Goal: Contribute content: Add original content to the website for others to see

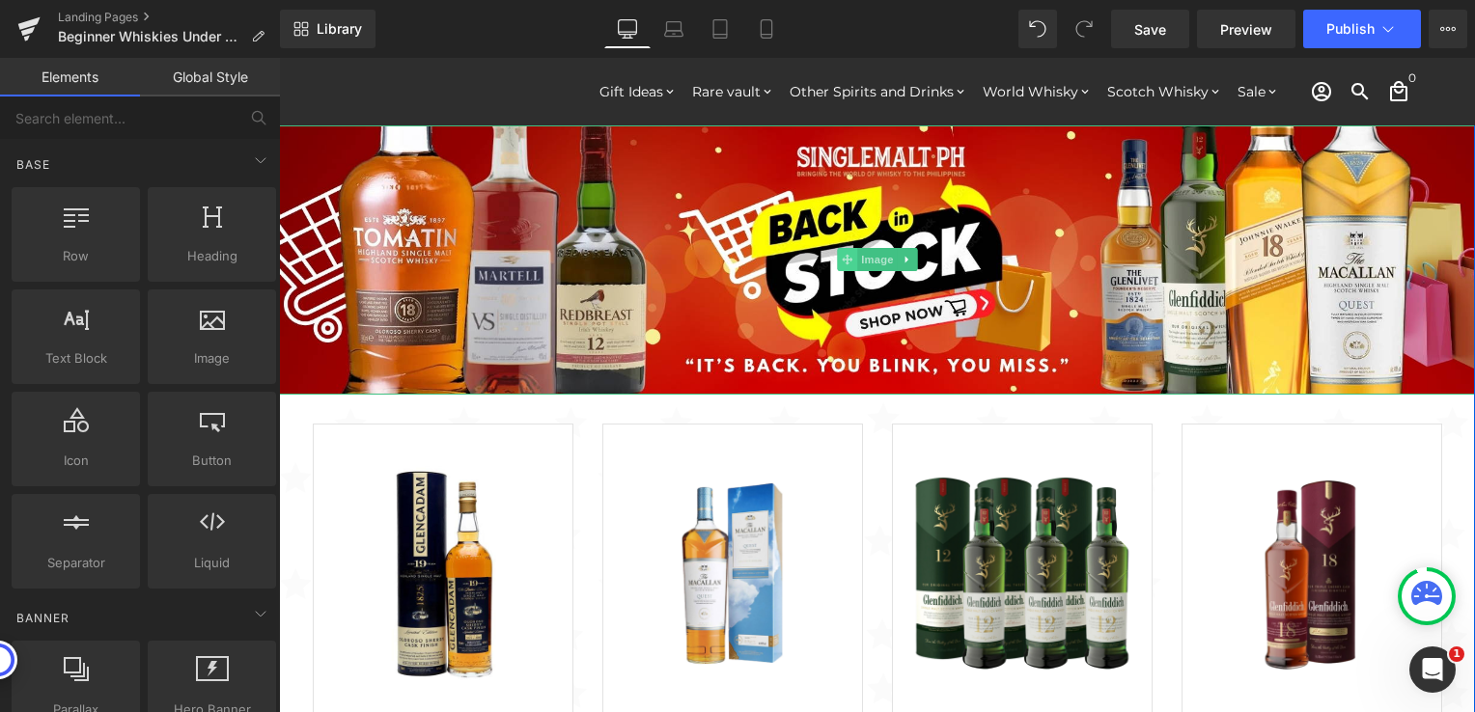
click at [842, 250] on span at bounding box center [847, 259] width 20 height 23
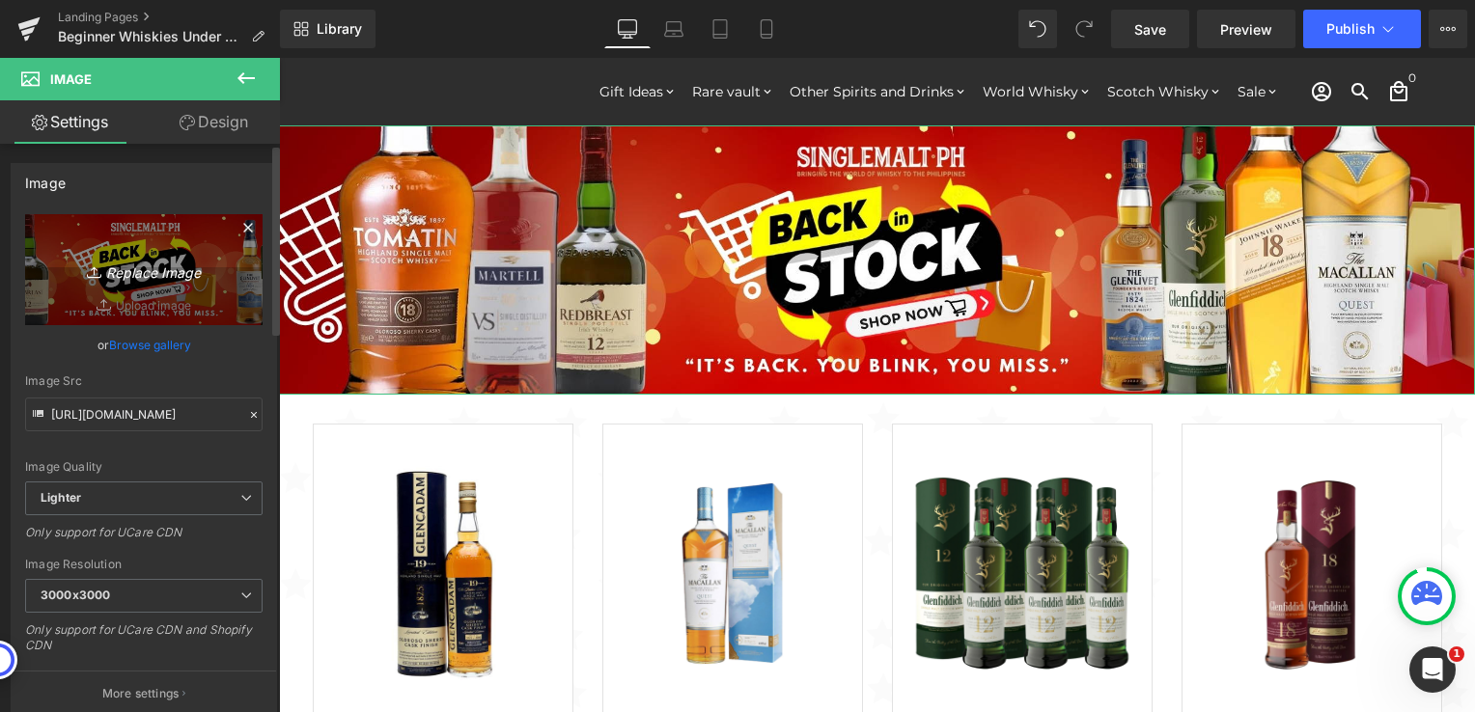
click at [139, 280] on icon "Replace Image" at bounding box center [144, 270] width 154 height 24
type input "C:\fakepath\Beginner Whiskies 2000x450-1.jpg"
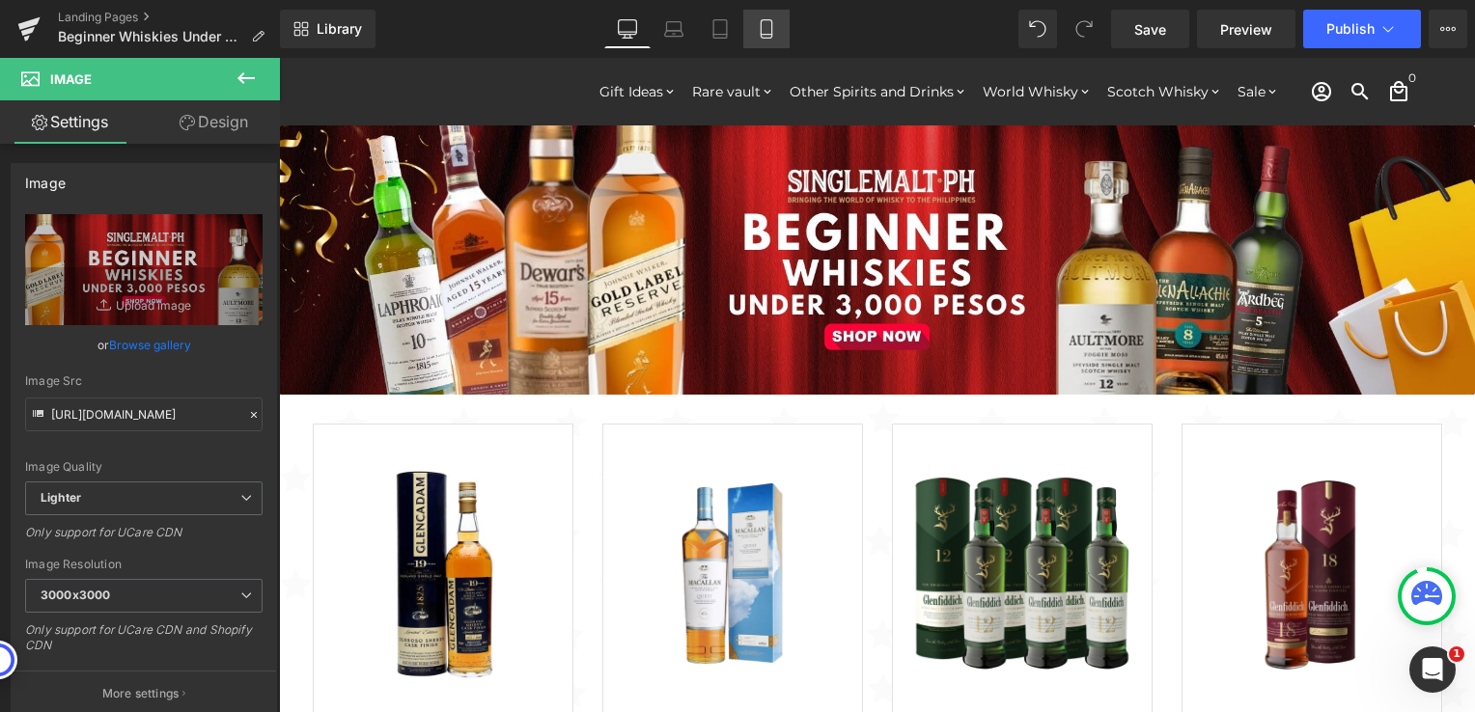
click at [775, 35] on icon at bounding box center [766, 28] width 19 height 19
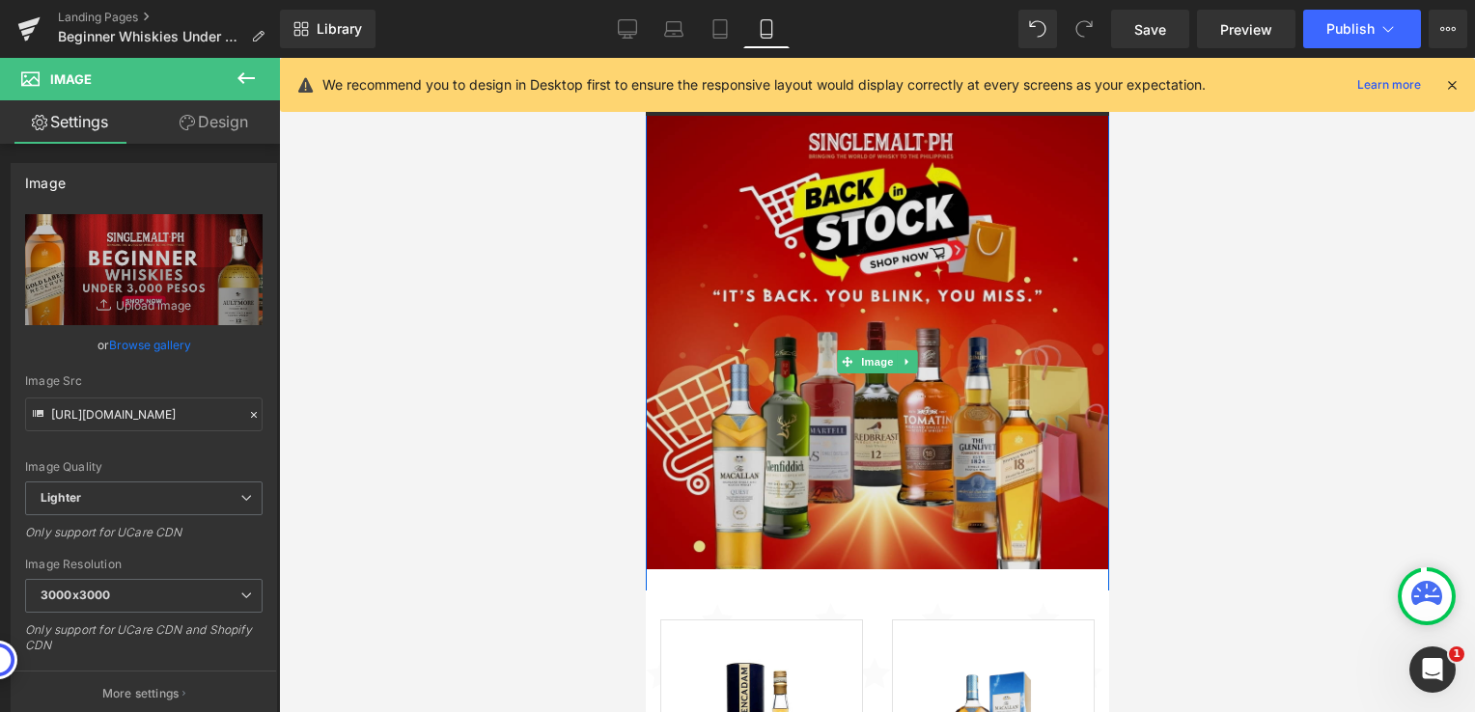
click at [870, 341] on img at bounding box center [876, 362] width 463 height 512
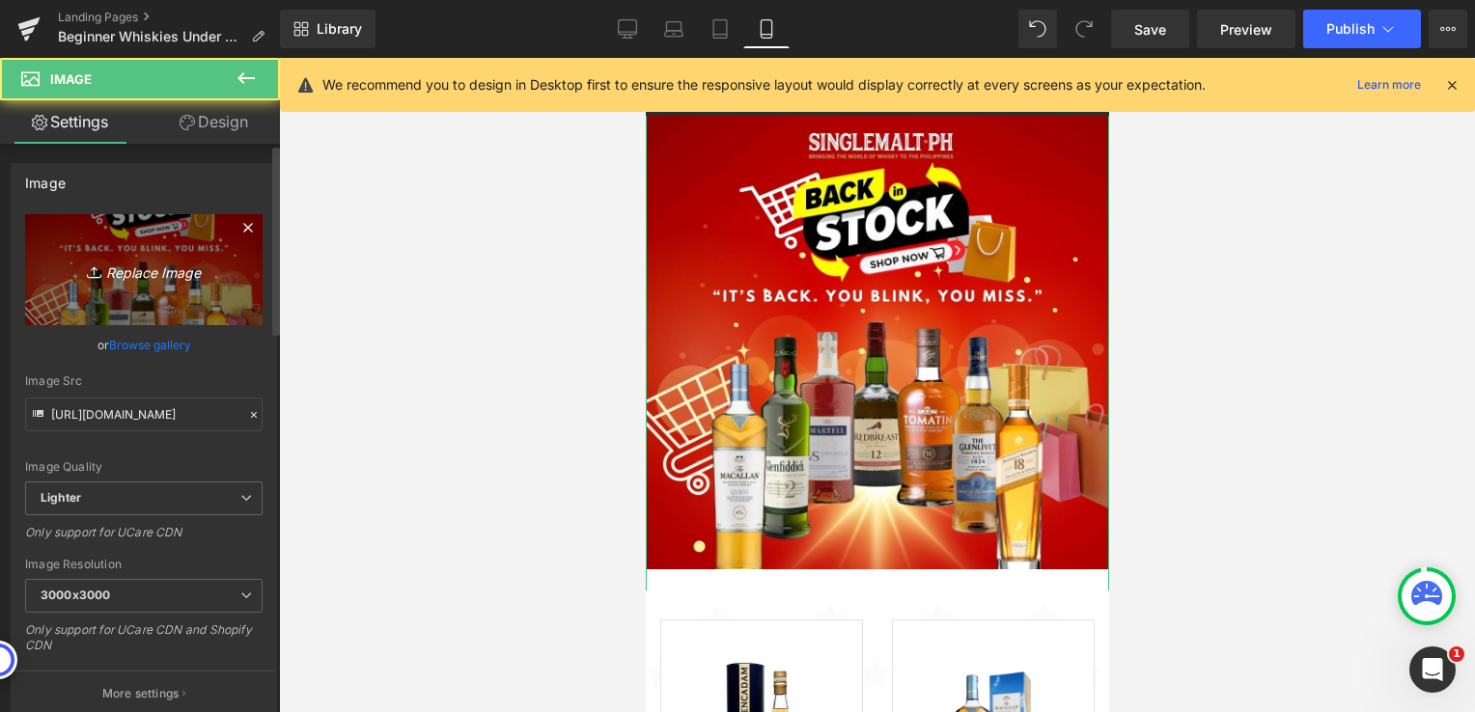
click at [164, 265] on icon "Replace Image" at bounding box center [144, 270] width 154 height 24
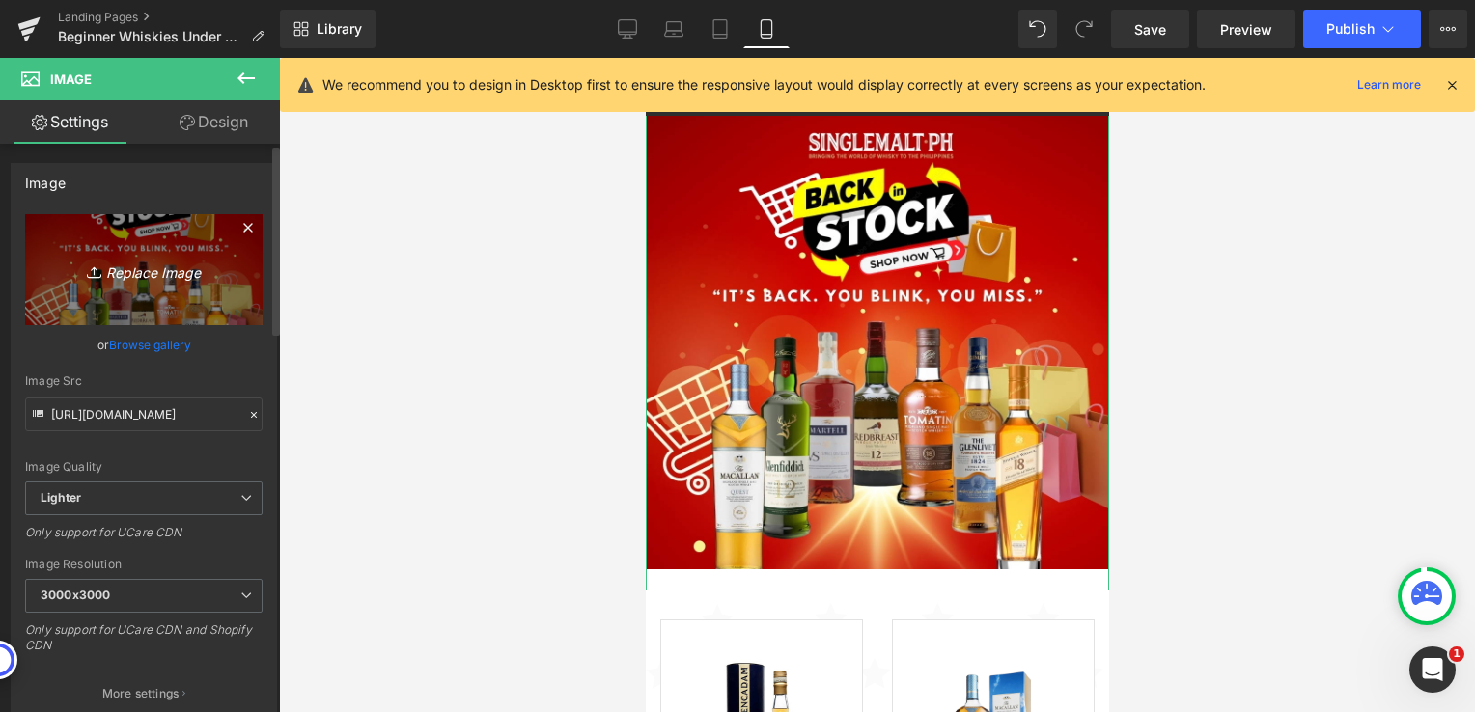
type input "C:\fakepath\Beginner Whiskies 1024x1024-5.jpg"
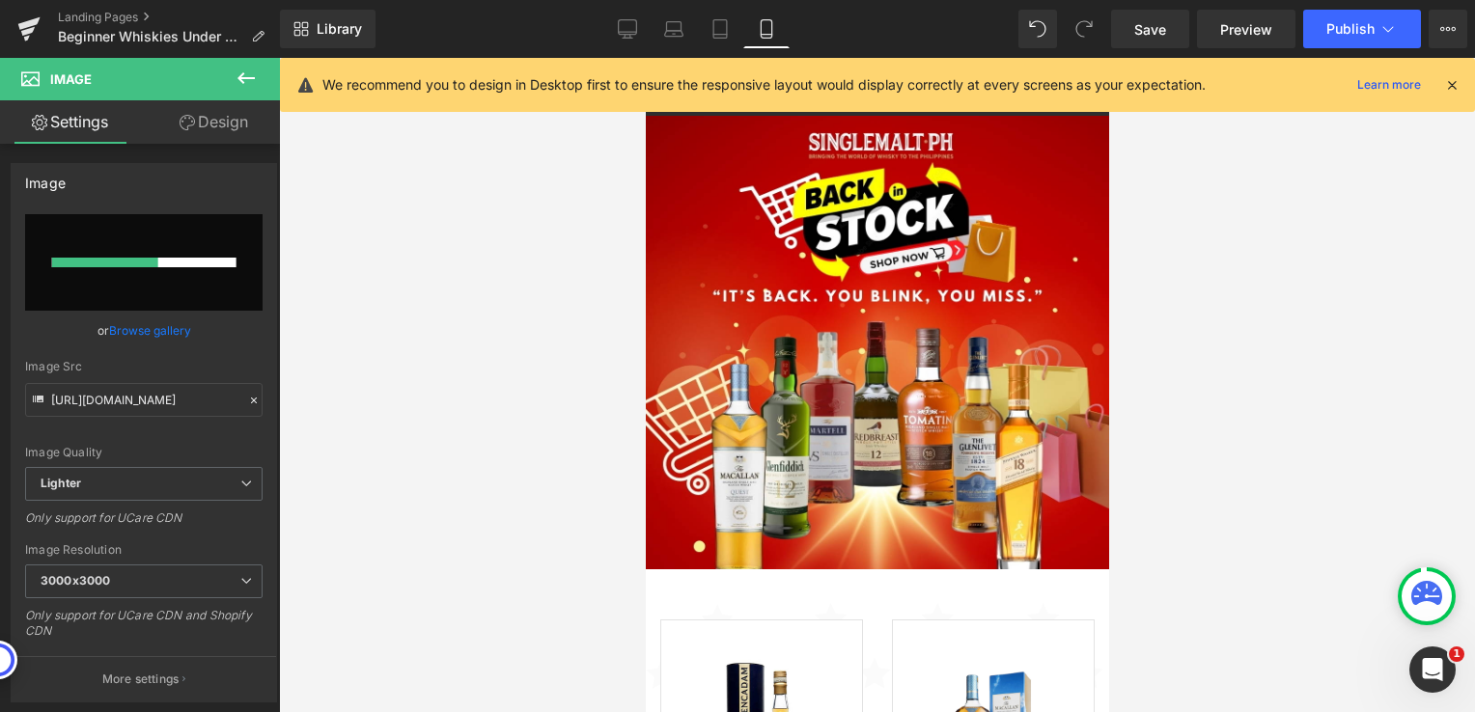
click at [1452, 77] on icon at bounding box center [1451, 84] width 17 height 17
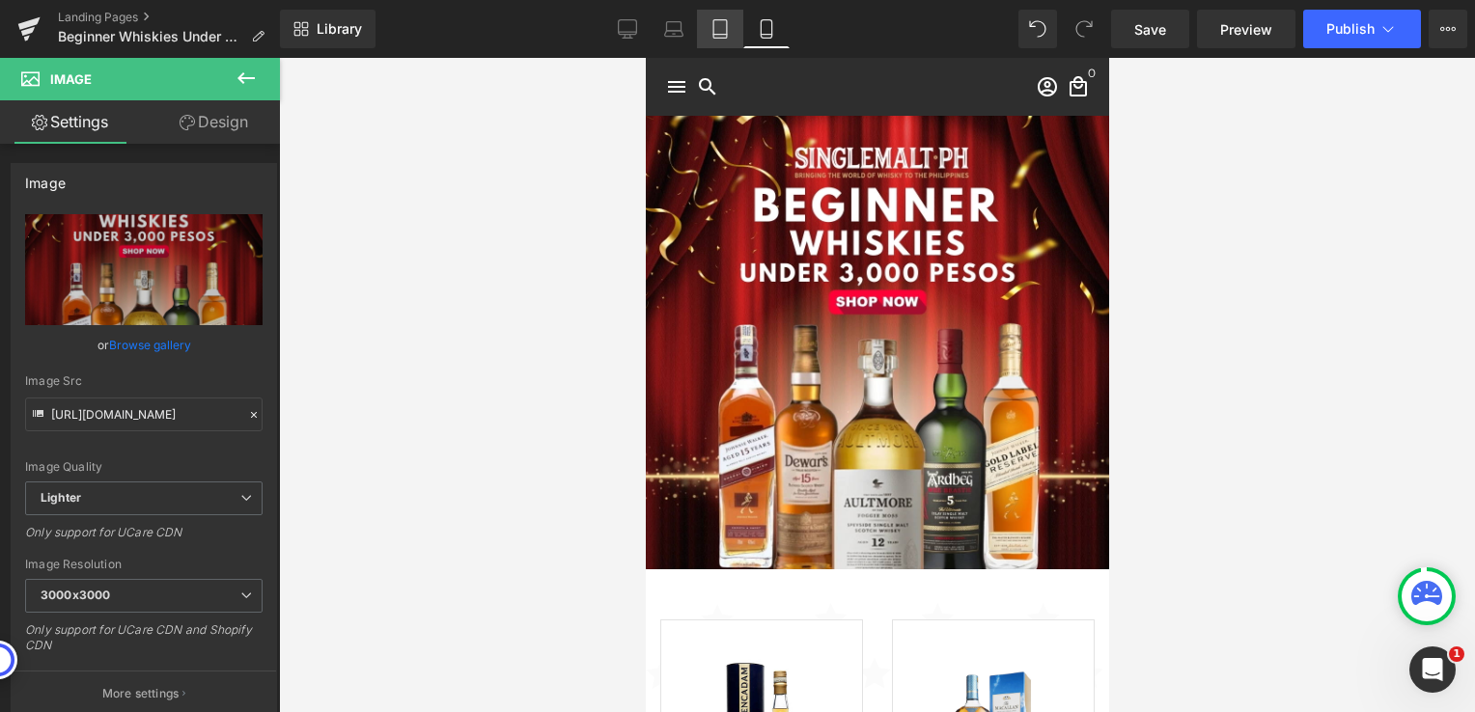
click at [714, 37] on icon at bounding box center [720, 29] width 14 height 18
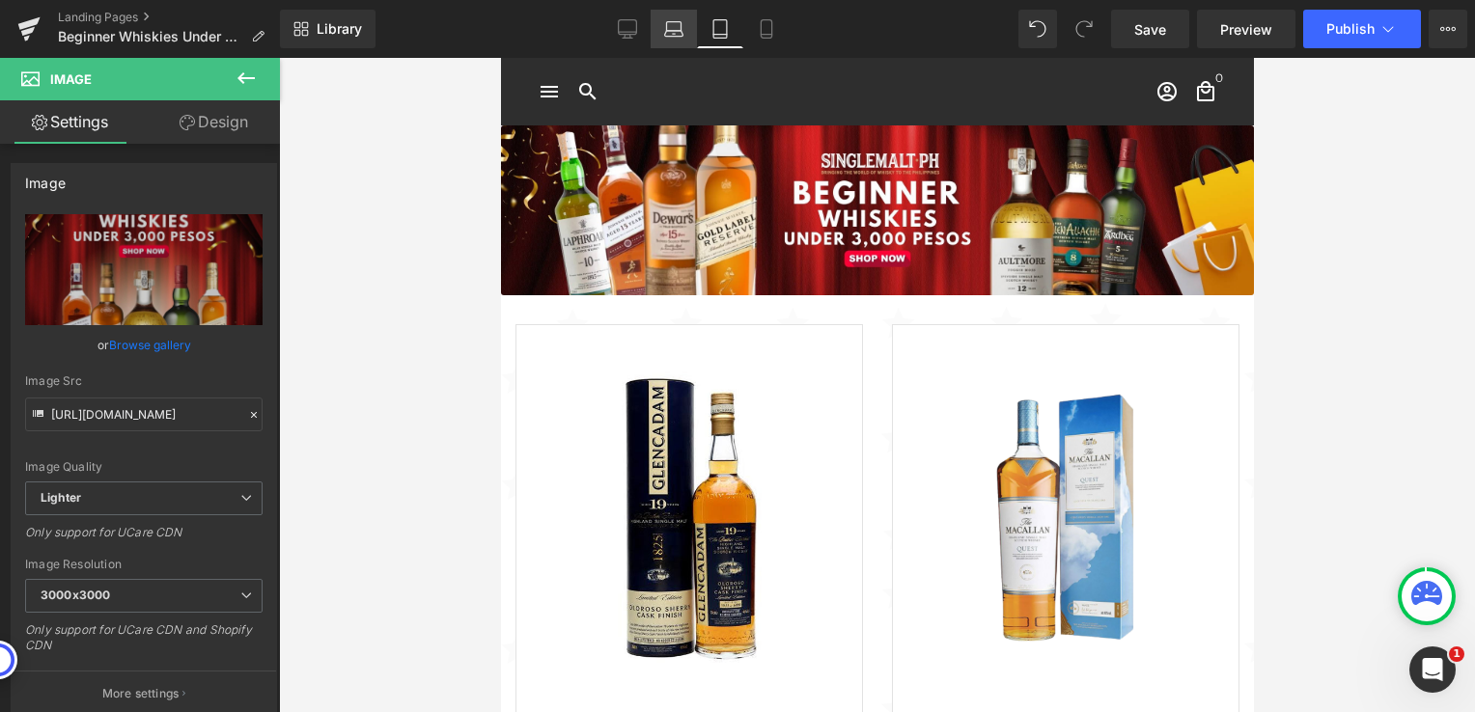
click at [679, 29] on icon at bounding box center [673, 28] width 19 height 19
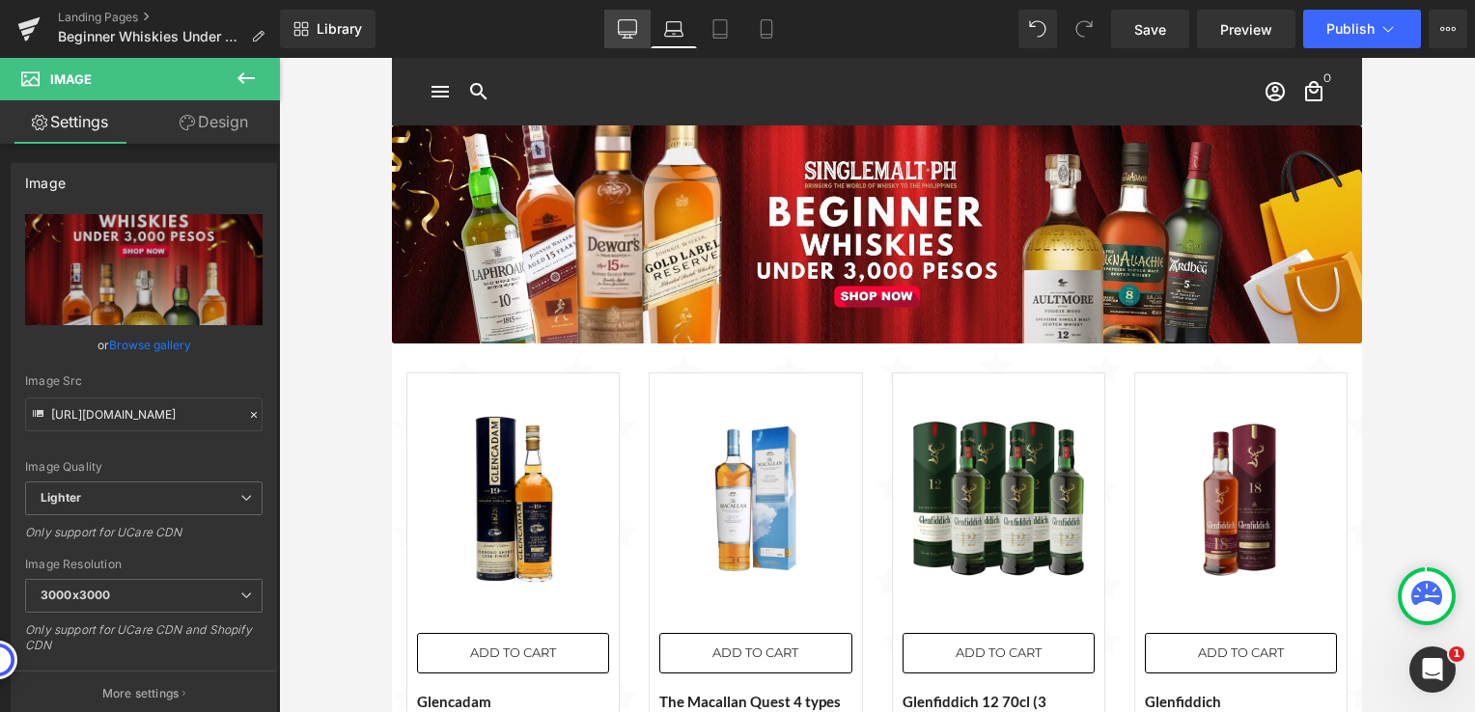
click at [635, 33] on icon at bounding box center [627, 28] width 19 height 19
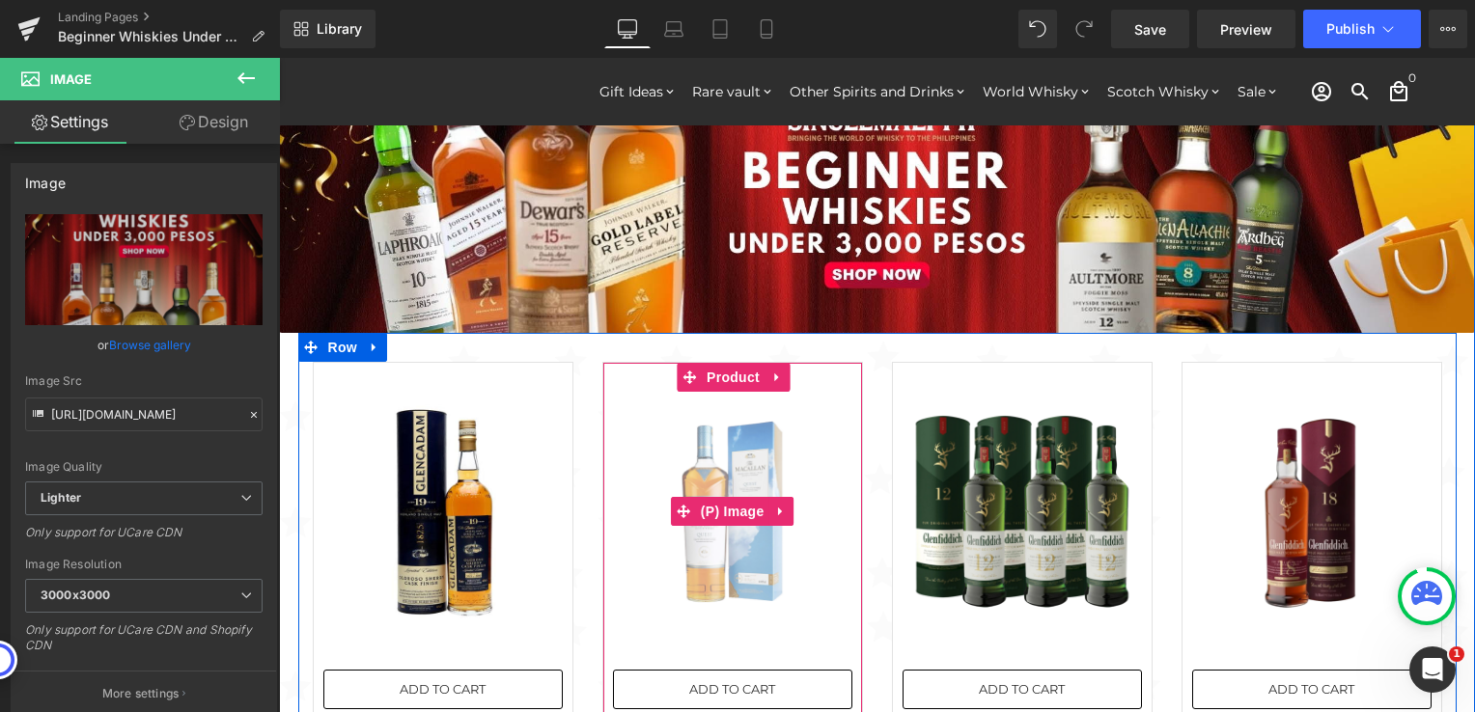
scroll to position [97, 0]
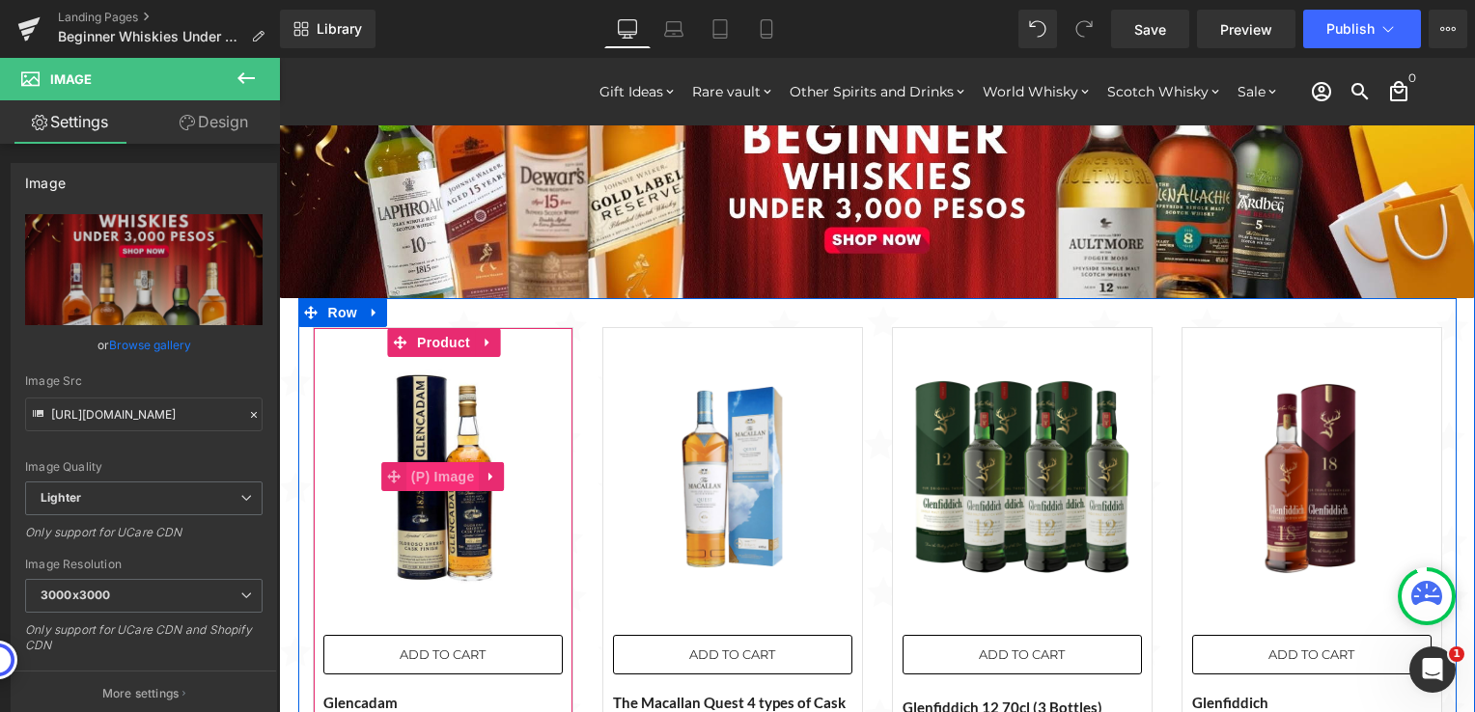
click at [444, 477] on span "(P) Image" at bounding box center [442, 476] width 73 height 29
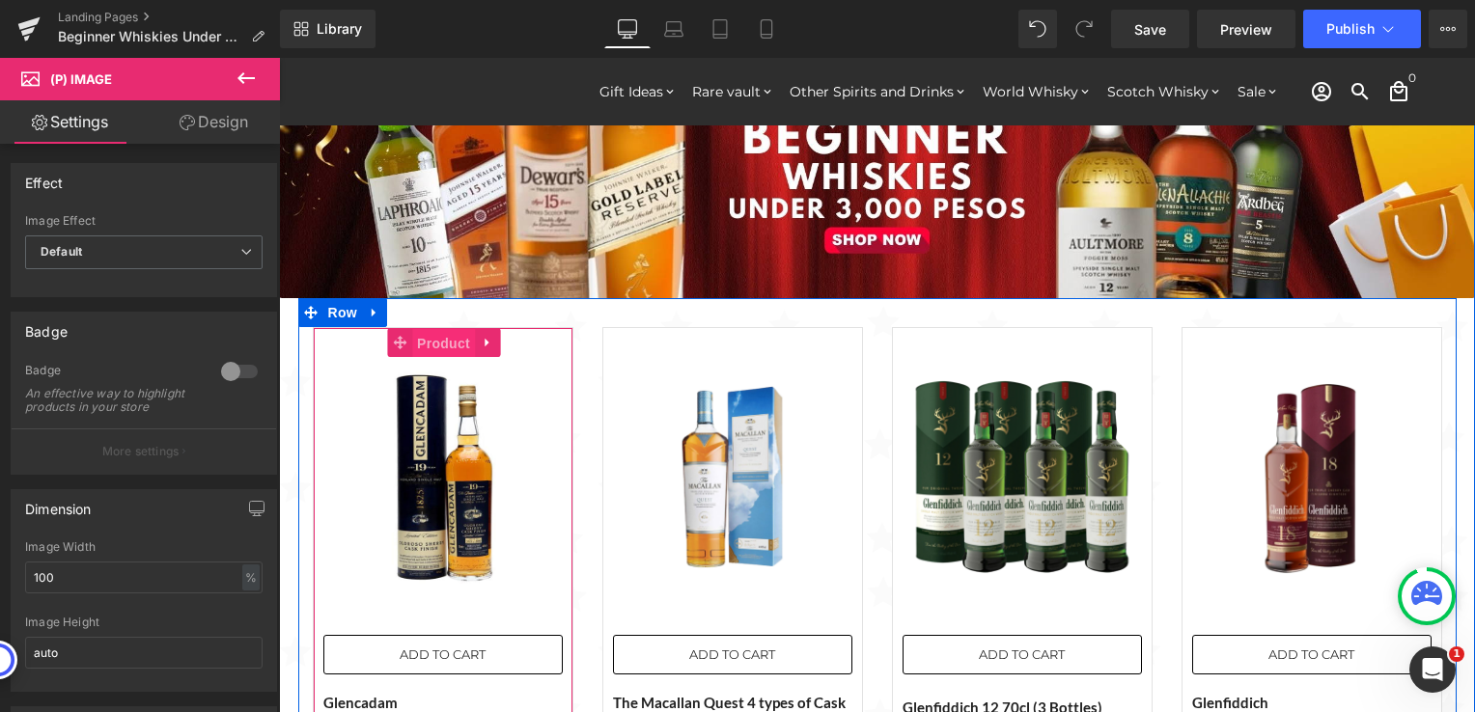
click at [428, 341] on span "Product" at bounding box center [443, 343] width 63 height 29
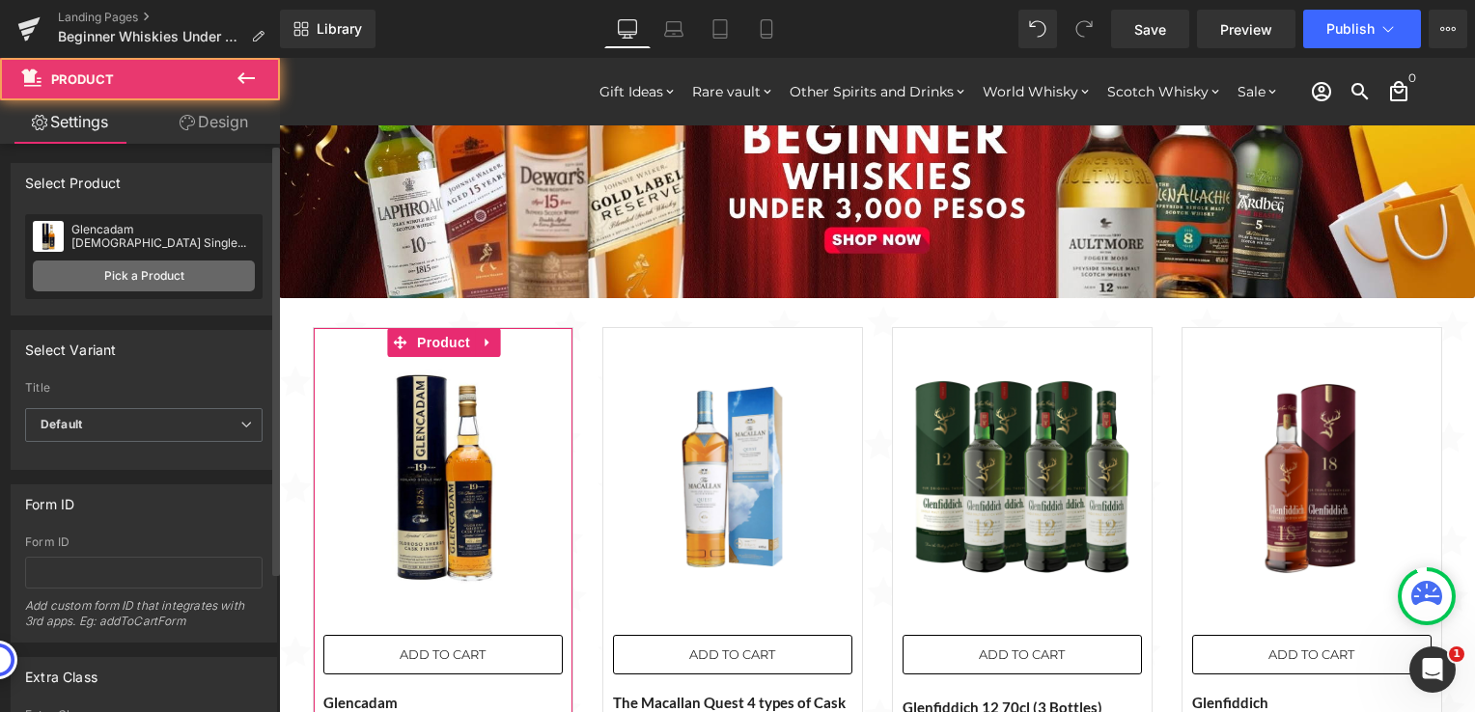
click at [181, 286] on link "Pick a Product" at bounding box center [144, 276] width 222 height 31
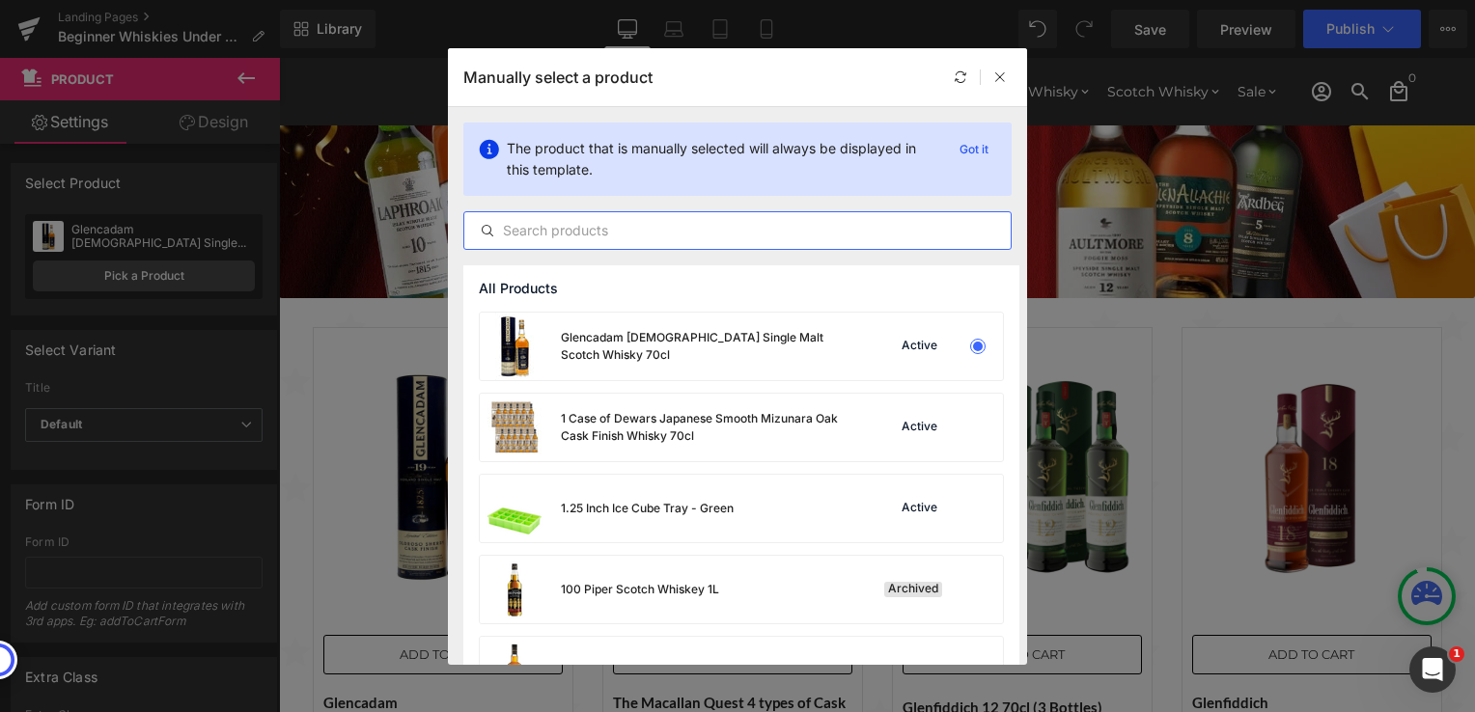
click at [618, 234] on input "text" at bounding box center [737, 230] width 546 height 23
paste input "[PERSON_NAME] [DEMOGRAPHIC_DATA] [PERSON_NAME] Finish 70cl"
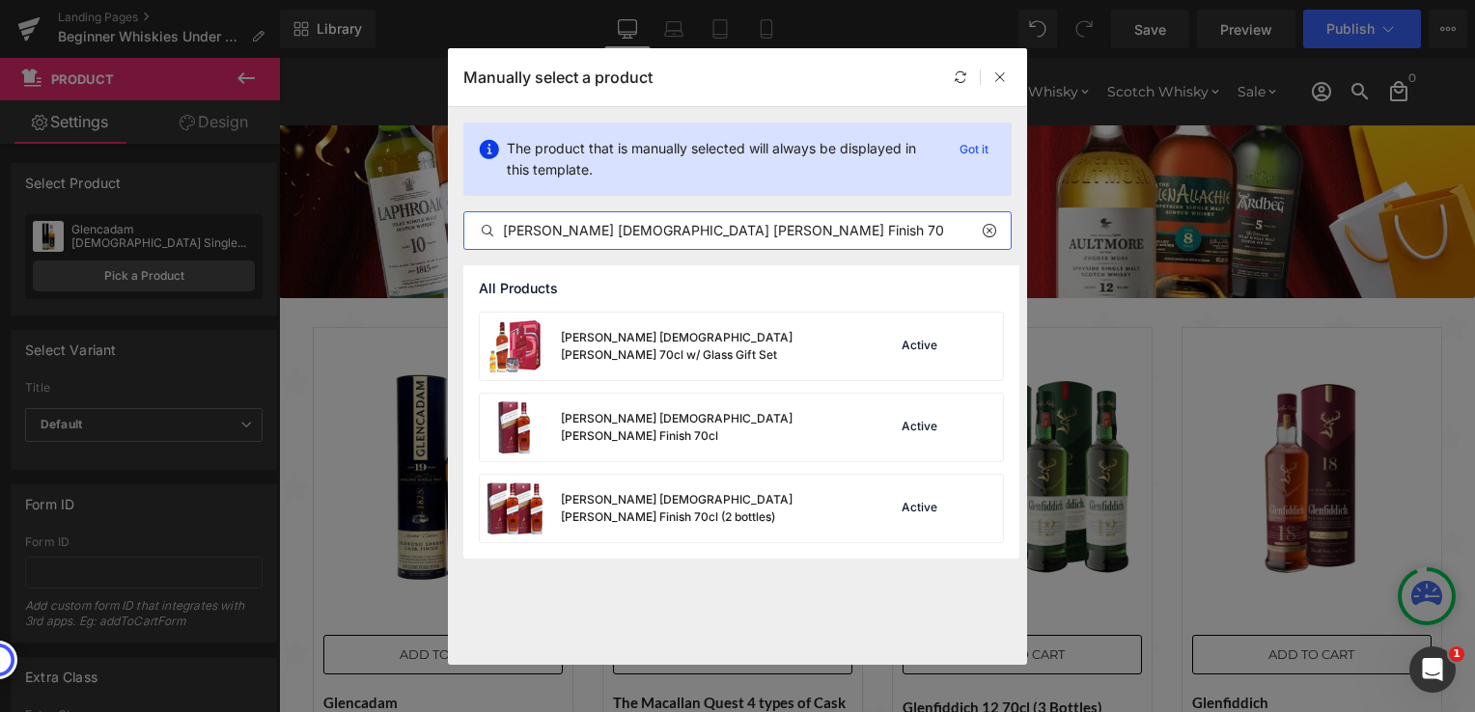
type input "[PERSON_NAME] [DEMOGRAPHIC_DATA] [PERSON_NAME] Finish 70cl"
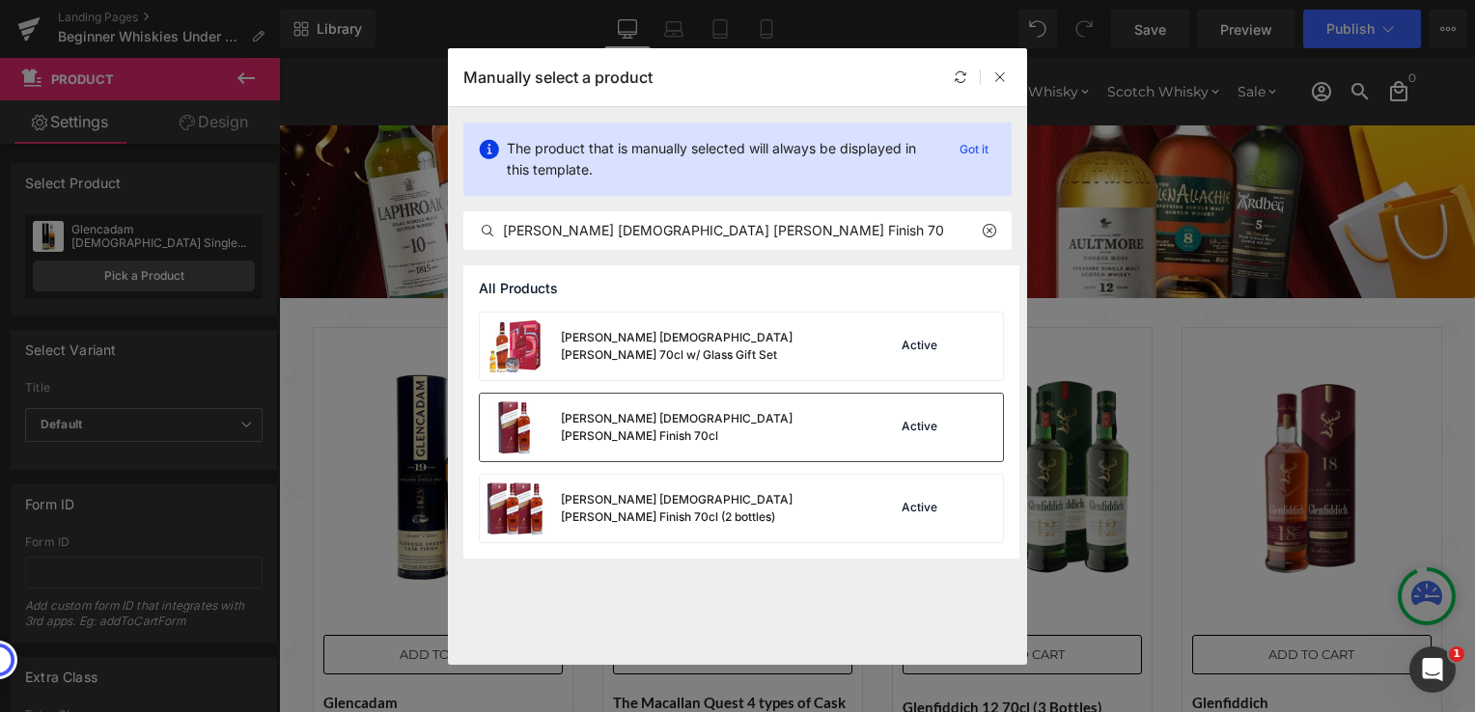
click at [718, 436] on div "[PERSON_NAME] [DEMOGRAPHIC_DATA] [PERSON_NAME] Finish 70cl" at bounding box center [665, 428] width 371 height 68
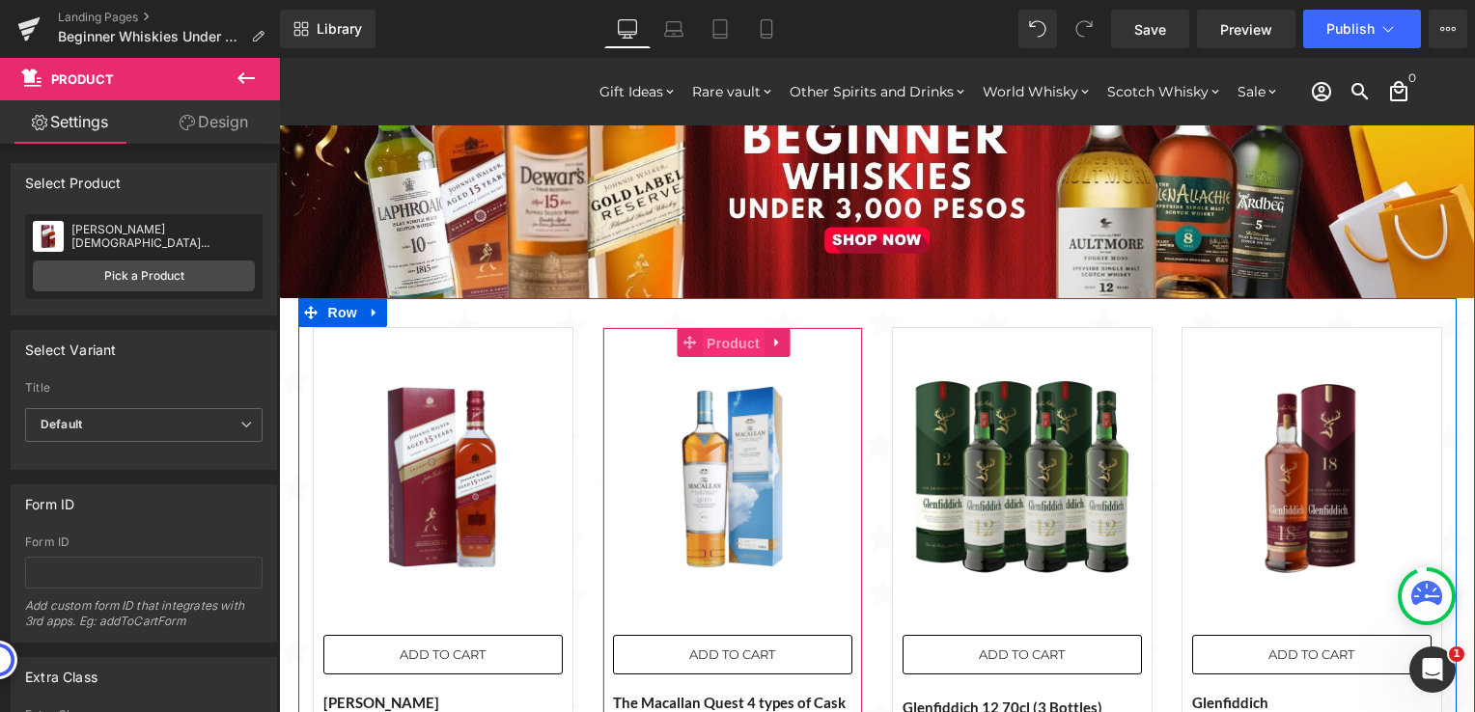
click at [711, 346] on span "Product" at bounding box center [733, 343] width 63 height 29
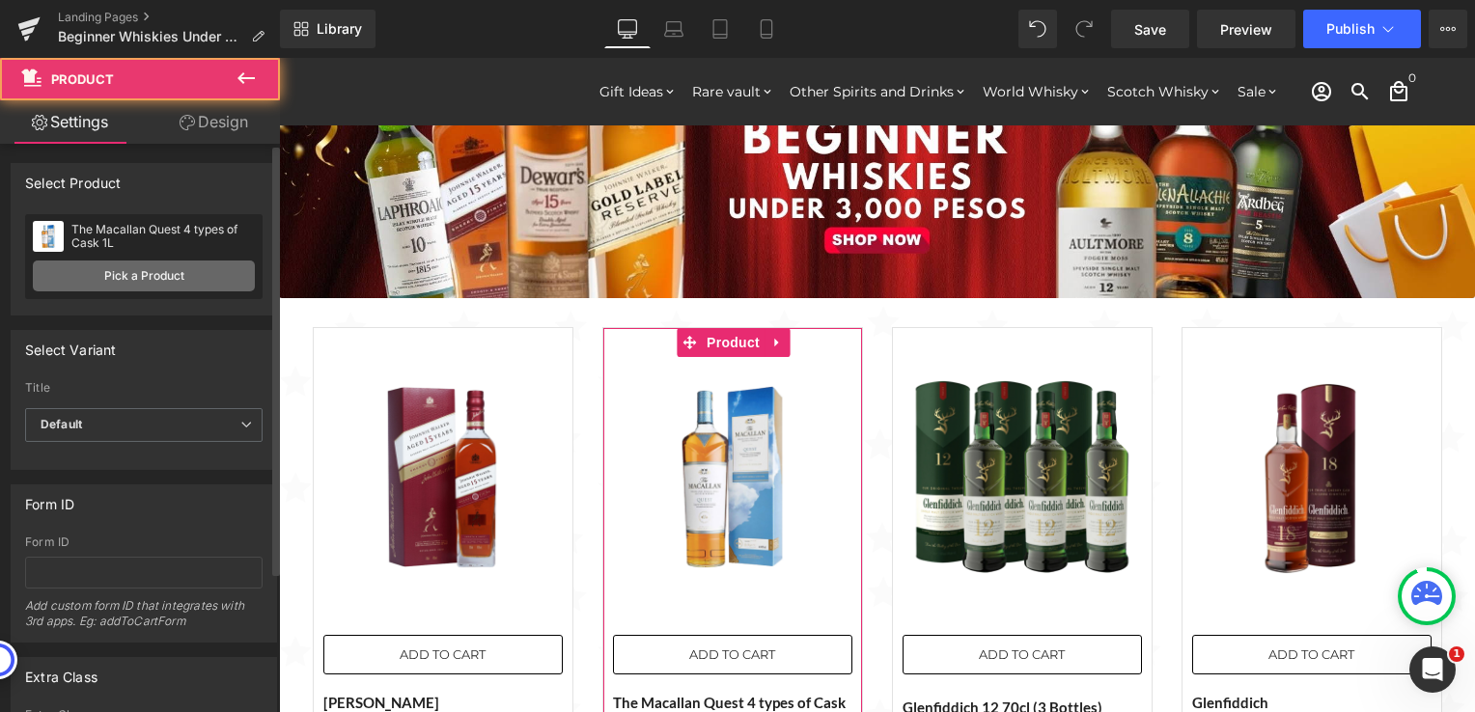
click at [129, 274] on link "Pick a Product" at bounding box center [144, 276] width 222 height 31
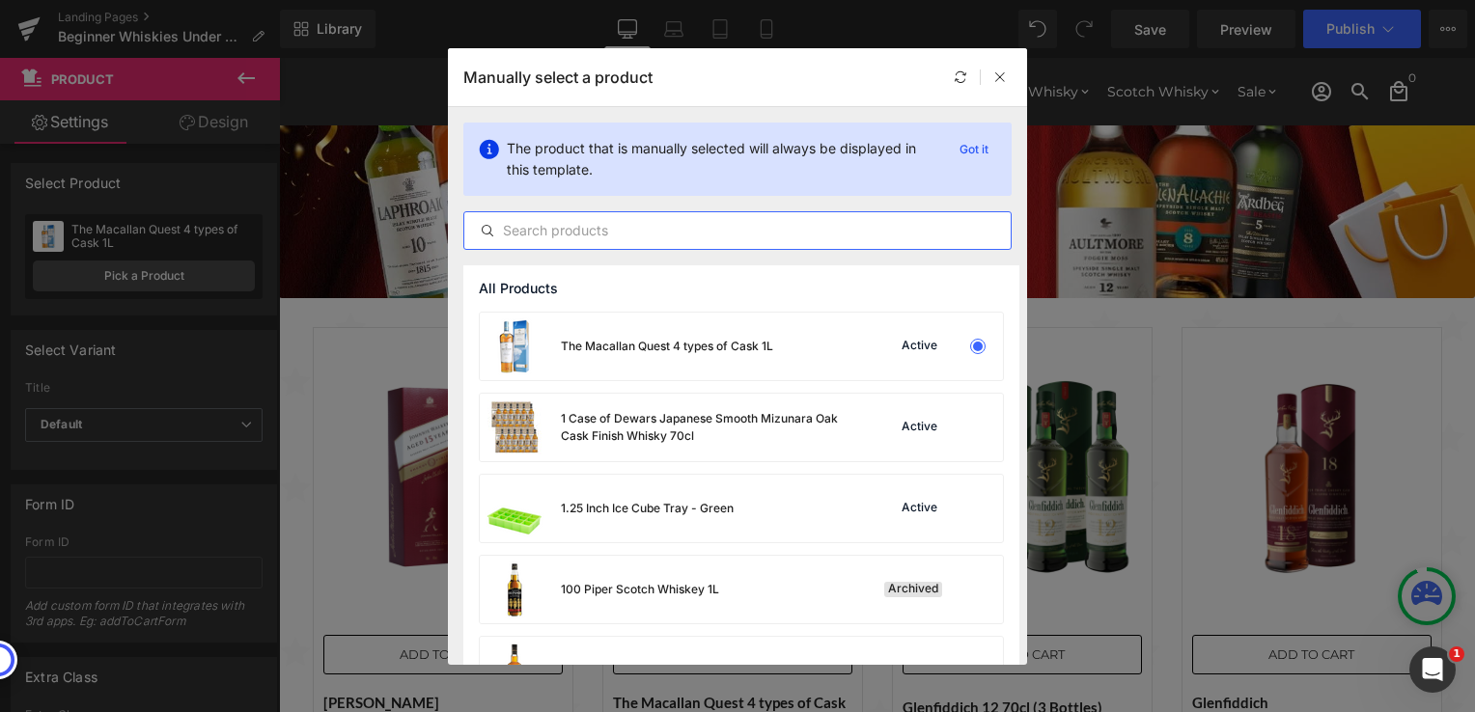
click at [617, 230] on input "text" at bounding box center [737, 230] width 546 height 23
paste input "Ardbeg Wee Beastie Single Malt Whisky 70cl"
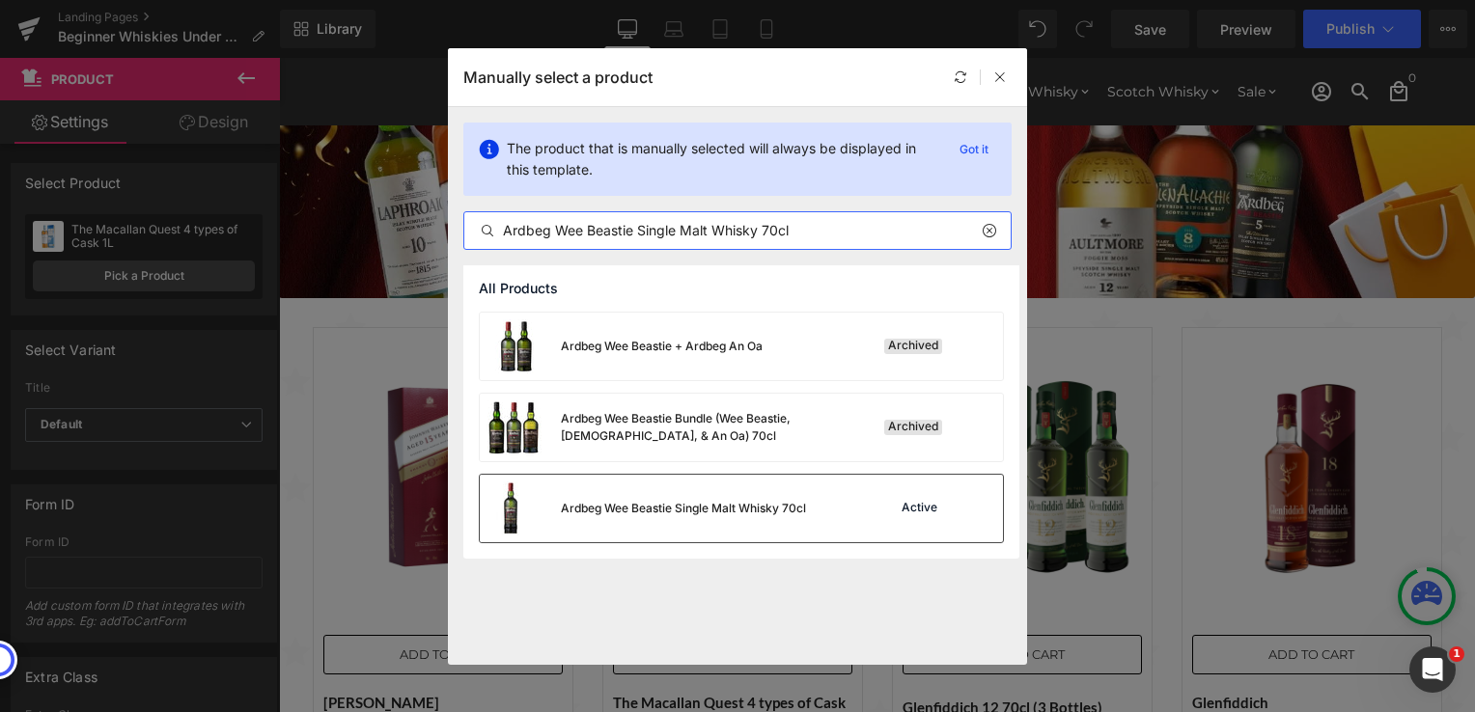
type input "Ardbeg Wee Beastie Single Malt Whisky 70cl"
click at [658, 498] on div "Ardbeg Wee Beastie Single Malt Whisky 70cl" at bounding box center [643, 509] width 326 height 68
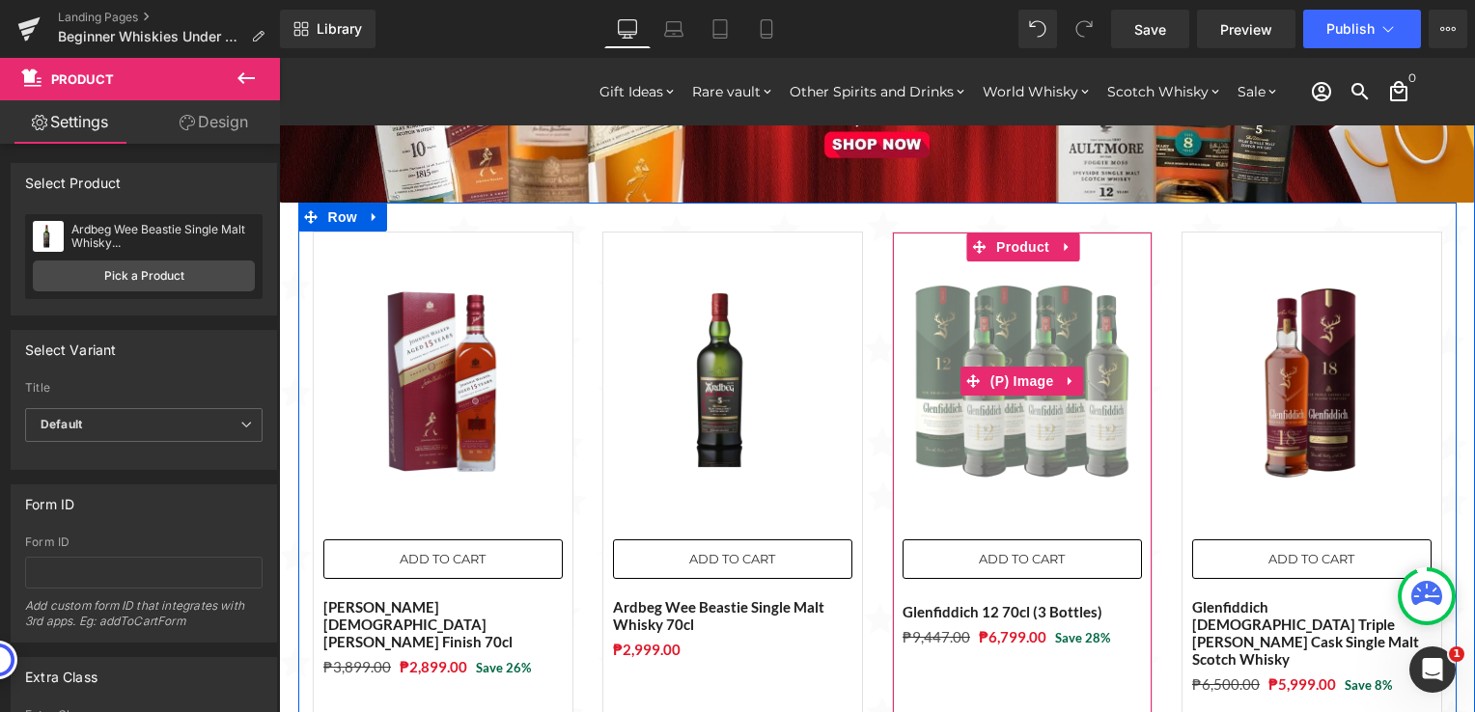
scroll to position [193, 0]
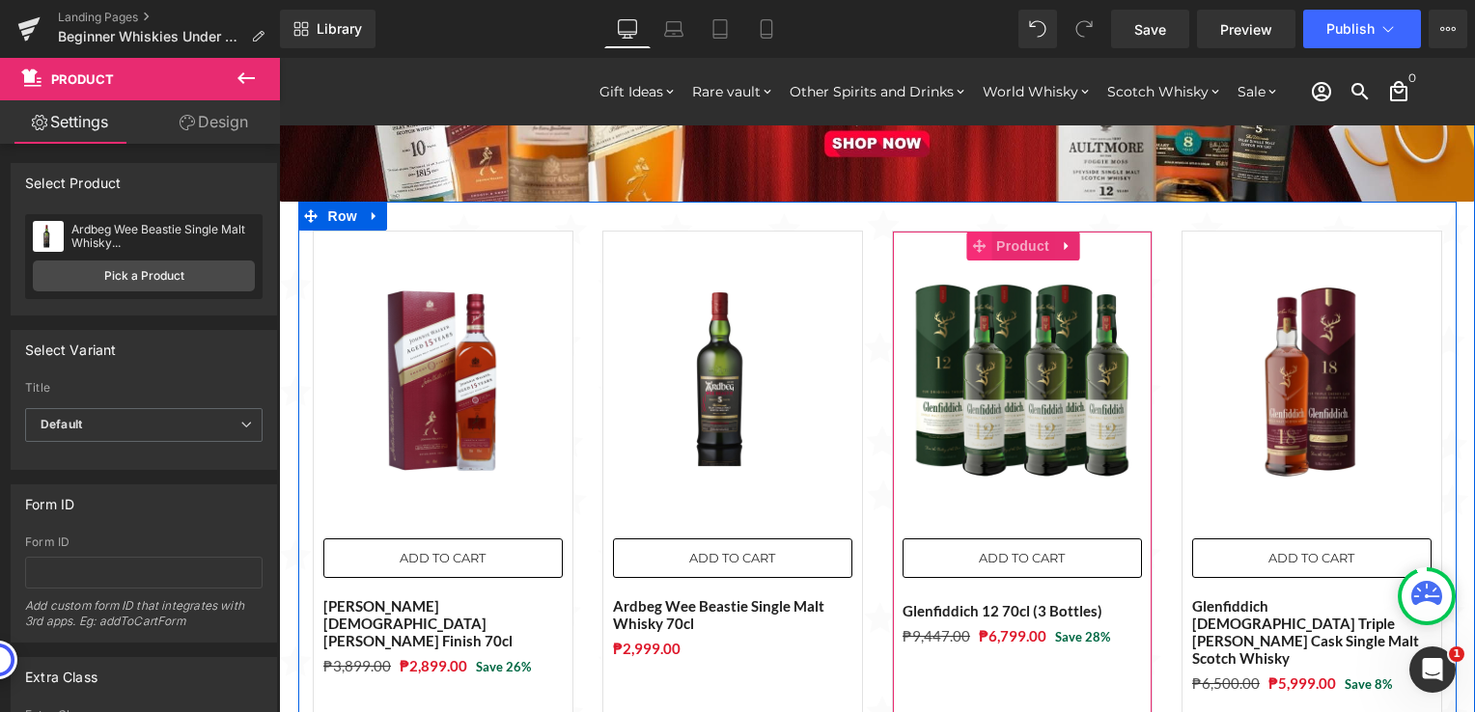
drag, startPoint x: 1015, startPoint y: 246, endPoint x: 974, endPoint y: 248, distance: 41.5
click at [1015, 246] on span "Product" at bounding box center [1022, 246] width 63 height 29
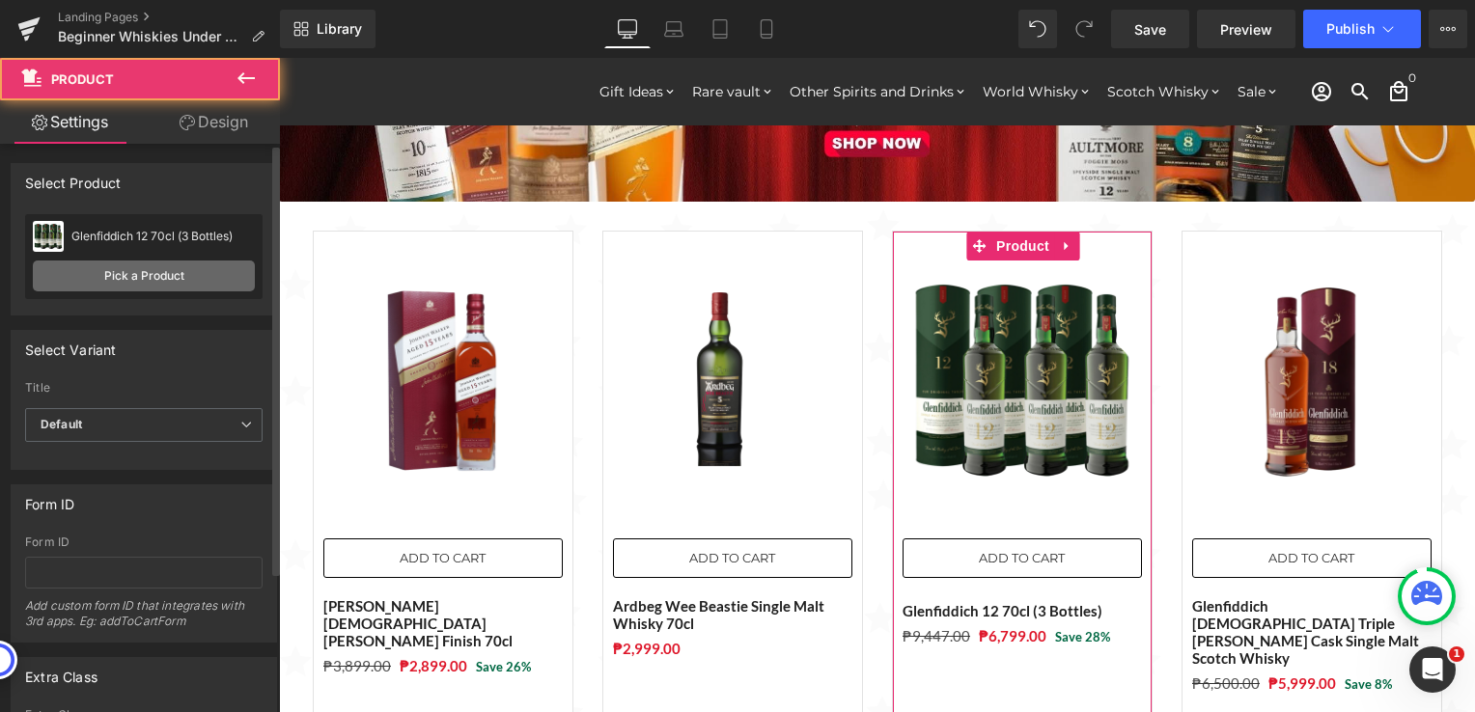
click at [178, 268] on link "Pick a Product" at bounding box center [144, 276] width 222 height 31
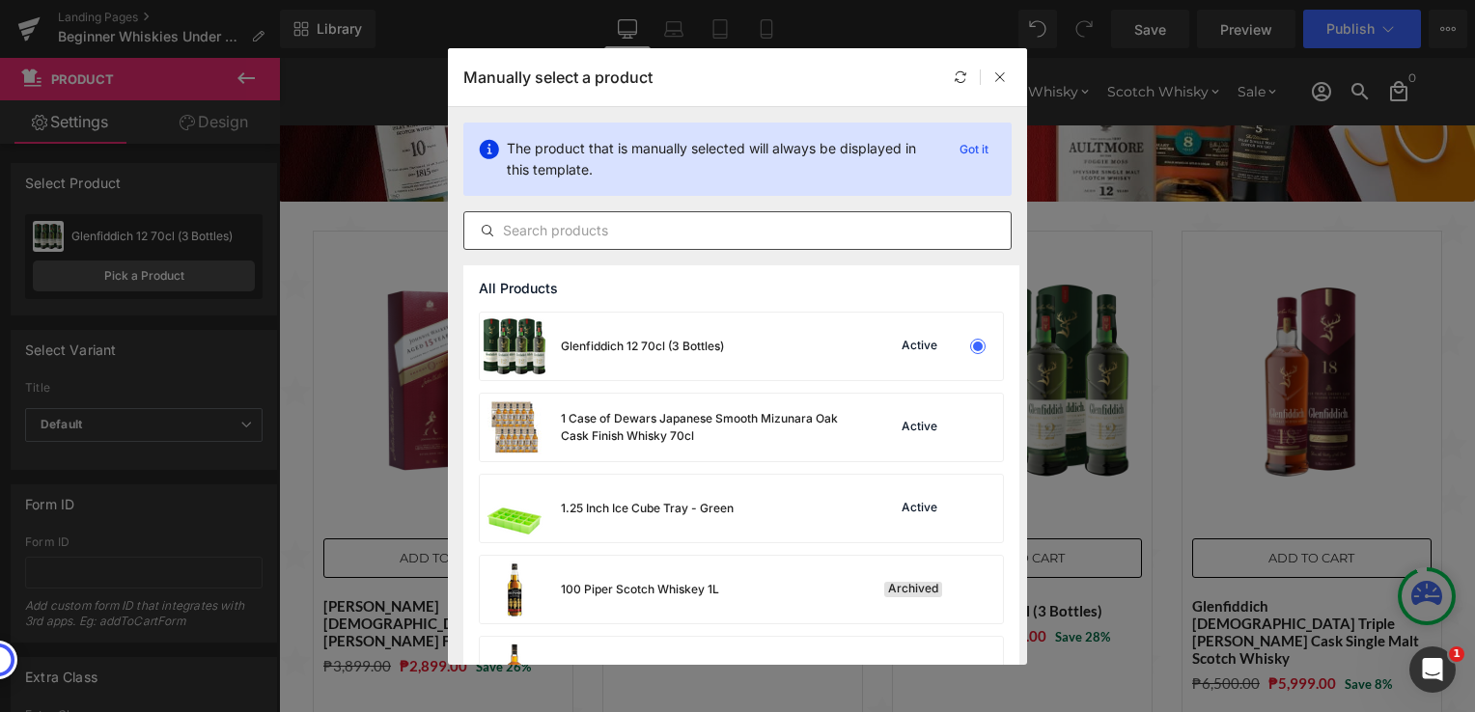
click at [675, 228] on input "text" at bounding box center [737, 230] width 546 height 23
paste input "Laphroaig [DEMOGRAPHIC_DATA] Single Malt Scotch Whisky 70cl"
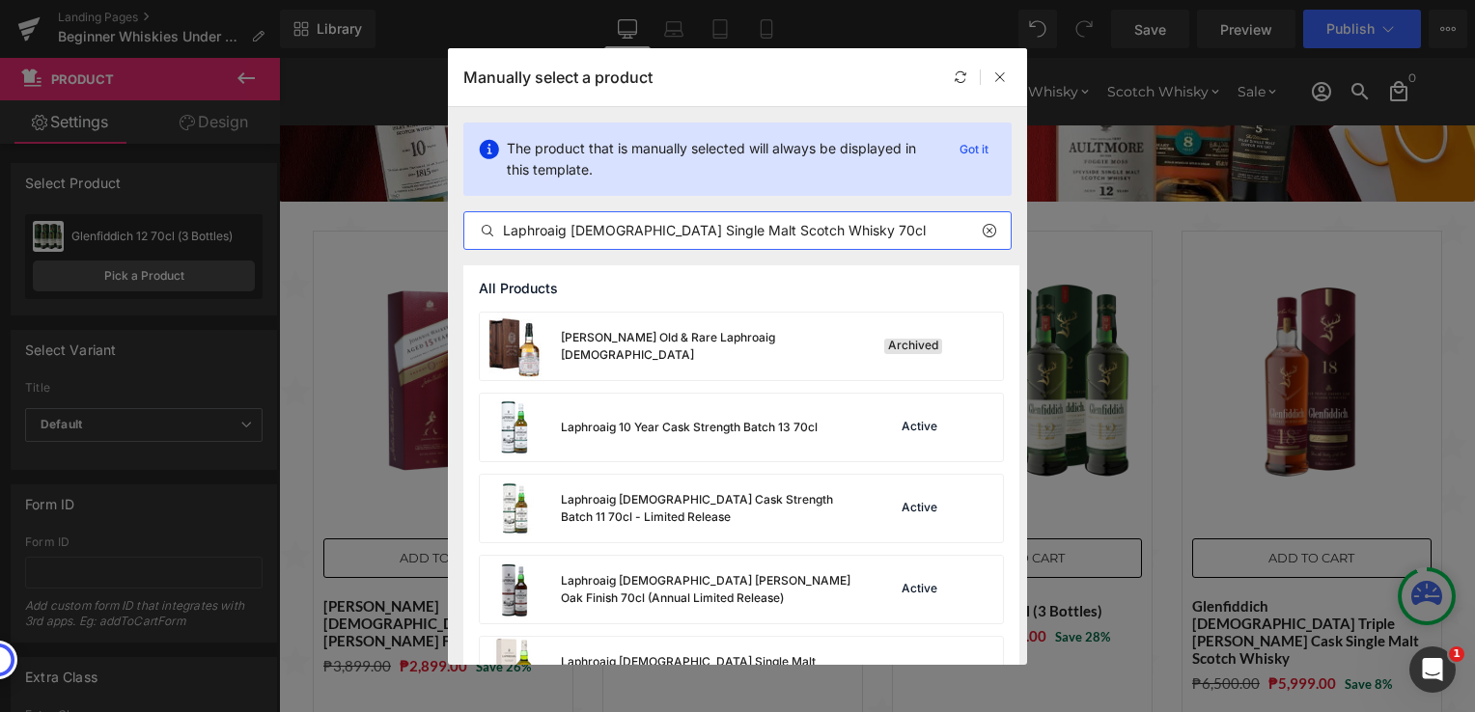
type input "Laphroaig [DEMOGRAPHIC_DATA] Single Malt Scotch Whisky 70cl"
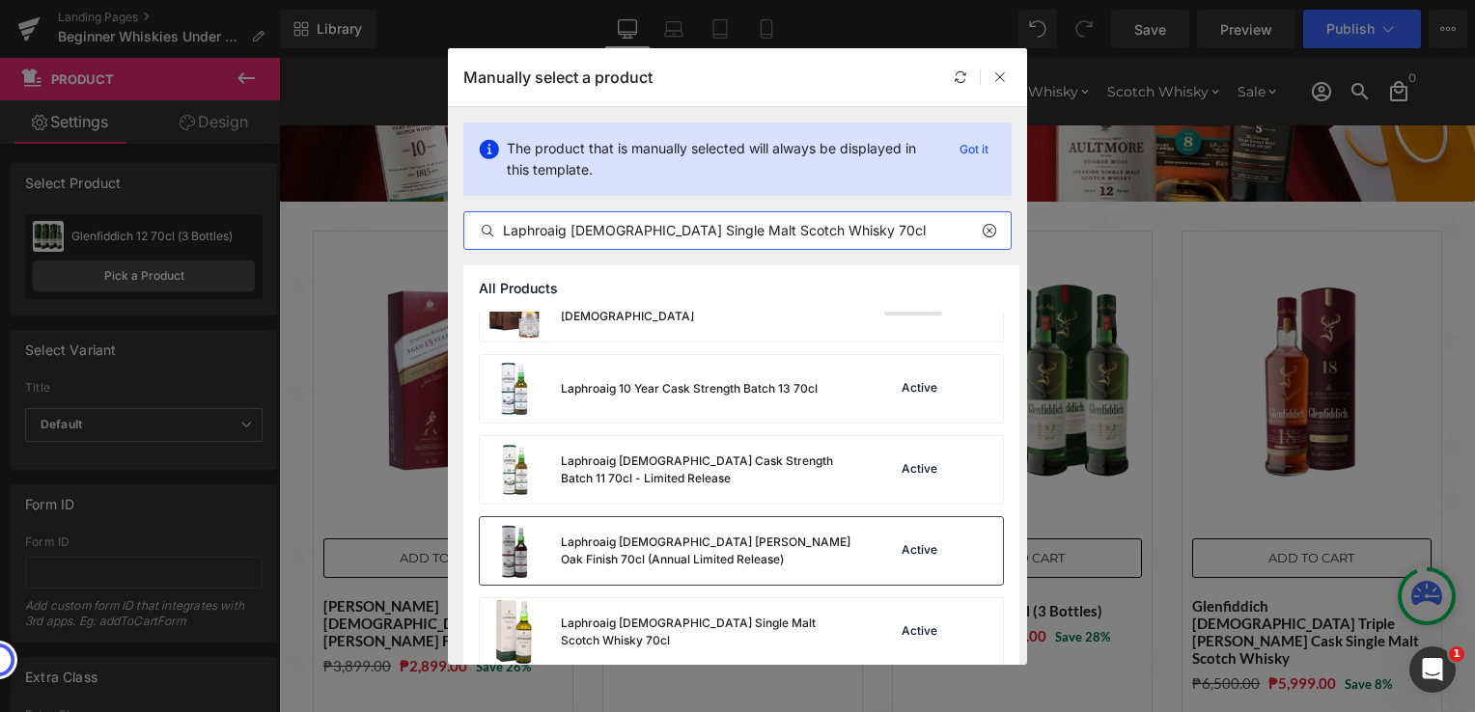
scroll to position [55, 0]
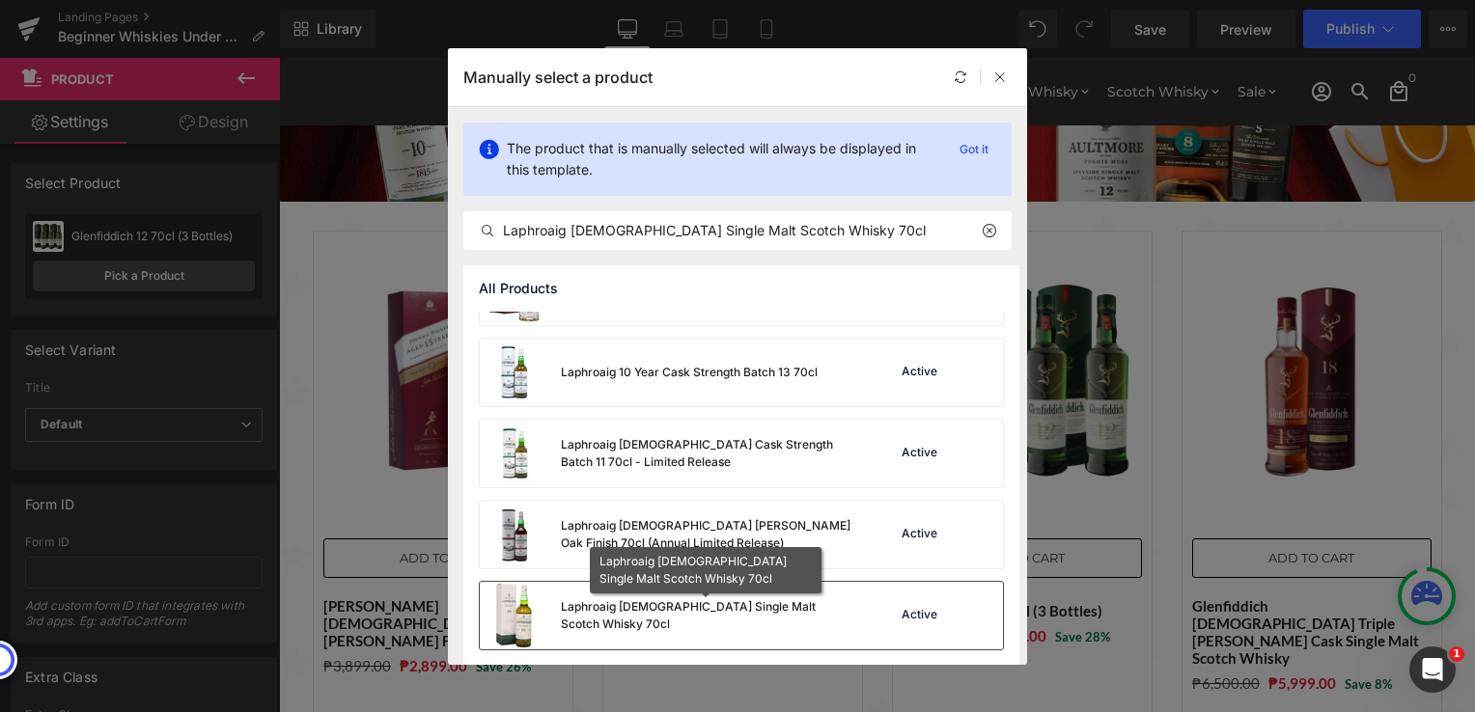
click at [823, 623] on div "Laphroaig [DEMOGRAPHIC_DATA] Single Malt Scotch Whisky 70cl" at bounding box center [706, 615] width 290 height 35
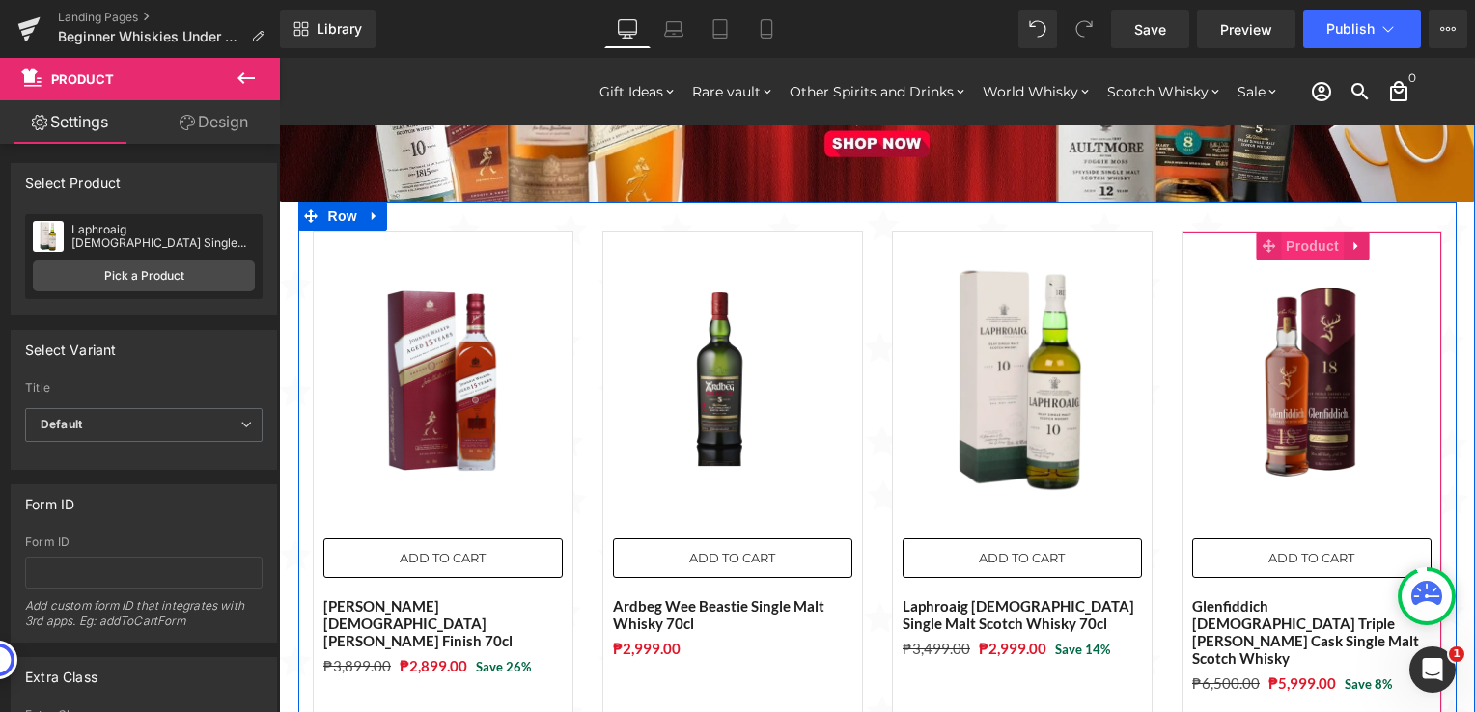
click at [1297, 245] on span "Product" at bounding box center [1312, 246] width 63 height 29
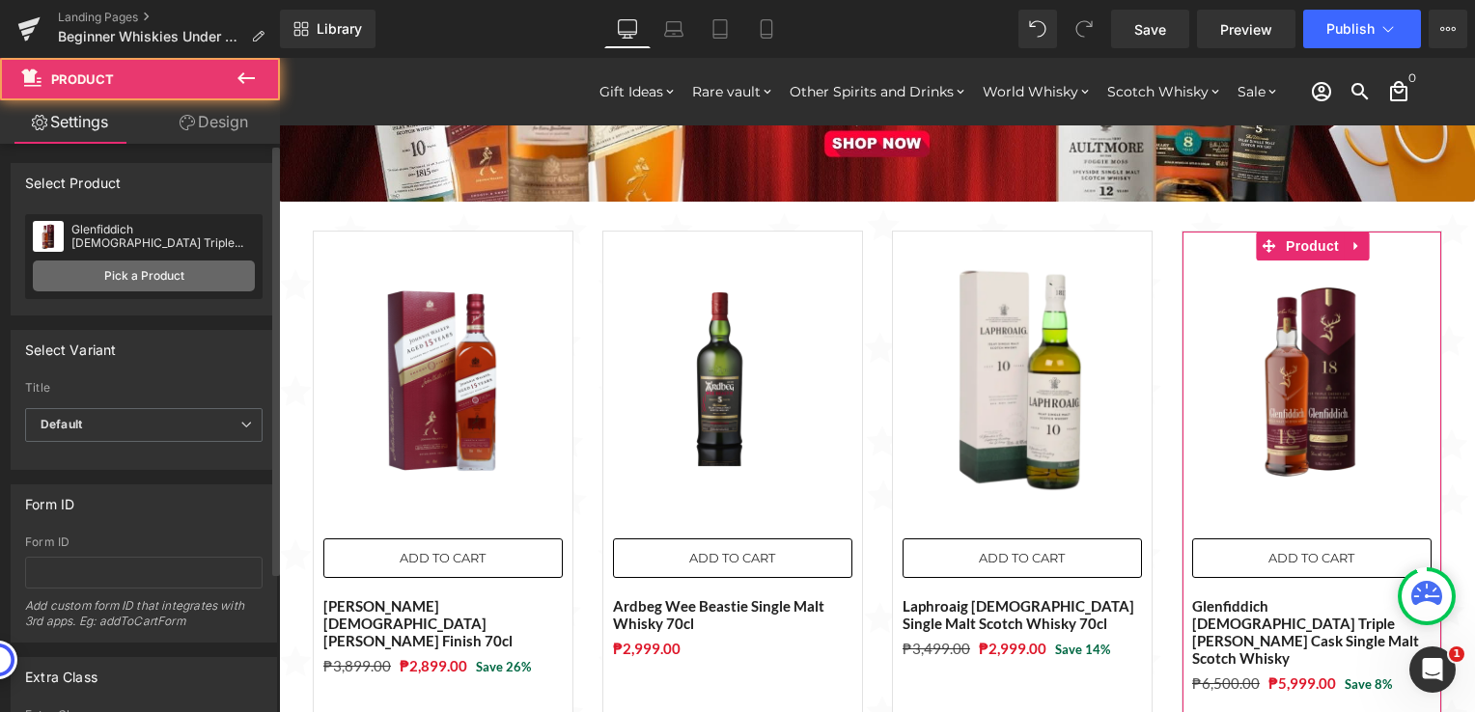
click at [123, 287] on link "Pick a Product" at bounding box center [144, 276] width 222 height 31
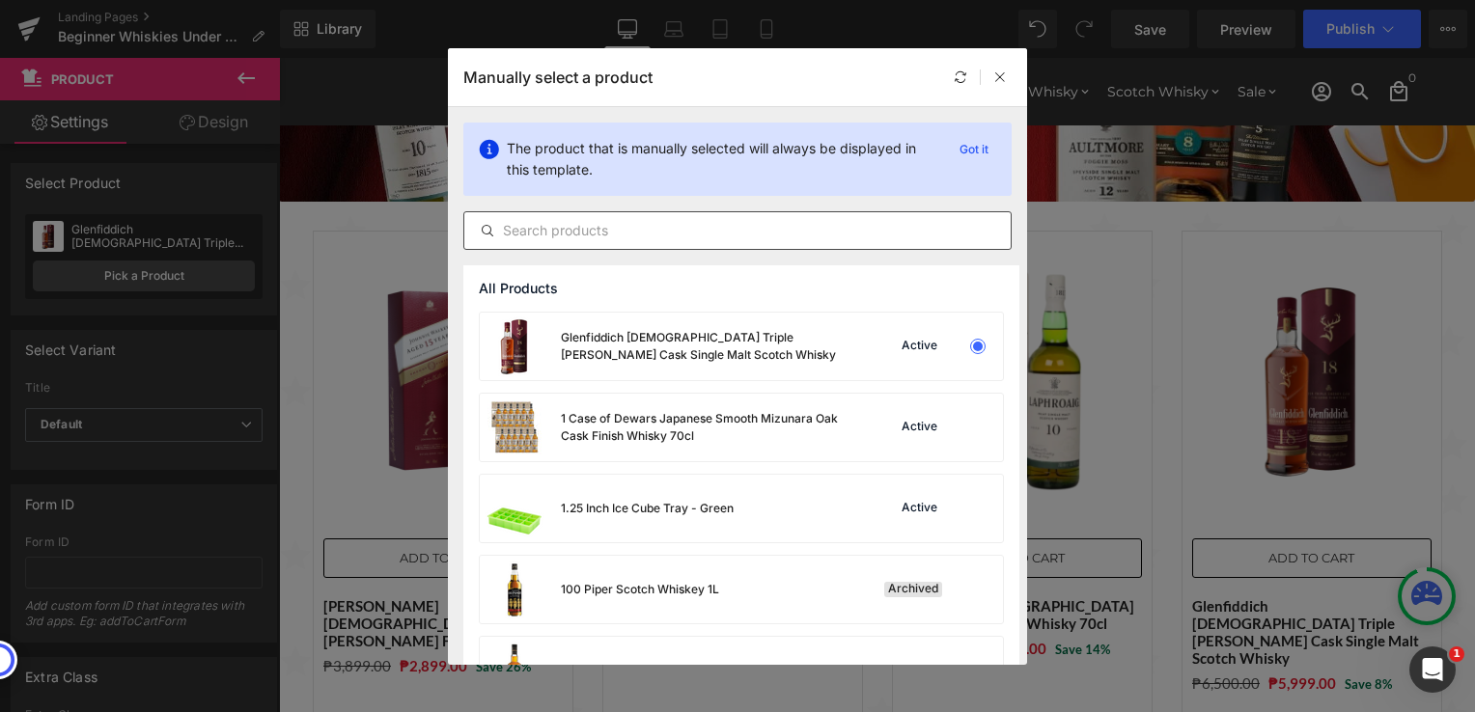
click at [625, 235] on input "text" at bounding box center [737, 230] width 546 height 23
paste input "Aberfeldy [DEMOGRAPHIC_DATA] with Gold Bar Tin Whisky"
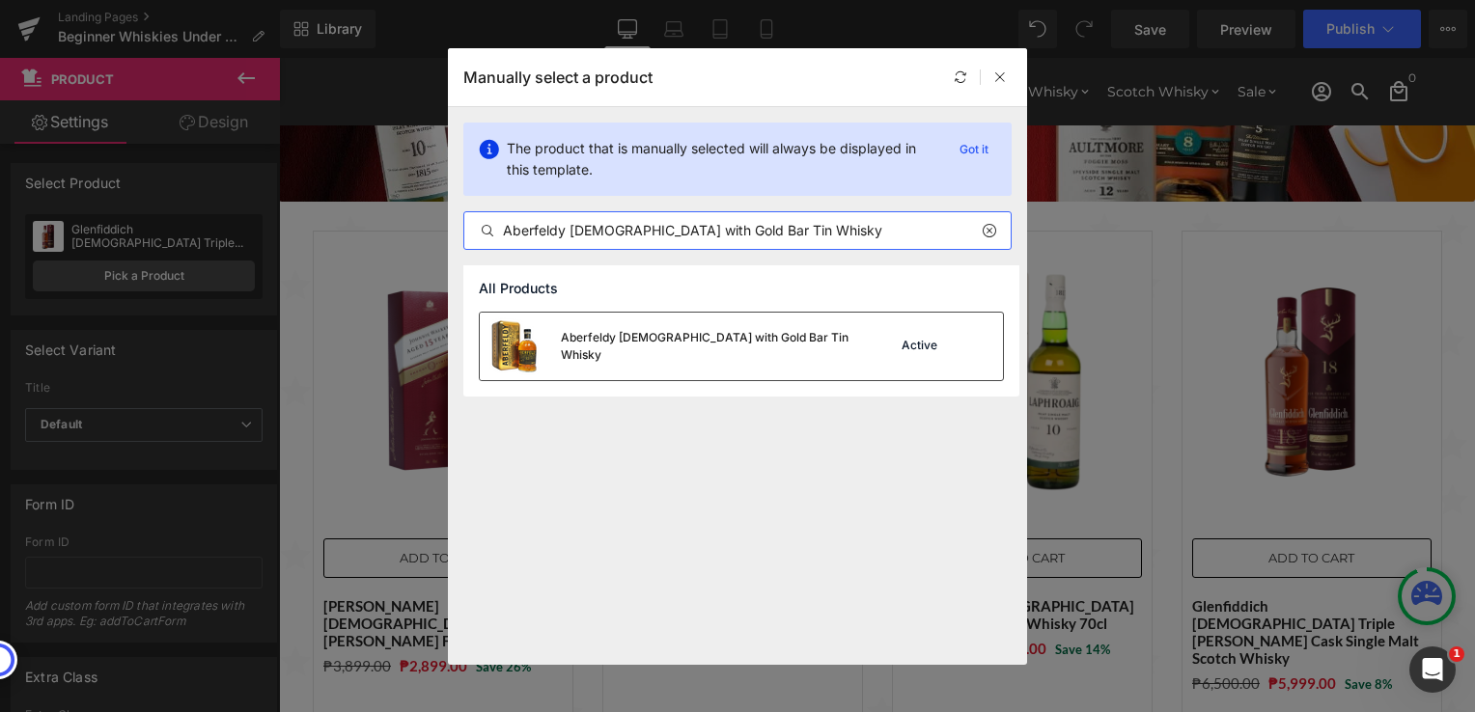
type input "Aberfeldy [DEMOGRAPHIC_DATA] with Gold Bar Tin Whisky"
click at [734, 361] on div "Aberfeldy [DEMOGRAPHIC_DATA] with Gold Bar Tin Whisky" at bounding box center [665, 347] width 371 height 68
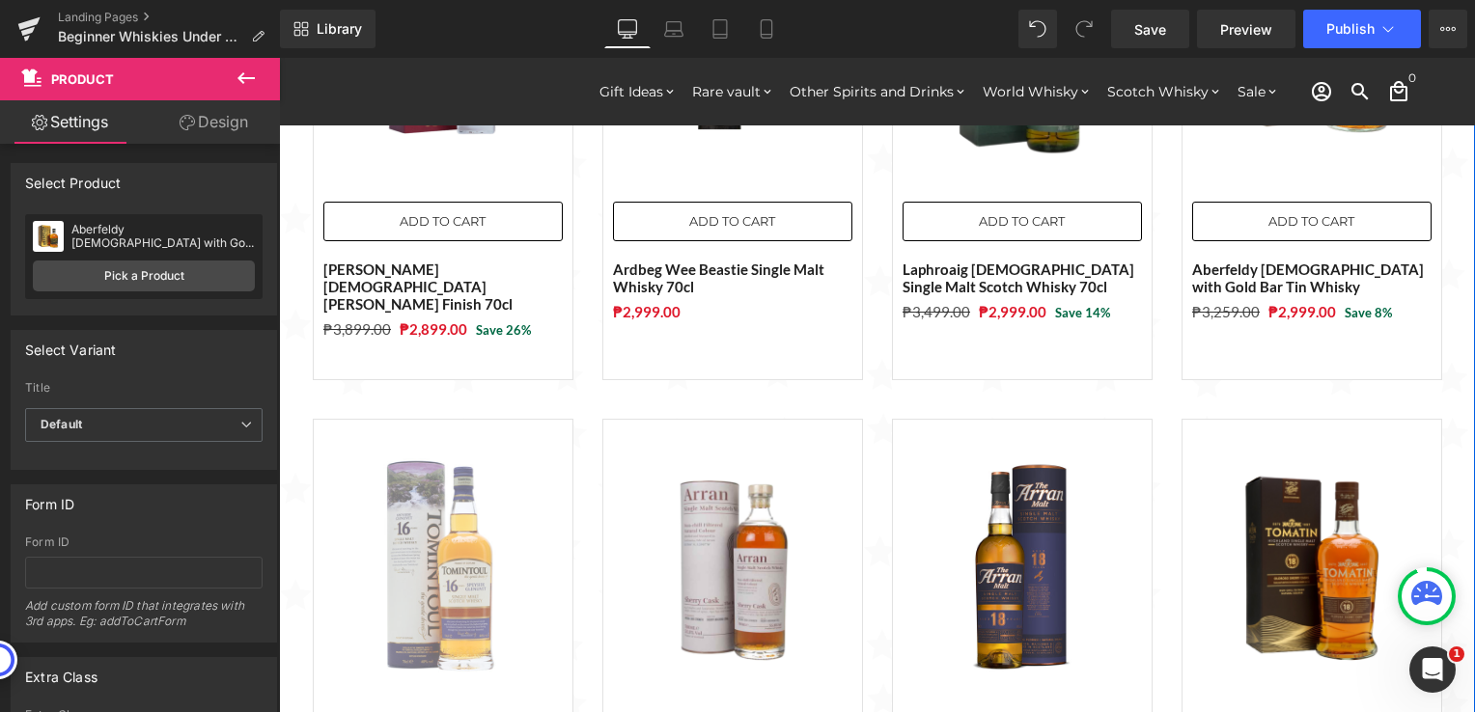
scroll to position [579, 0]
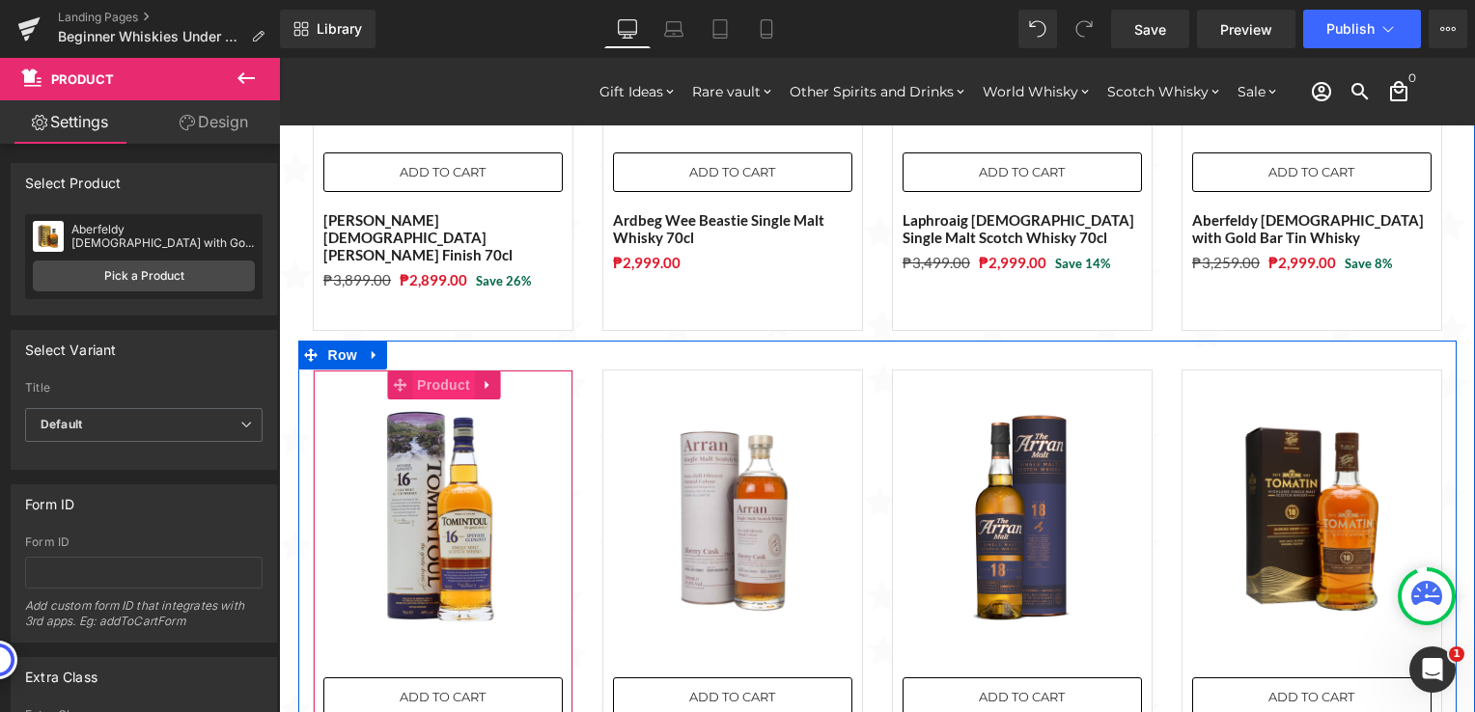
click at [429, 371] on span "Product" at bounding box center [443, 385] width 63 height 29
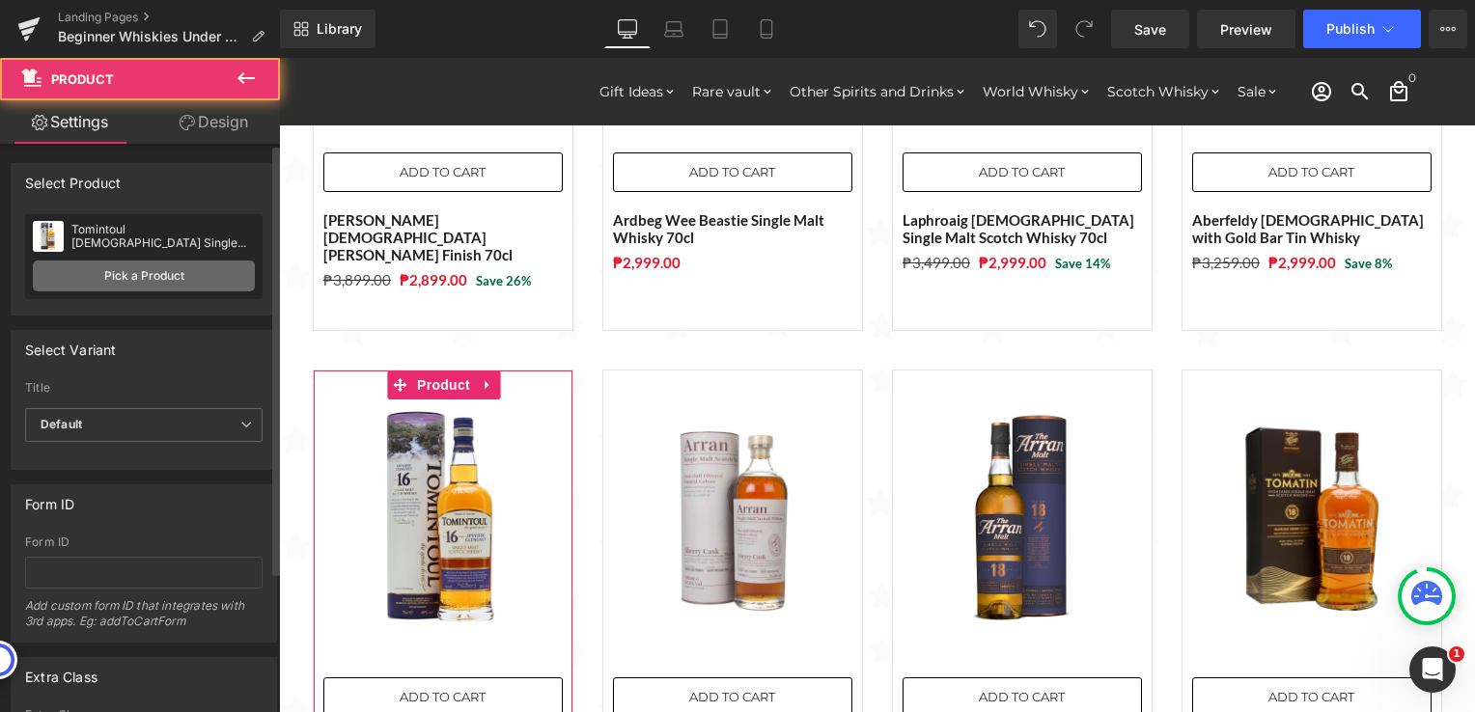
click at [197, 269] on link "Pick a Product" at bounding box center [144, 276] width 222 height 31
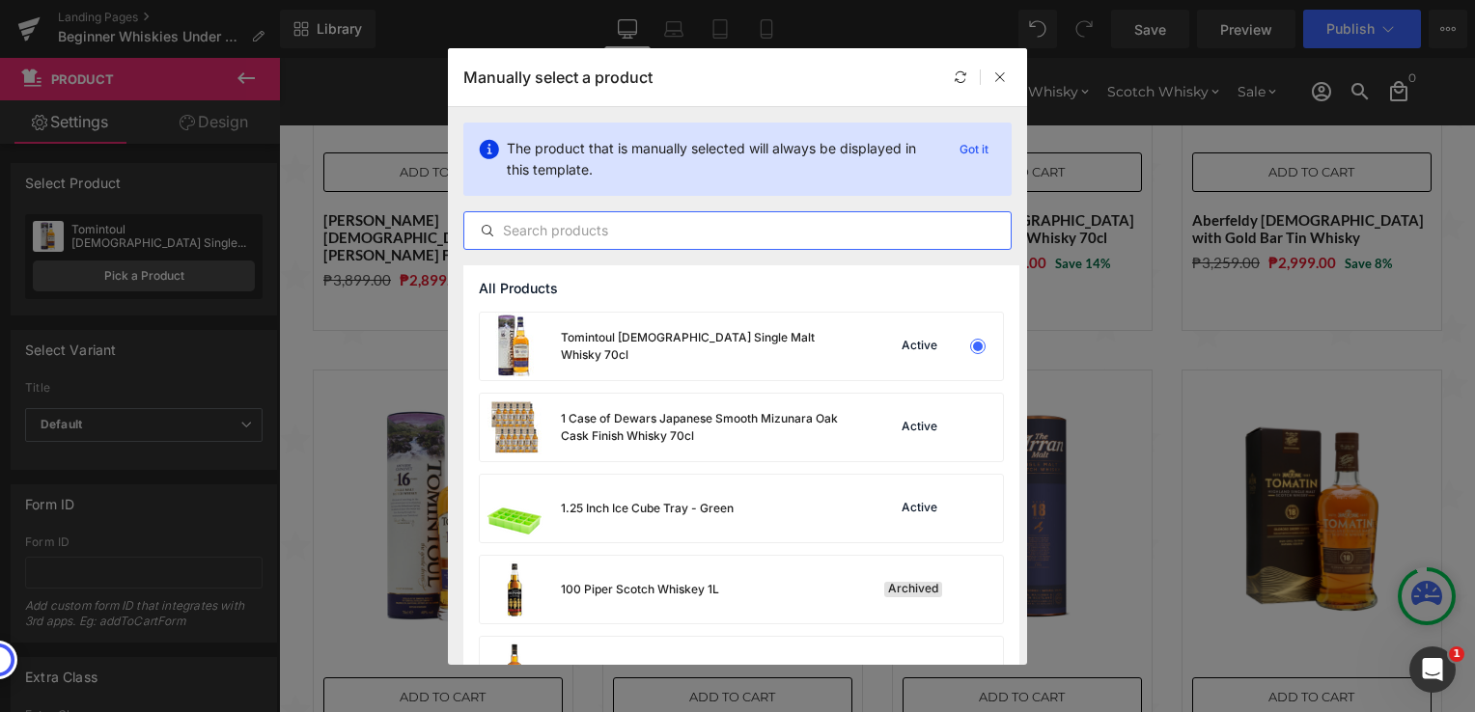
click at [687, 235] on input "text" at bounding box center [737, 230] width 546 height 23
paste input "GlenAllachie [DEMOGRAPHIC_DATA] 70cl"
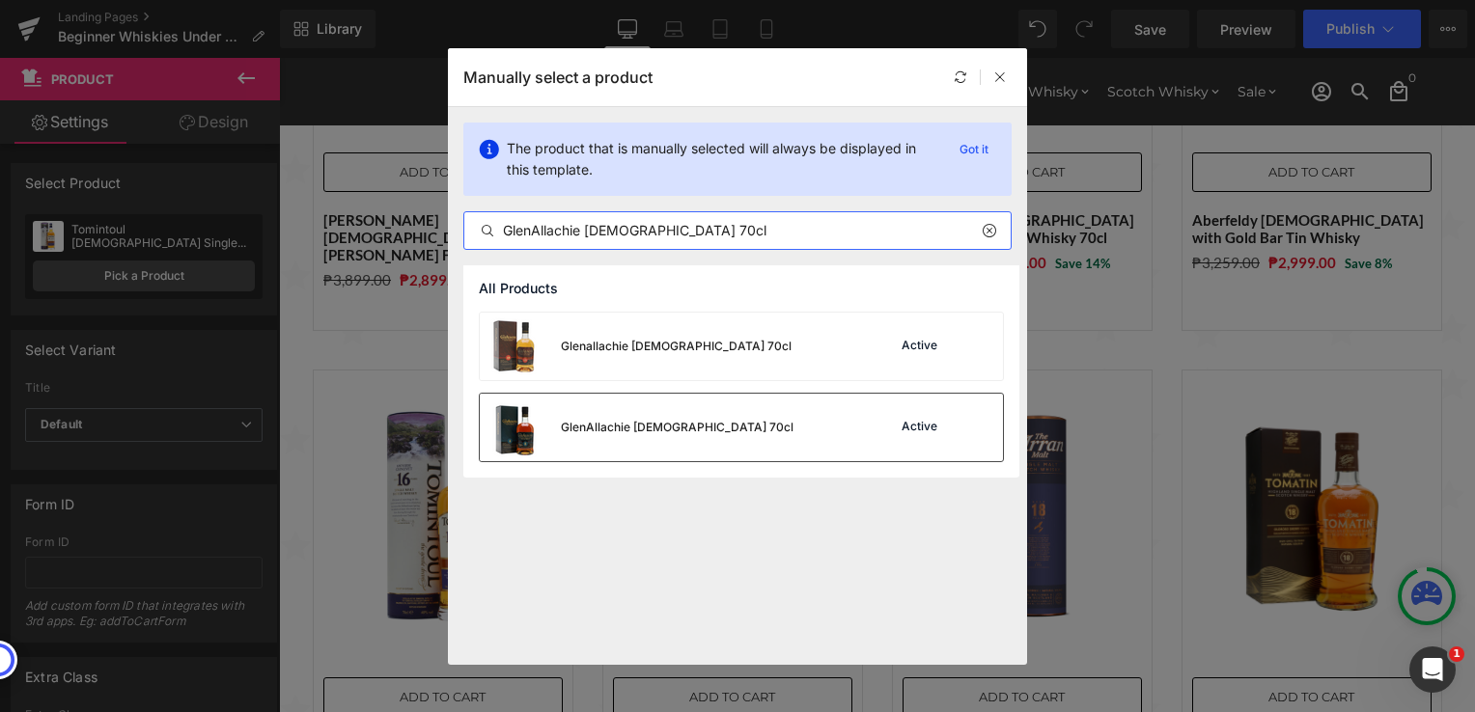
type input "GlenAllachie [DEMOGRAPHIC_DATA] 70cl"
click at [703, 429] on div "GlenAllachie [DEMOGRAPHIC_DATA] 70cl" at bounding box center [677, 427] width 233 height 17
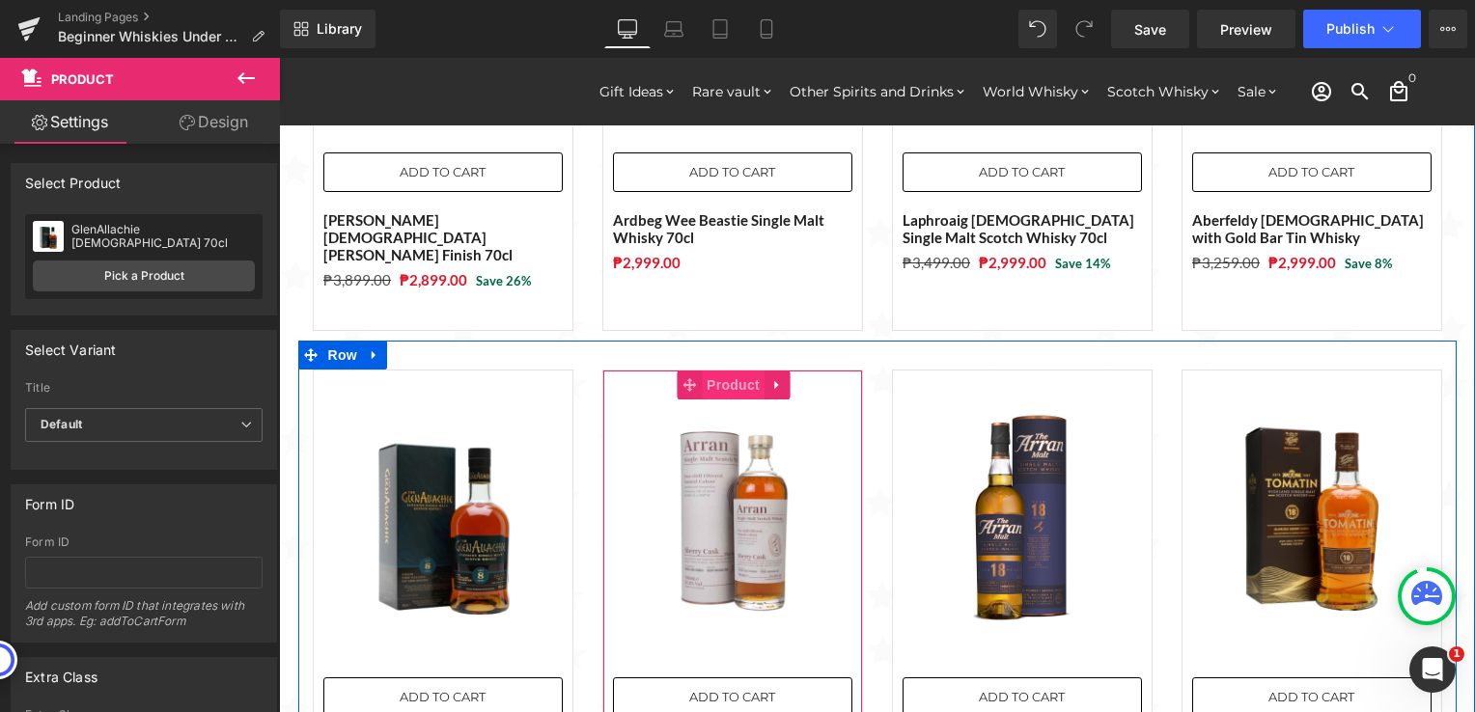
click at [710, 371] on span "Product" at bounding box center [733, 385] width 63 height 29
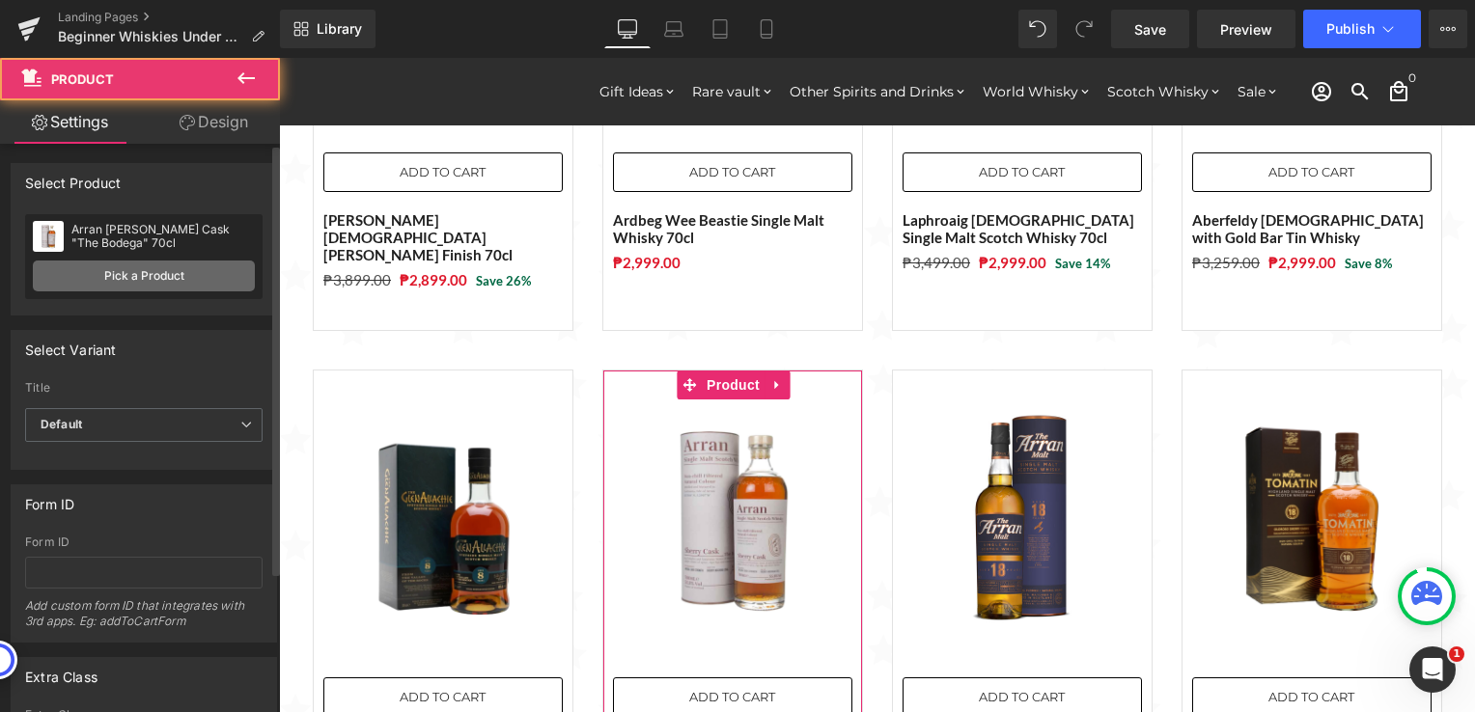
click at [197, 265] on link "Pick a Product" at bounding box center [144, 276] width 222 height 31
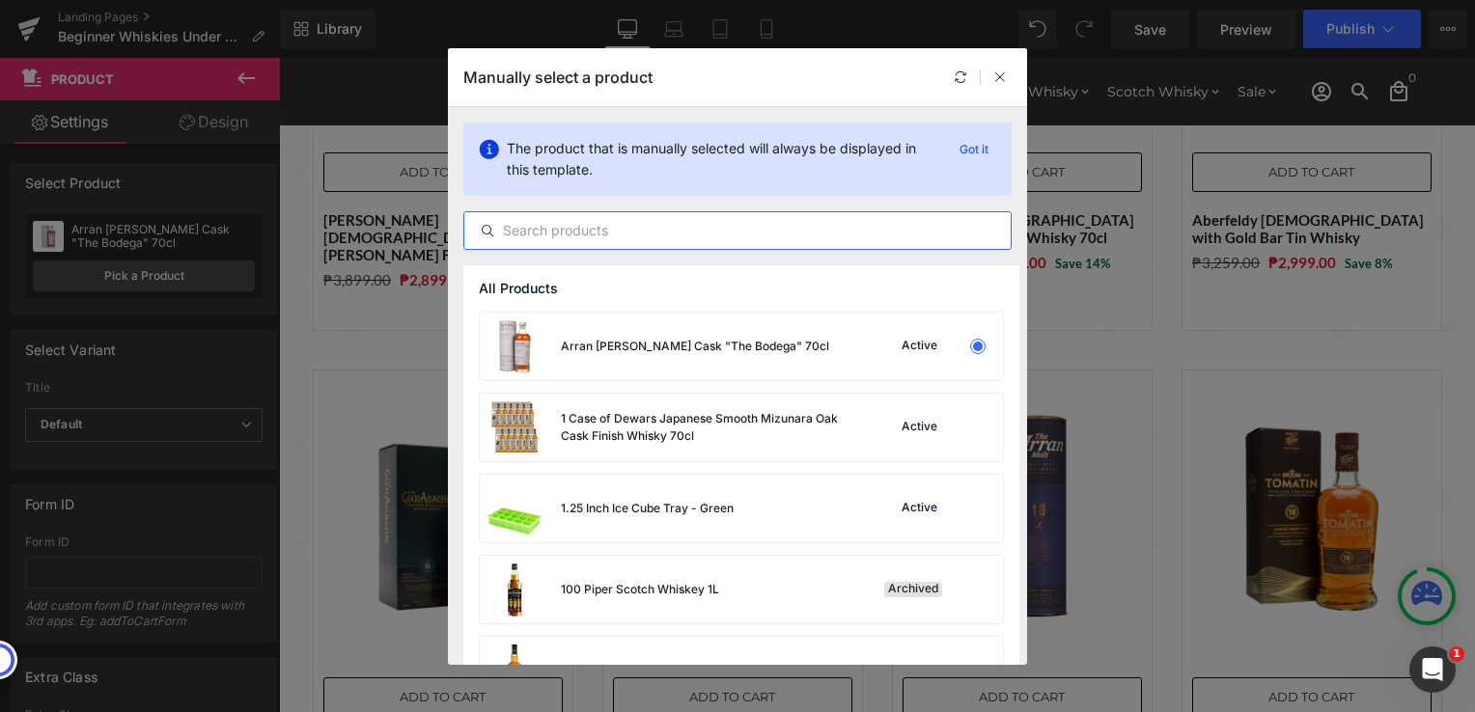
click at [679, 235] on input "text" at bounding box center [737, 230] width 546 height 23
paste input "Aultmore [DEMOGRAPHIC_DATA] 70cl"
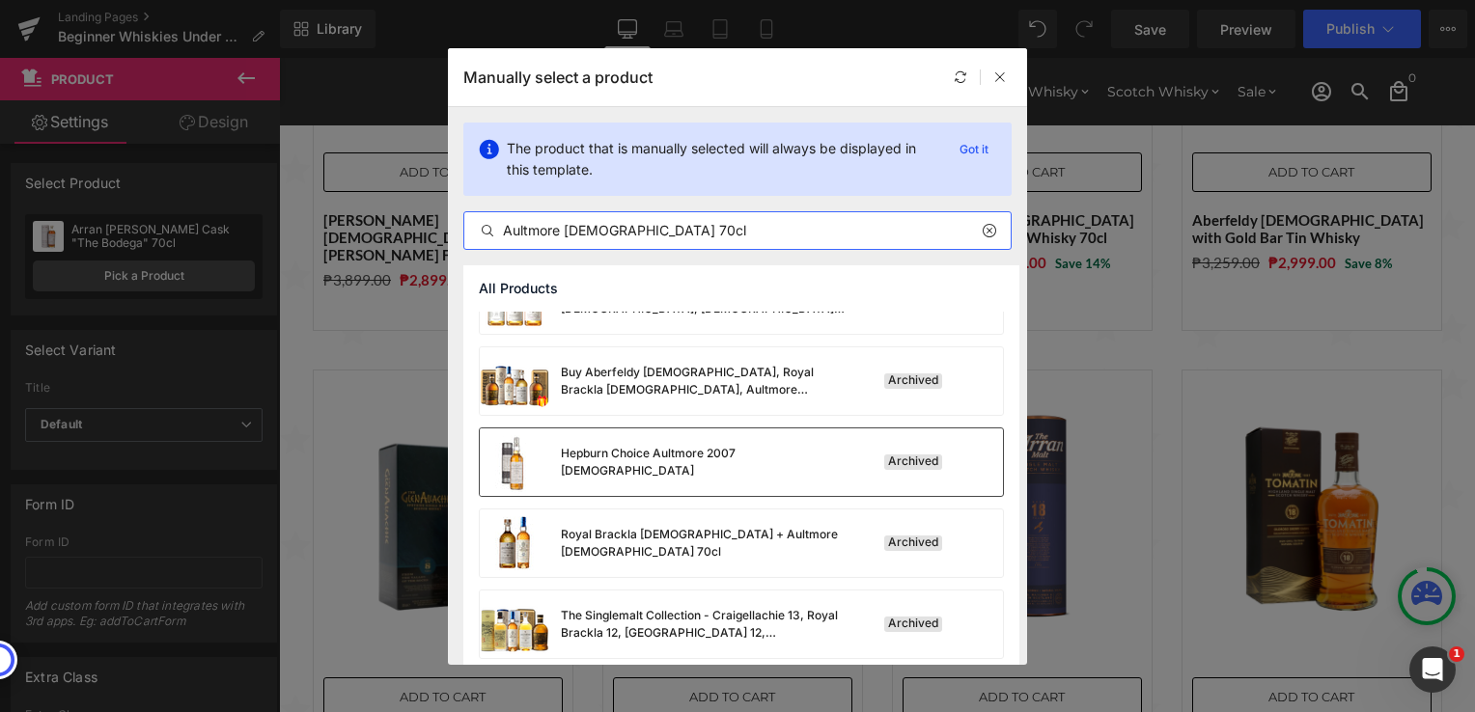
scroll to position [0, 0]
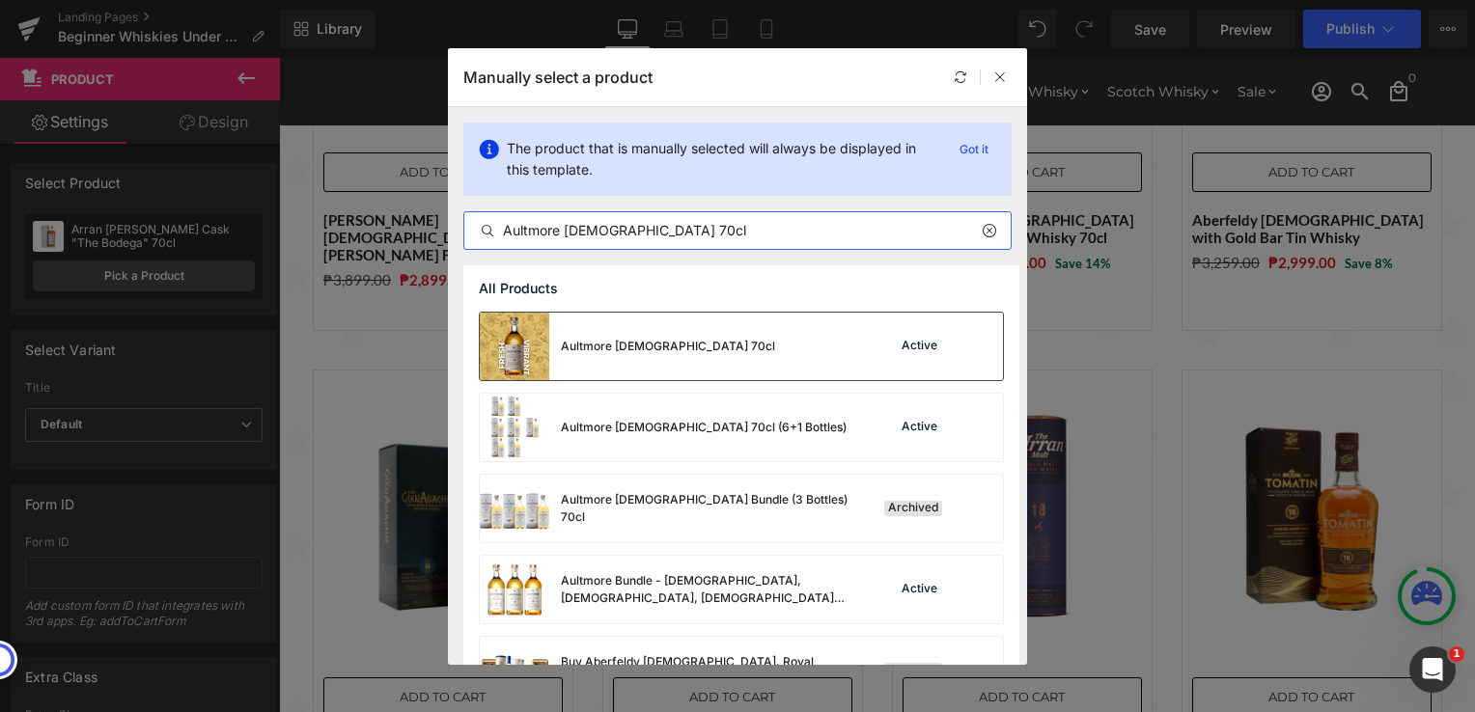
type input "Aultmore [DEMOGRAPHIC_DATA] 70cl"
click at [732, 340] on div "Aultmore [DEMOGRAPHIC_DATA] 70cl Active" at bounding box center [741, 347] width 523 height 68
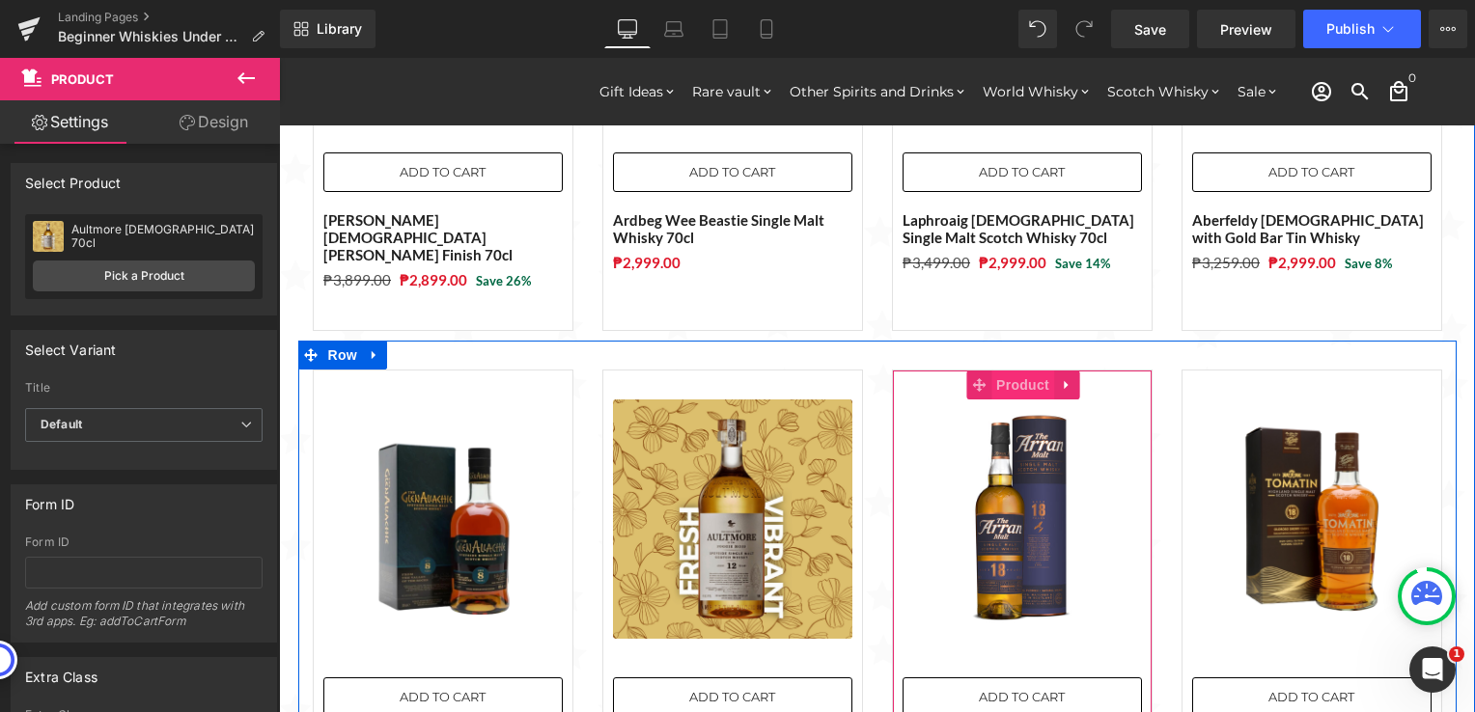
click at [991, 374] on span "Product" at bounding box center [1022, 385] width 63 height 29
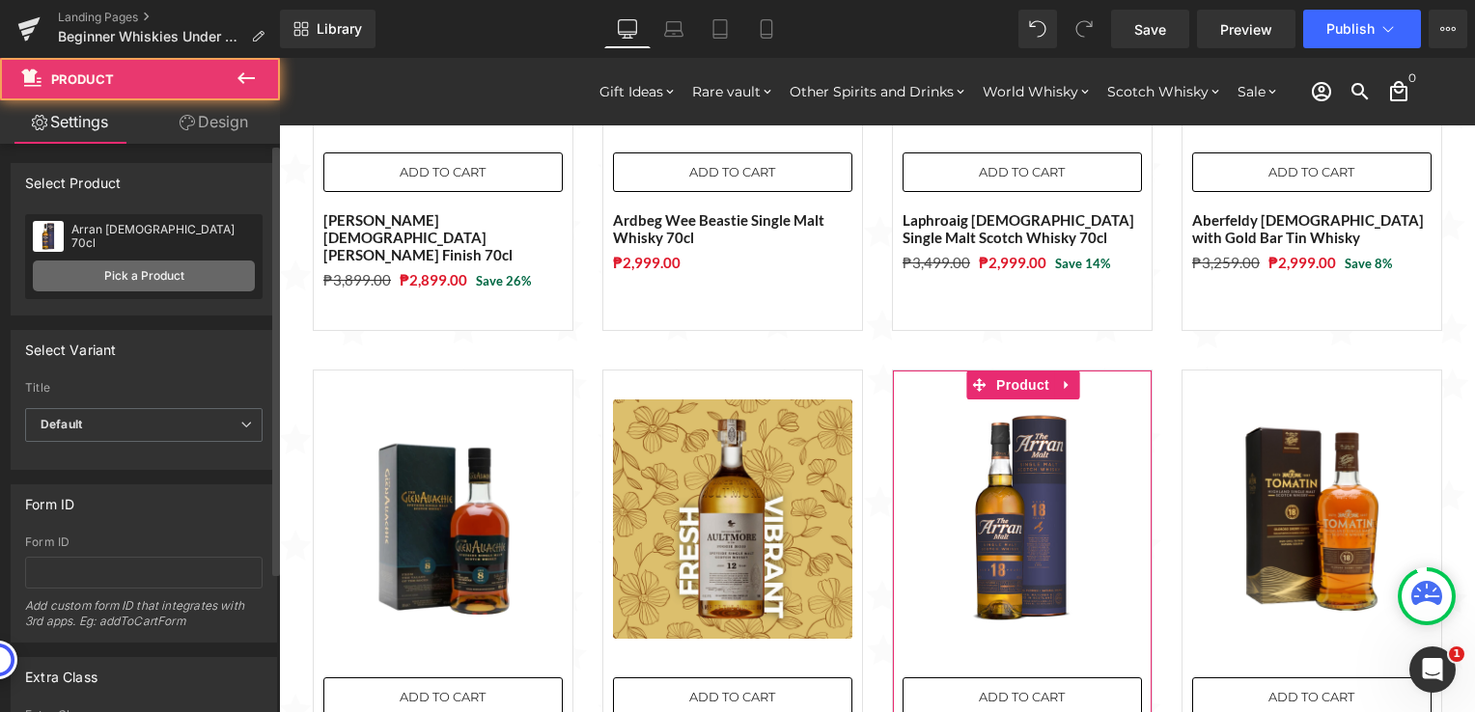
click at [147, 277] on link "Pick a Product" at bounding box center [144, 276] width 222 height 31
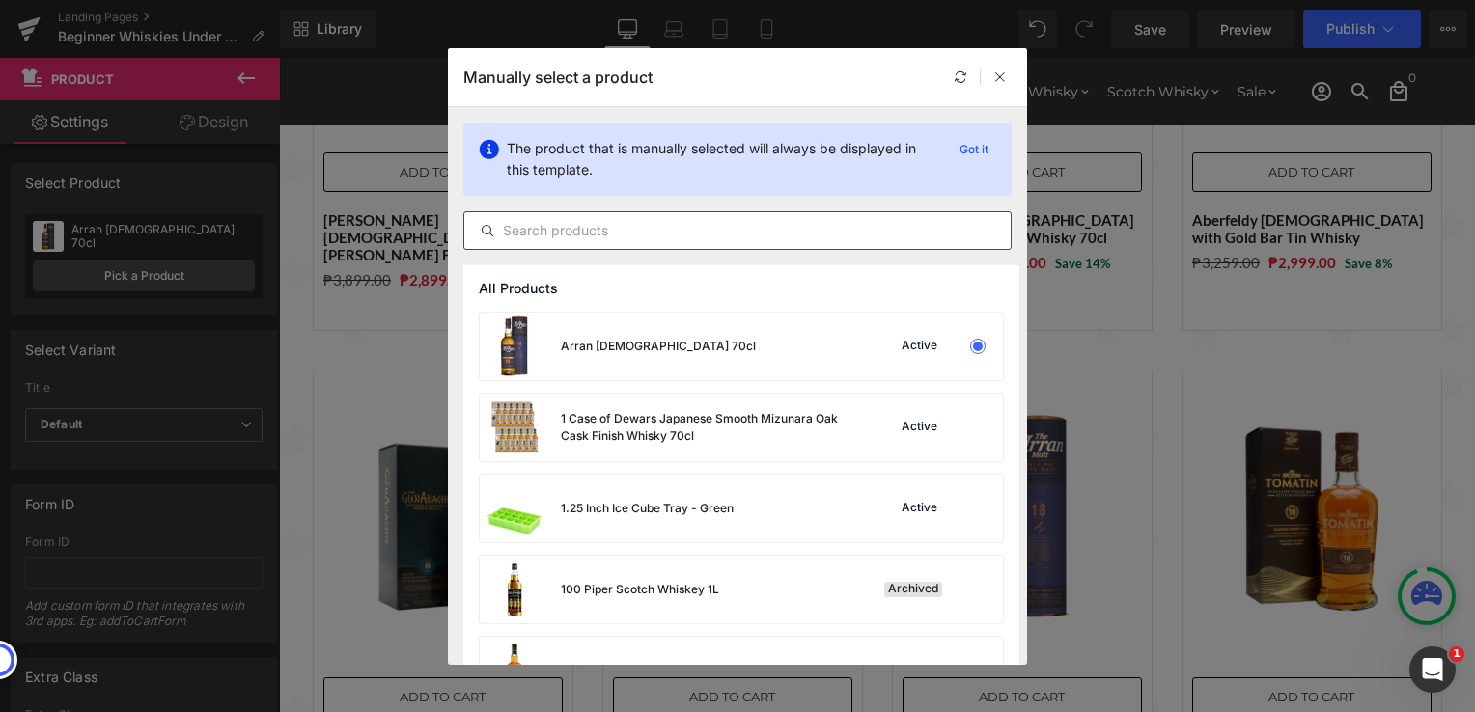
click at [610, 224] on input "text" at bounding box center [737, 230] width 546 height 23
paste input "[PERSON_NAME] No. 7 [US_STATE] Whiskey 1.5L"
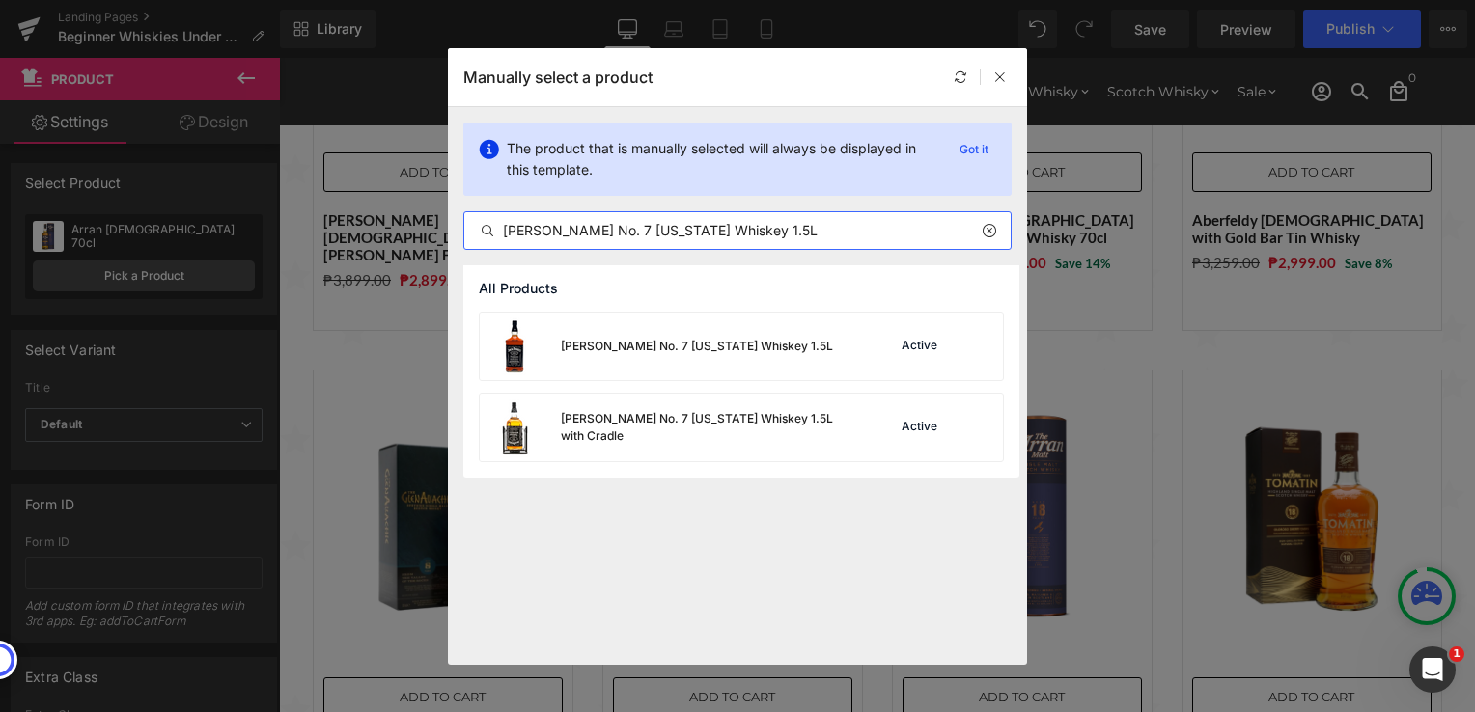
type input "[PERSON_NAME] No. 7 [US_STATE] Whiskey 1.5L"
click at [772, 354] on div "[PERSON_NAME] No. 7 [US_STATE] Whiskey 1.5L" at bounding box center [656, 347] width 353 height 68
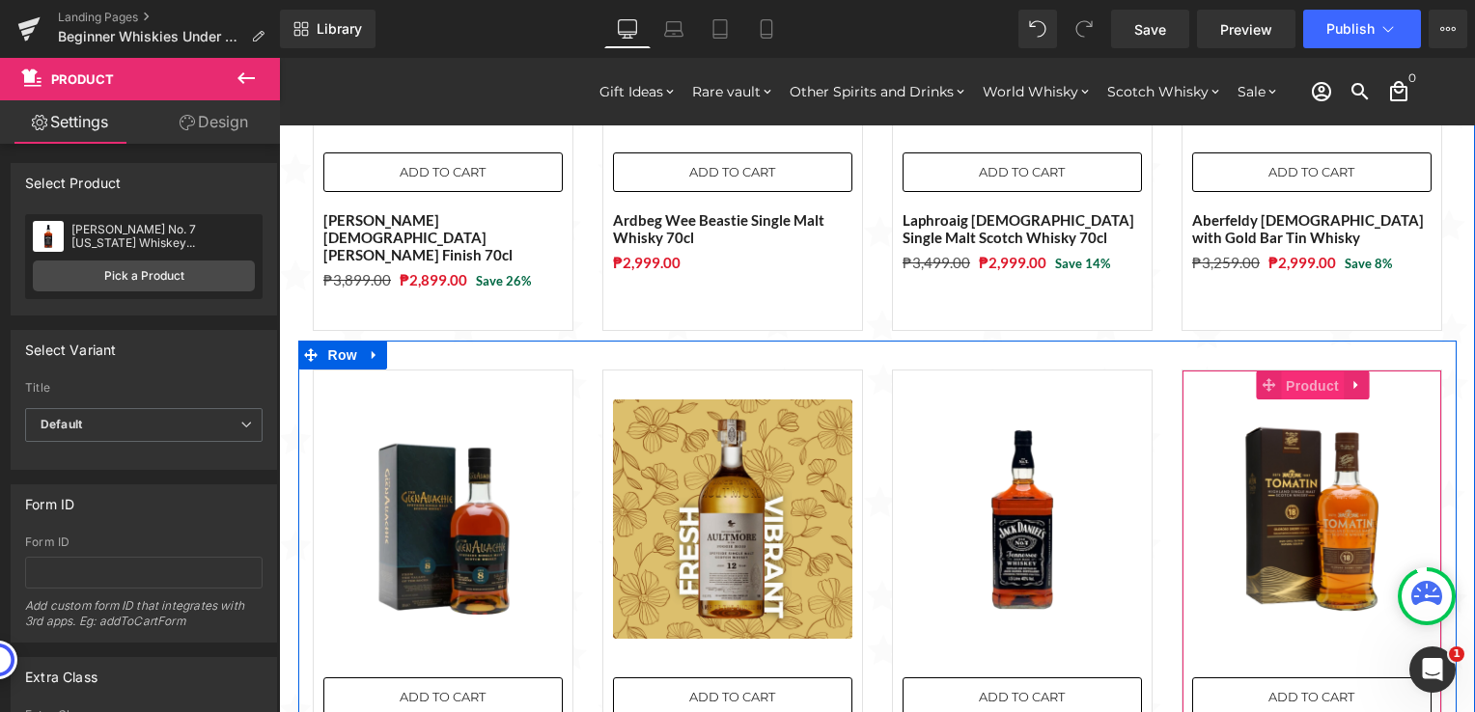
click at [1304, 372] on span "Product" at bounding box center [1312, 386] width 63 height 29
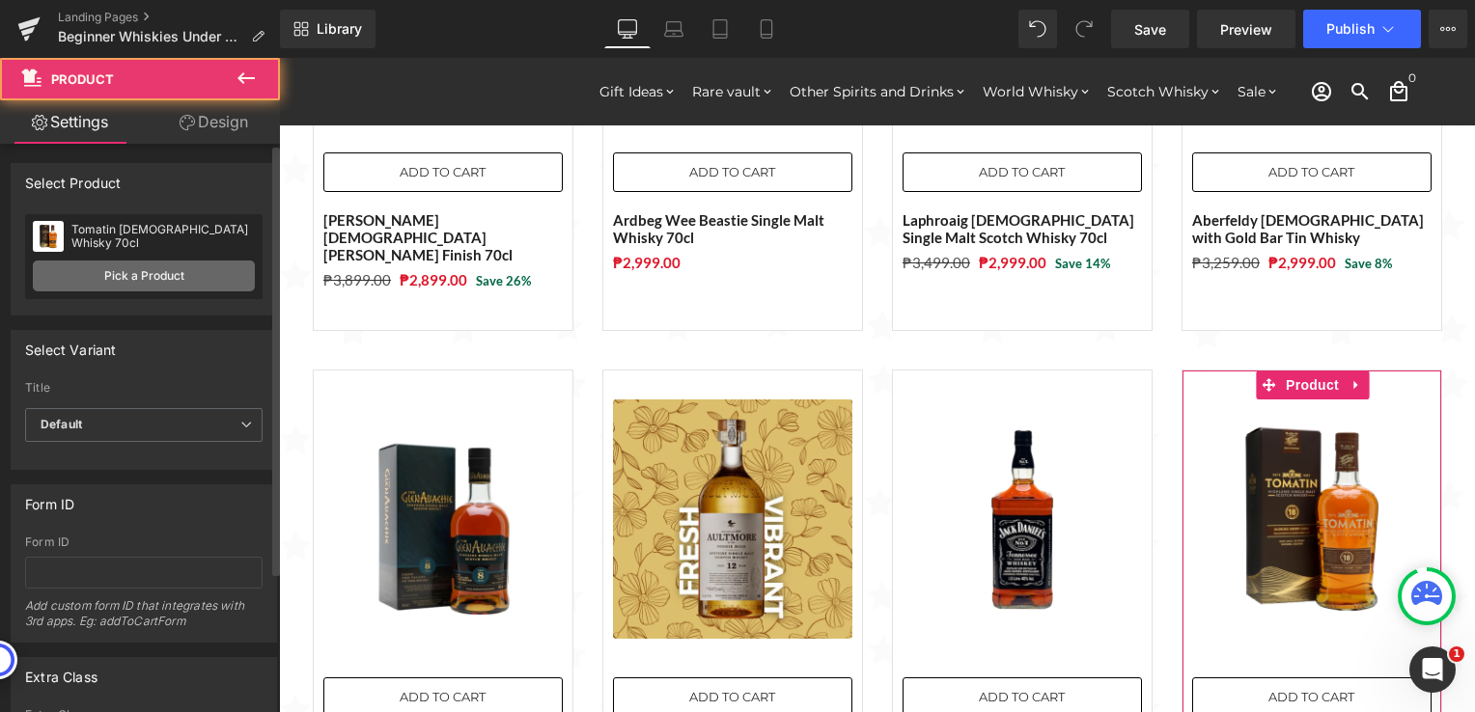
click at [85, 265] on link "Pick a Product" at bounding box center [144, 276] width 222 height 31
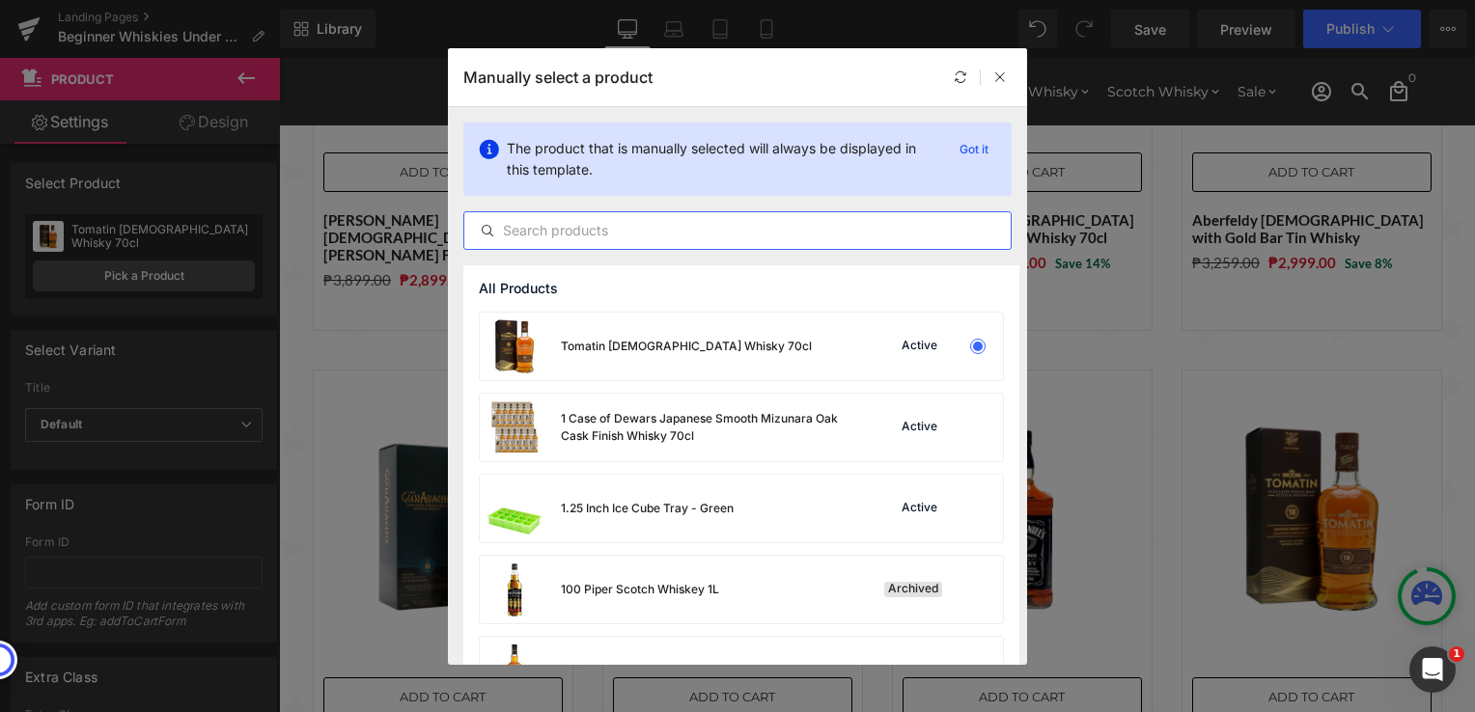
click at [683, 233] on input "text" at bounding box center [737, 230] width 546 height 23
paste input "Nikka From The Barrel 50cl"
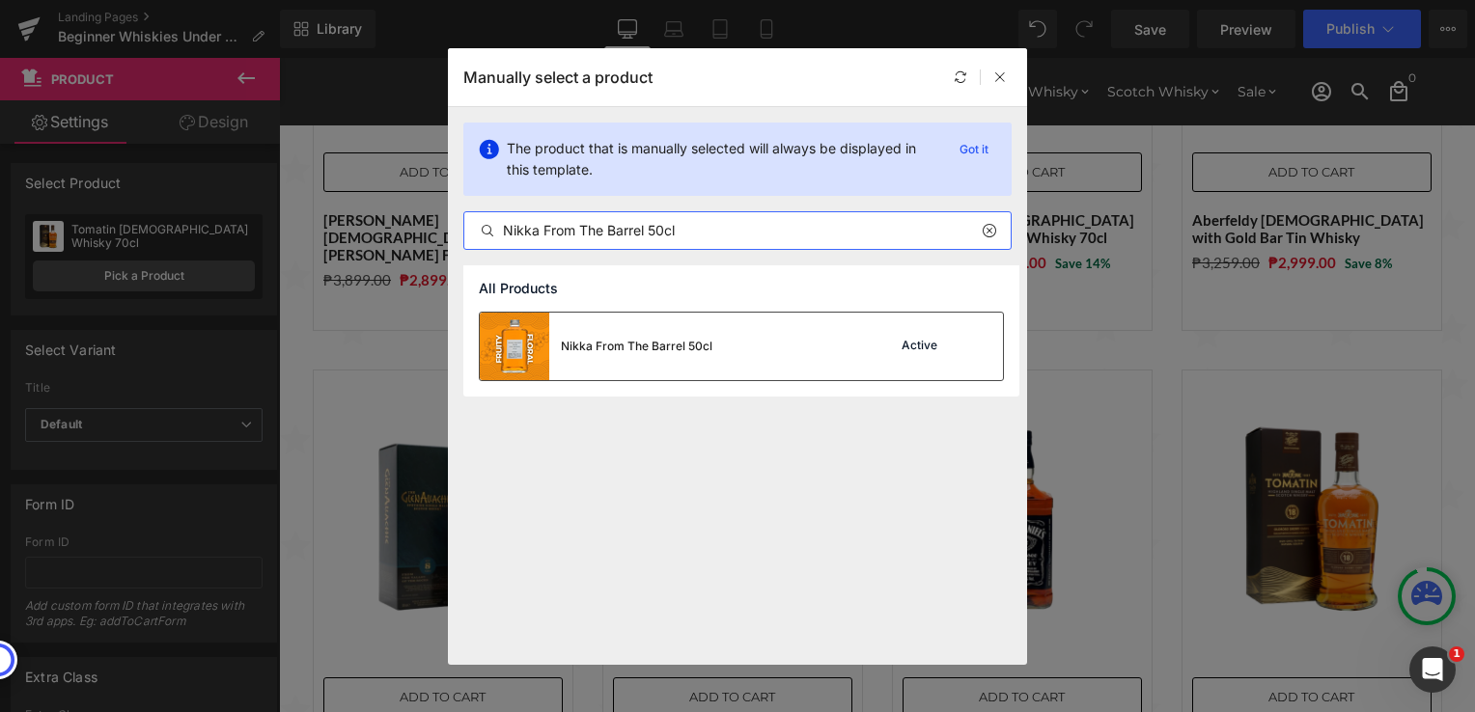
type input "Nikka From The Barrel 50cl"
click at [700, 346] on div "Nikka From The Barrel 50cl" at bounding box center [637, 346] width 152 height 17
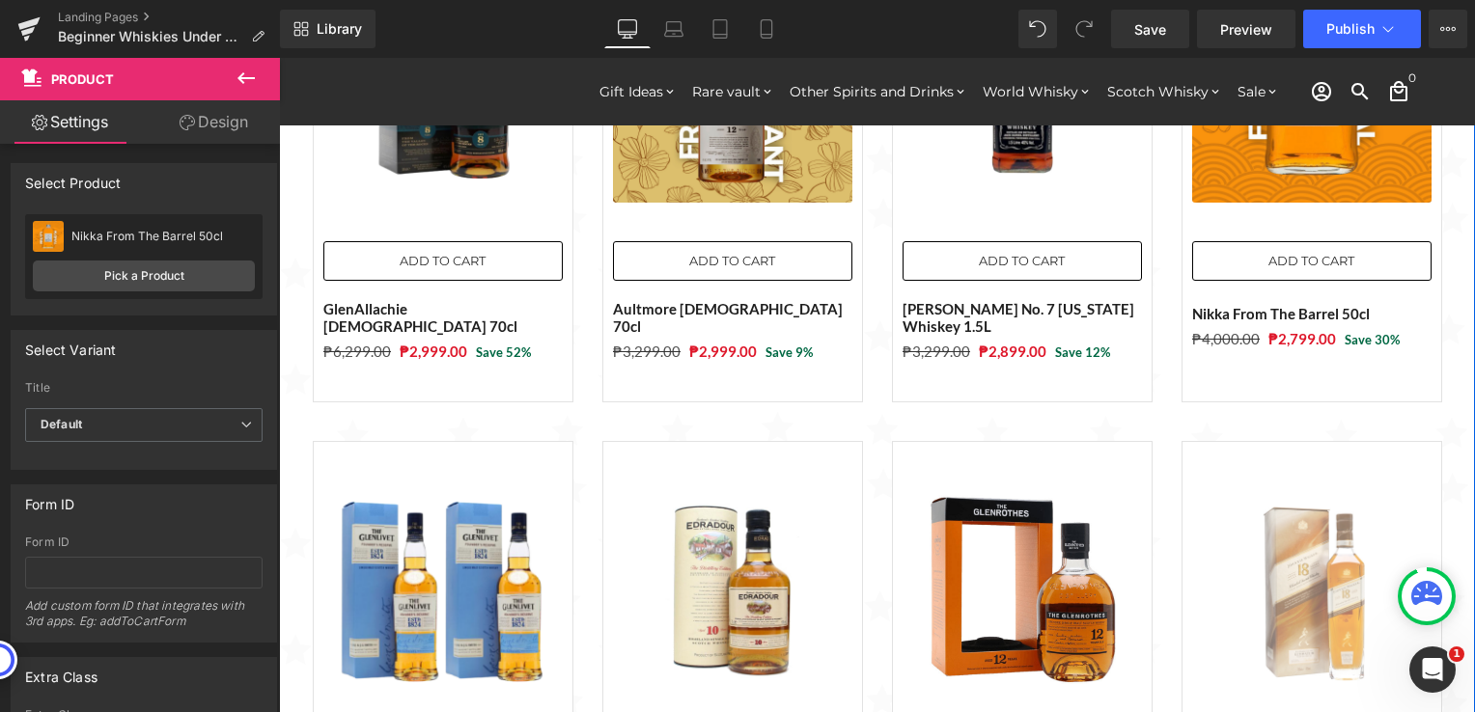
scroll to position [1062, 0]
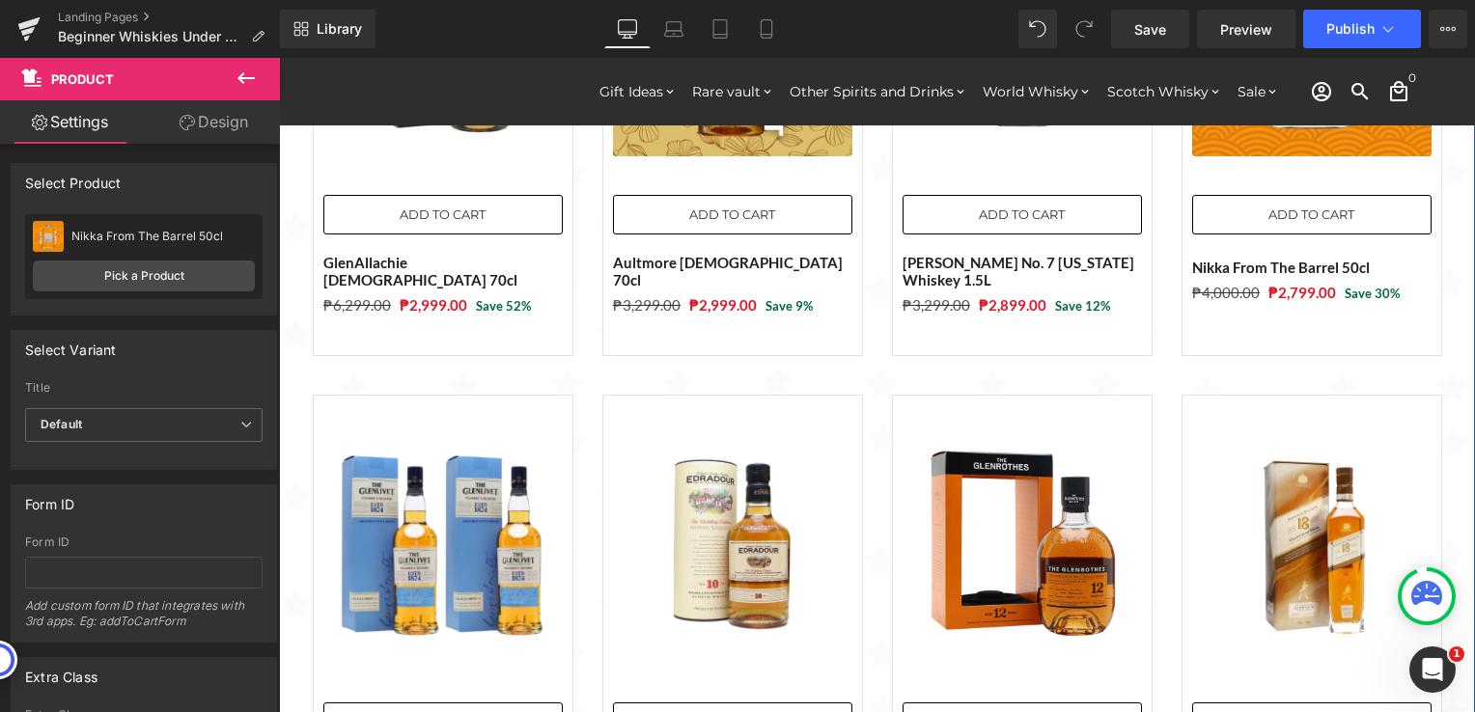
click at [440, 450] on img at bounding box center [442, 544] width 239 height 239
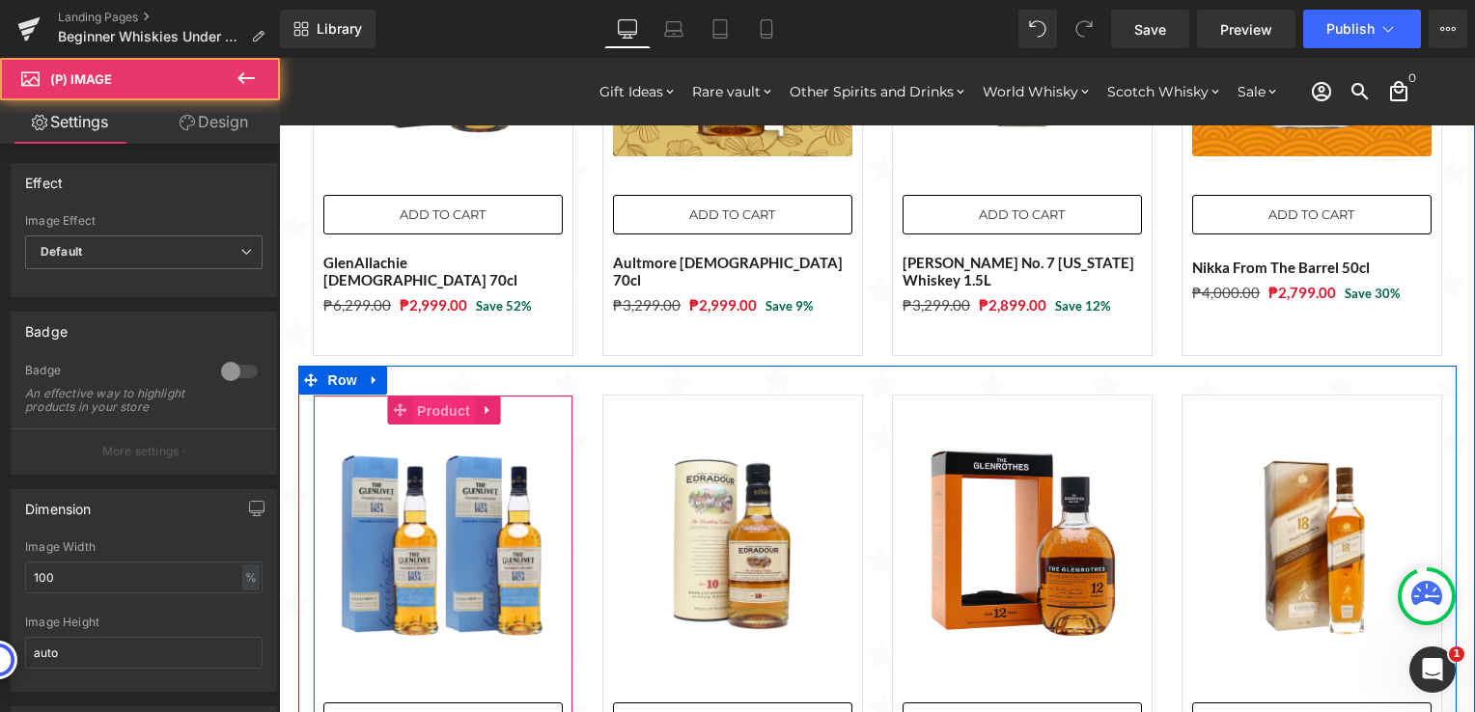
click at [425, 397] on span "Product" at bounding box center [443, 411] width 63 height 29
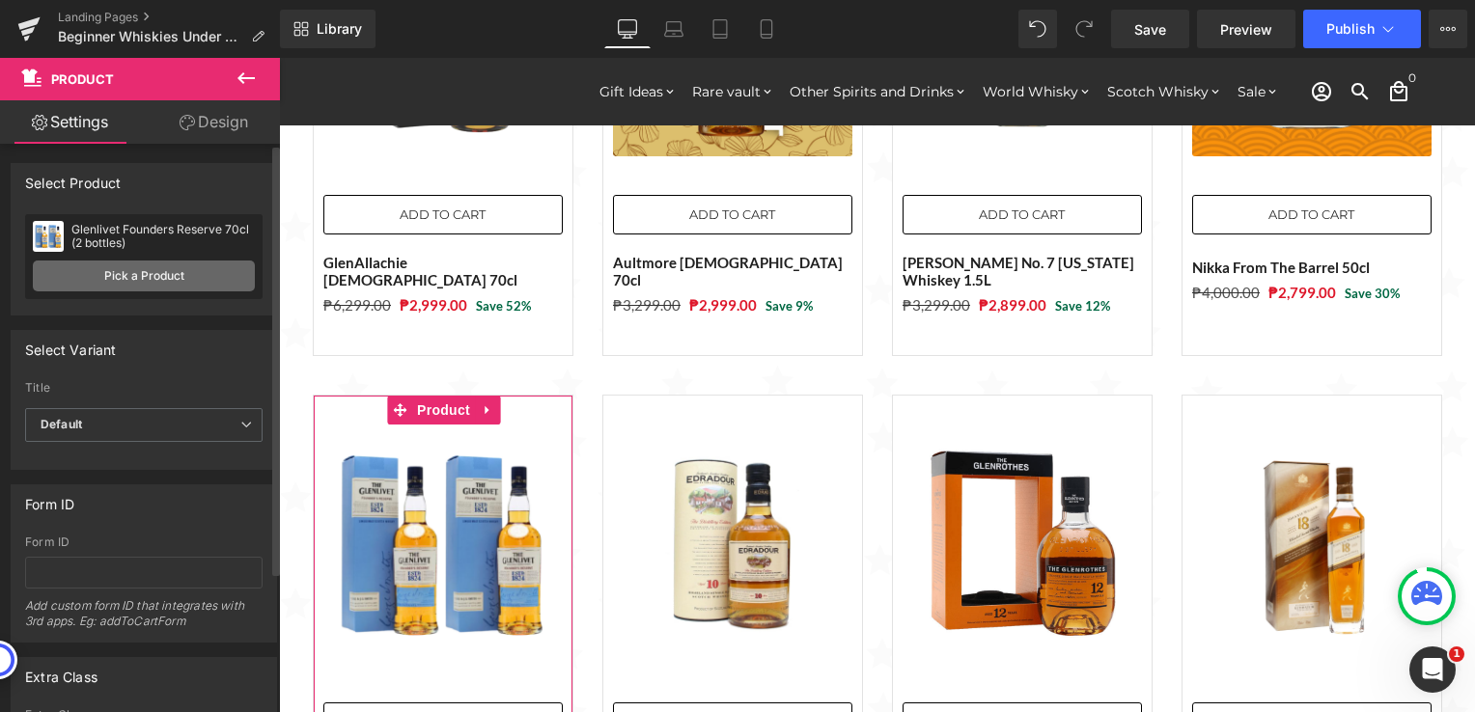
click at [147, 278] on link "Pick a Product" at bounding box center [144, 276] width 222 height 31
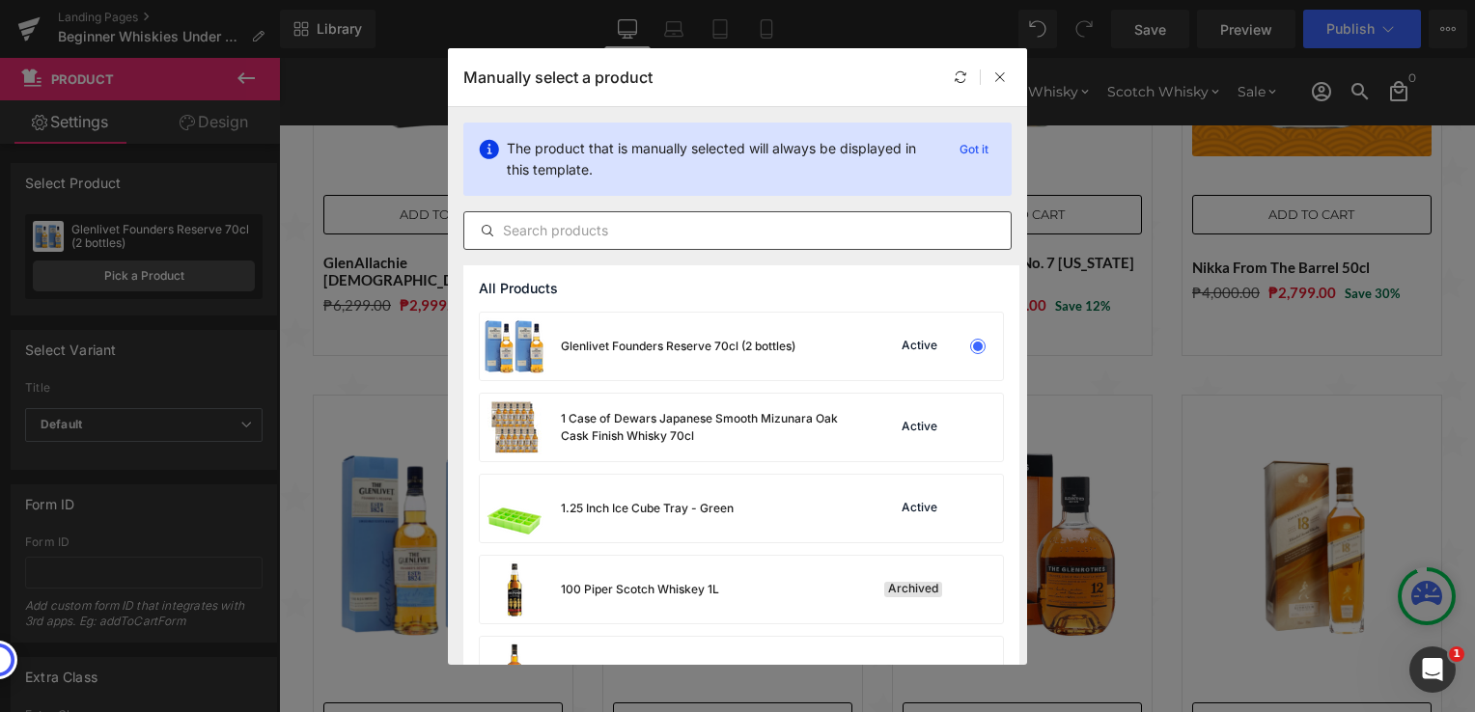
click at [735, 229] on input "text" at bounding box center [737, 230] width 546 height 23
paste input "Tomatin [DEMOGRAPHIC_DATA] Port Cask Whisky 70cl"
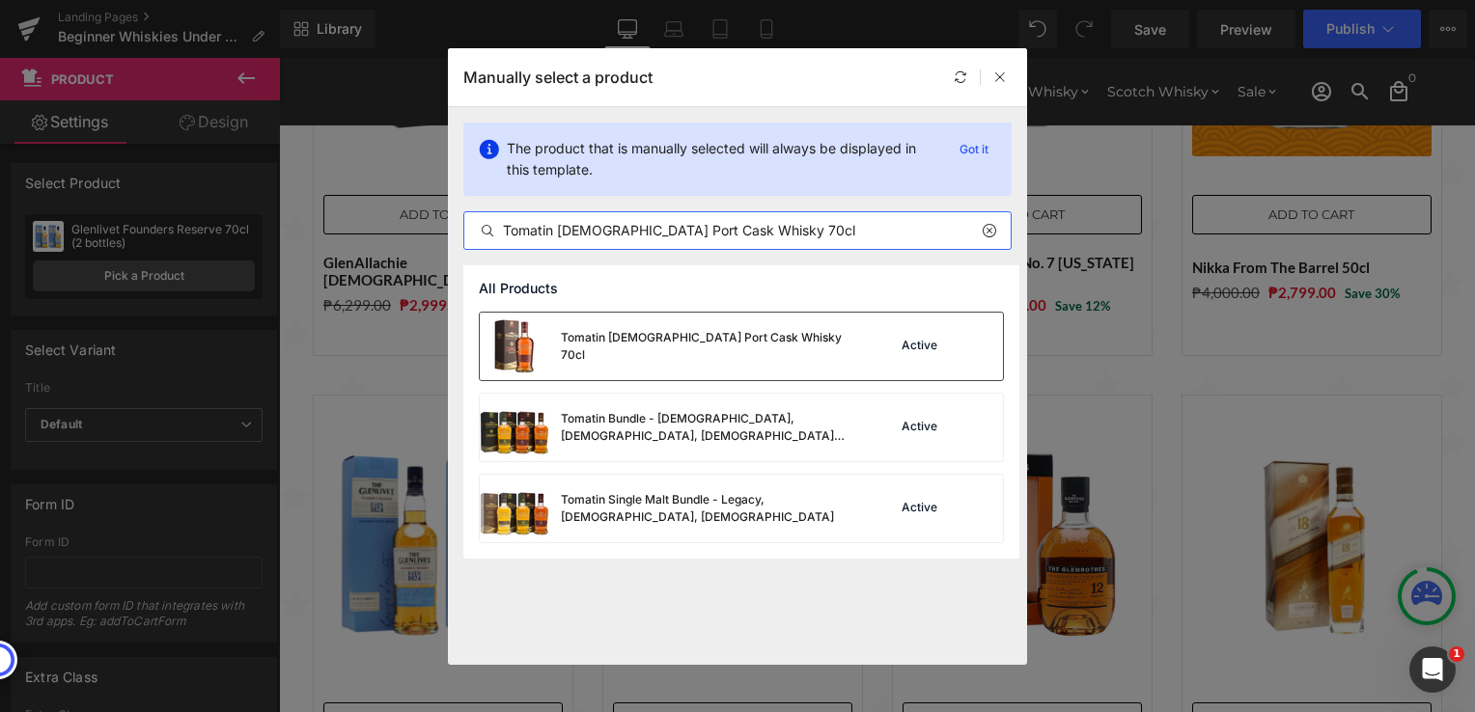
type input "Tomatin [DEMOGRAPHIC_DATA] Port Cask Whisky 70cl"
click at [772, 354] on div "Tomatin [DEMOGRAPHIC_DATA] Port Cask Whisky 70cl" at bounding box center [665, 347] width 371 height 68
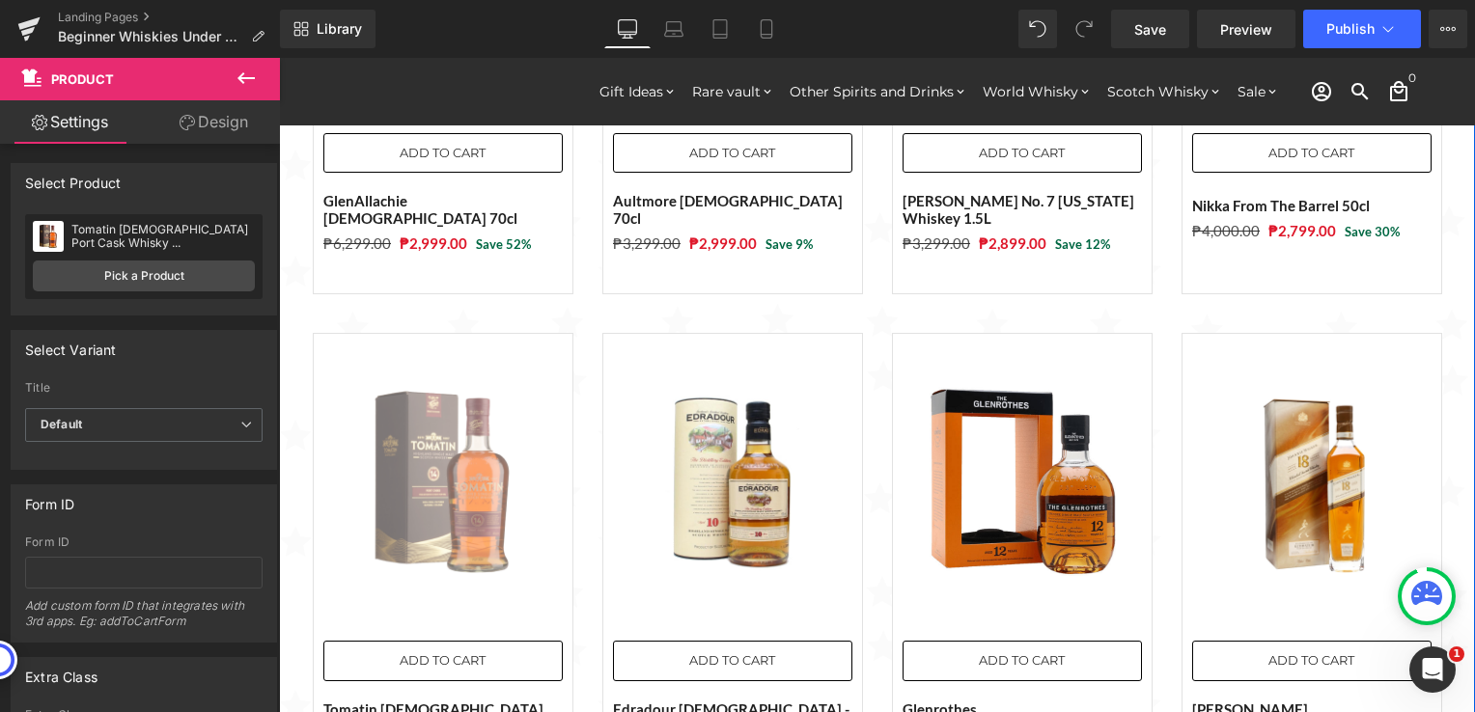
scroll to position [1158, 0]
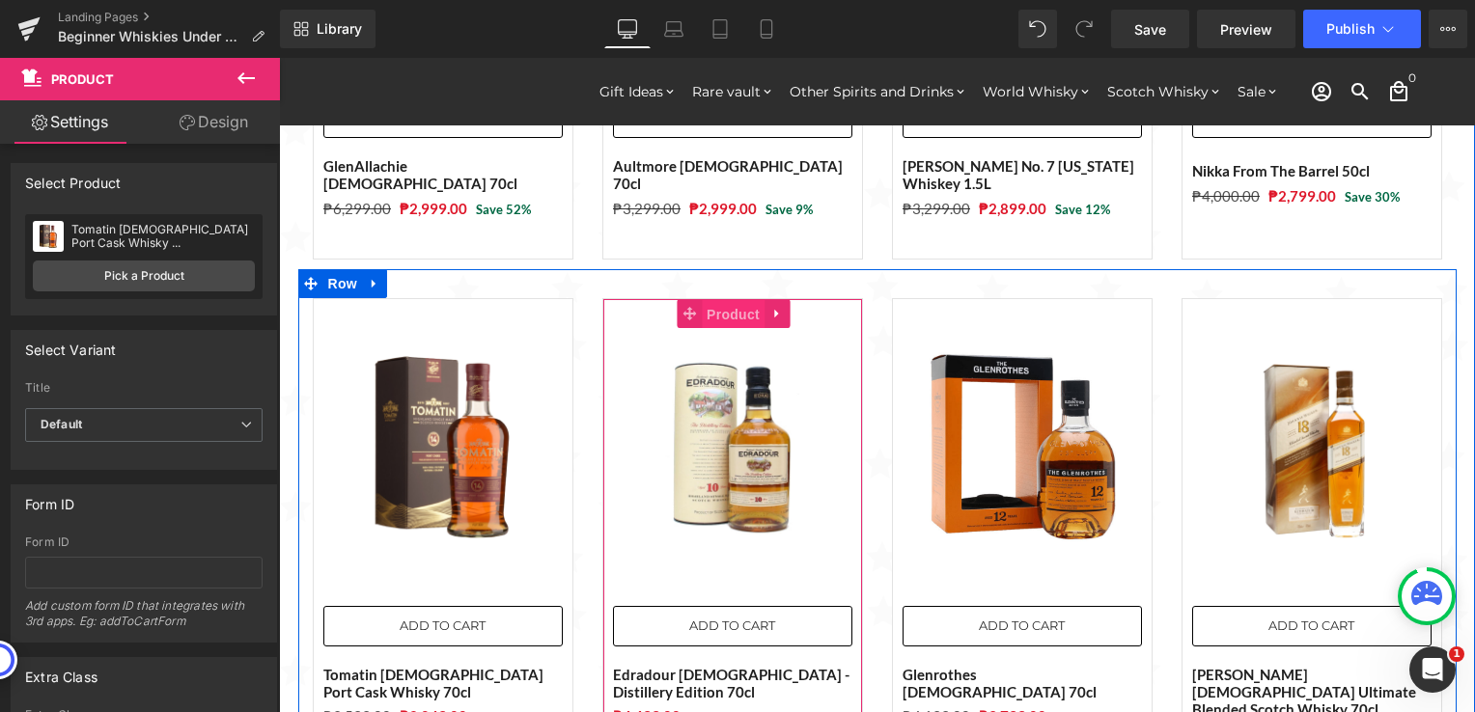
click at [724, 302] on span "Product" at bounding box center [733, 314] width 63 height 29
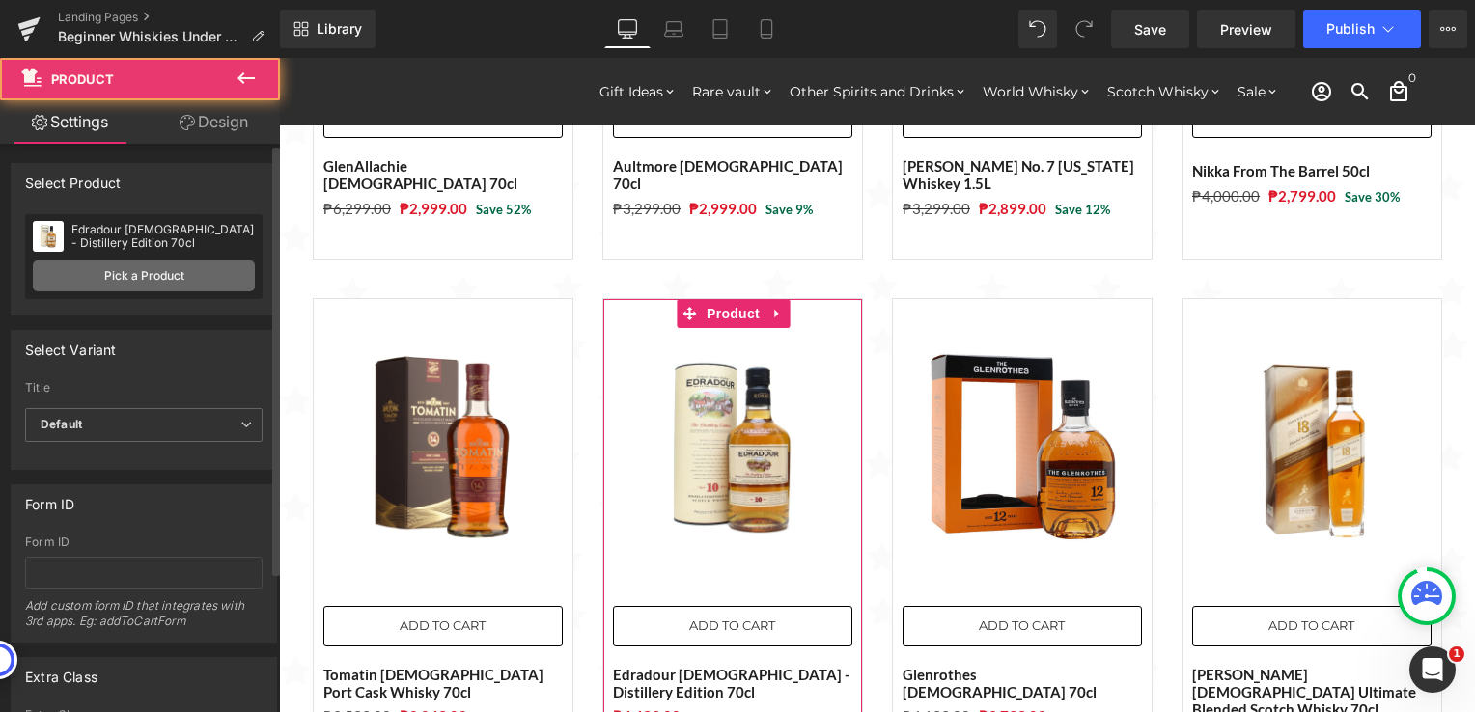
click at [127, 281] on link "Pick a Product" at bounding box center [144, 276] width 222 height 31
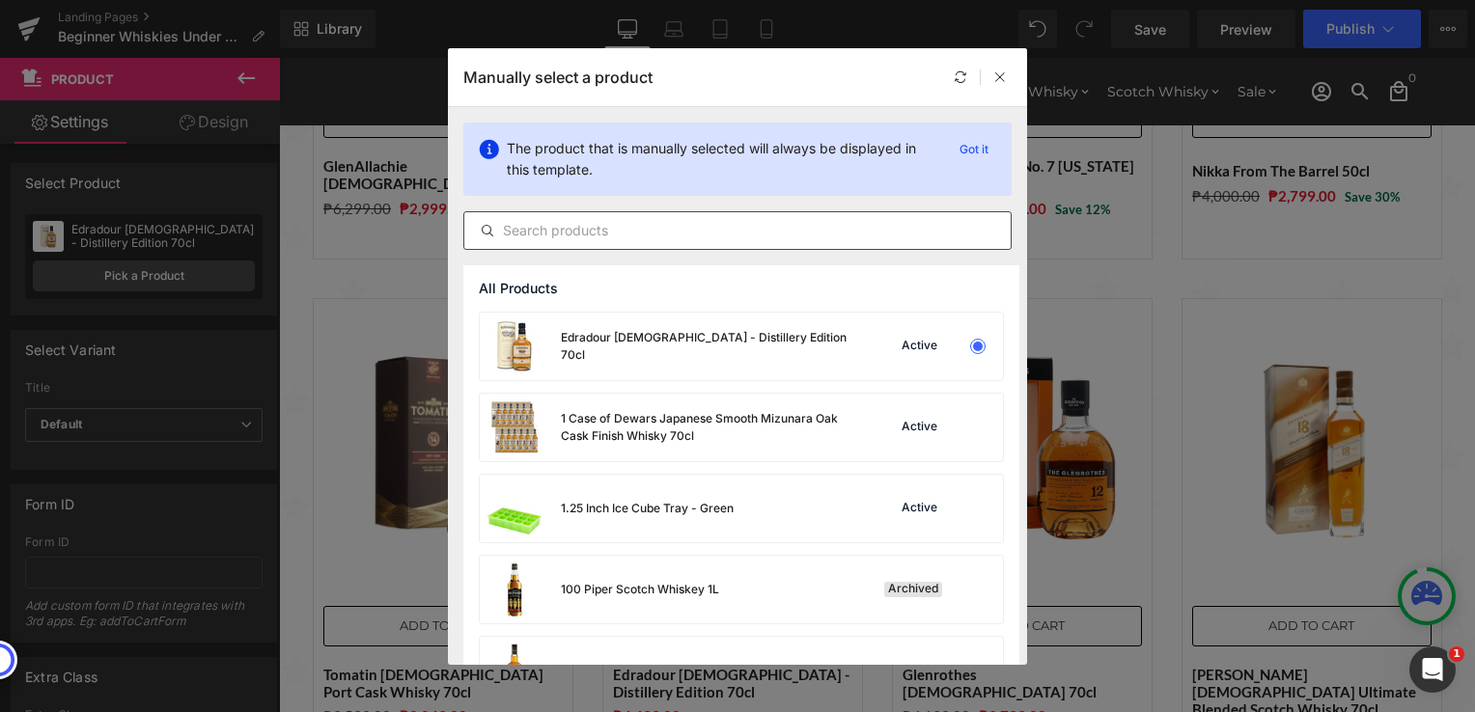
click at [782, 242] on div at bounding box center [737, 230] width 548 height 39
click at [776, 234] on input "text" at bounding box center [737, 230] width 546 height 23
paste input "Ballantines [DEMOGRAPHIC_DATA] Blended Whisky 70cl"
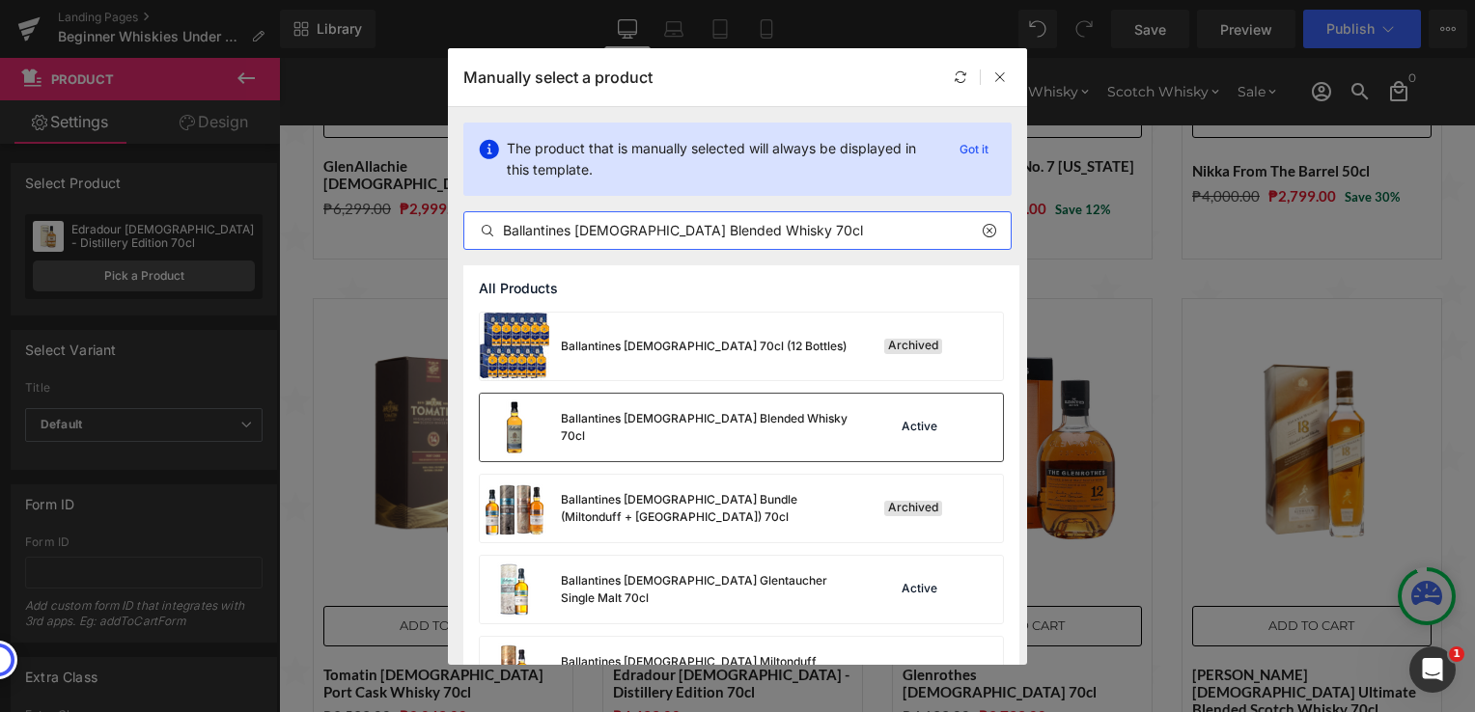
type input "Ballantines [DEMOGRAPHIC_DATA] Blended Whisky 70cl"
click at [789, 436] on div "Ballantines [DEMOGRAPHIC_DATA] Blended Whisky 70cl" at bounding box center [665, 428] width 371 height 68
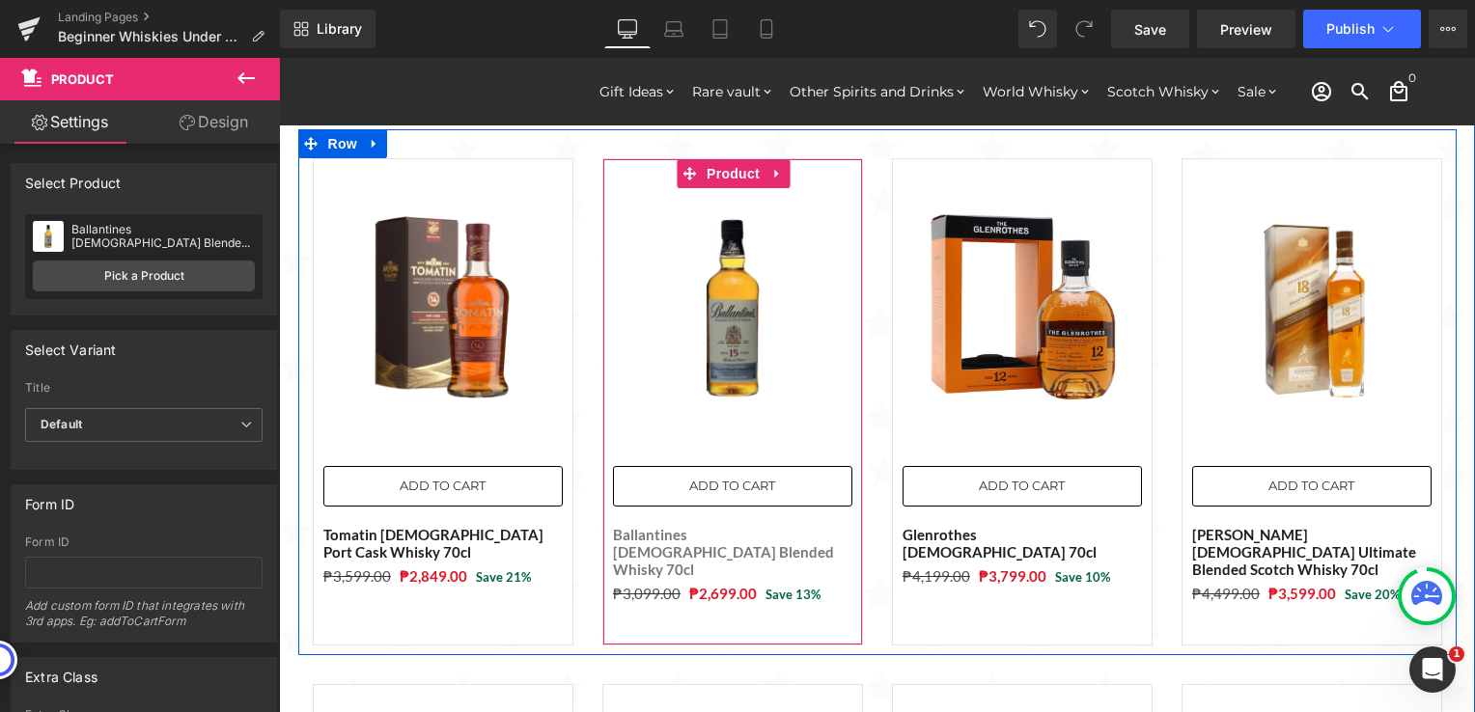
scroll to position [1255, 0]
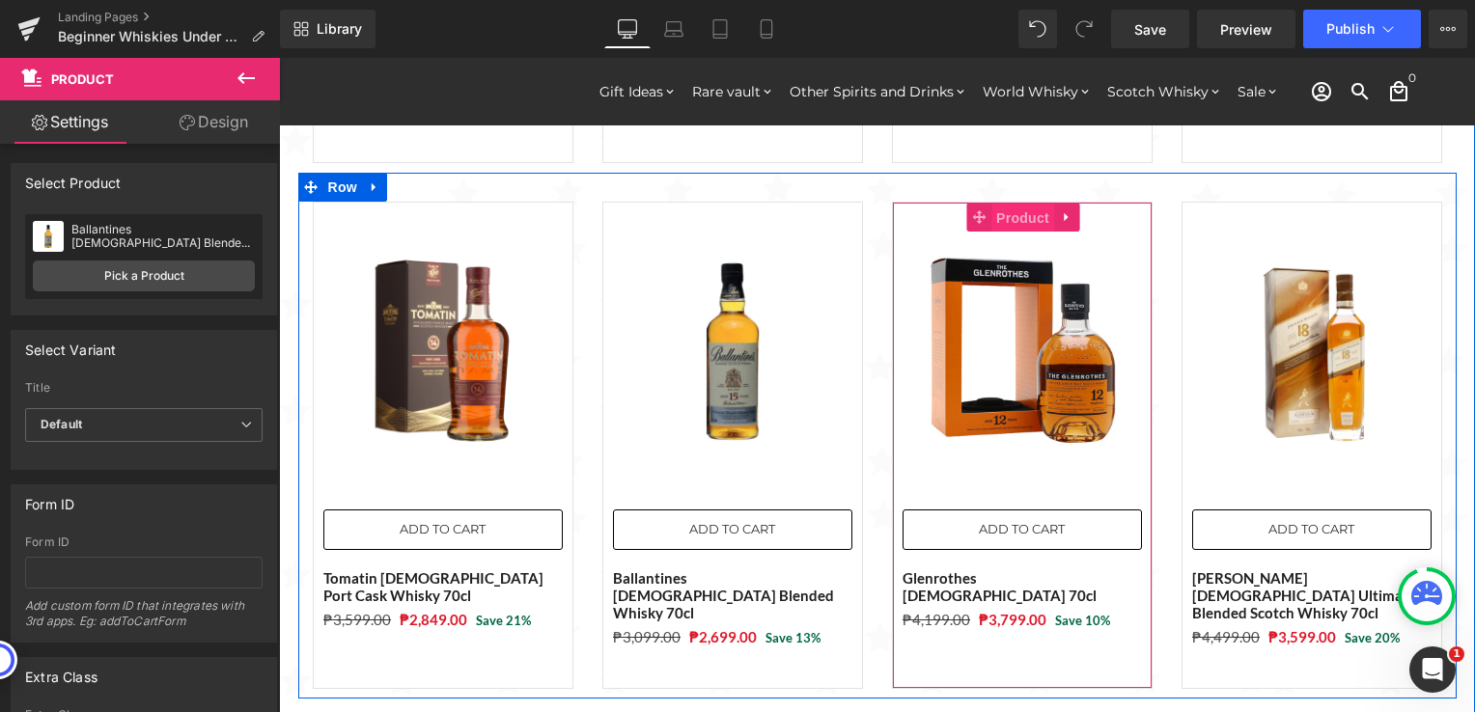
drag, startPoint x: 1015, startPoint y: 202, endPoint x: 997, endPoint y: 204, distance: 18.4
click at [1015, 204] on span "Product" at bounding box center [1022, 218] width 63 height 29
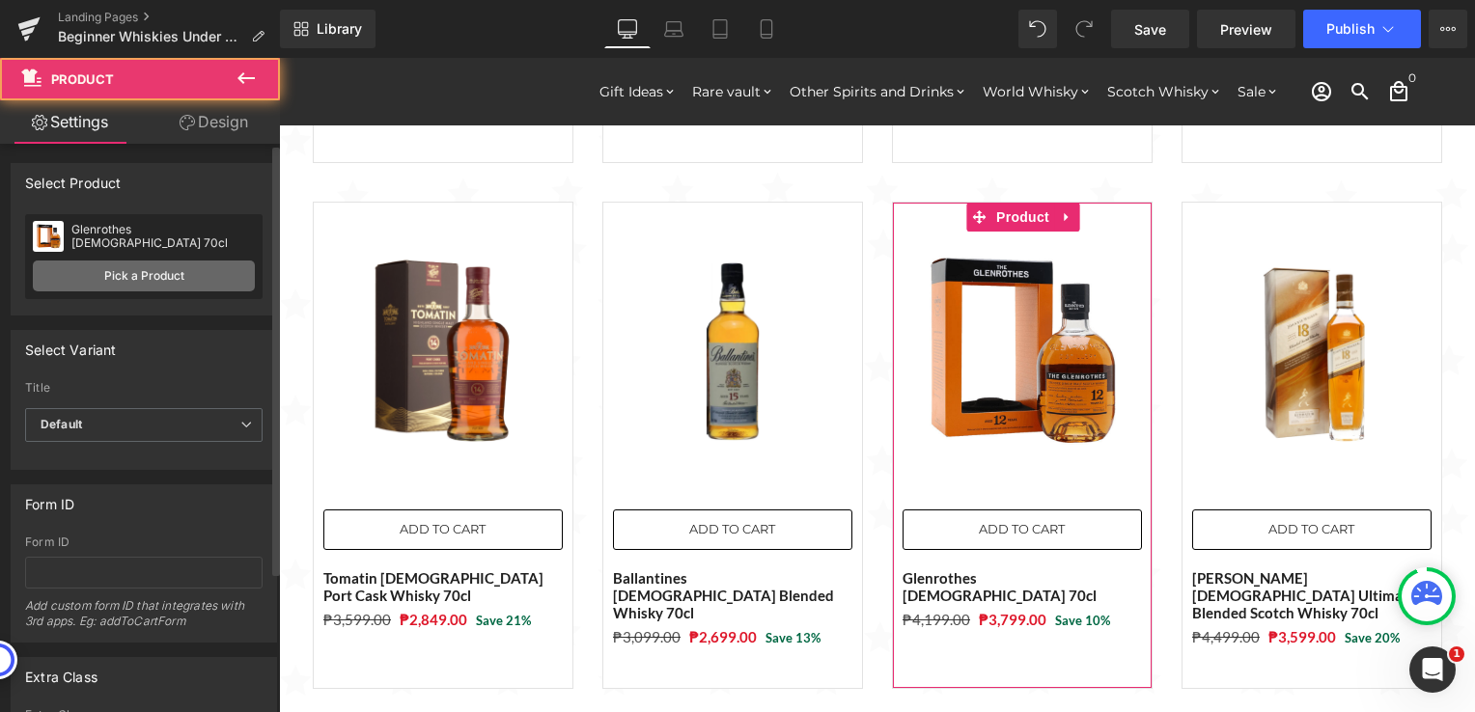
click at [201, 266] on link "Pick a Product" at bounding box center [144, 276] width 222 height 31
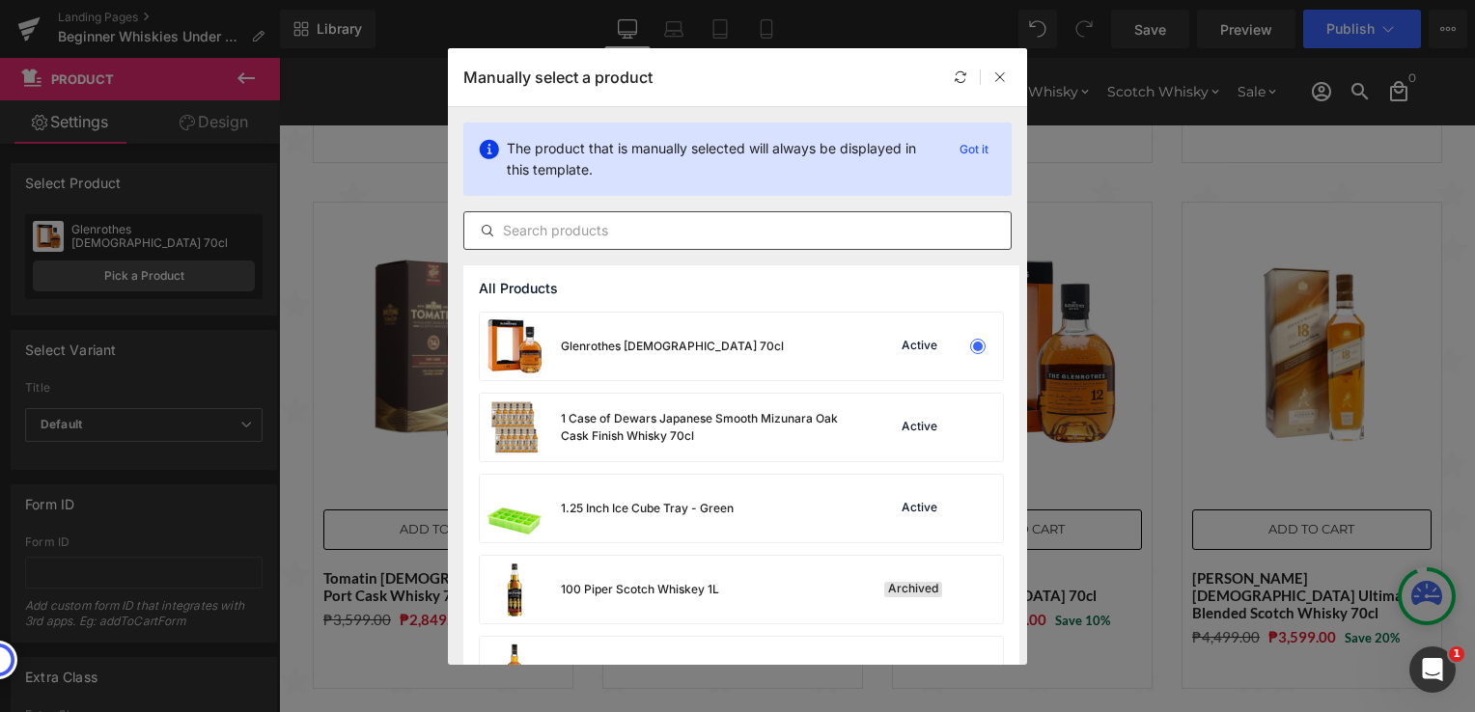
click at [733, 233] on input "text" at bounding box center [737, 230] width 546 height 23
paste input "Chita Suntory Single Grain Japanese Whisky 70cl"
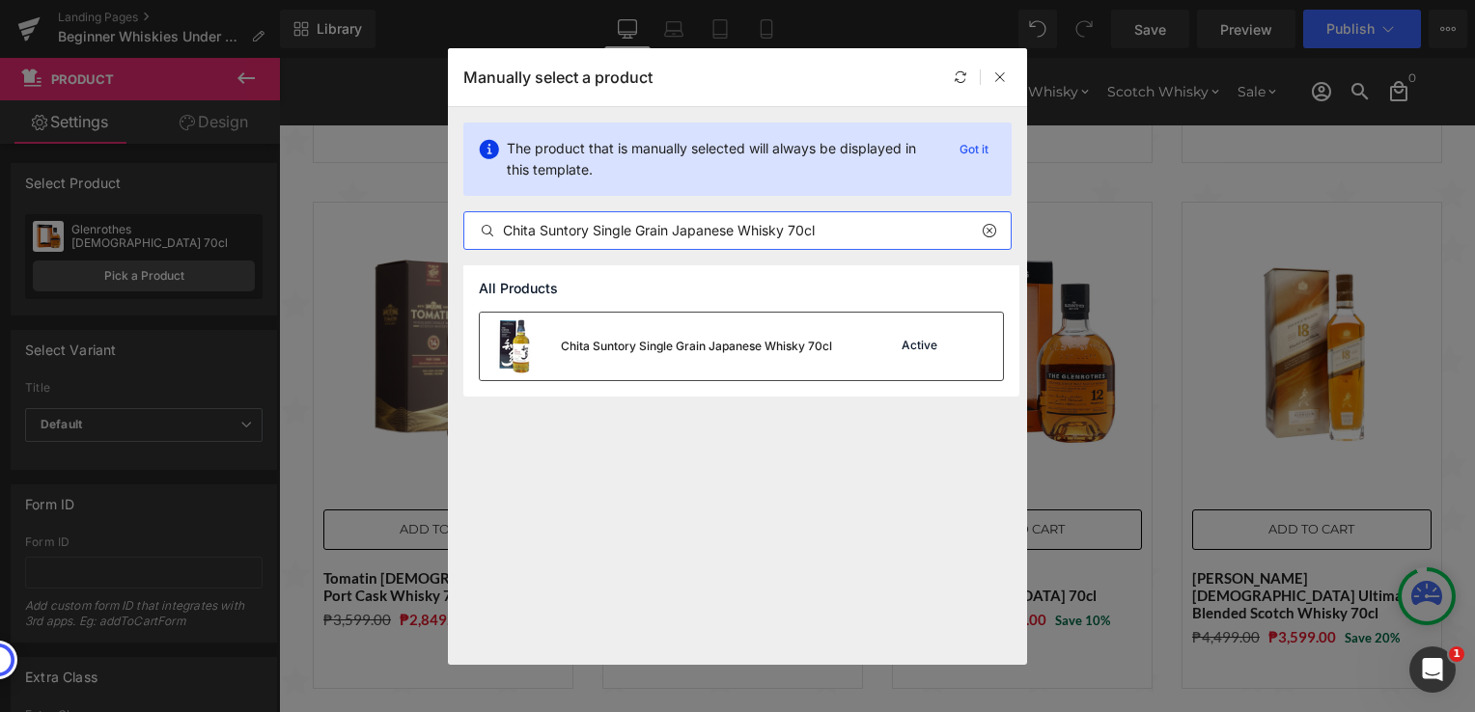
type input "Chita Suntory Single Grain Japanese Whisky 70cl"
click at [680, 339] on div "Chita Suntory Single Grain Japanese Whisky 70cl" at bounding box center [696, 346] width 271 height 17
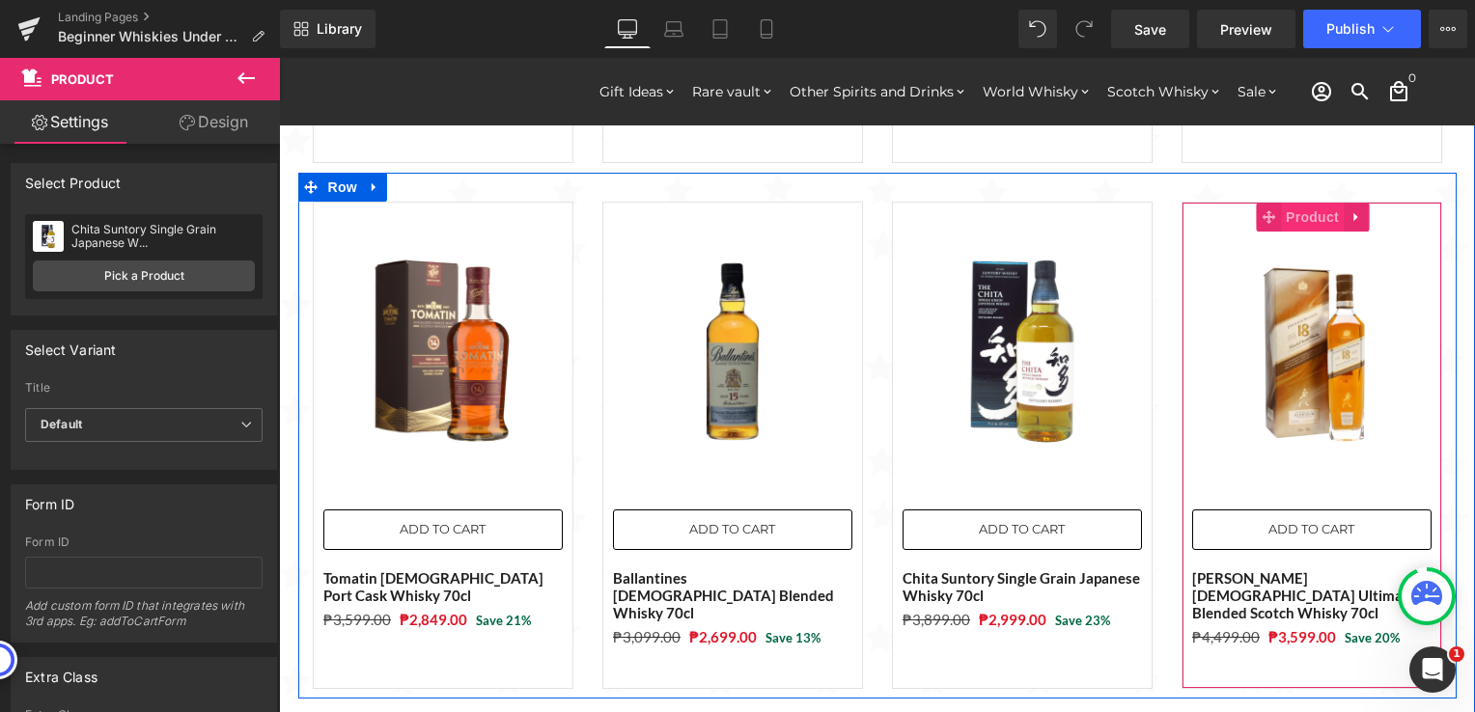
click at [1312, 203] on span "Product" at bounding box center [1312, 217] width 63 height 29
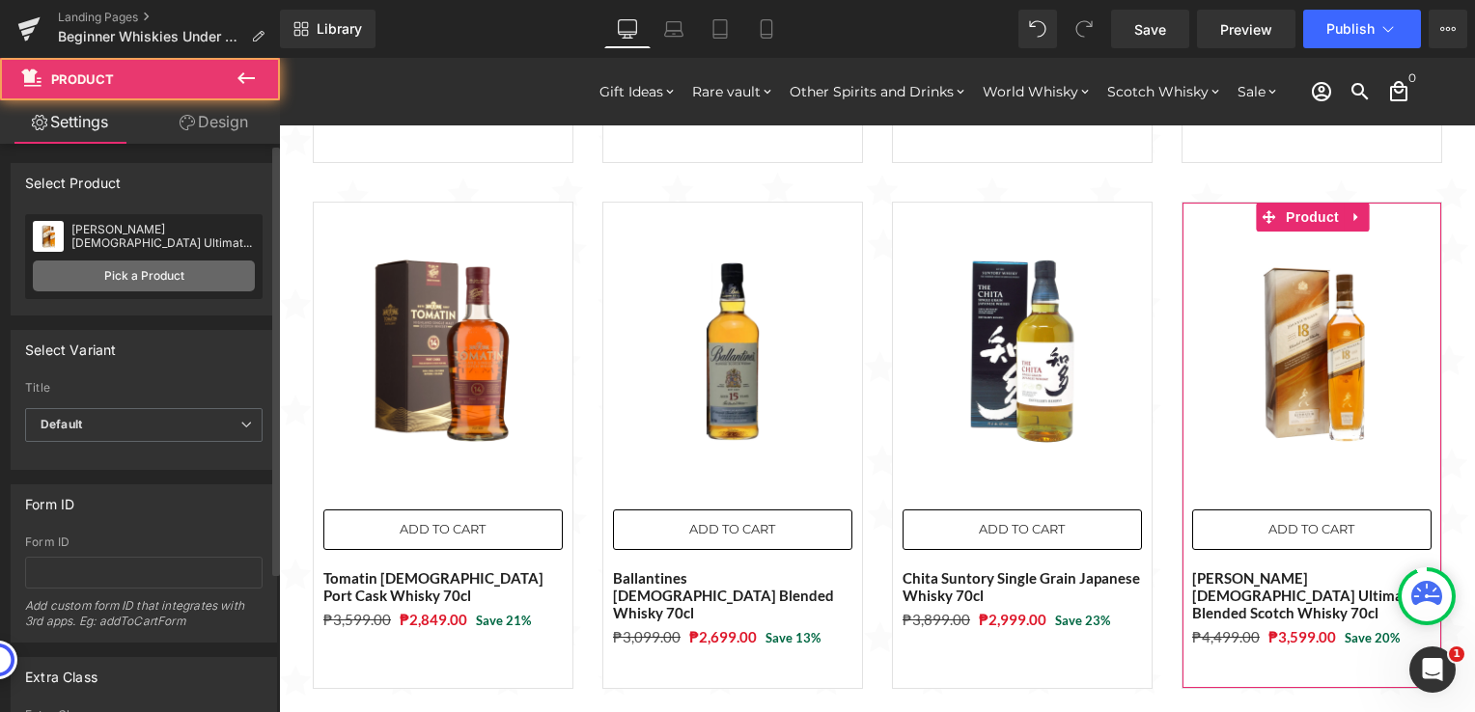
click at [166, 274] on link "Pick a Product" at bounding box center [144, 276] width 222 height 31
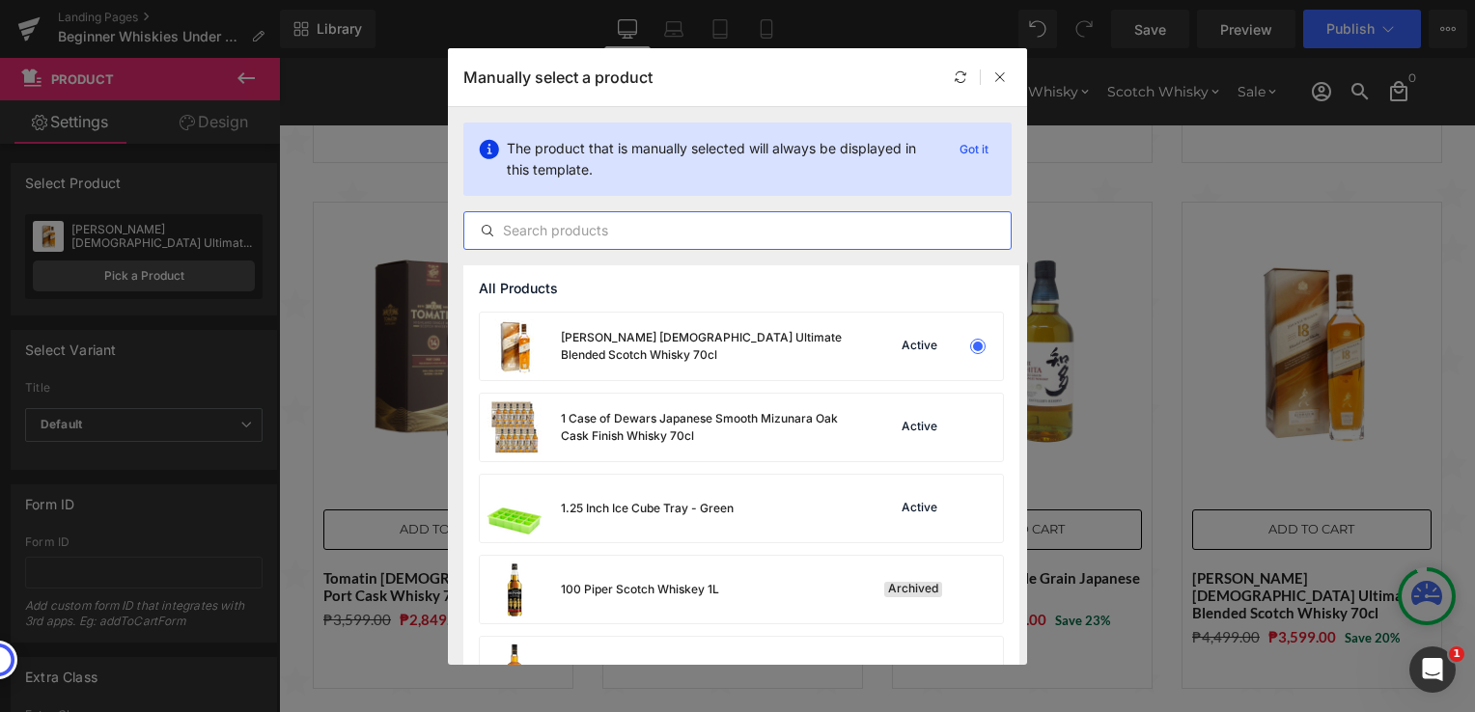
click at [644, 233] on input "text" at bounding box center [737, 230] width 546 height 23
paste input "Glenfiddich [DEMOGRAPHIC_DATA] Single Malt Whisky 70cl"
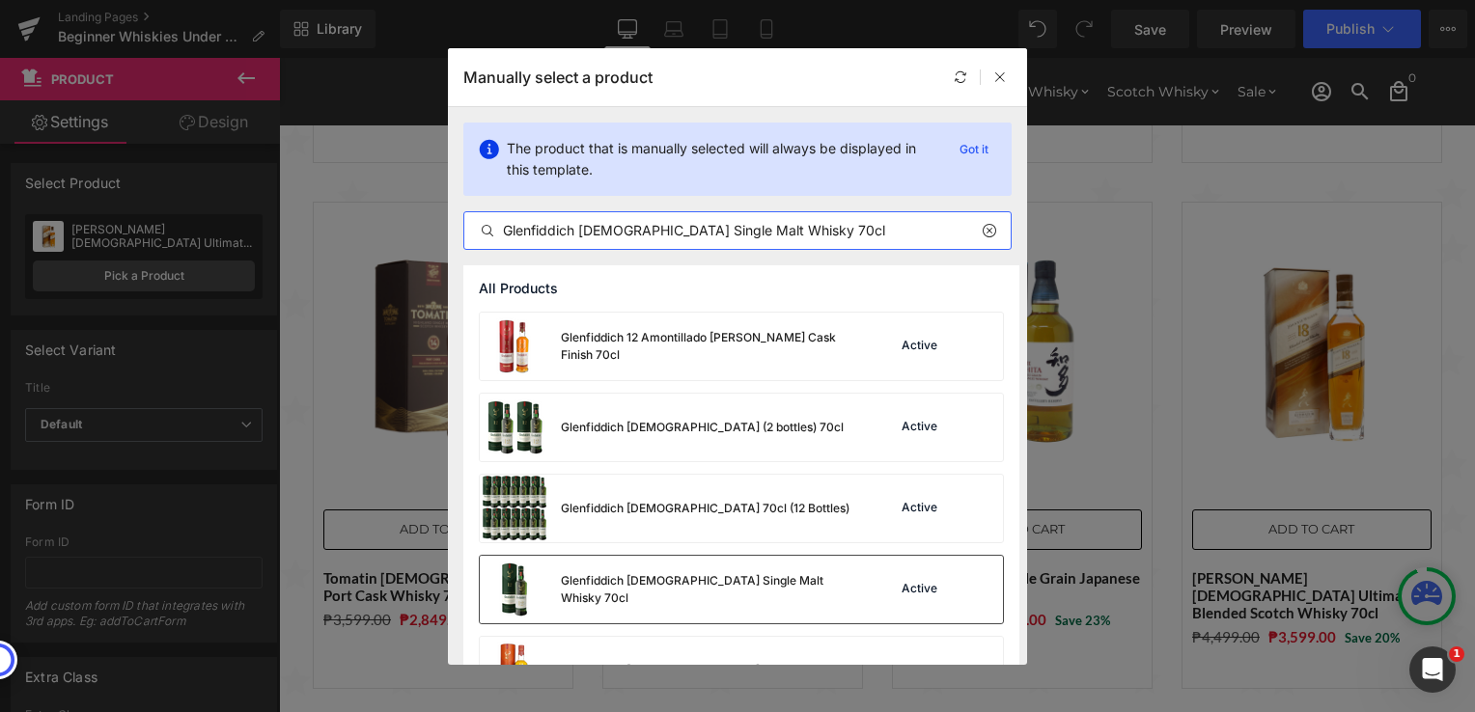
scroll to position [97, 0]
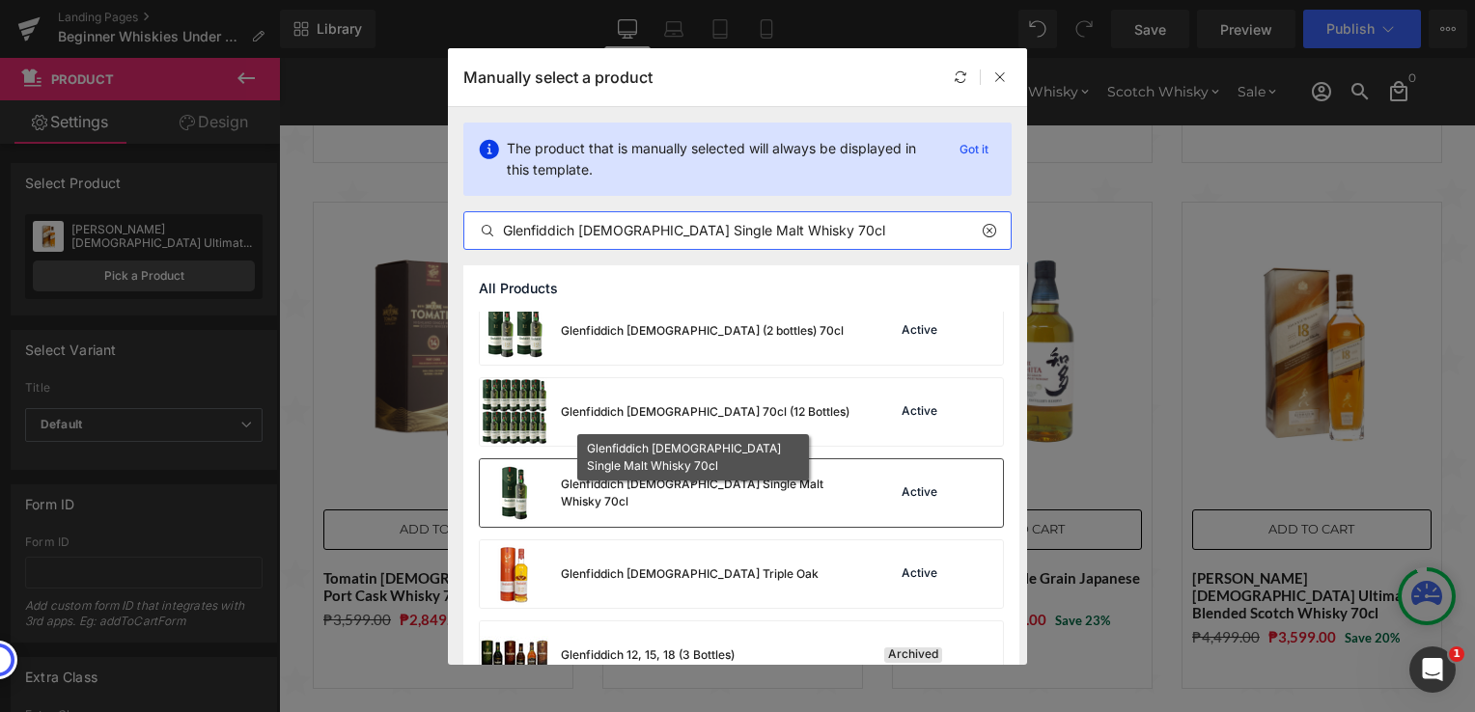
type input "Glenfiddich [DEMOGRAPHIC_DATA] Single Malt Whisky 70cl"
click at [690, 496] on div "Glenfiddich [DEMOGRAPHIC_DATA] Single Malt Whisky 70cl" at bounding box center [706, 493] width 290 height 35
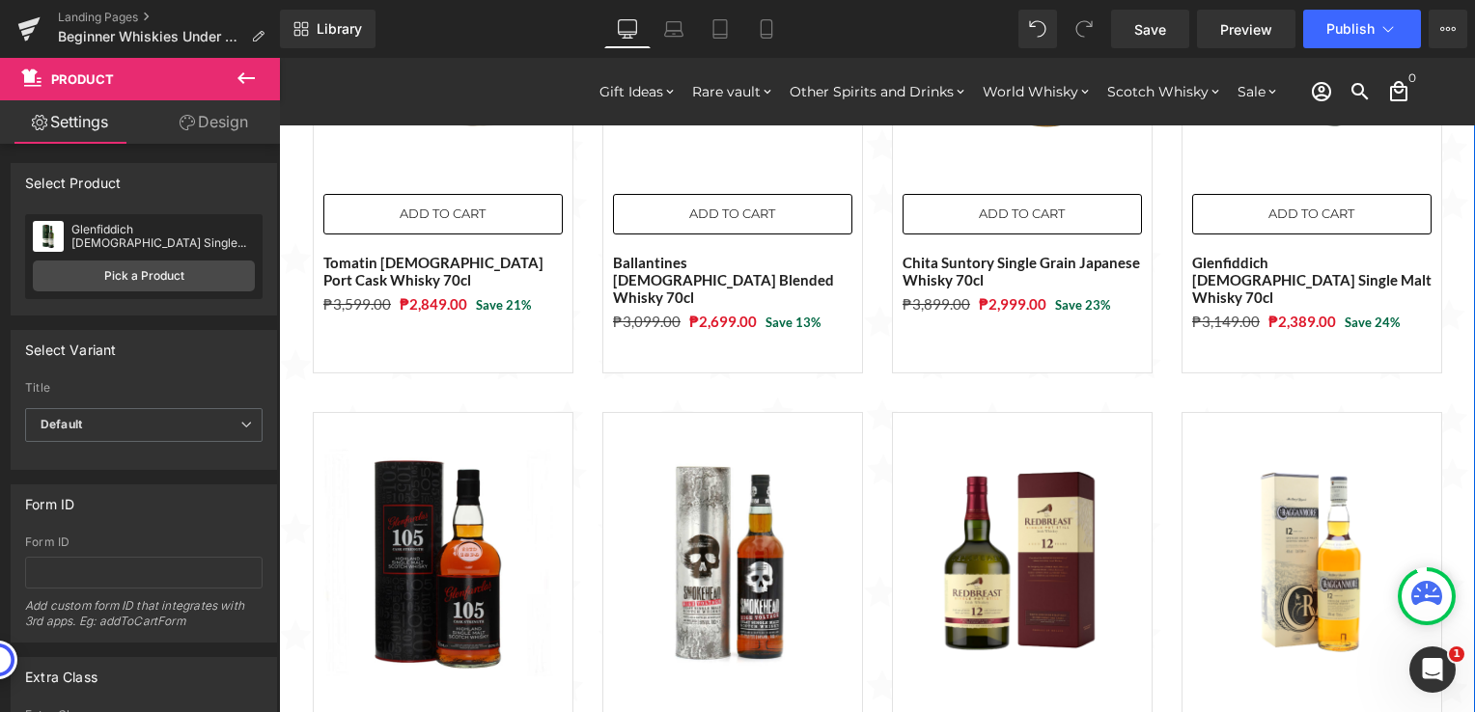
scroll to position [1641, 0]
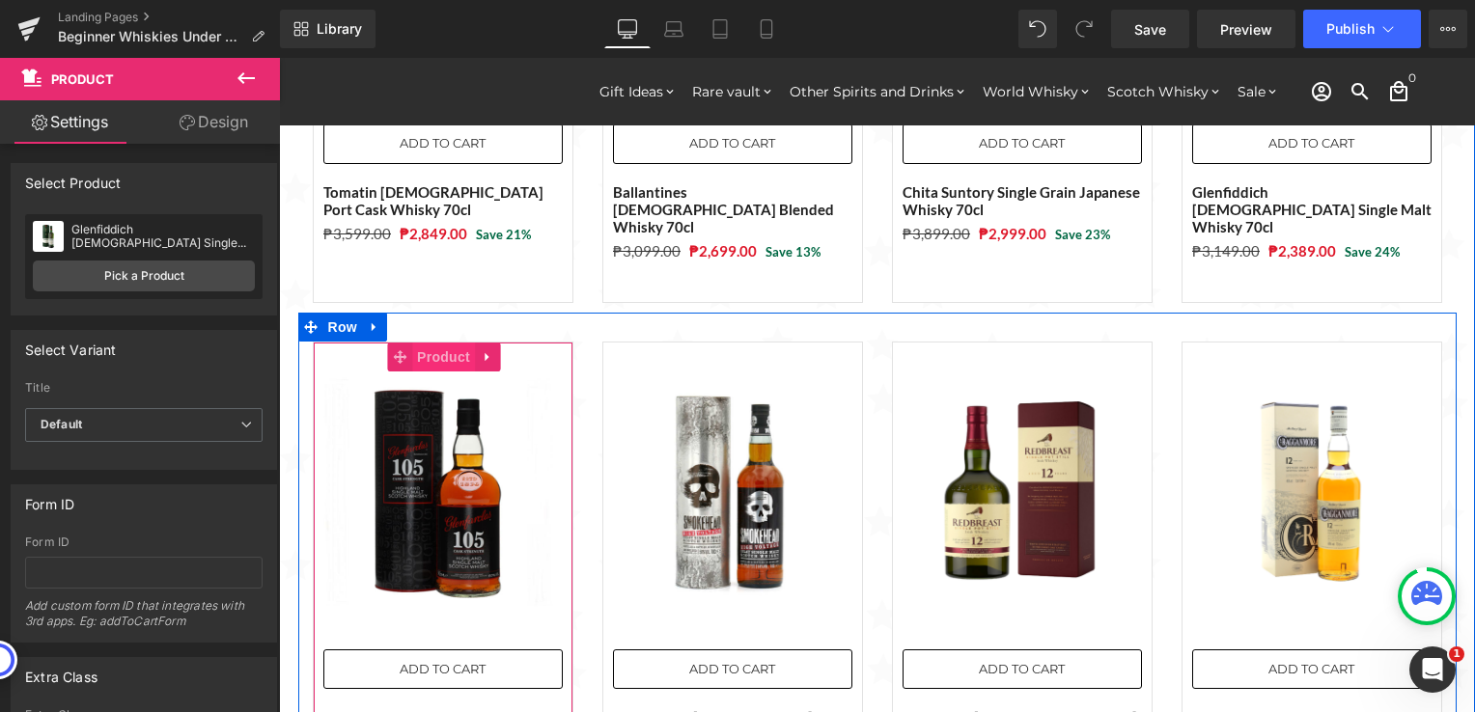
click at [416, 343] on span "Product" at bounding box center [443, 357] width 63 height 29
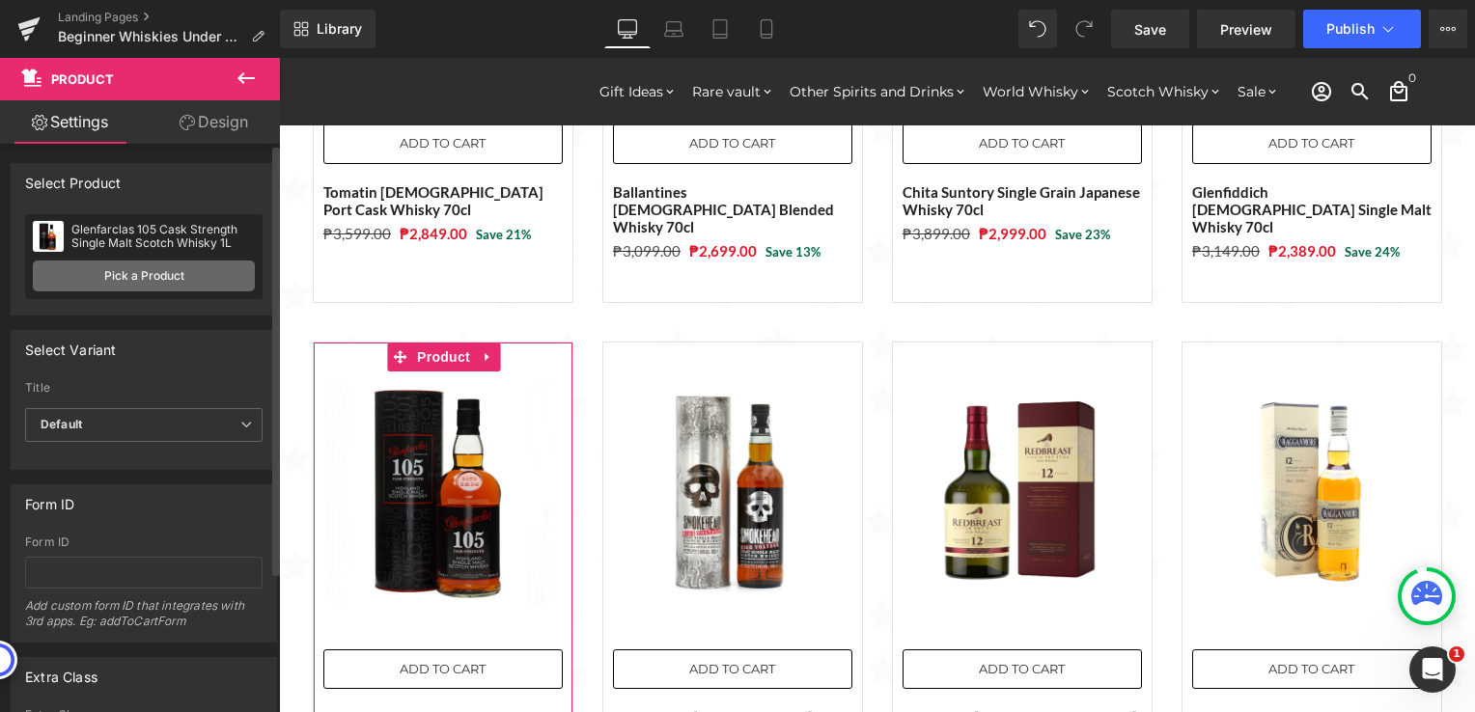
click at [218, 284] on link "Pick a Product" at bounding box center [144, 276] width 222 height 31
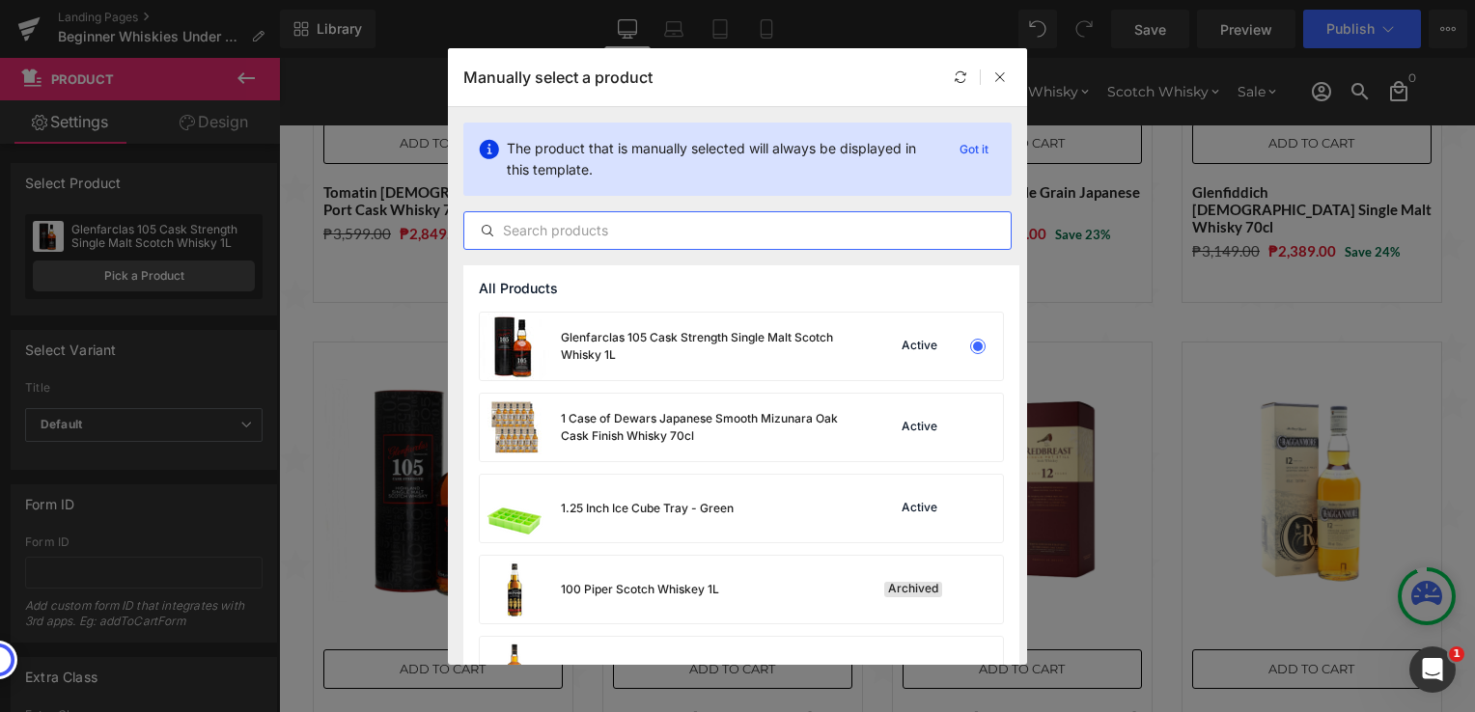
click at [638, 237] on input "text" at bounding box center [737, 230] width 546 height 23
paste input "Laphroaig Select Single Malt Scotch Whisky 70cl"
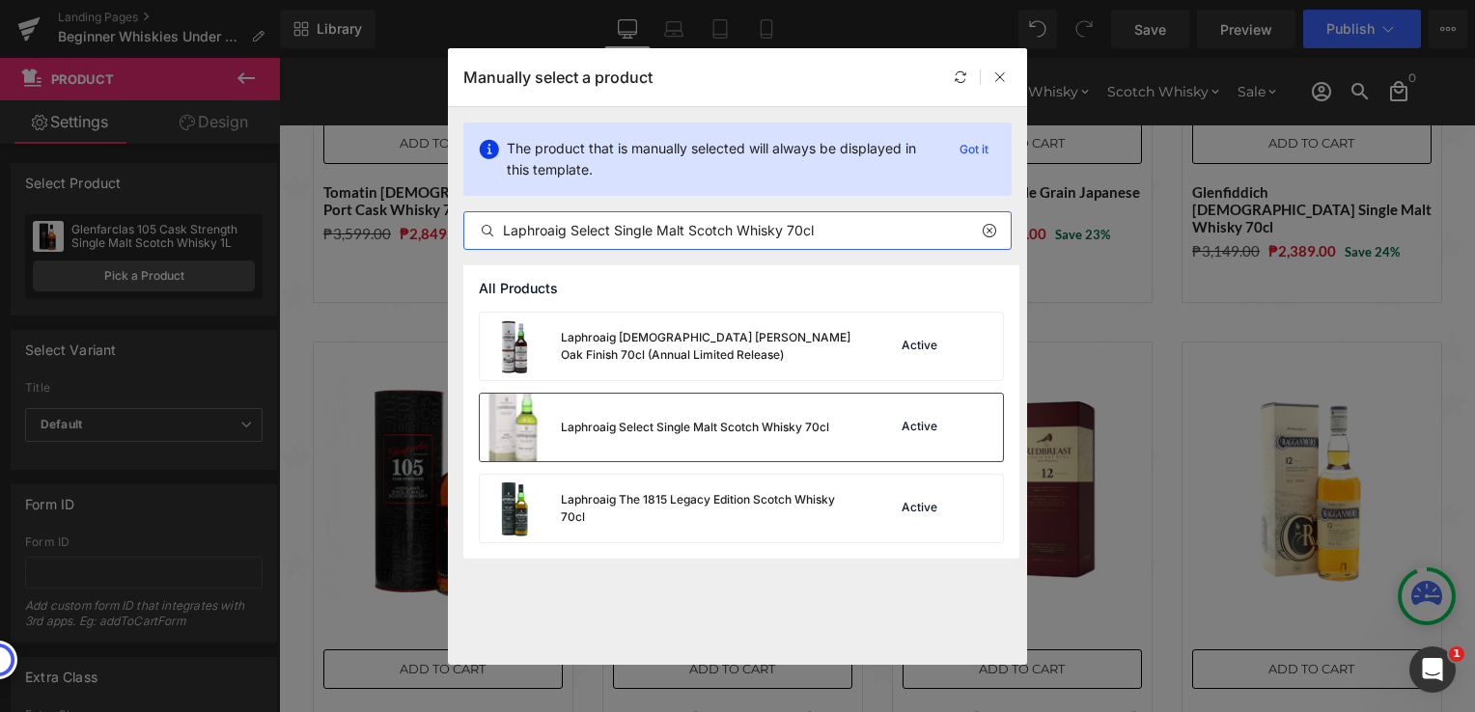
type input "Laphroaig Select Single Malt Scotch Whisky 70cl"
click at [722, 438] on div "Laphroaig Select Single Malt Scotch Whisky 70cl" at bounding box center [654, 428] width 349 height 68
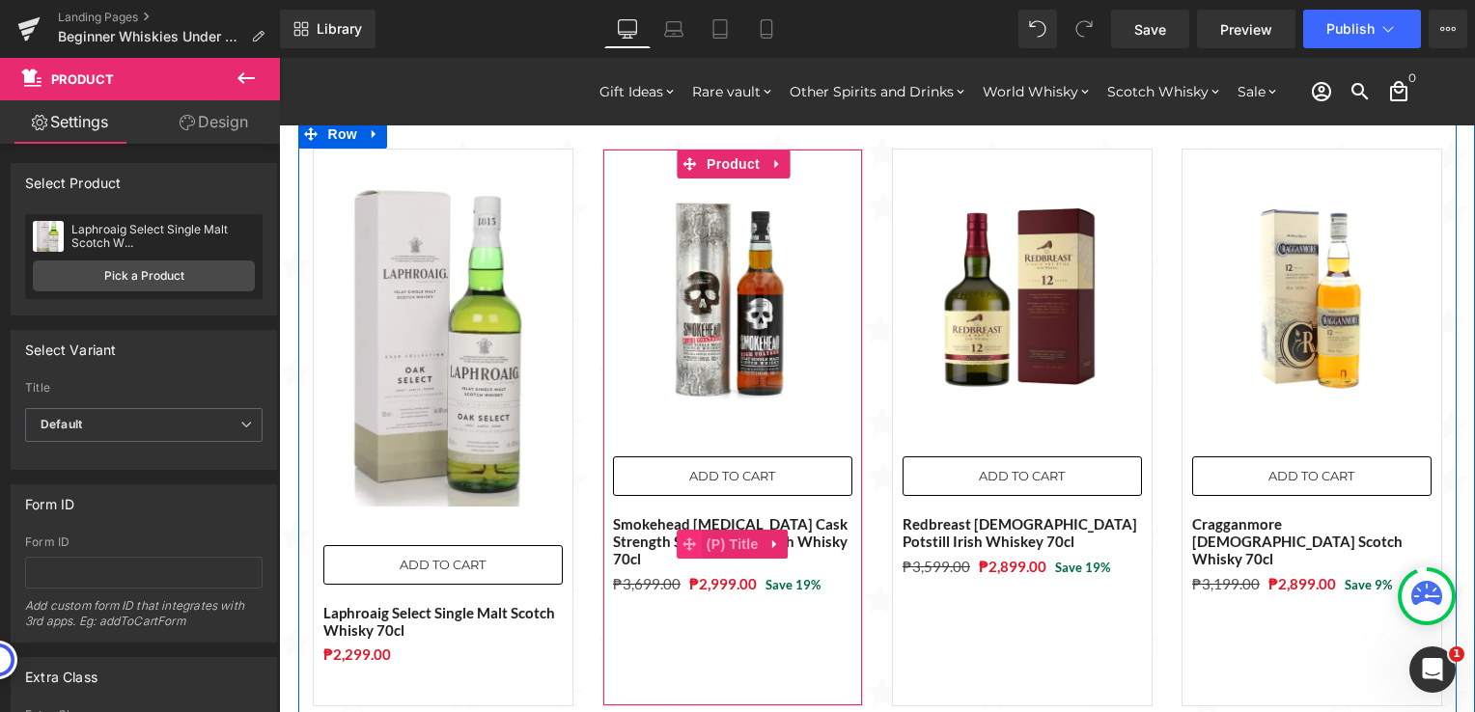
scroll to position [1737, 0]
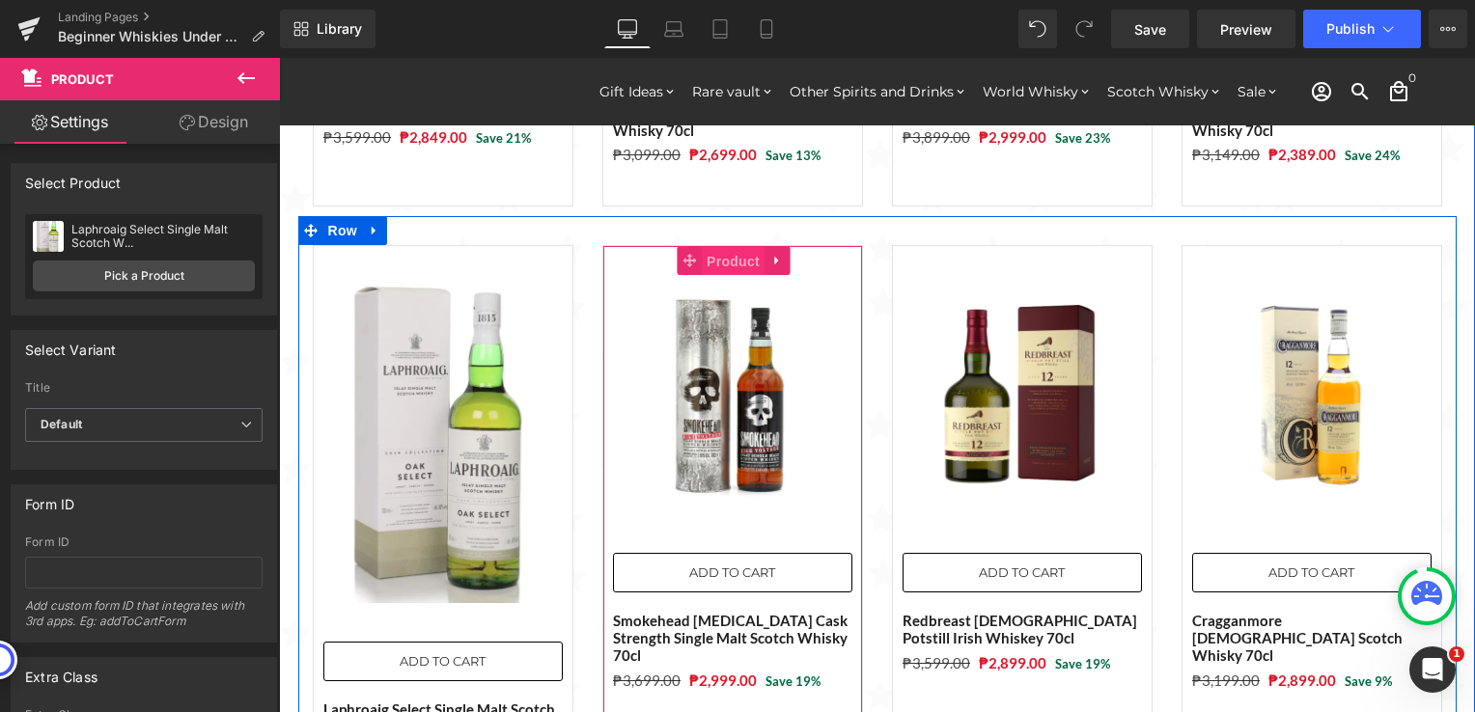
click at [738, 247] on span "Product" at bounding box center [733, 261] width 63 height 29
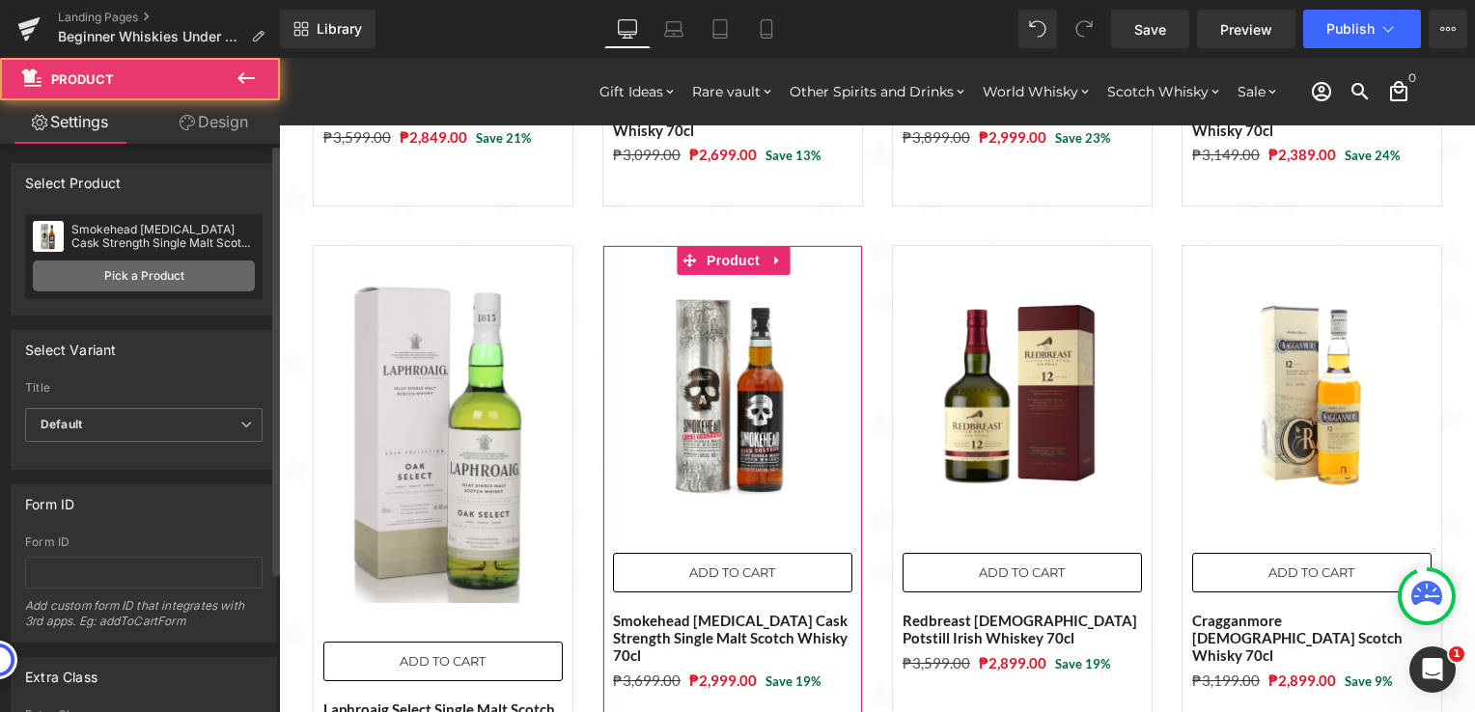
click at [178, 275] on link "Pick a Product" at bounding box center [144, 276] width 222 height 31
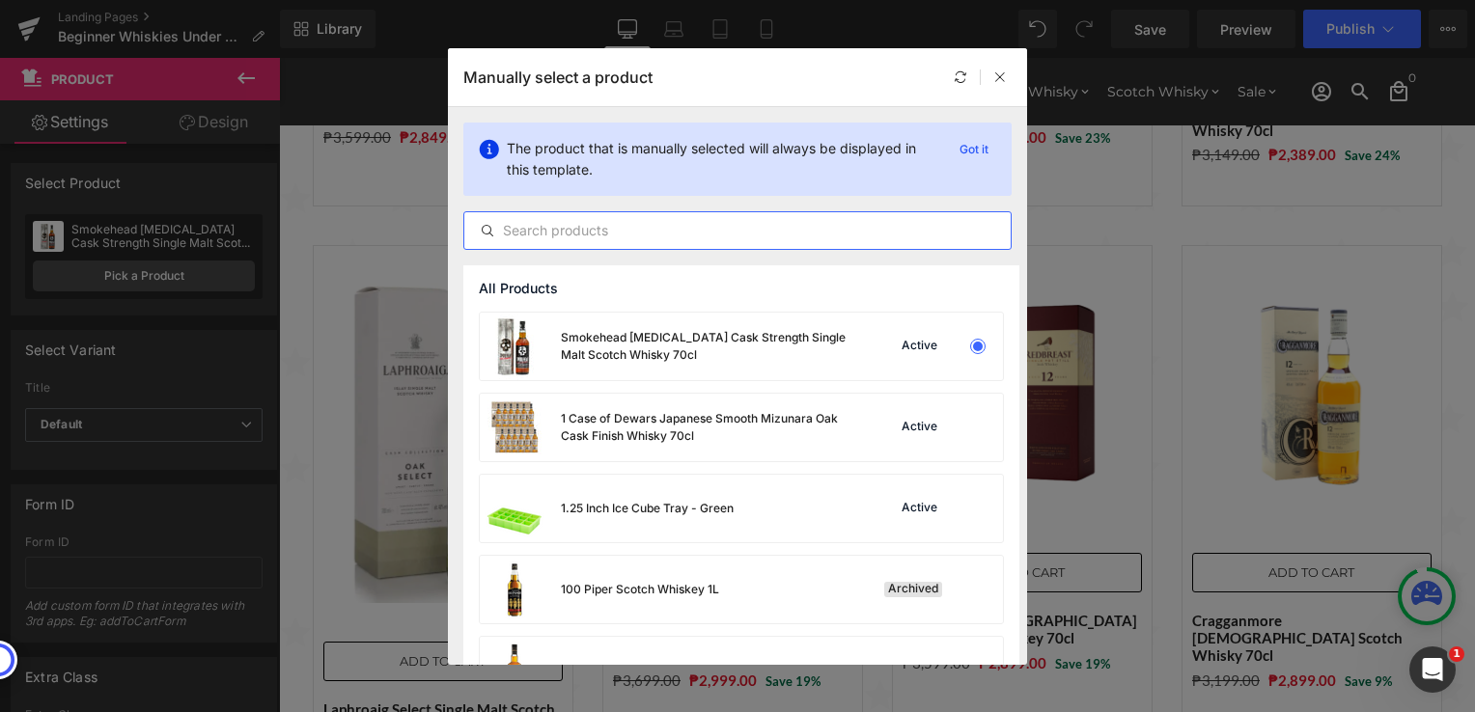
click at [699, 233] on input "text" at bounding box center [737, 230] width 546 height 23
paste input "[PERSON_NAME] Cold Brew 70cl"
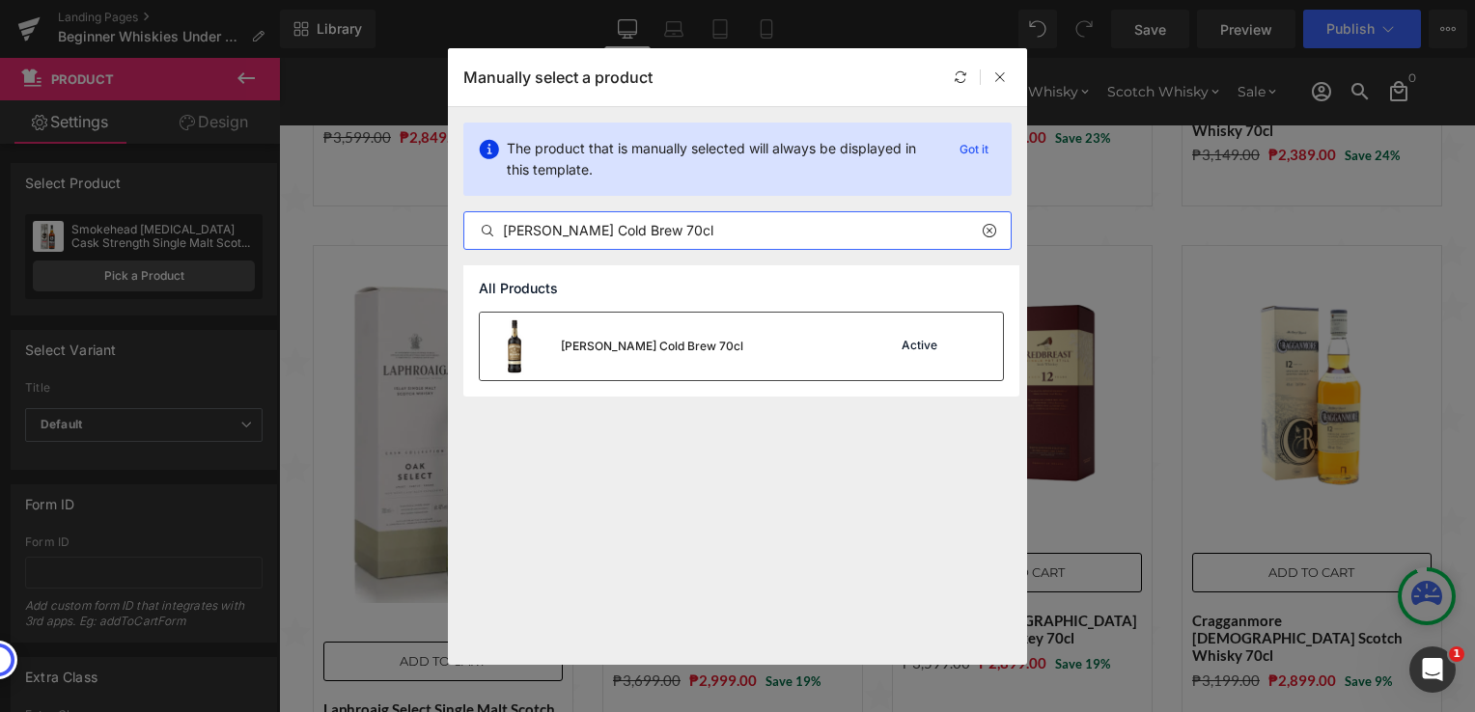
type input "[PERSON_NAME] Cold Brew 70cl"
click at [777, 348] on div "[PERSON_NAME] Cold Brew 70cl Active" at bounding box center [741, 347] width 523 height 68
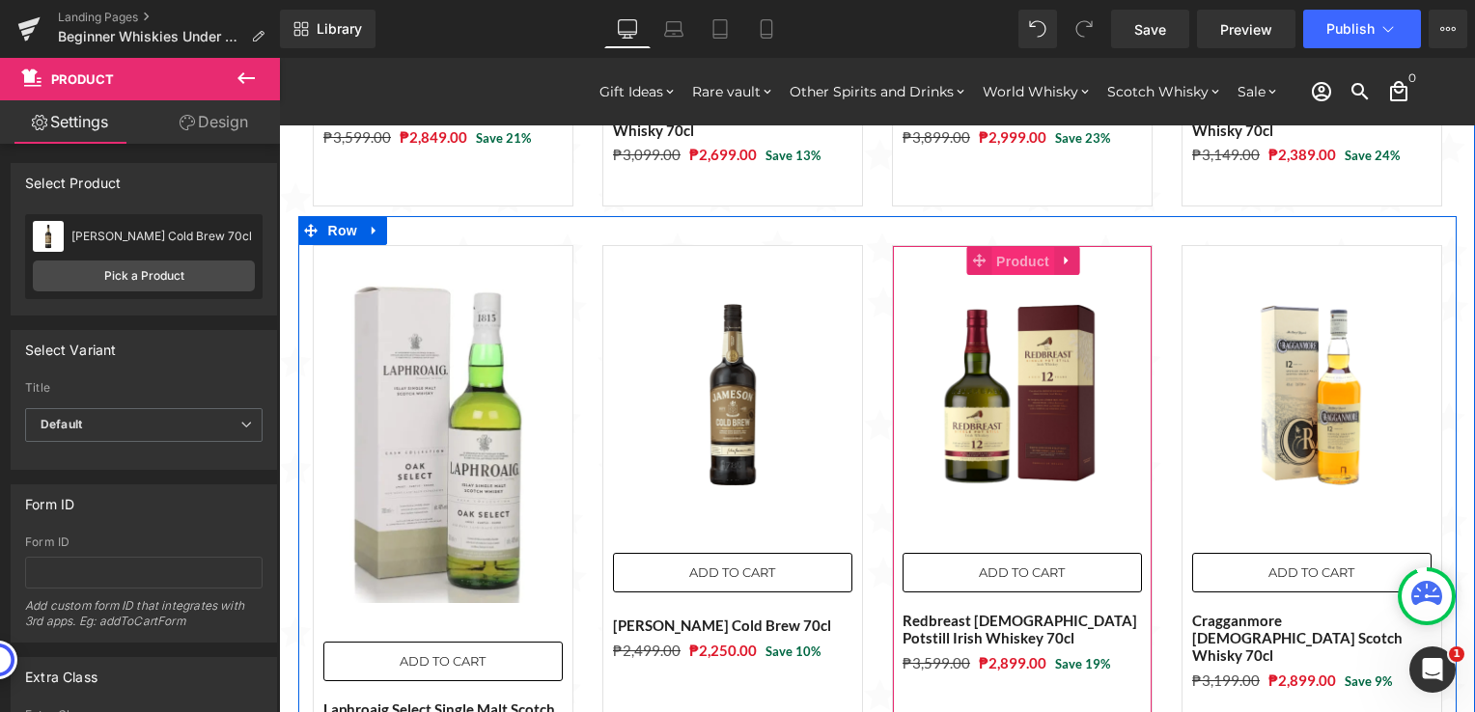
click at [1000, 247] on span "Product" at bounding box center [1022, 261] width 63 height 29
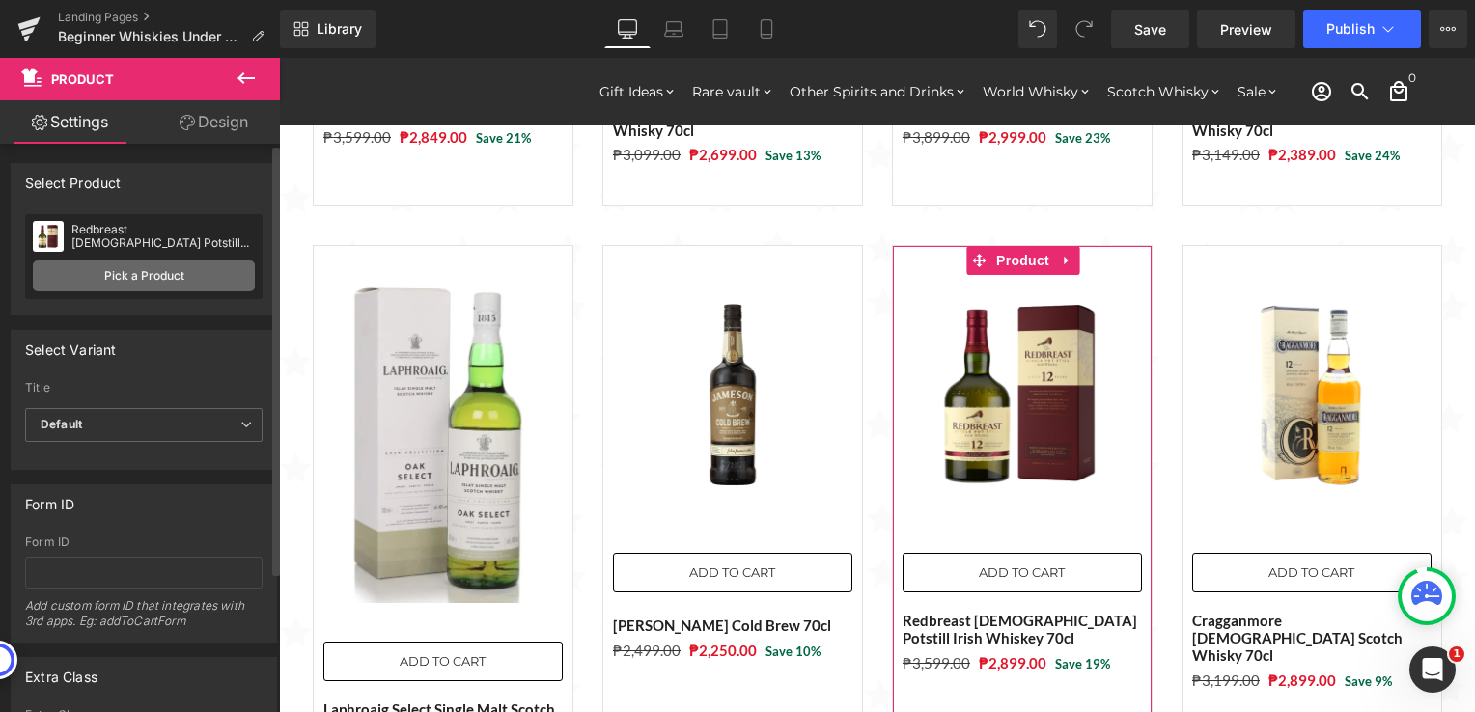
click at [125, 281] on link "Pick a Product" at bounding box center [144, 276] width 222 height 31
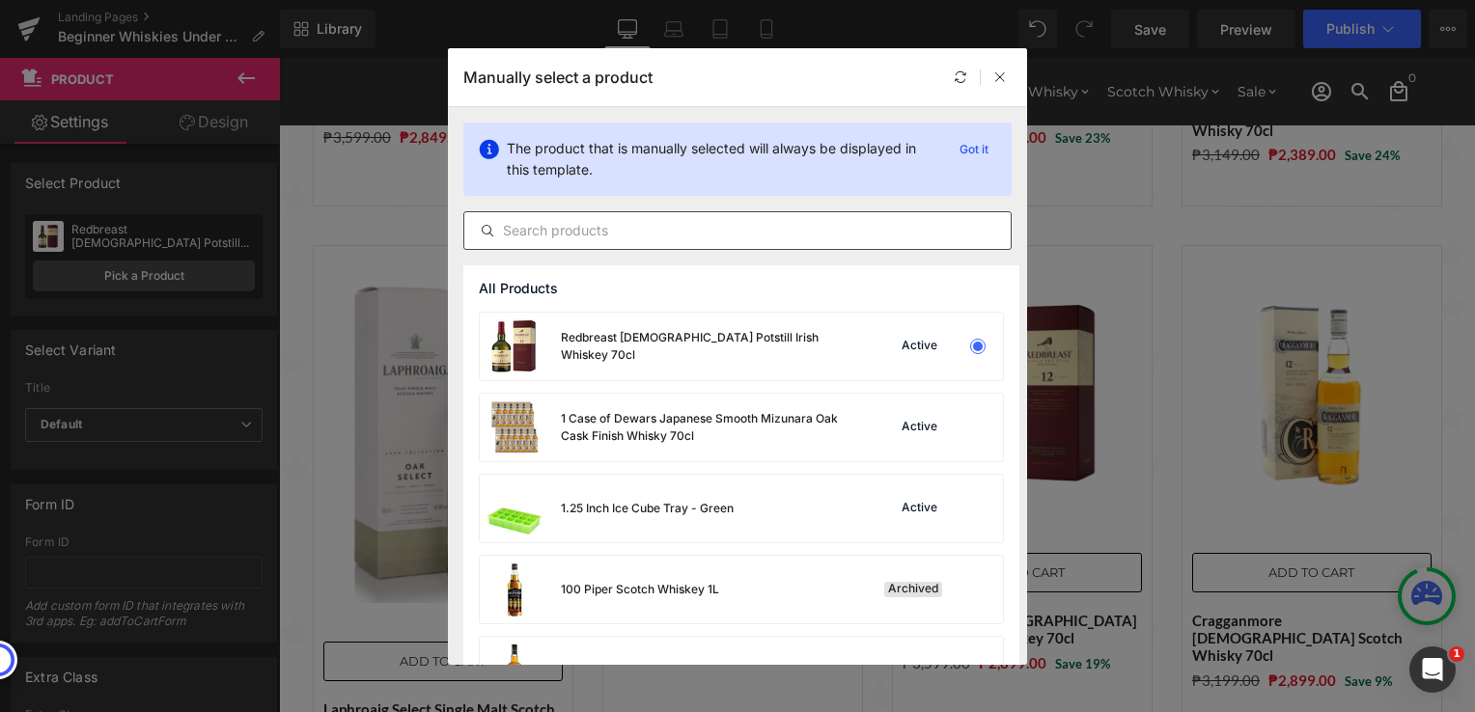
click at [674, 225] on input "text" at bounding box center [737, 230] width 546 height 23
paste input "[PERSON_NAME] Gold Label 75cl"
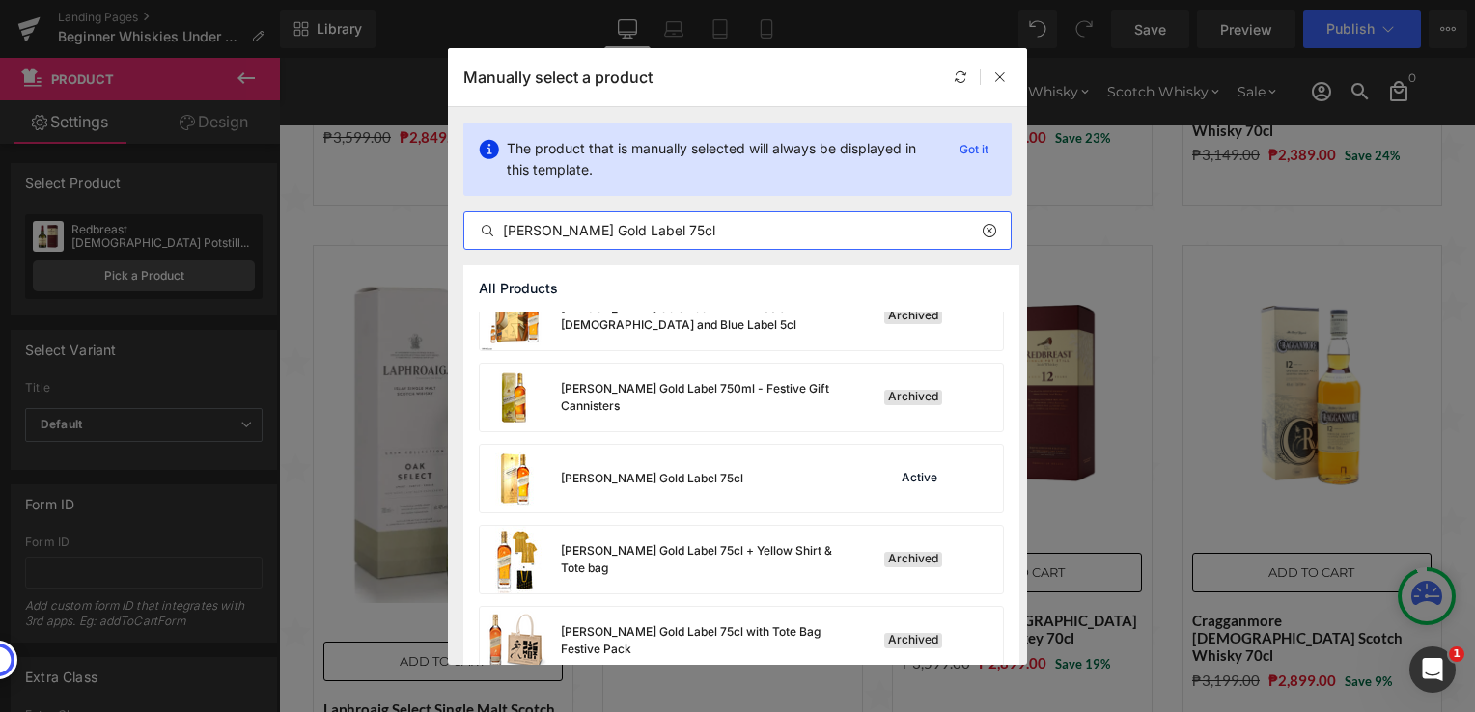
scroll to position [483, 0]
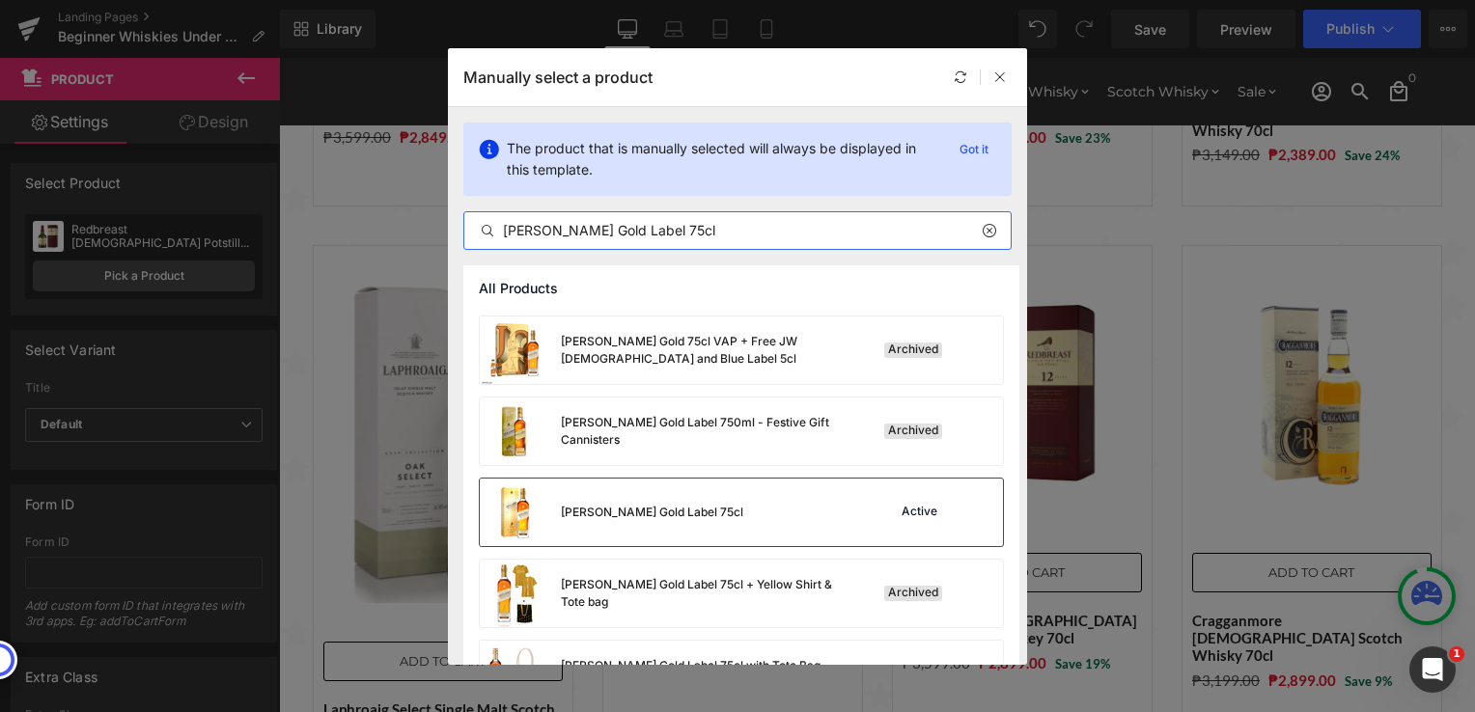
type input "[PERSON_NAME] Gold Label 75cl"
click at [757, 512] on div "[PERSON_NAME] Gold Label 75cl Active" at bounding box center [741, 513] width 523 height 68
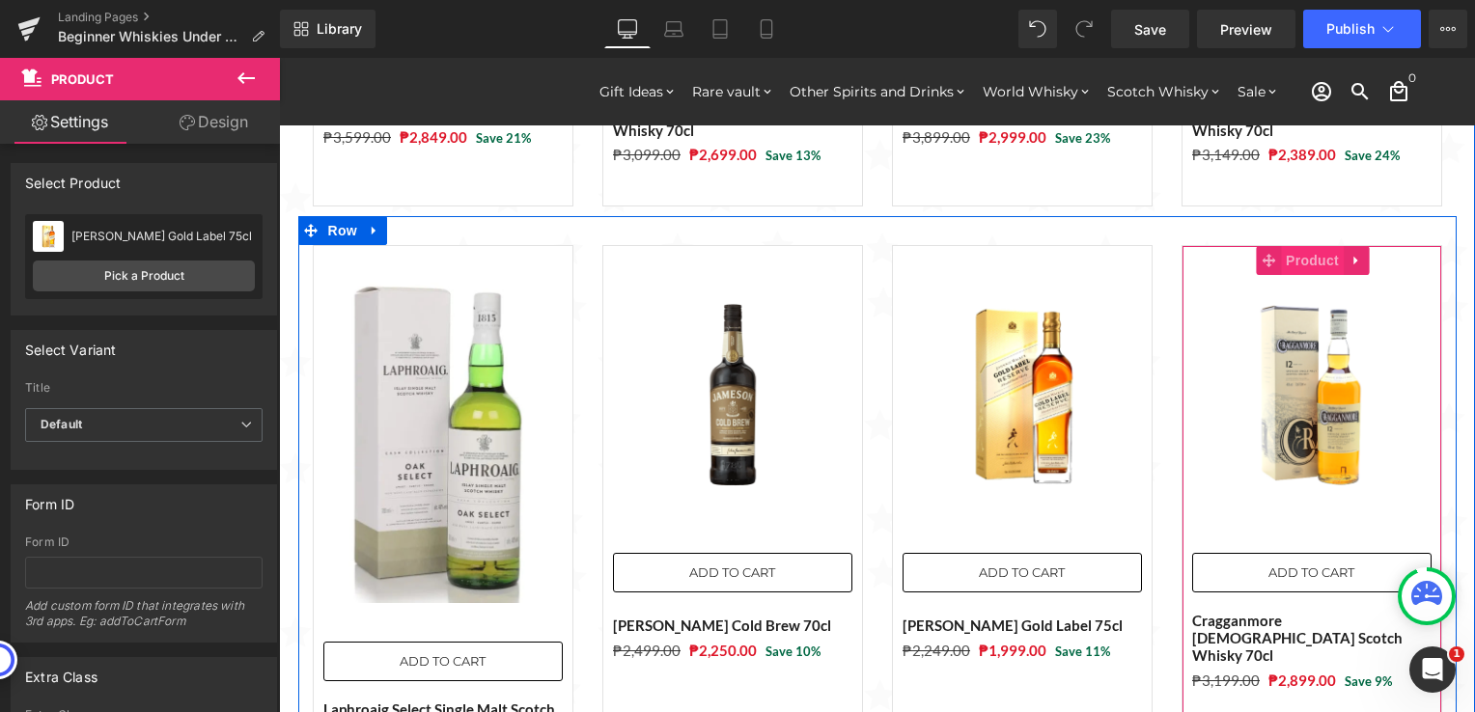
click at [1289, 246] on span "Product" at bounding box center [1312, 260] width 63 height 29
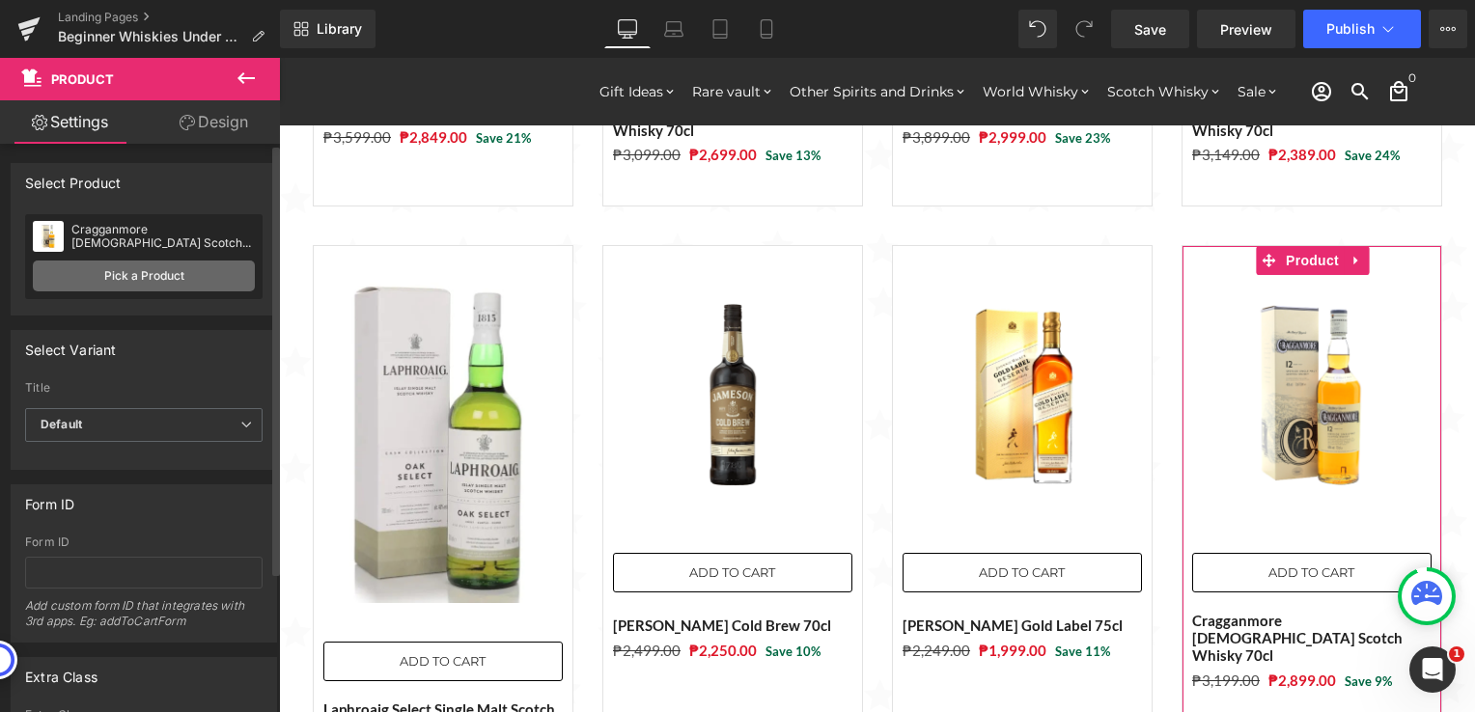
click at [87, 286] on link "Pick a Product" at bounding box center [144, 276] width 222 height 31
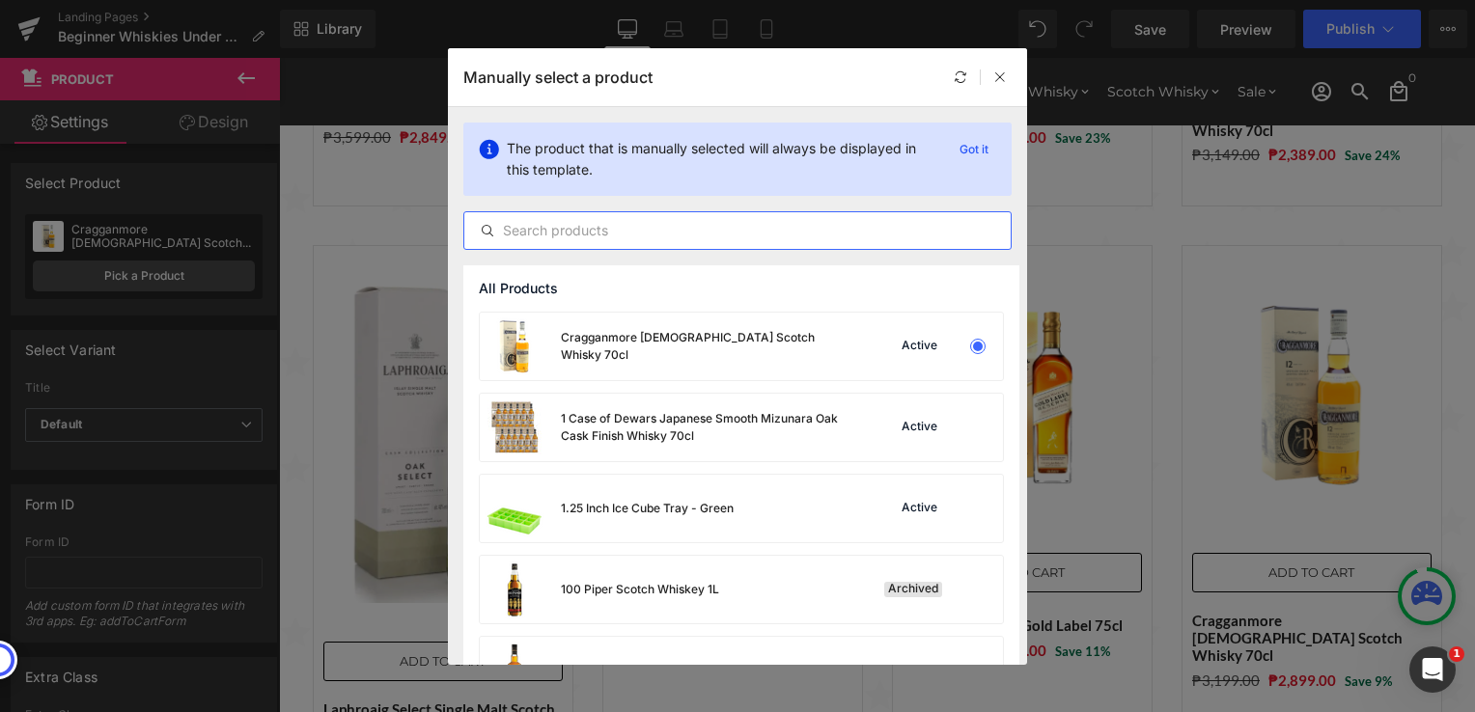
click at [625, 227] on input "text" at bounding box center [737, 230] width 546 height 23
paste input "Dewars [DEMOGRAPHIC_DATA] Blended Scotch Whisky 1L"
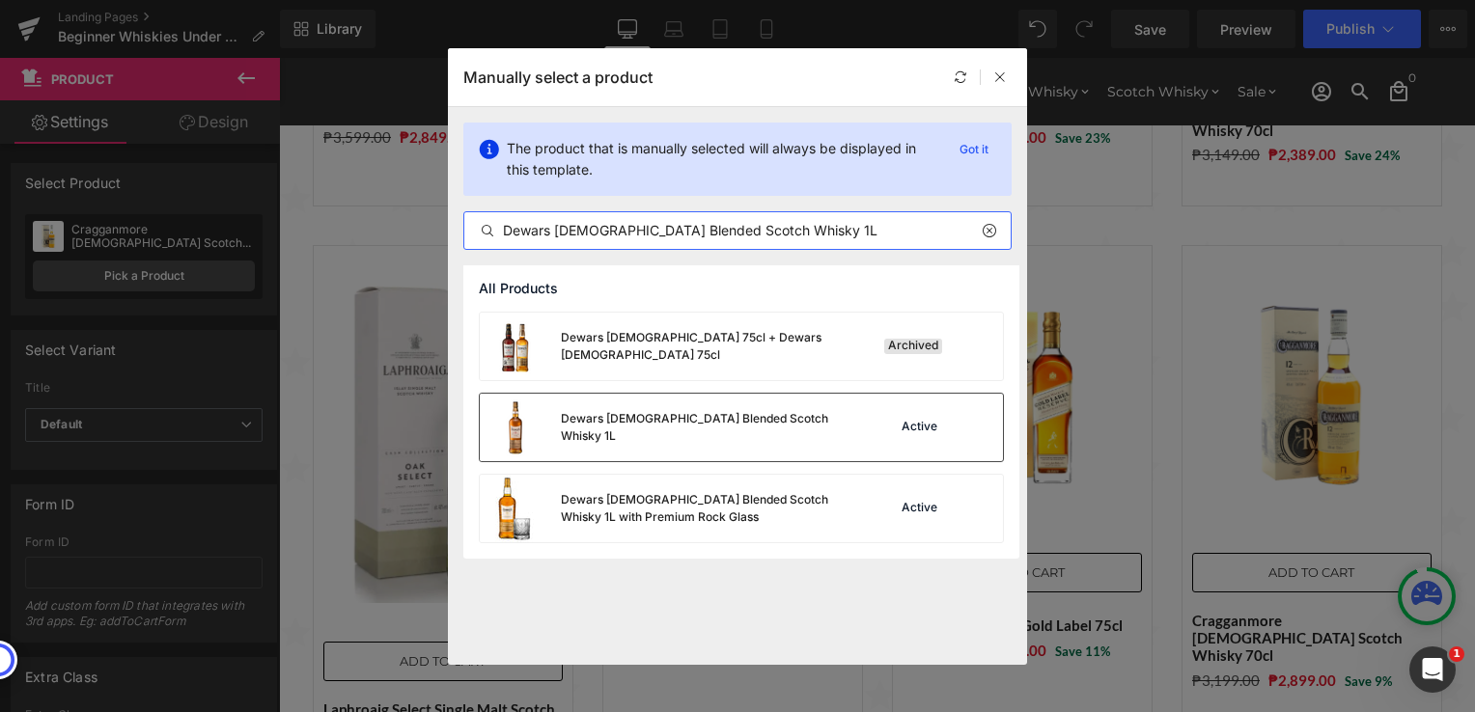
type input "Dewars [DEMOGRAPHIC_DATA] Blended Scotch Whisky 1L"
click at [761, 443] on div "Dewars [DEMOGRAPHIC_DATA] Blended Scotch Whisky 1L" at bounding box center [665, 428] width 371 height 68
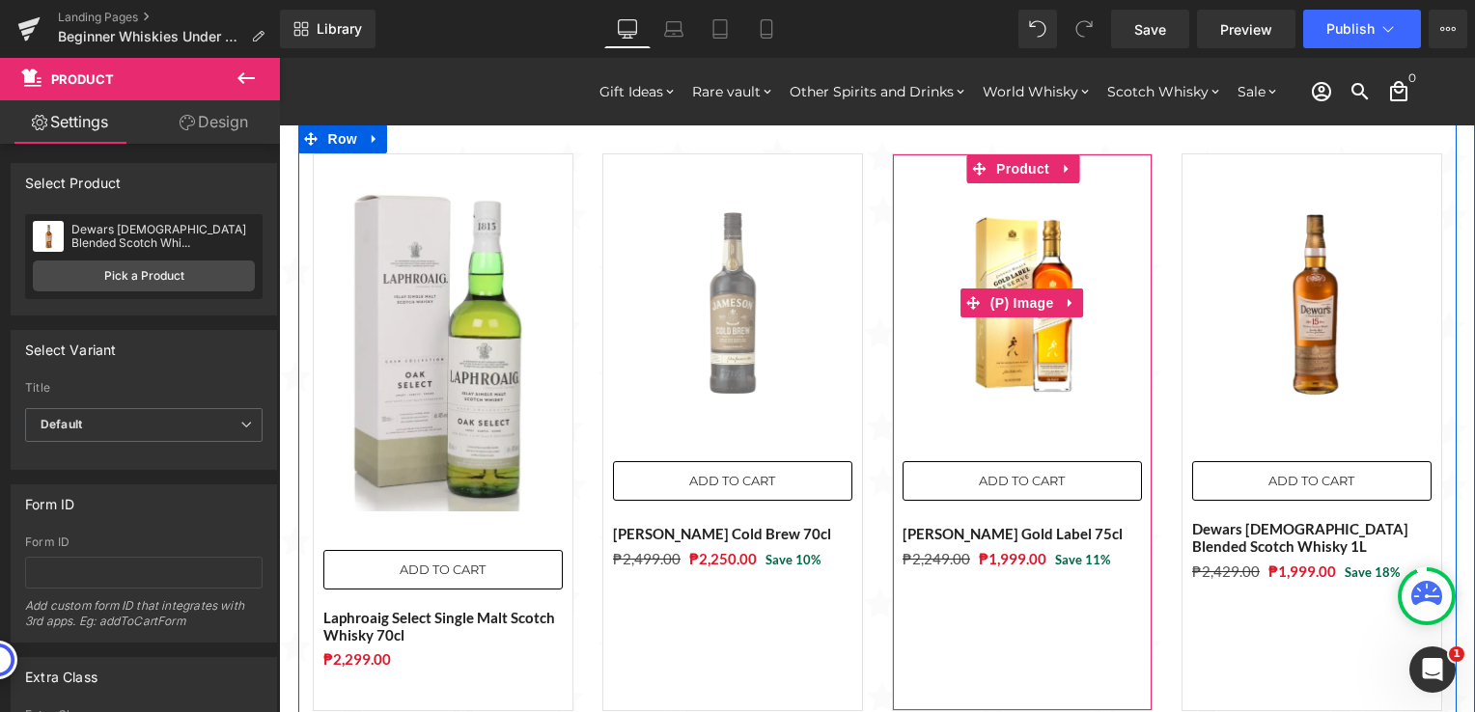
scroll to position [1737, 0]
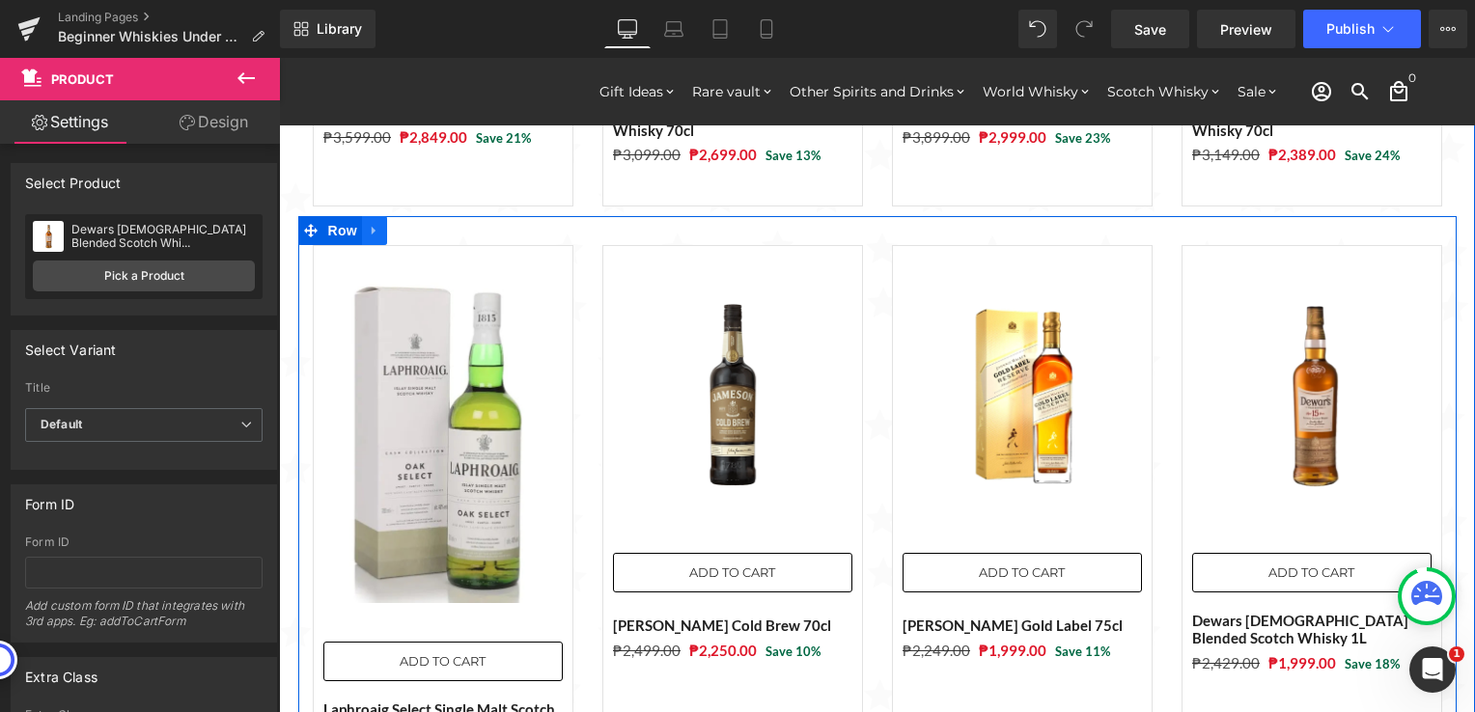
click at [372, 227] on icon at bounding box center [374, 231] width 4 height 9
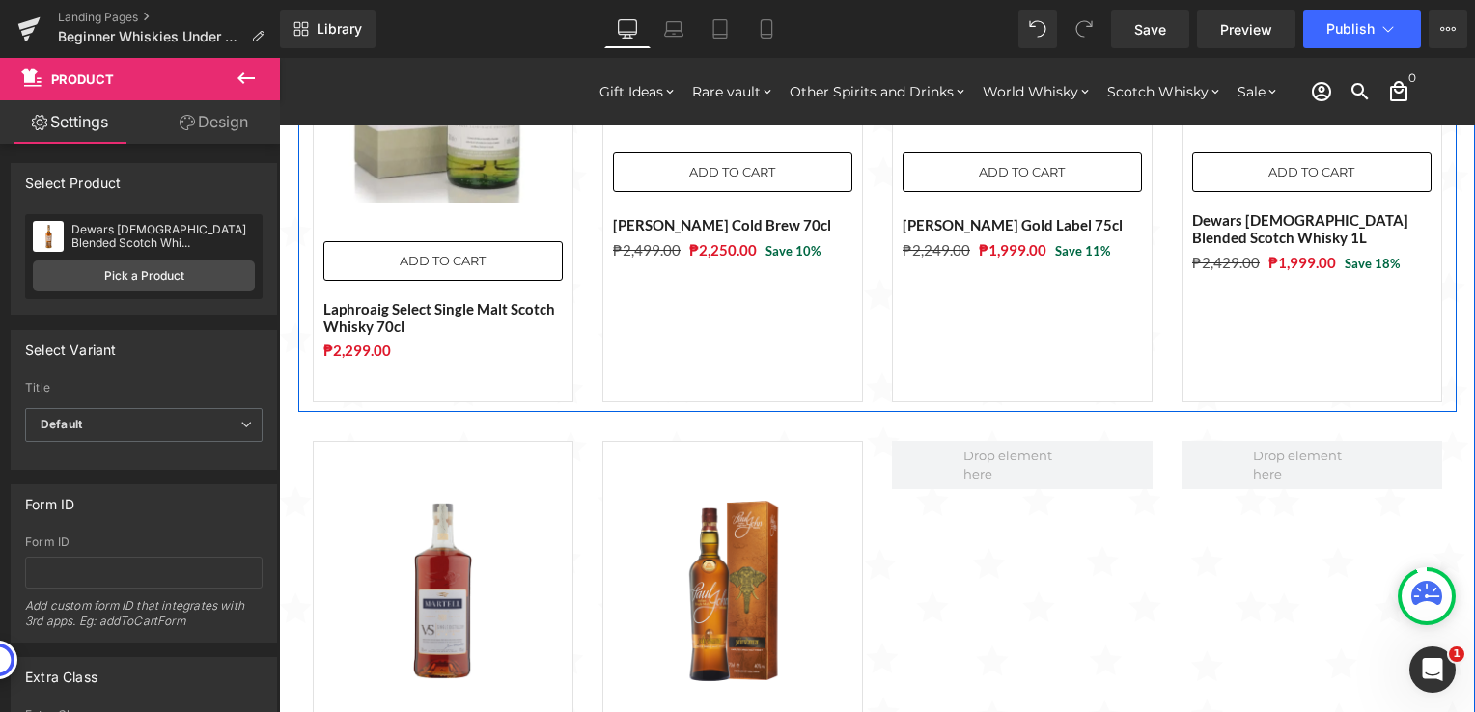
scroll to position [2220, 0]
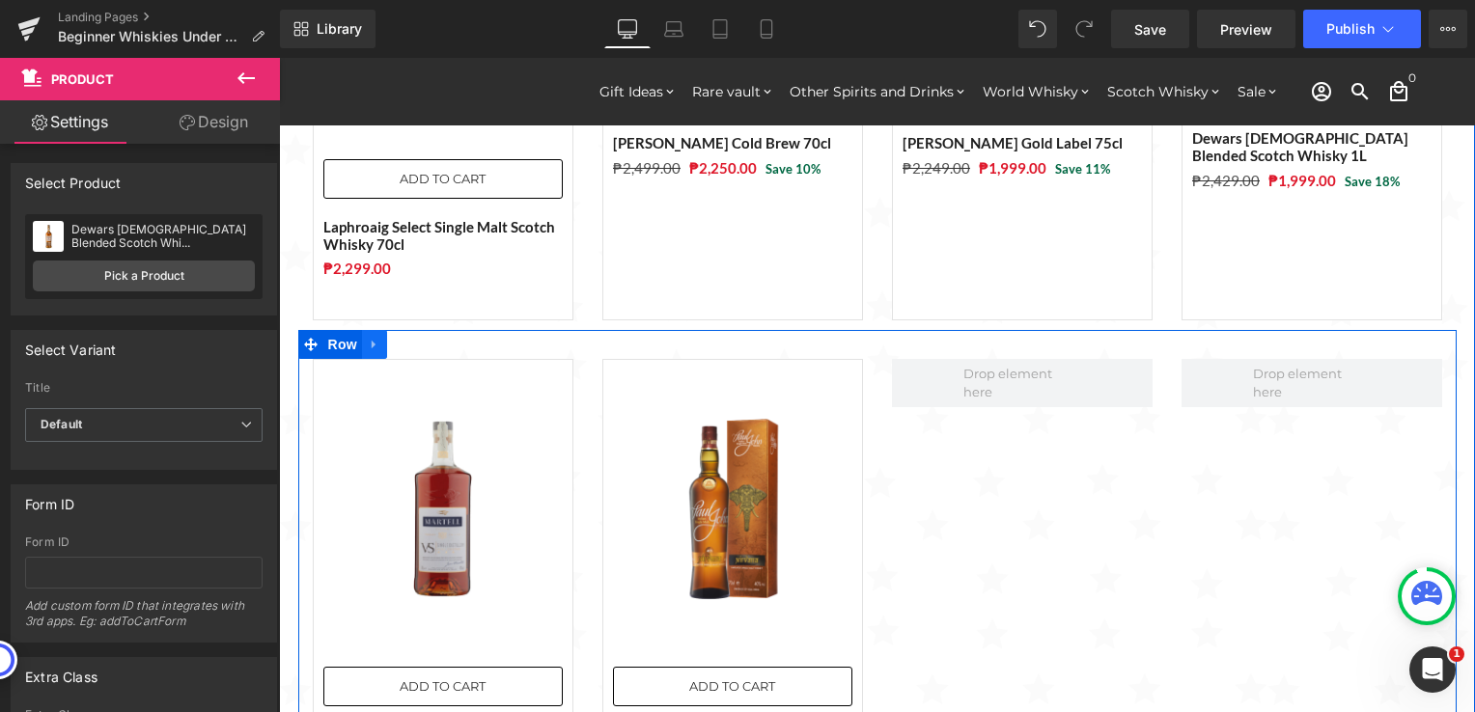
click at [368, 337] on icon at bounding box center [375, 344] width 14 height 14
click at [418, 337] on icon at bounding box center [425, 344] width 14 height 14
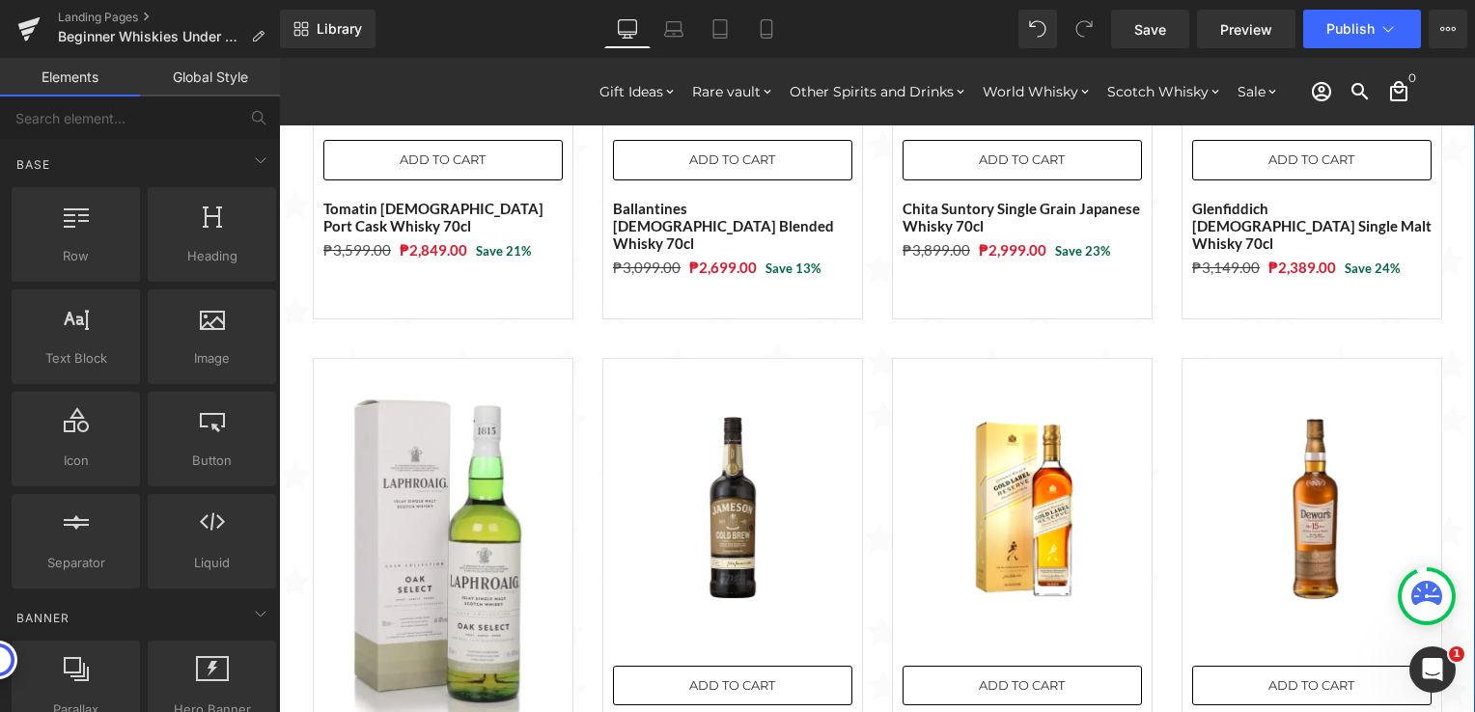
scroll to position [1544, 0]
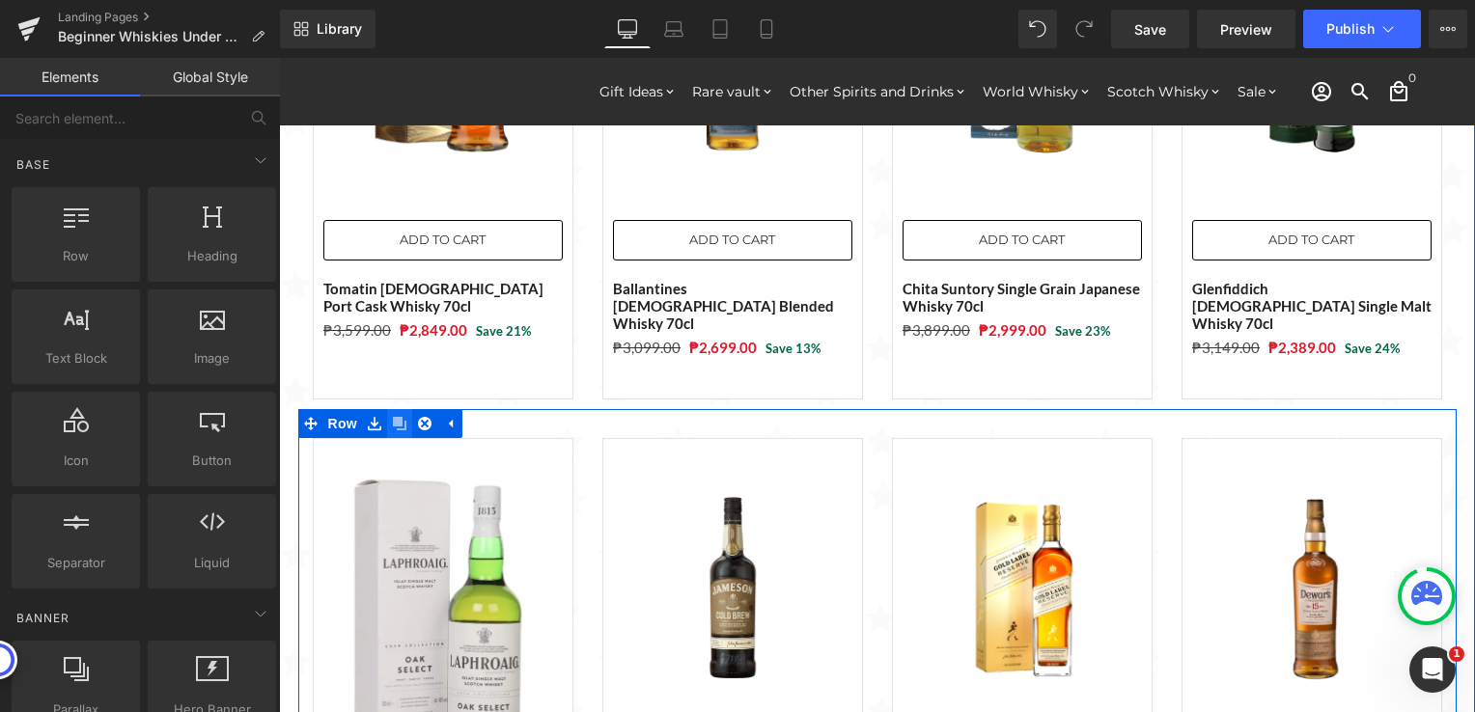
click at [393, 417] on icon at bounding box center [400, 424] width 14 height 14
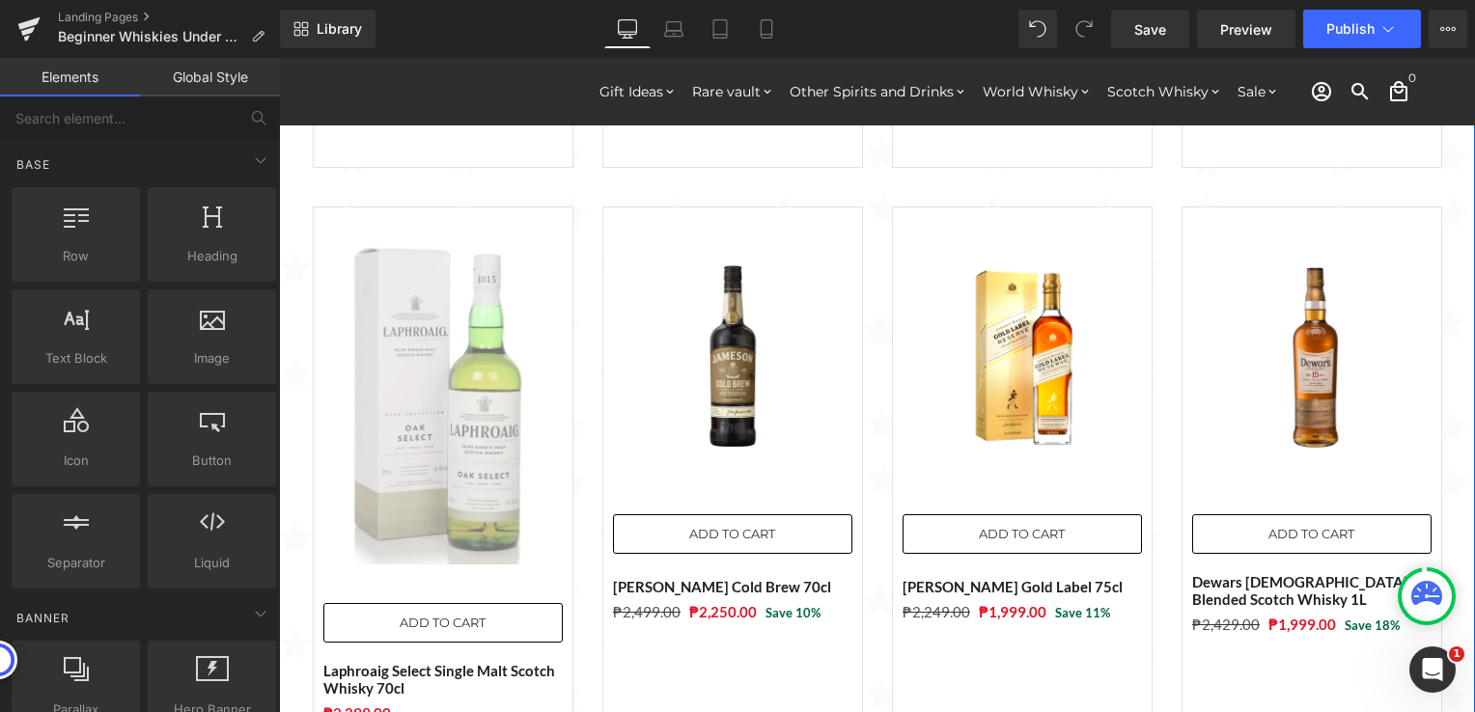
scroll to position [2179, 0]
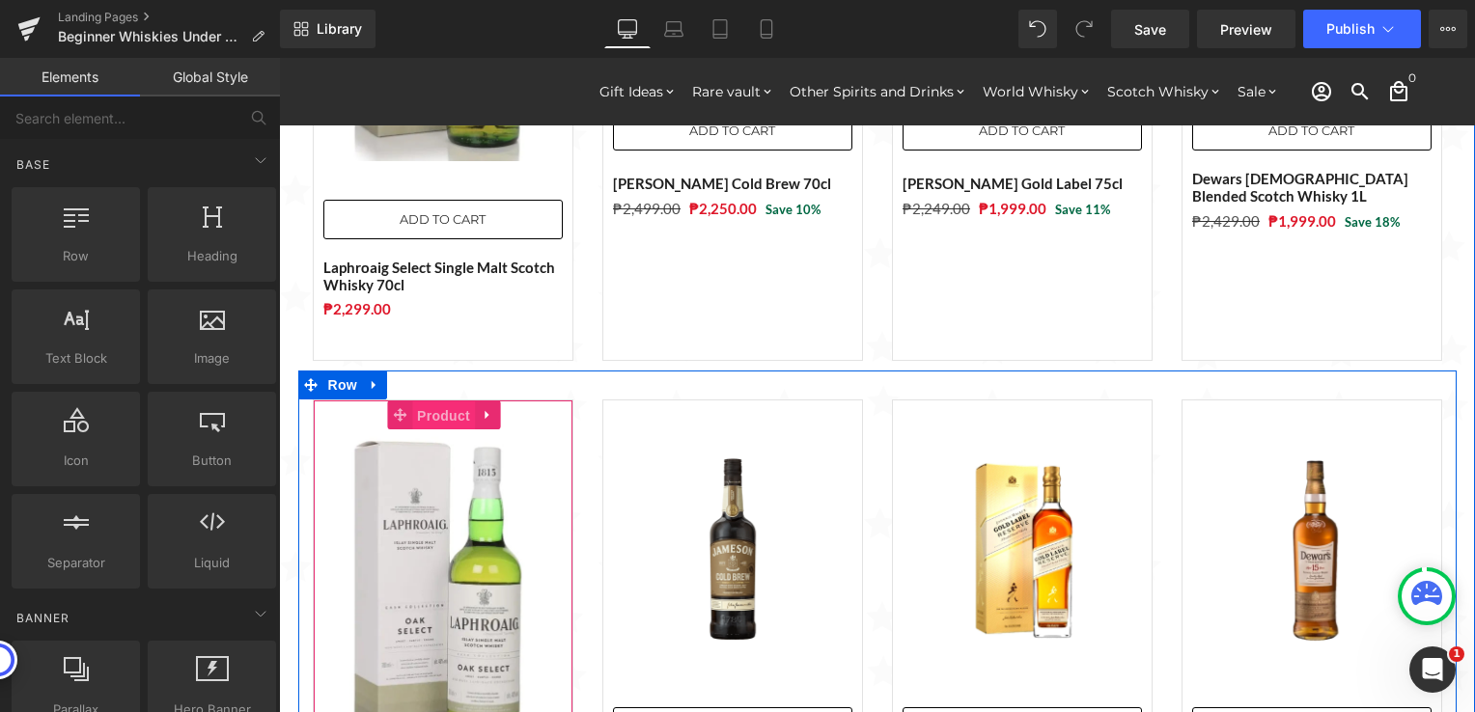
click at [428, 402] on span "Product" at bounding box center [443, 416] width 63 height 29
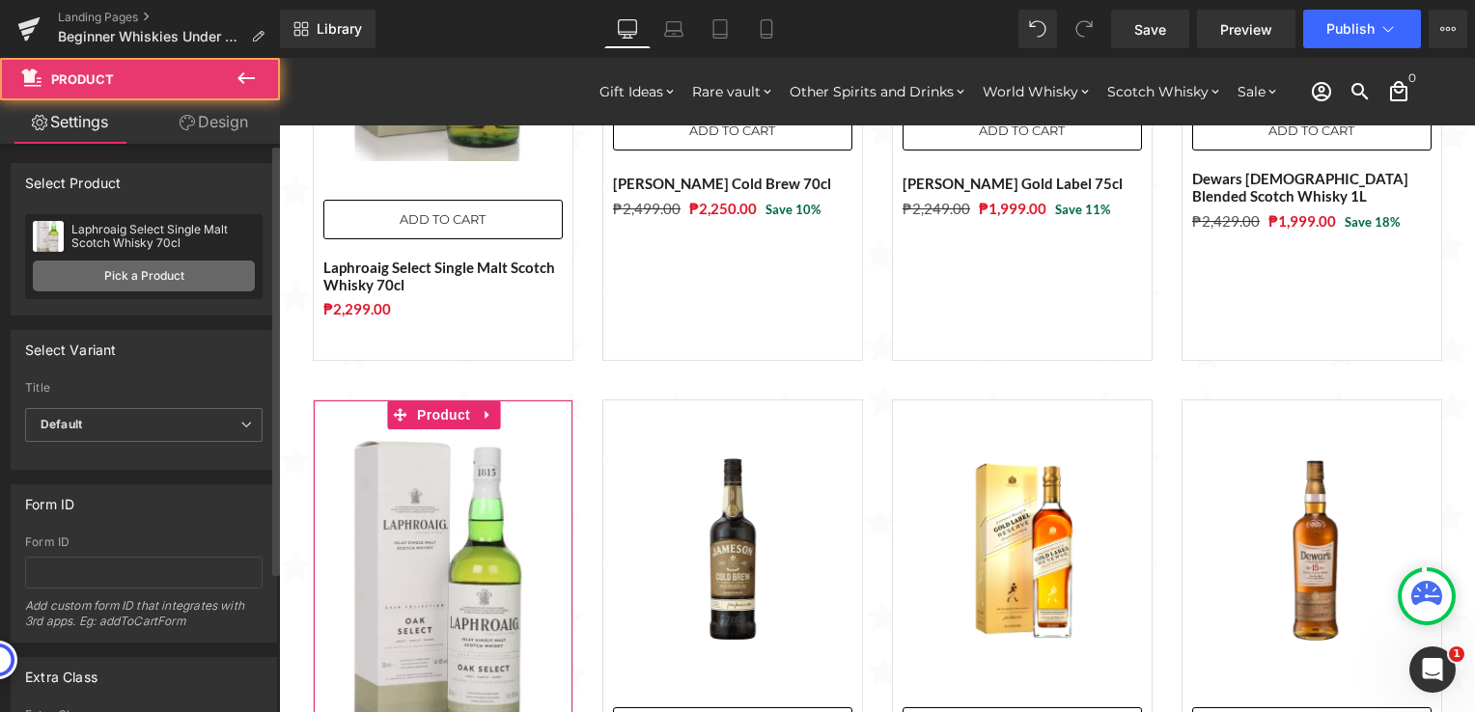
click at [196, 263] on link "Pick a Product" at bounding box center [144, 276] width 222 height 31
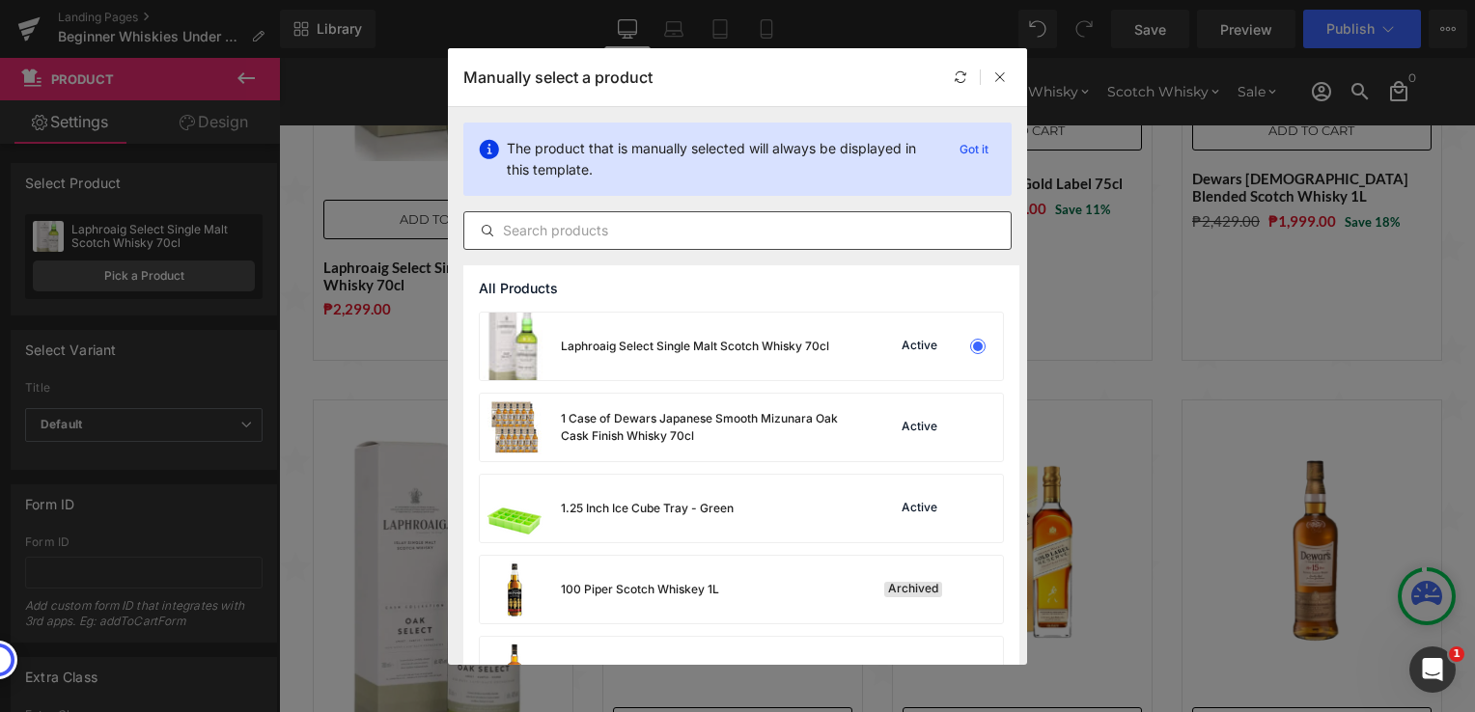
click at [548, 238] on input "text" at bounding box center [737, 230] width 546 height 23
paste input "[PERSON_NAME] White Bourbon Bundle 70cl (3 Bottles)"
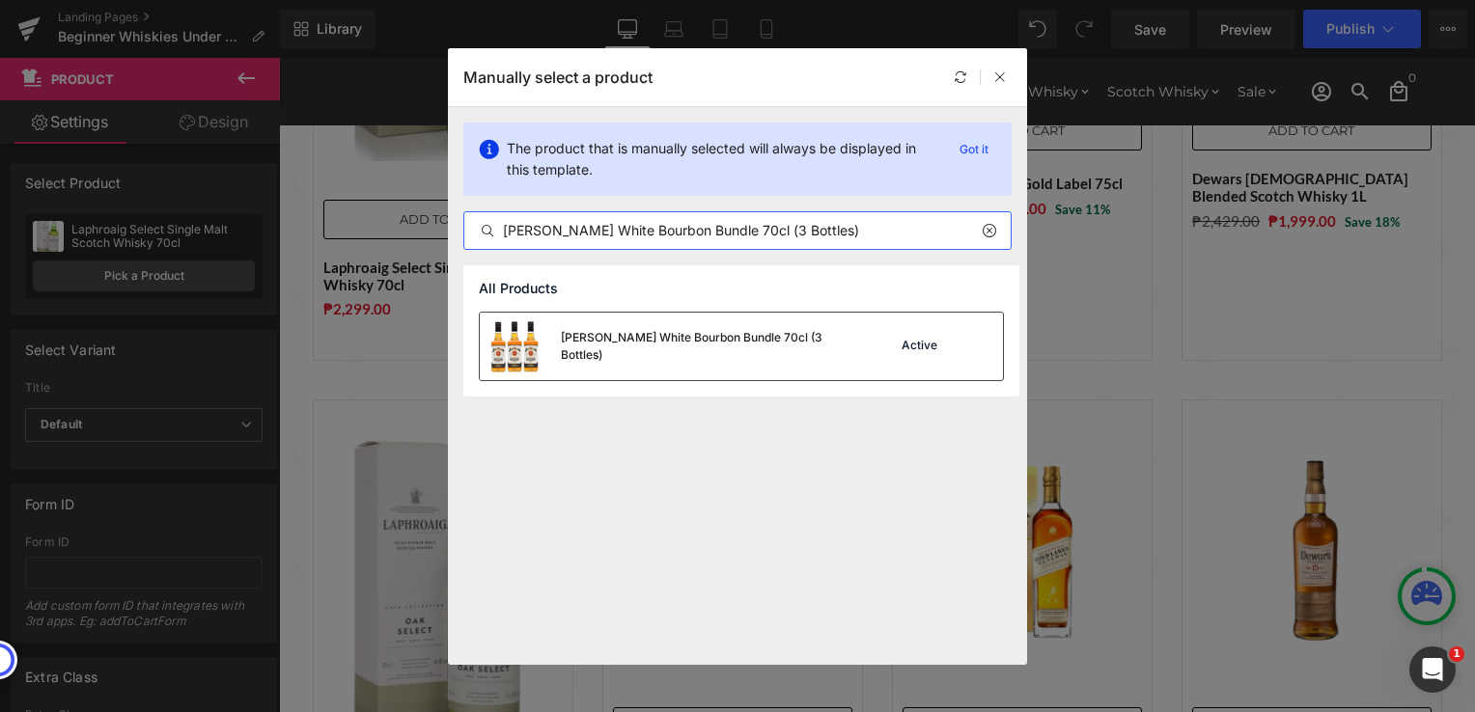
type input "[PERSON_NAME] White Bourbon Bundle 70cl (3 Bottles)"
click at [665, 341] on div "[PERSON_NAME] White Bourbon Bundle 70cl (3 Bottles)" at bounding box center [706, 346] width 290 height 35
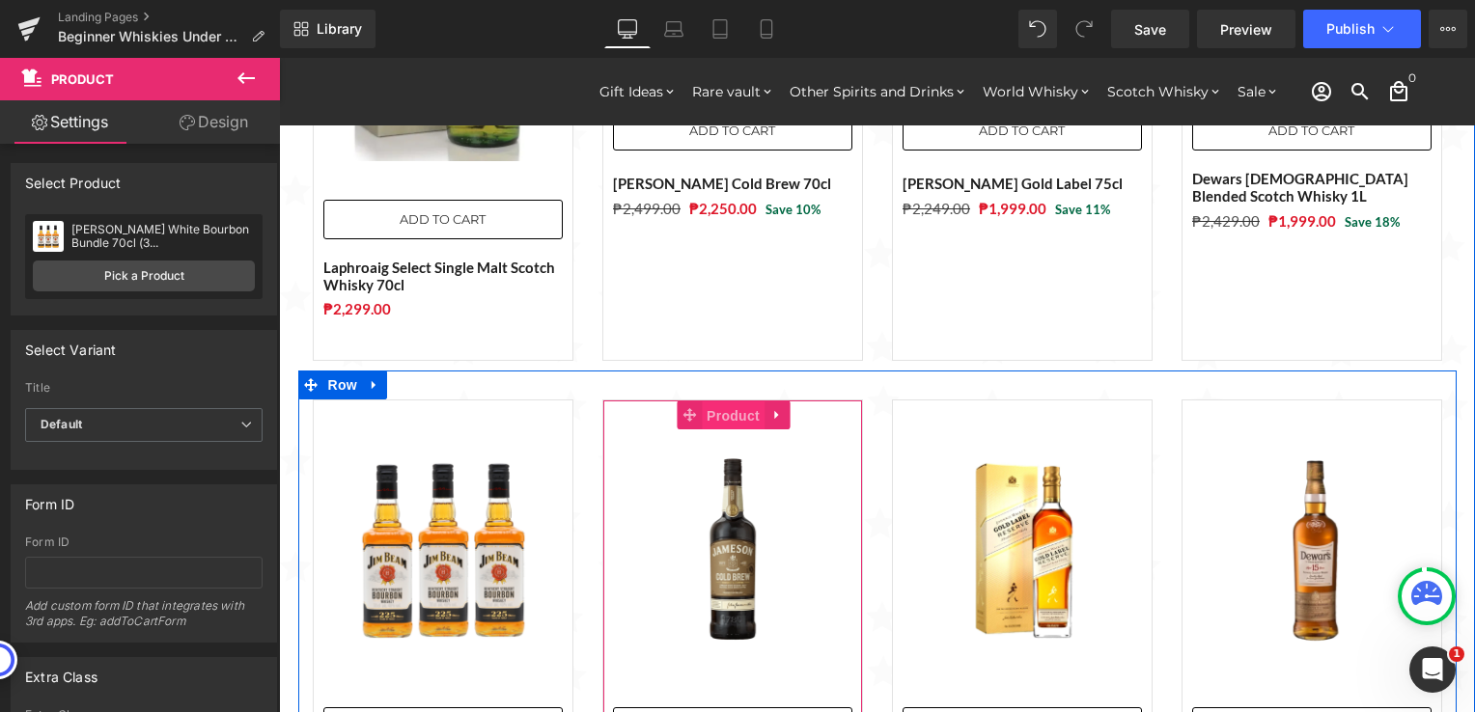
click at [729, 402] on span "Product" at bounding box center [733, 416] width 63 height 29
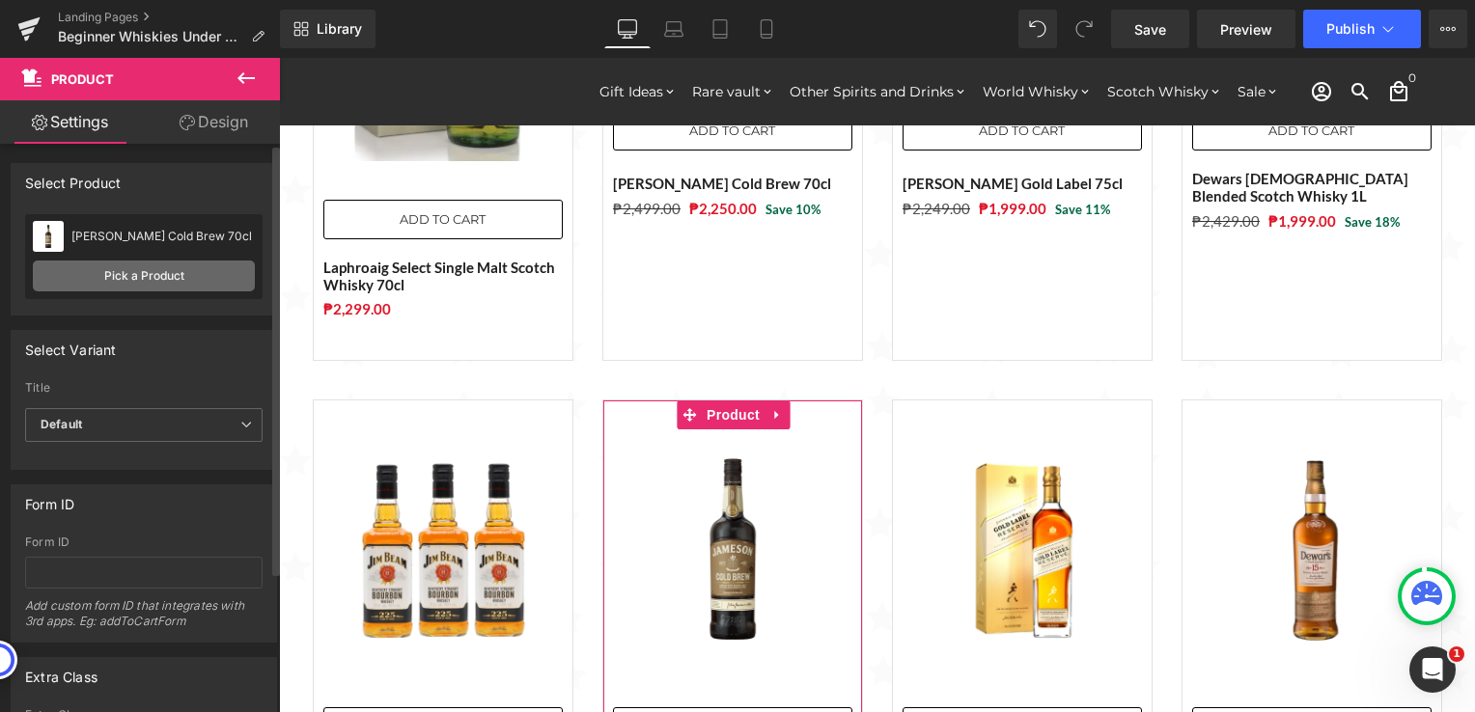
click at [108, 270] on link "Pick a Product" at bounding box center [144, 276] width 222 height 31
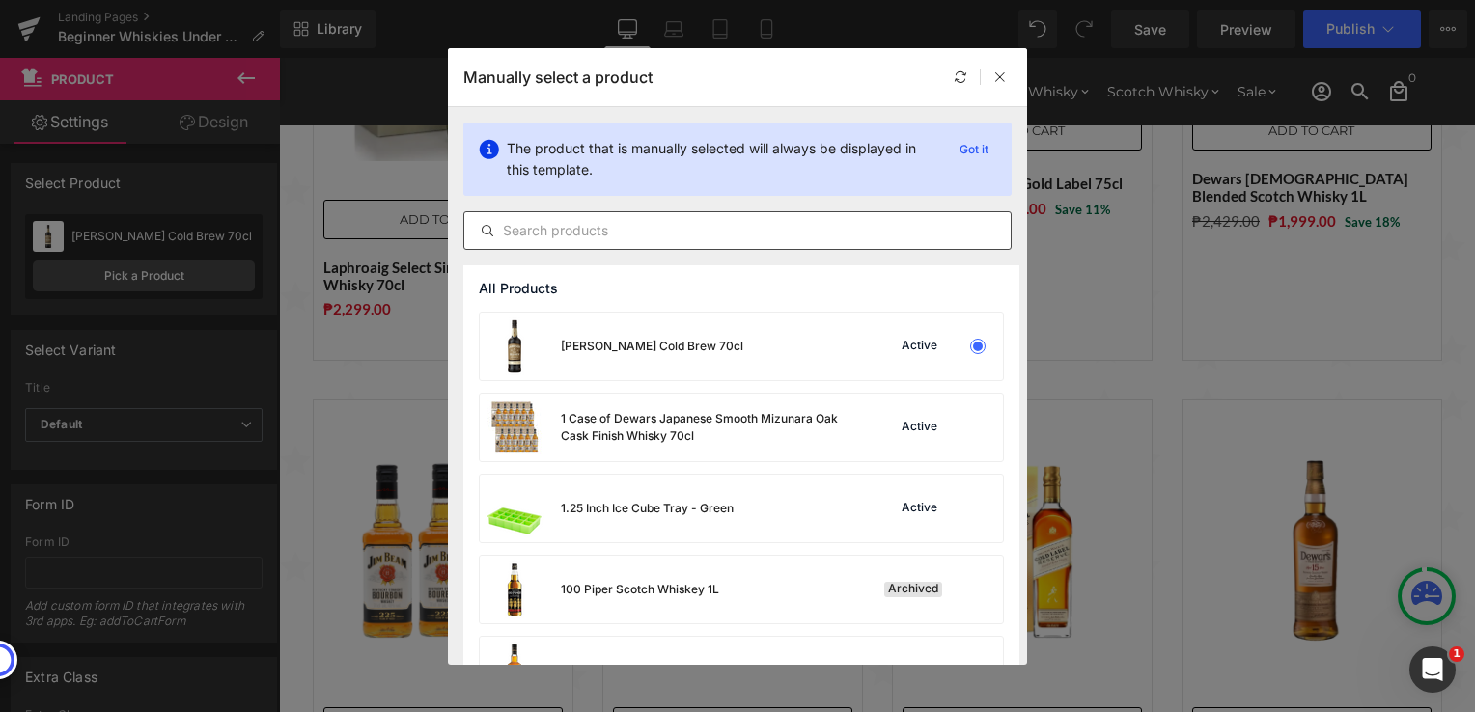
click at [668, 237] on input "text" at bounding box center [737, 230] width 546 height 23
paste input "Chivas Regal Mizunara Blended Scotch Whisky 70cl"
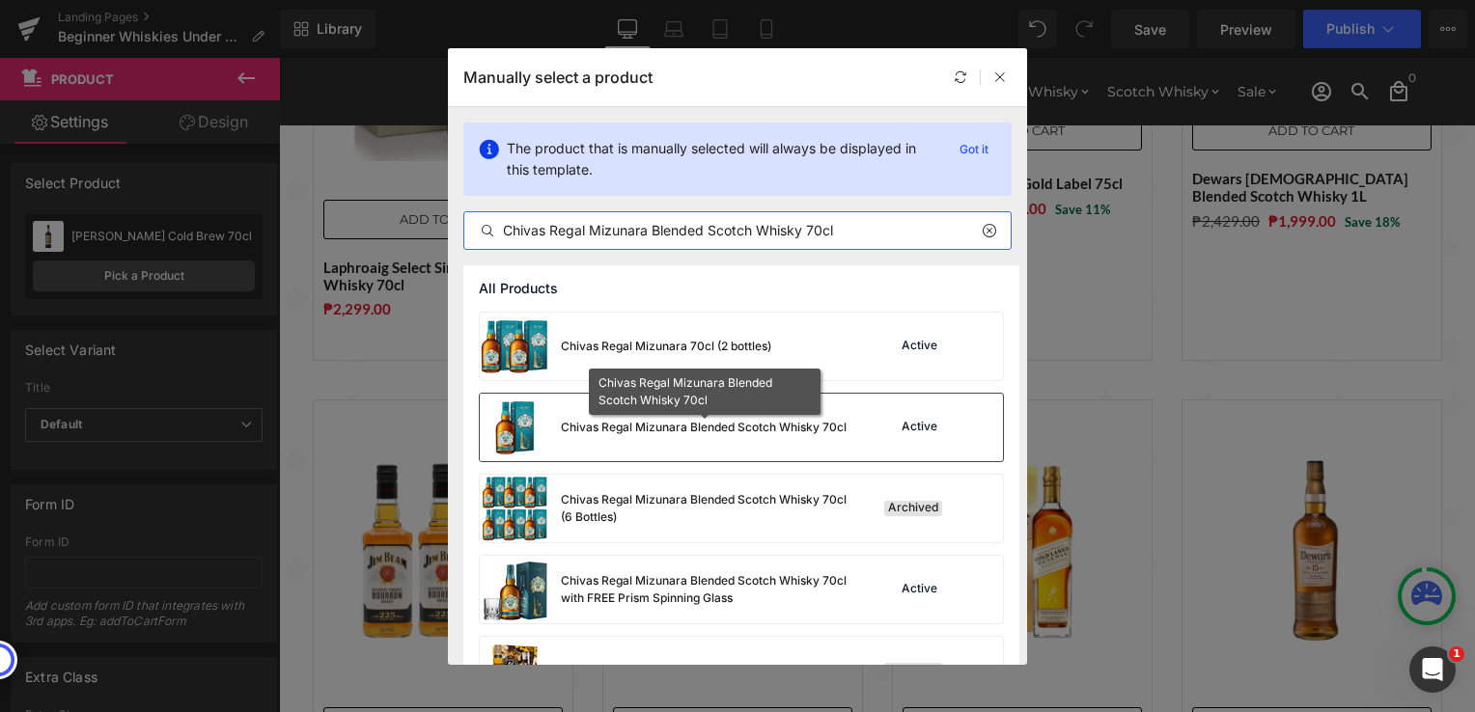
type input "Chivas Regal Mizunara Blended Scotch Whisky 70cl"
click at [652, 432] on div "Chivas Regal Mizunara Blended Scotch Whisky 70cl" at bounding box center [704, 427] width 286 height 17
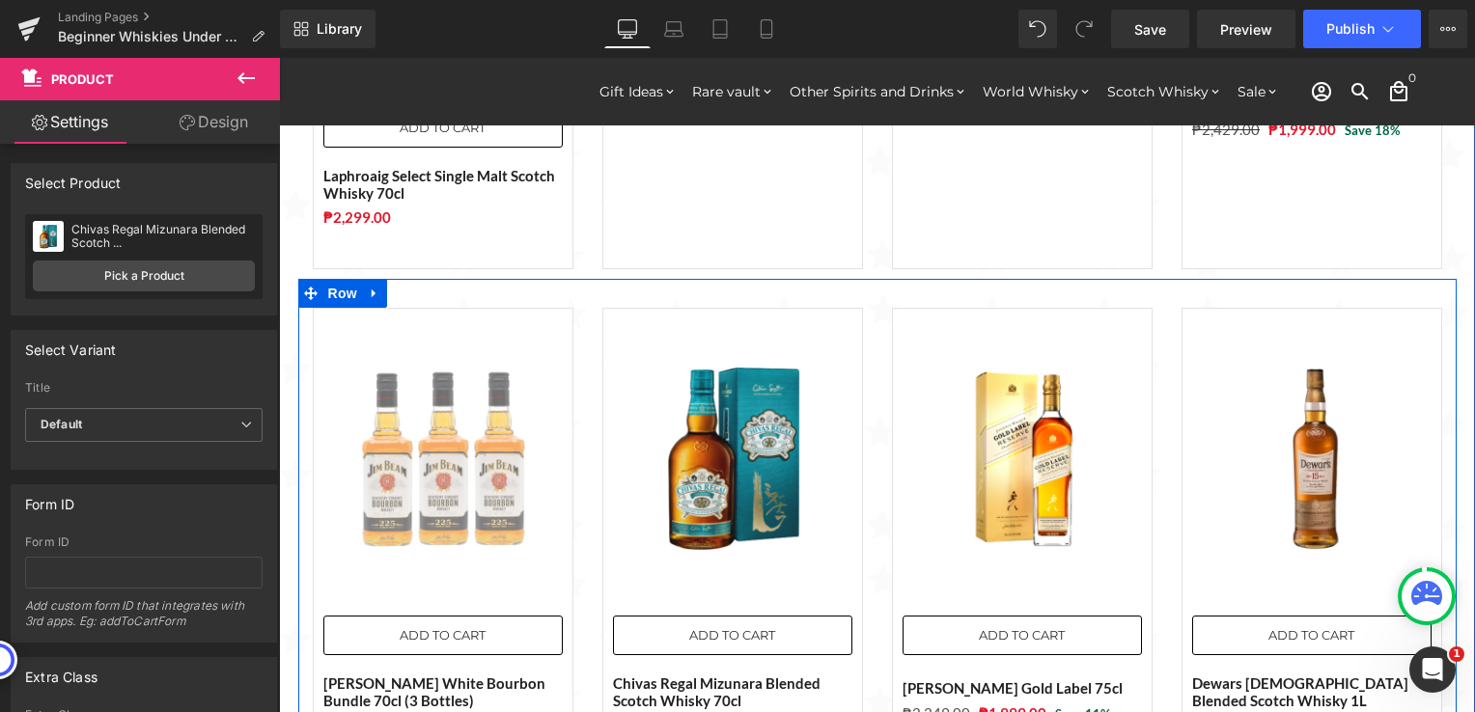
scroll to position [2276, 0]
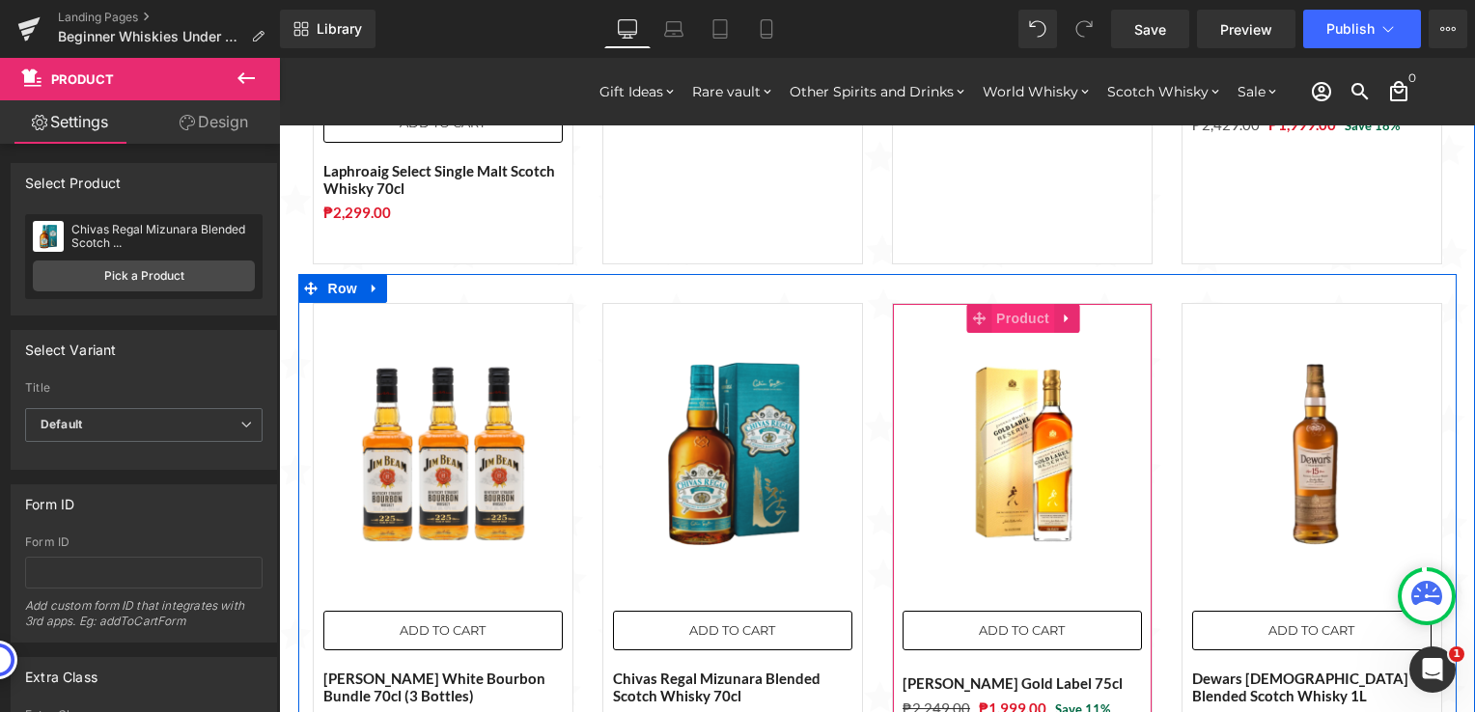
click at [1000, 304] on span "Product" at bounding box center [1022, 318] width 63 height 29
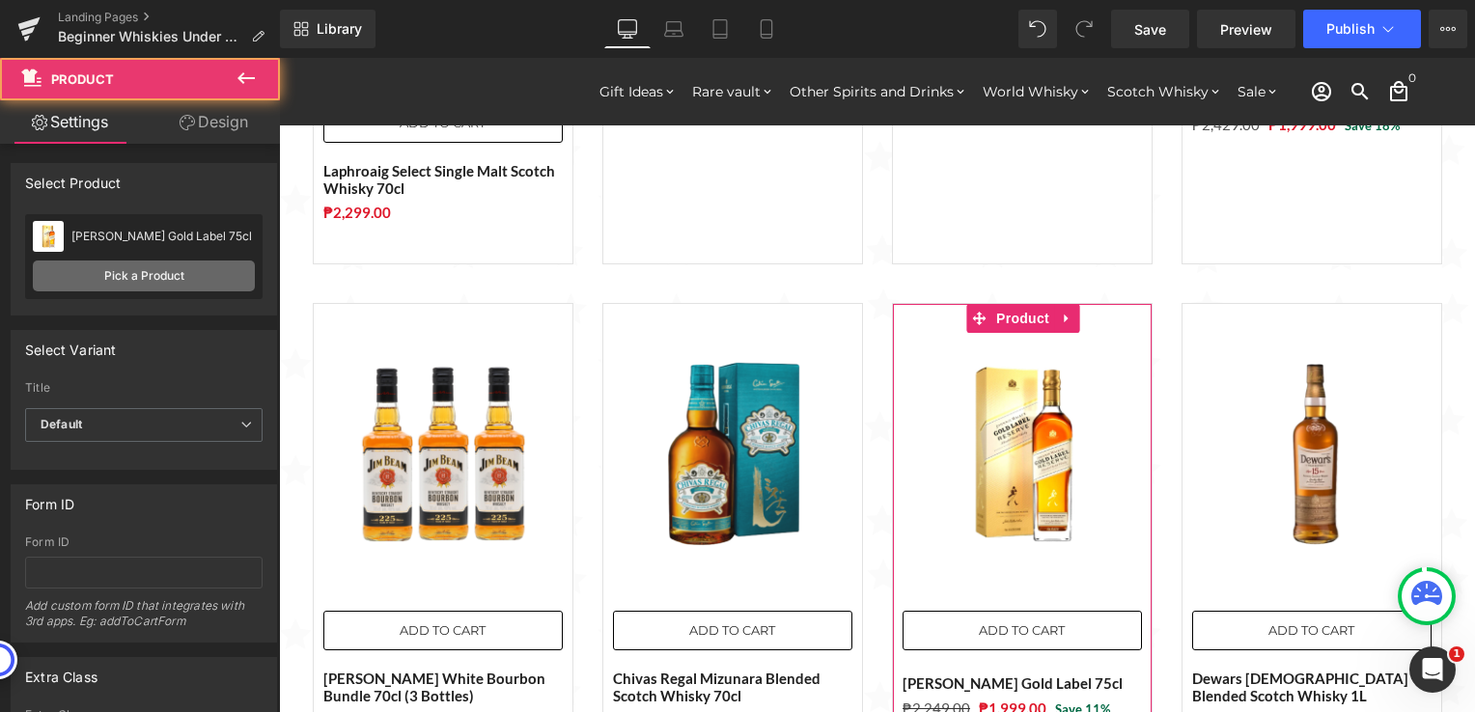
click at [166, 280] on link "Pick a Product" at bounding box center [144, 276] width 222 height 31
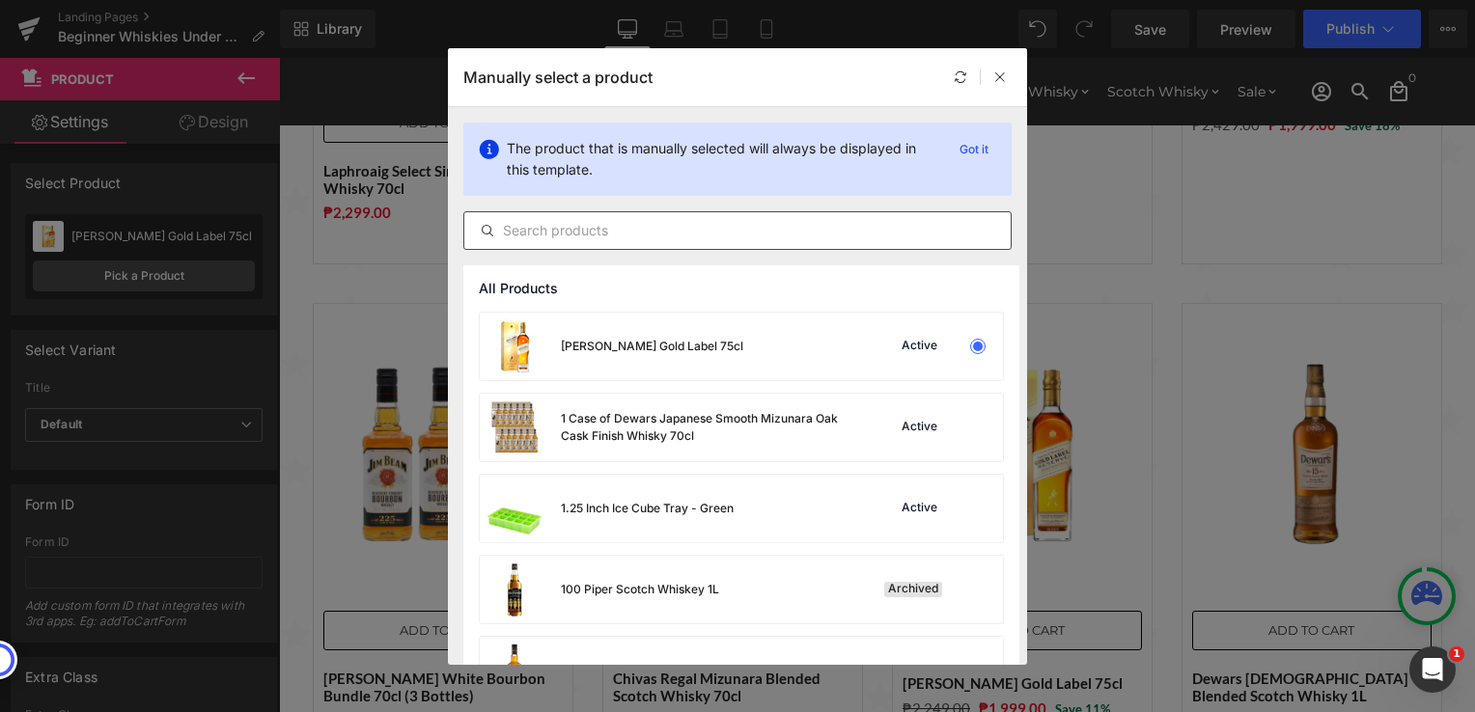
click at [652, 226] on input "text" at bounding box center [737, 230] width 546 height 23
paste input "[PERSON_NAME] of Dufftown [DEMOGRAPHIC_DATA] Whisky 70cl"
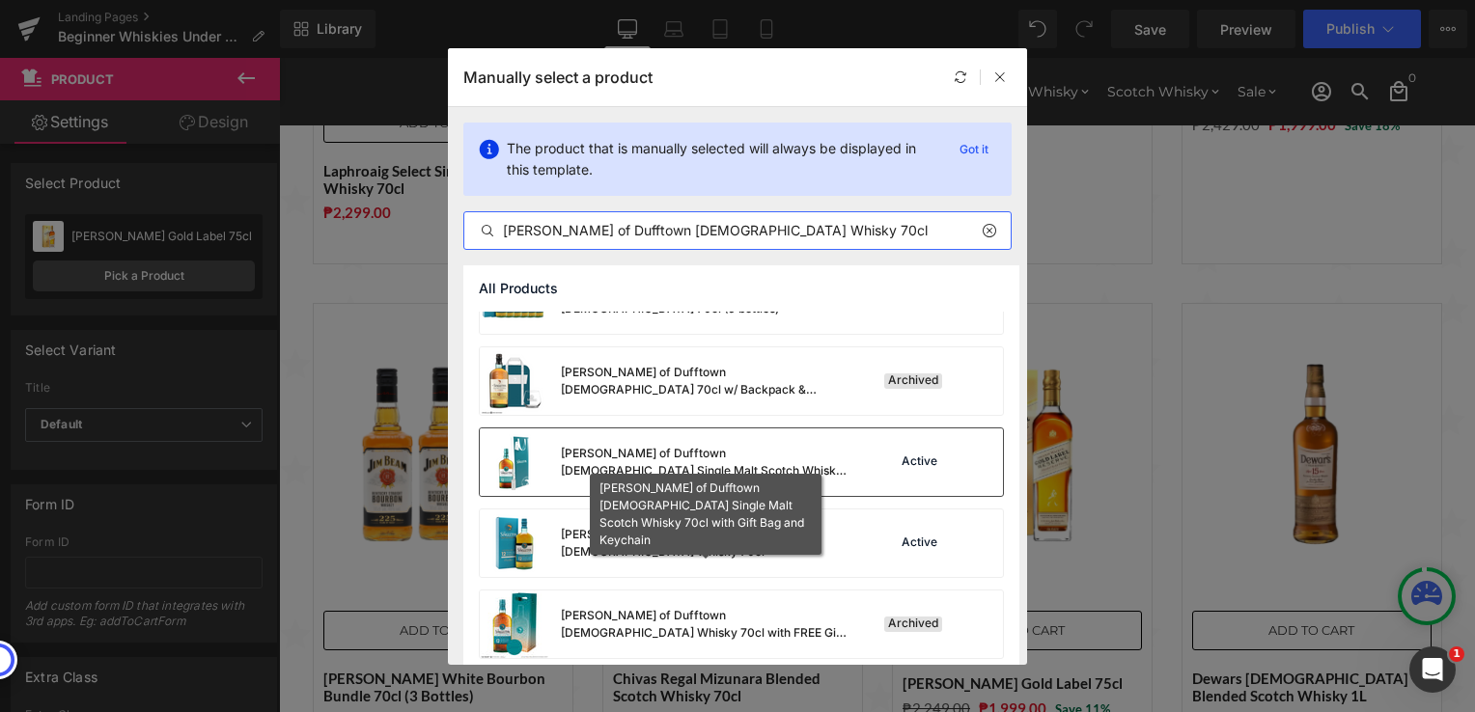
scroll to position [298, 0]
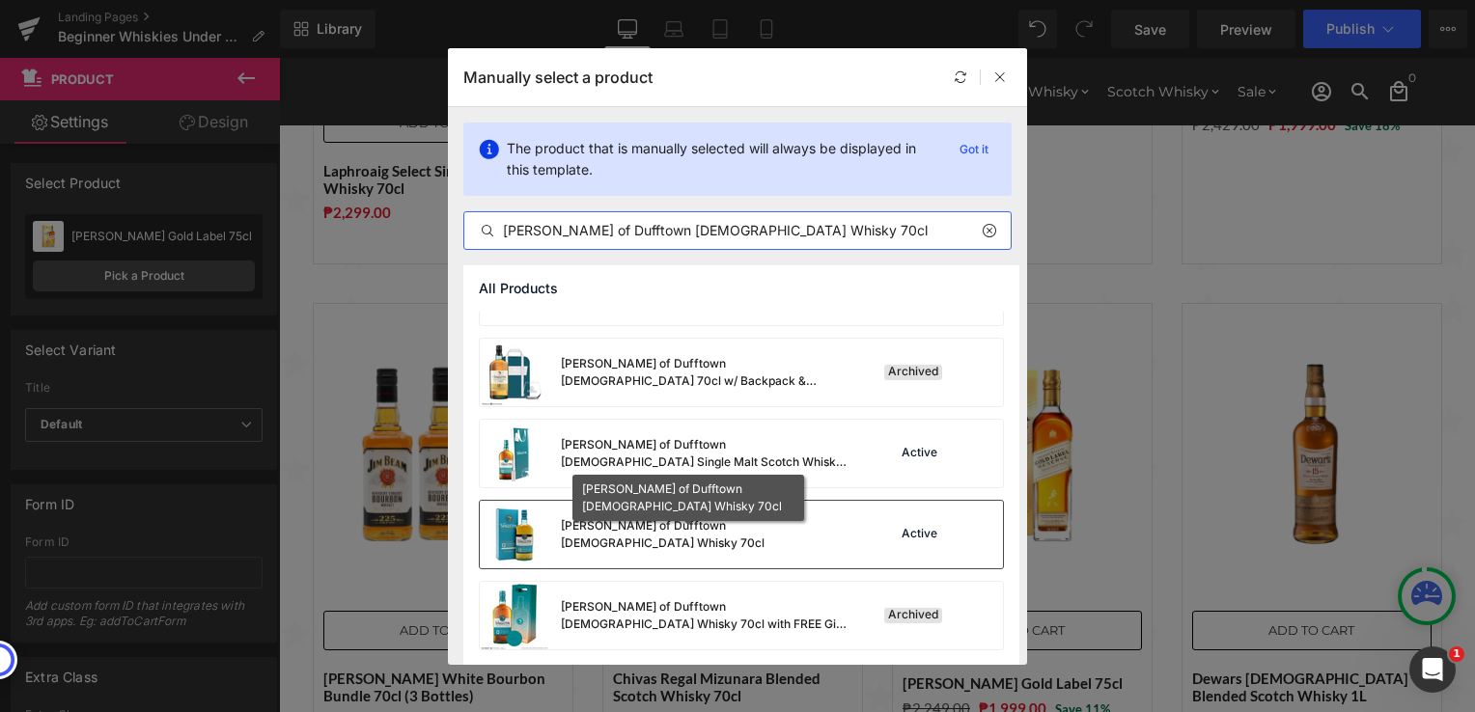
type input "[PERSON_NAME] of Dufftown [DEMOGRAPHIC_DATA] Whisky 70cl"
click at [676, 536] on div "[PERSON_NAME] of Dufftown [DEMOGRAPHIC_DATA] Whisky 70cl" at bounding box center [706, 534] width 290 height 35
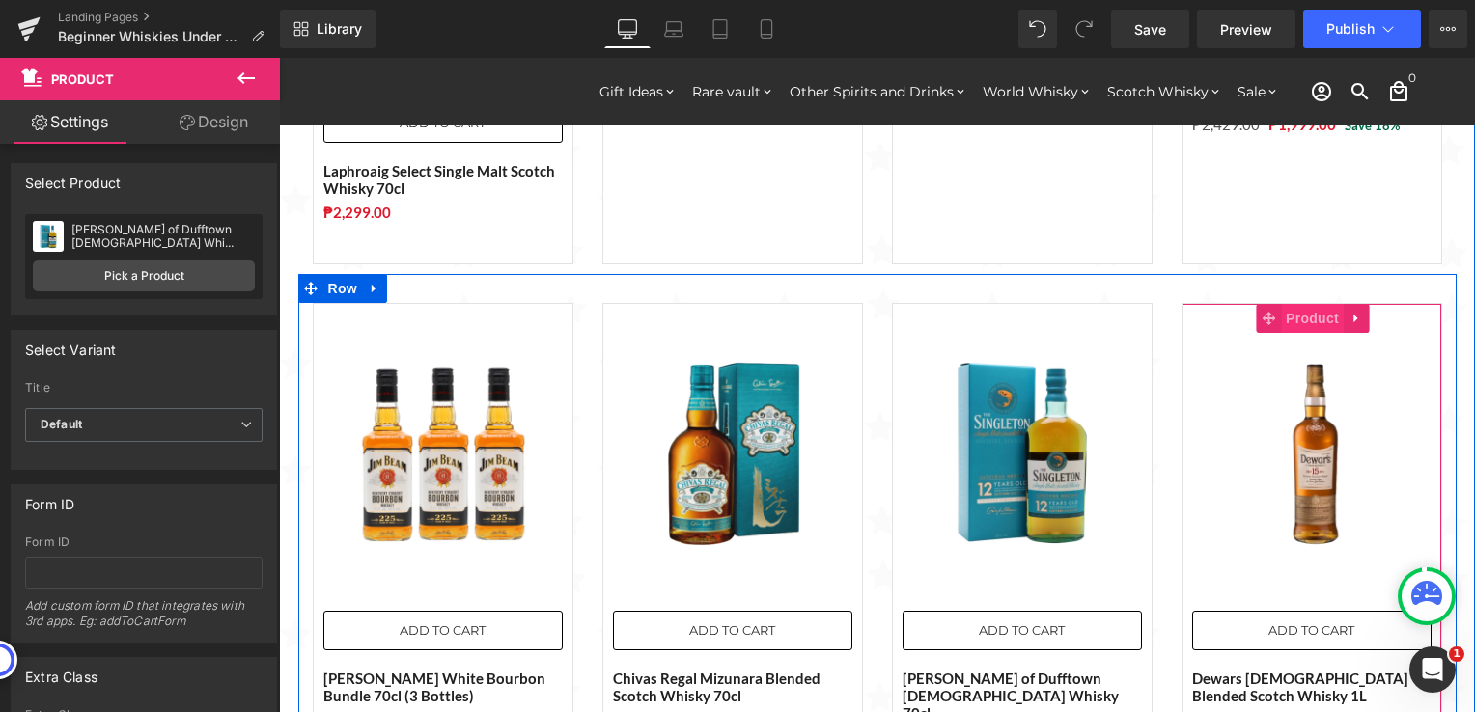
click at [1310, 304] on span "Product" at bounding box center [1312, 318] width 63 height 29
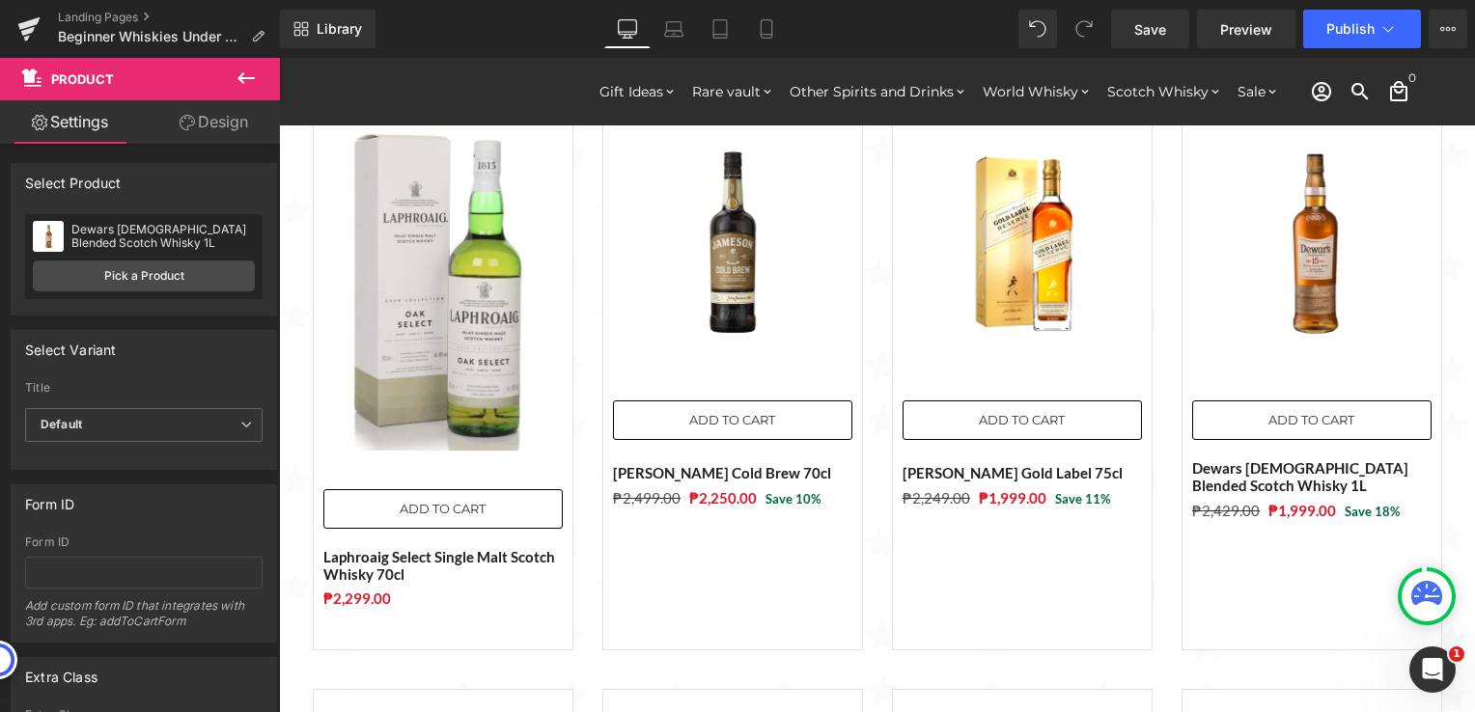
scroll to position [2276, 0]
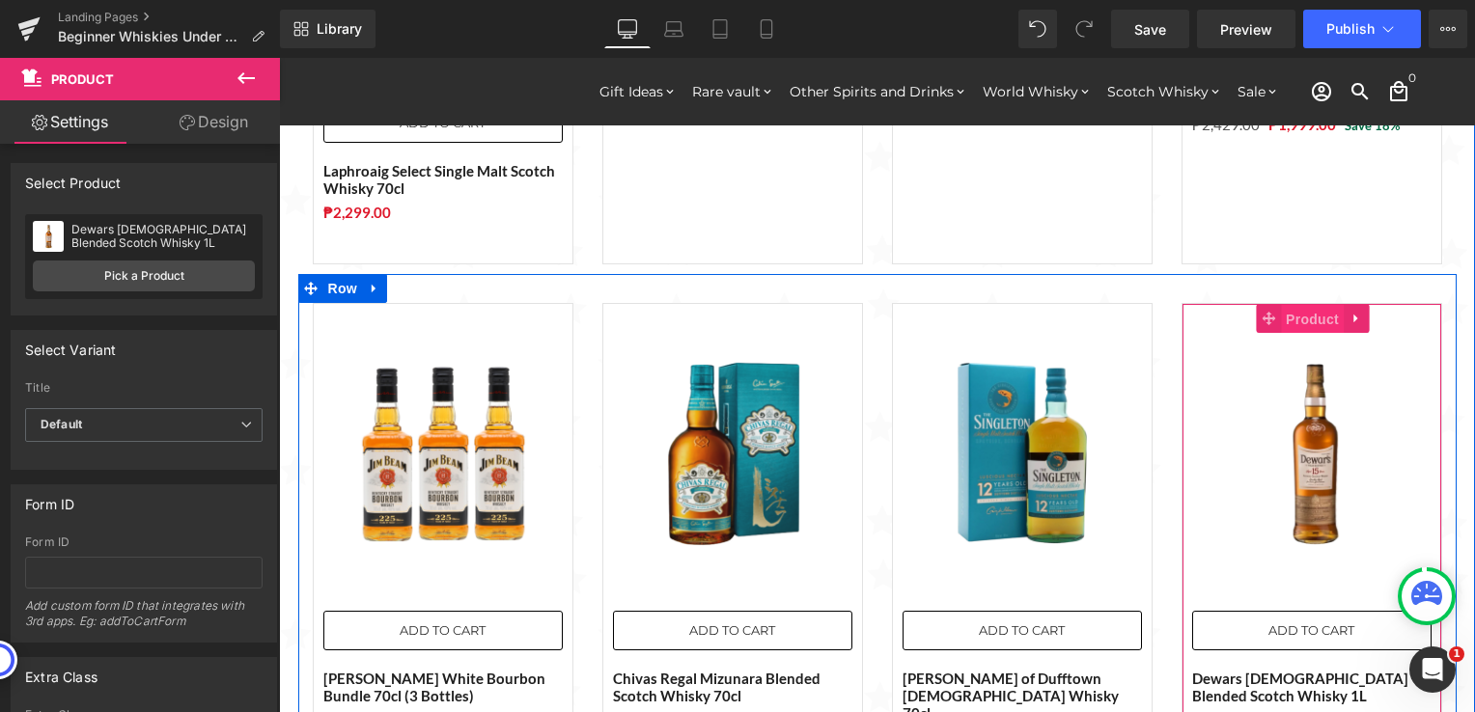
click at [1302, 305] on span "Product" at bounding box center [1312, 319] width 63 height 29
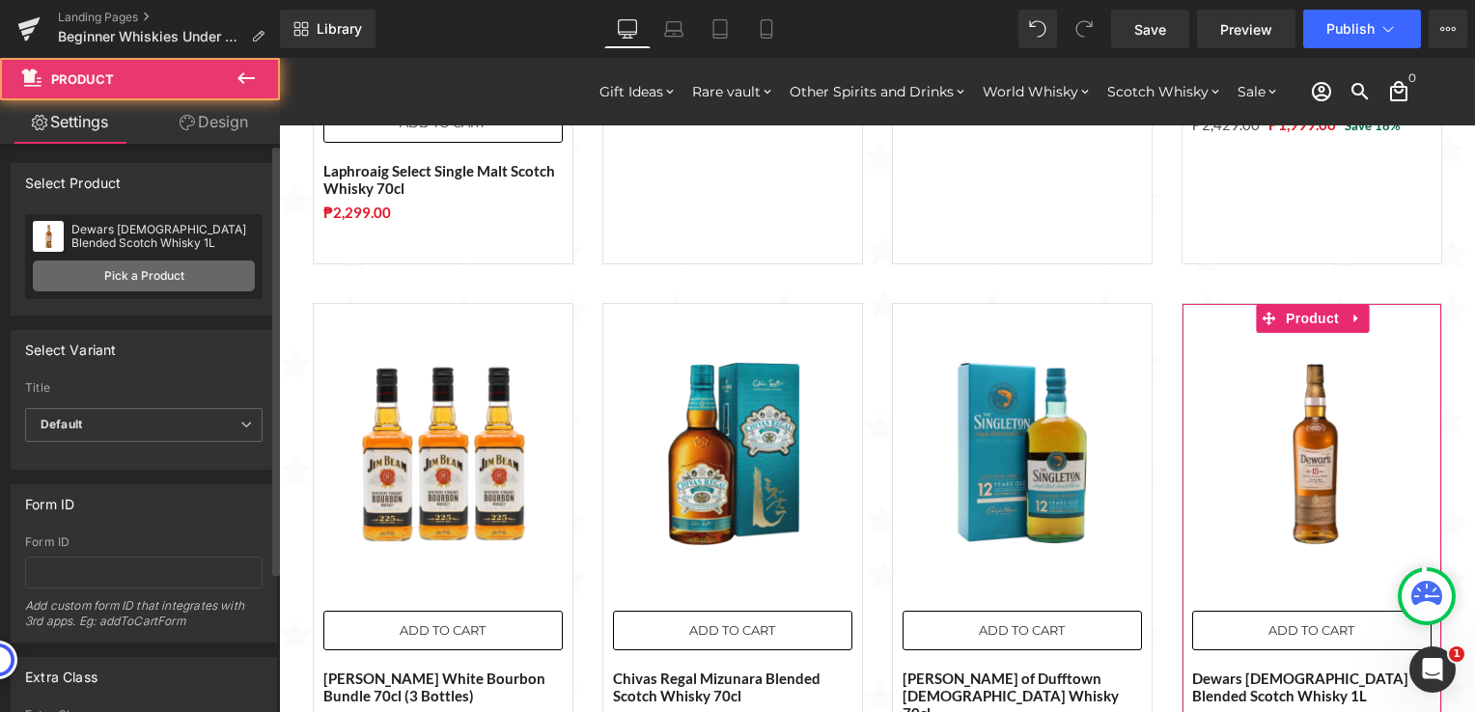
click at [150, 283] on link "Pick a Product" at bounding box center [144, 276] width 222 height 31
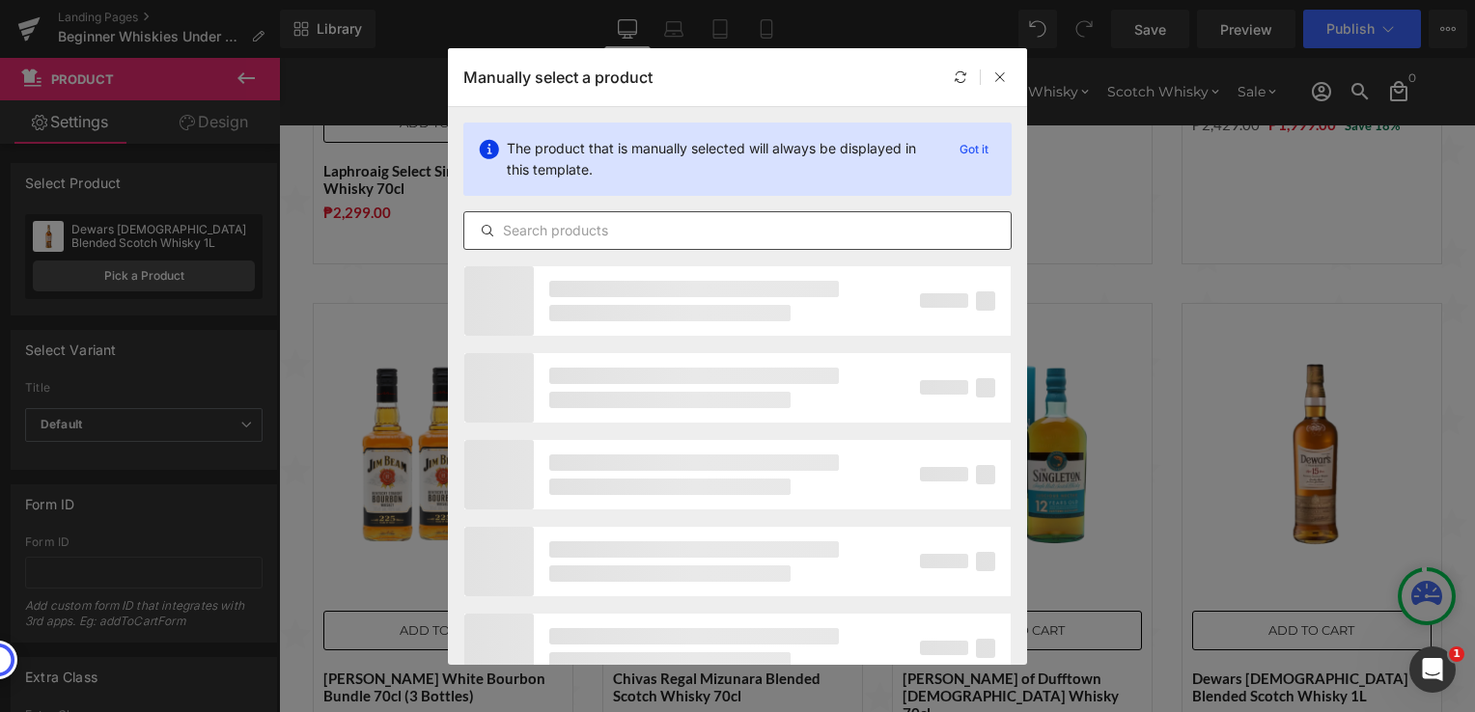
click at [622, 235] on input "text" at bounding box center [737, 230] width 546 height 23
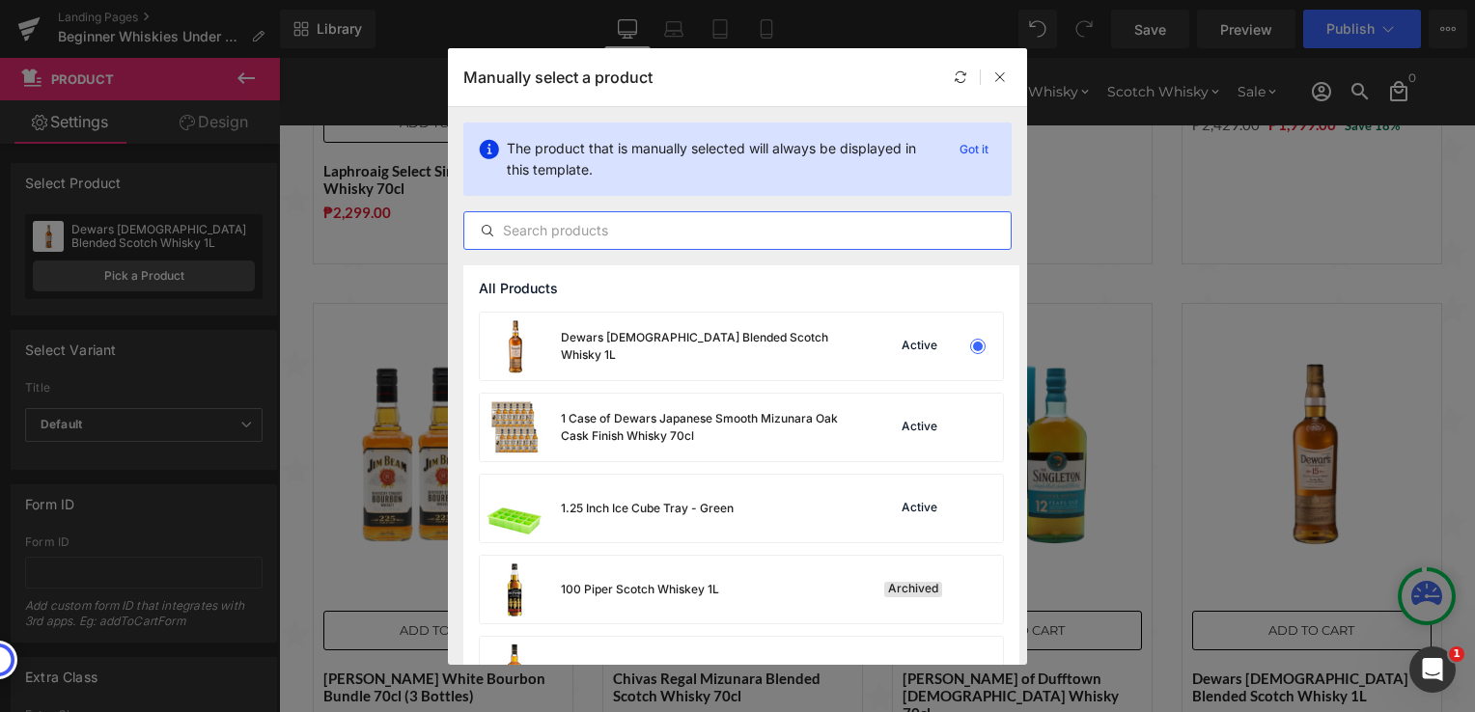
paste input "[PERSON_NAME] Double Oak Twice Barreled 1L"
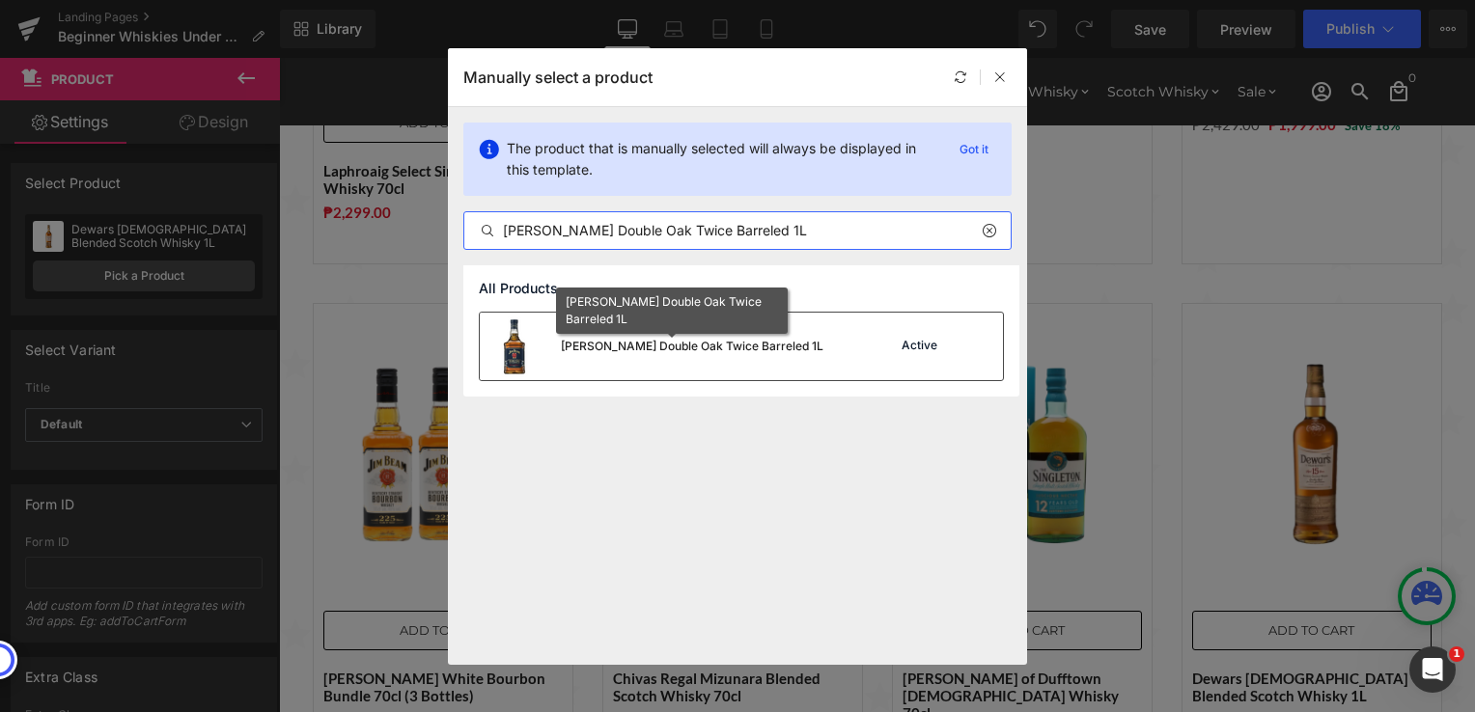
type input "[PERSON_NAME] Double Oak Twice Barreled 1L"
click at [725, 353] on div "[PERSON_NAME] Double Oak Twice Barreled 1L" at bounding box center [692, 346] width 263 height 17
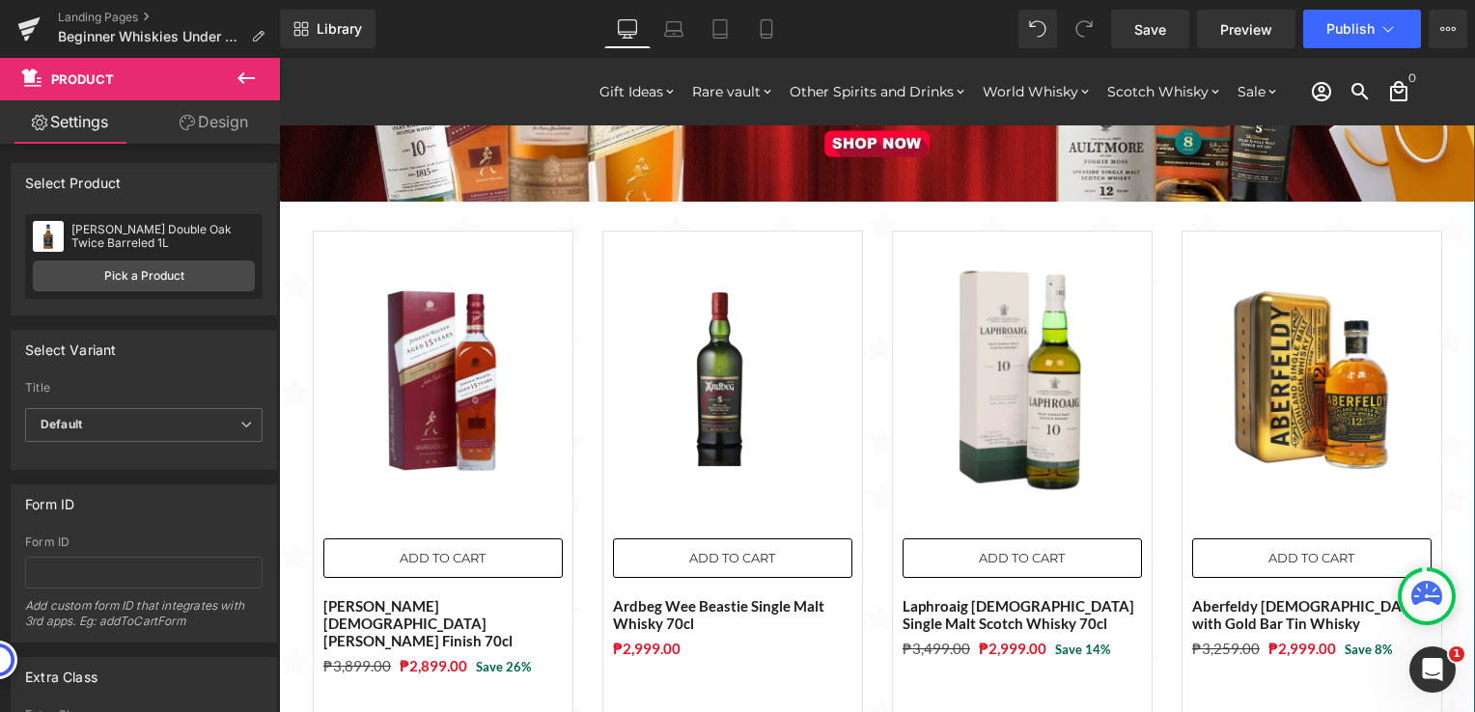
scroll to position [0, 0]
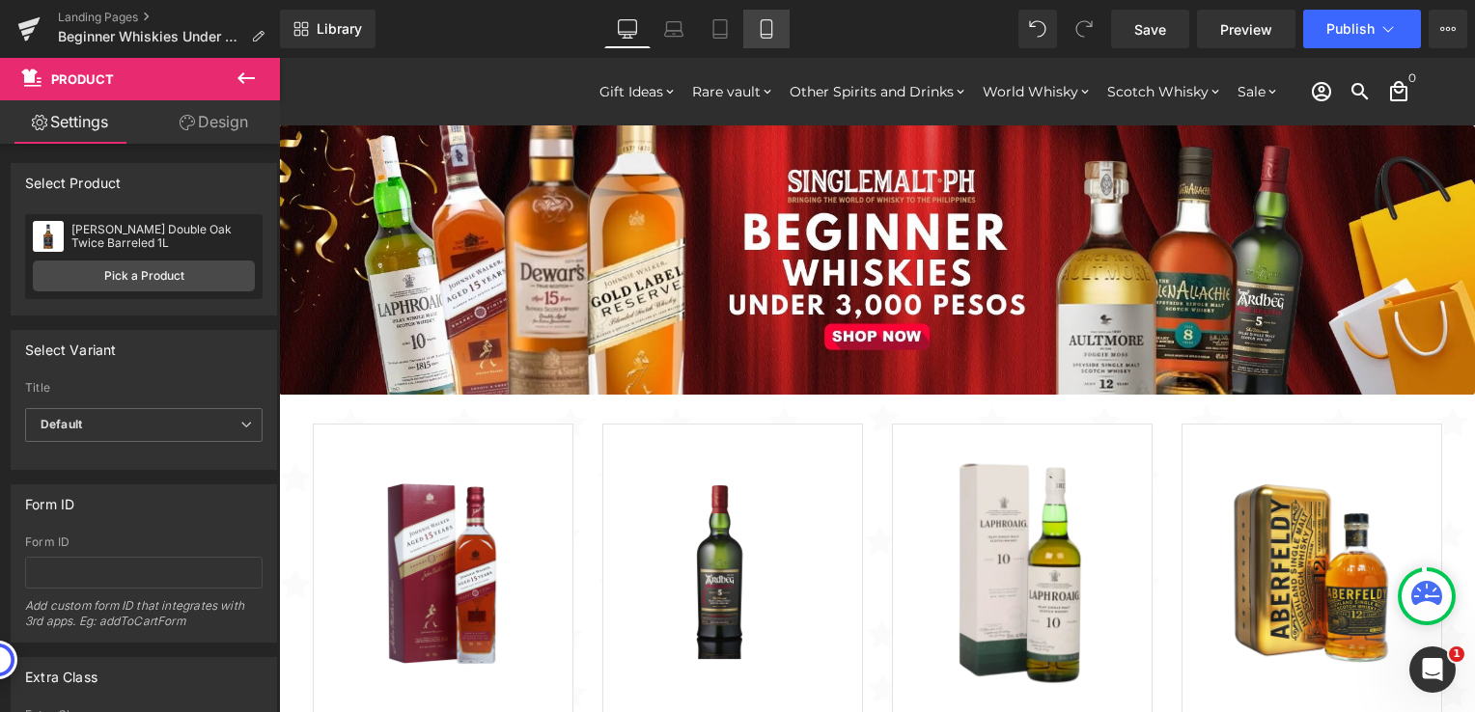
click at [764, 36] on icon at bounding box center [766, 28] width 19 height 19
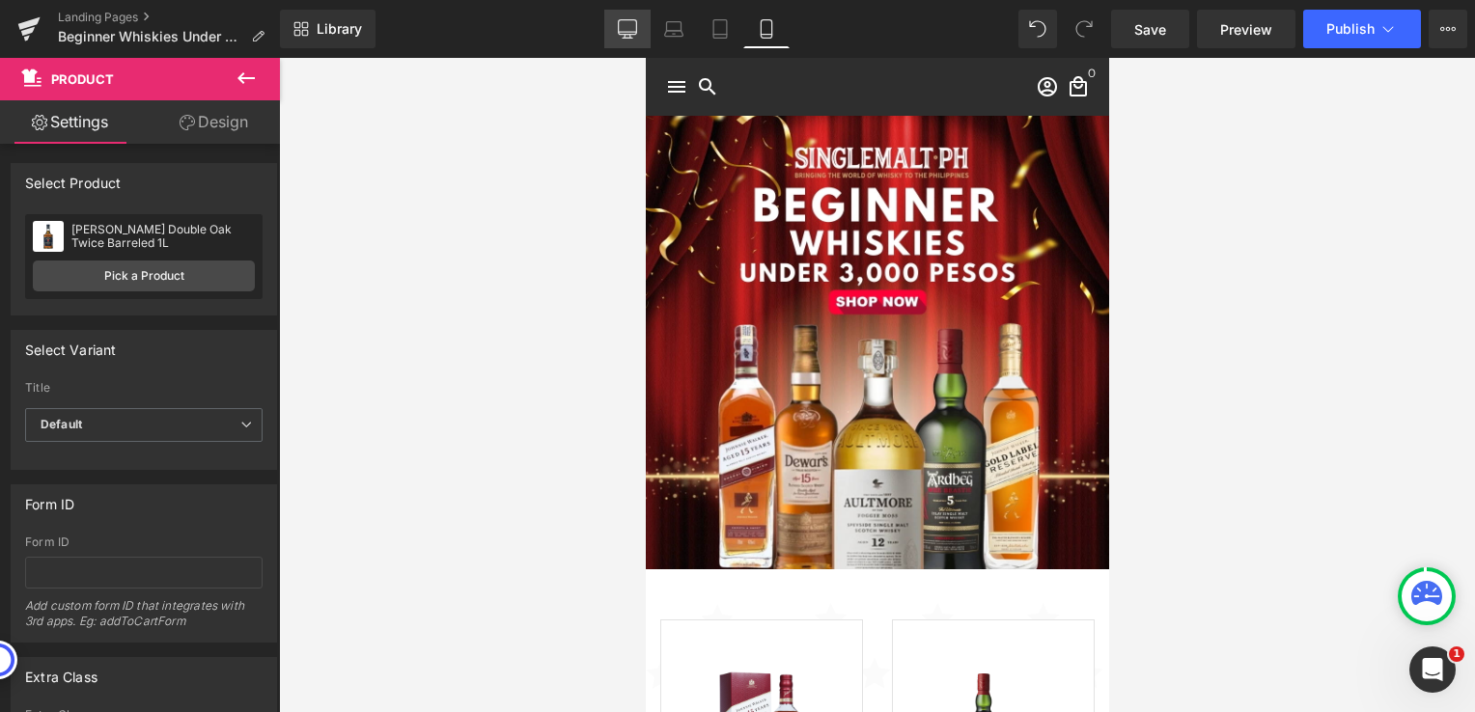
click at [632, 25] on icon at bounding box center [627, 28] width 19 height 19
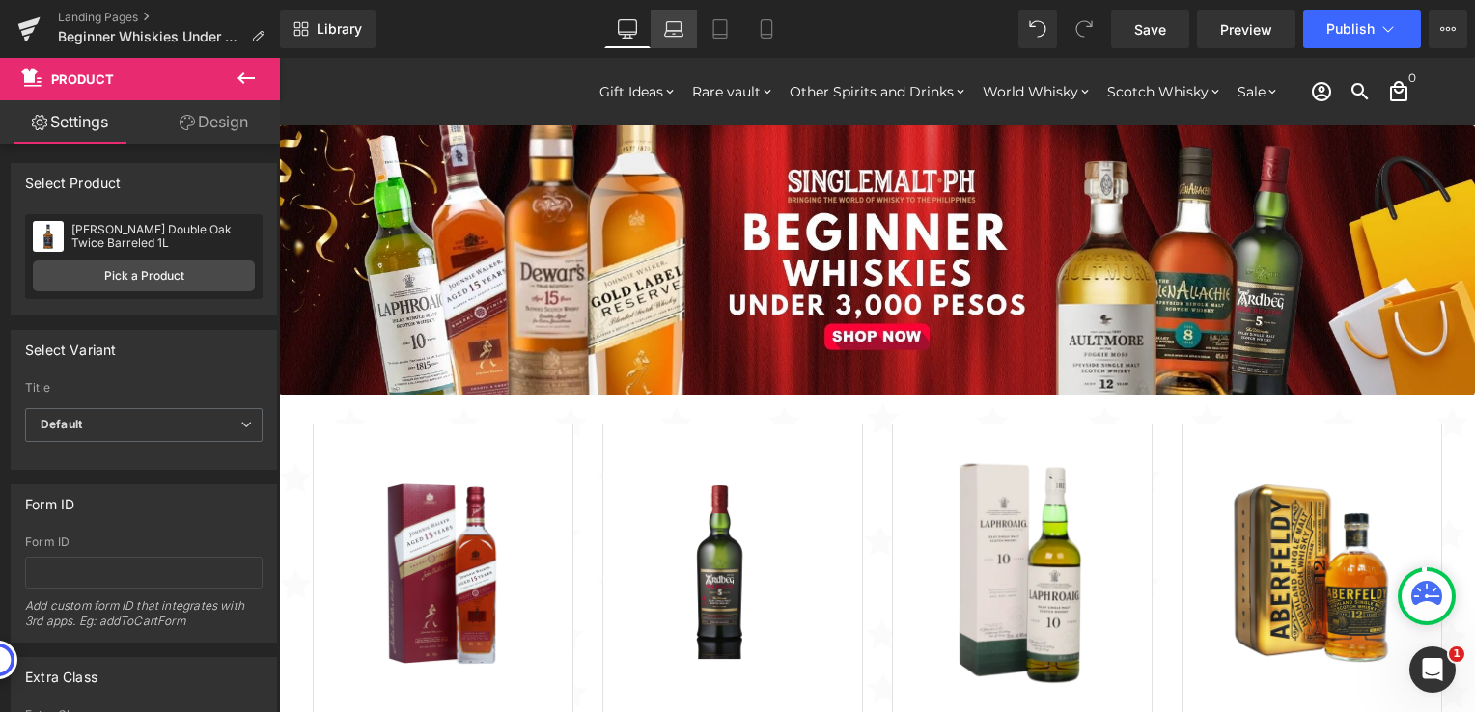
click at [661, 32] on link "Laptop" at bounding box center [674, 29] width 46 height 39
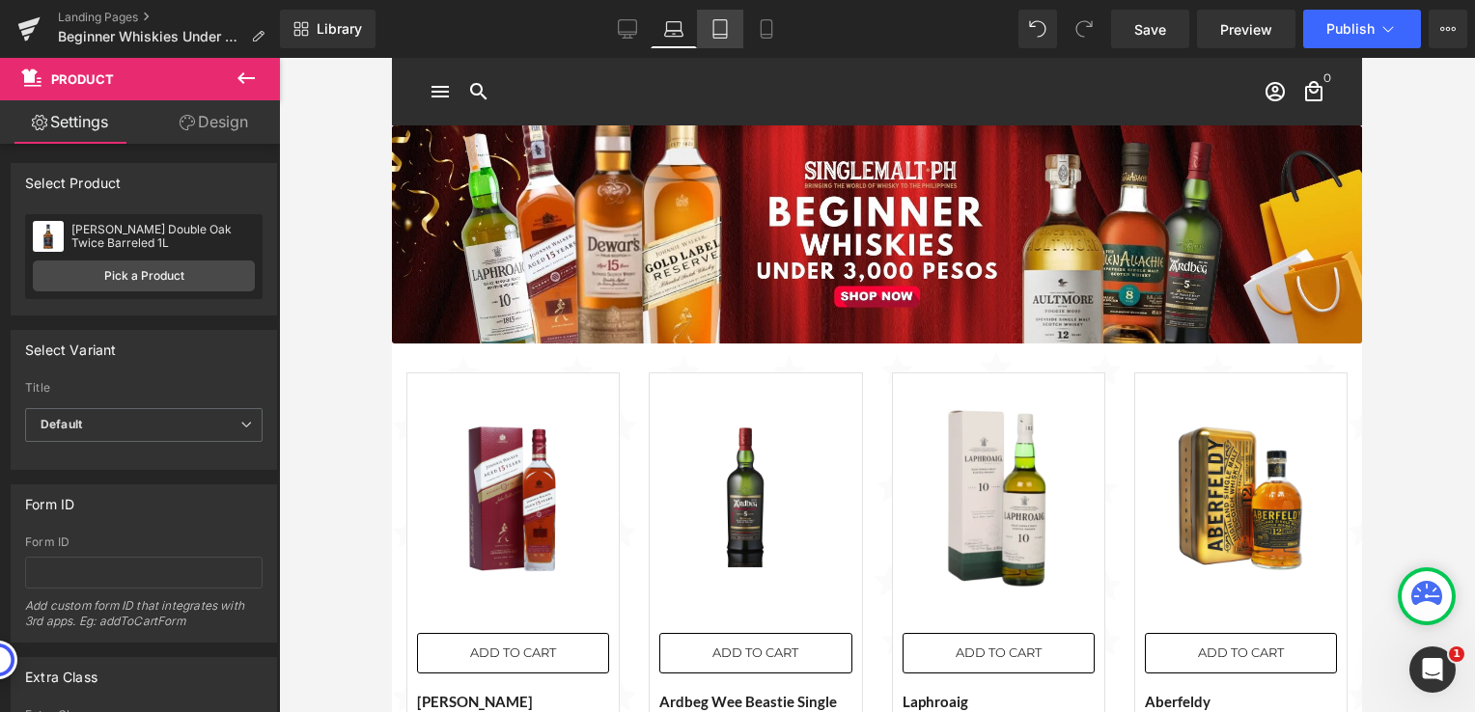
click at [714, 28] on icon at bounding box center [719, 28] width 19 height 19
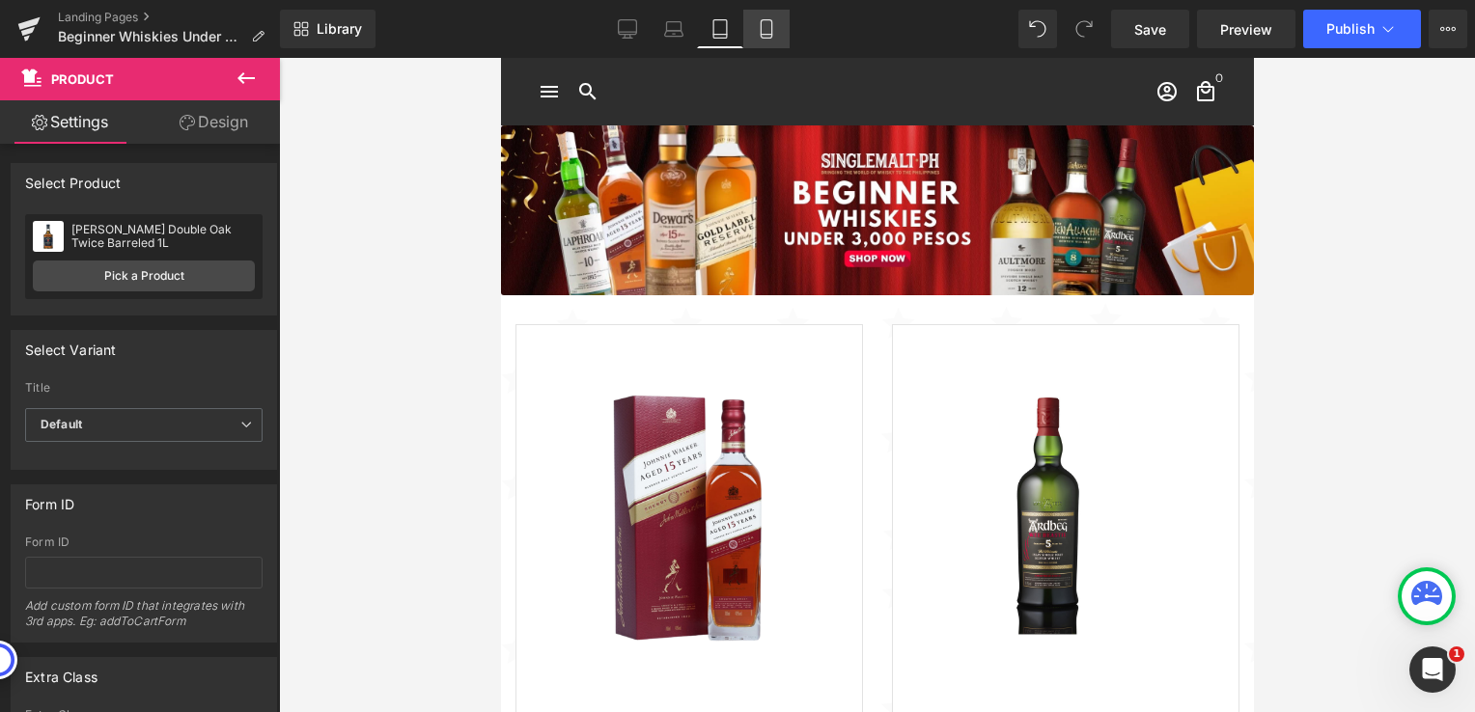
click at [768, 31] on icon at bounding box center [766, 28] width 19 height 19
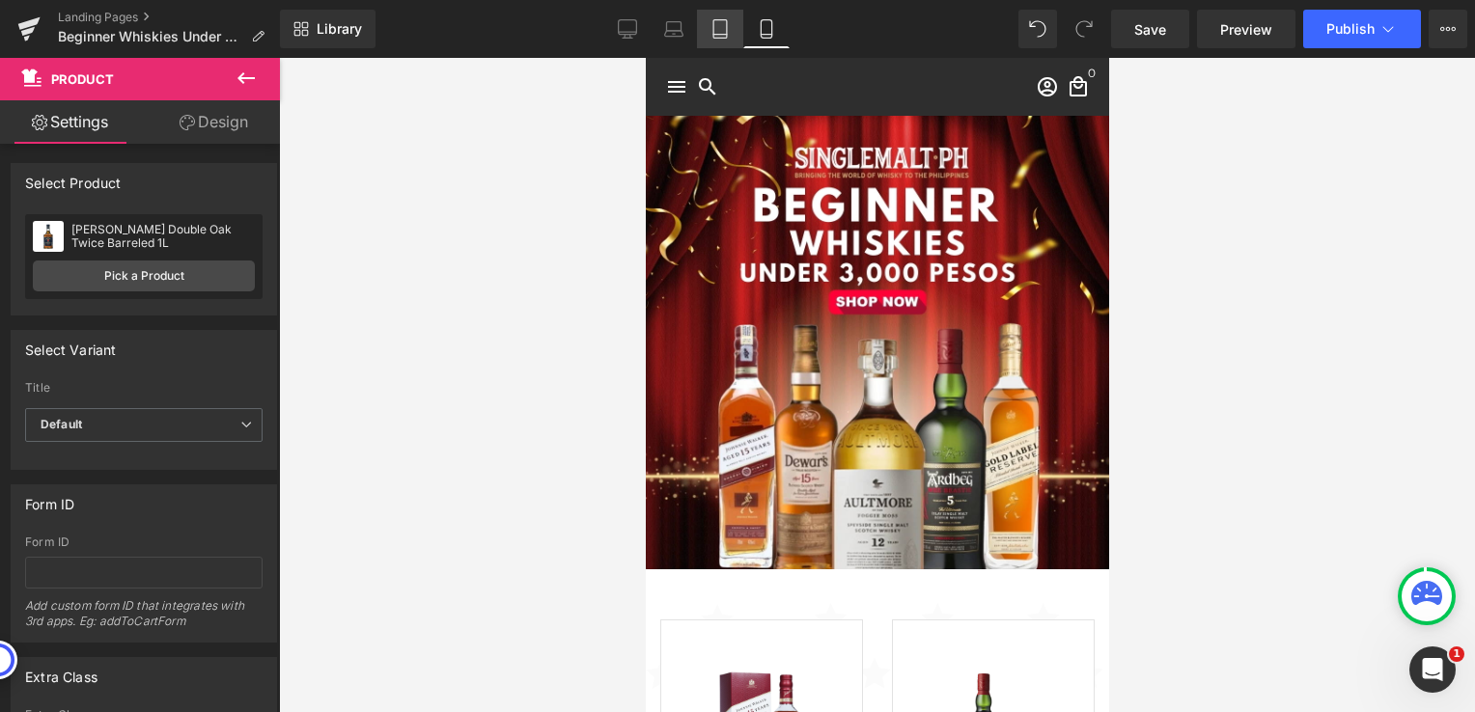
click at [726, 30] on icon at bounding box center [719, 28] width 19 height 19
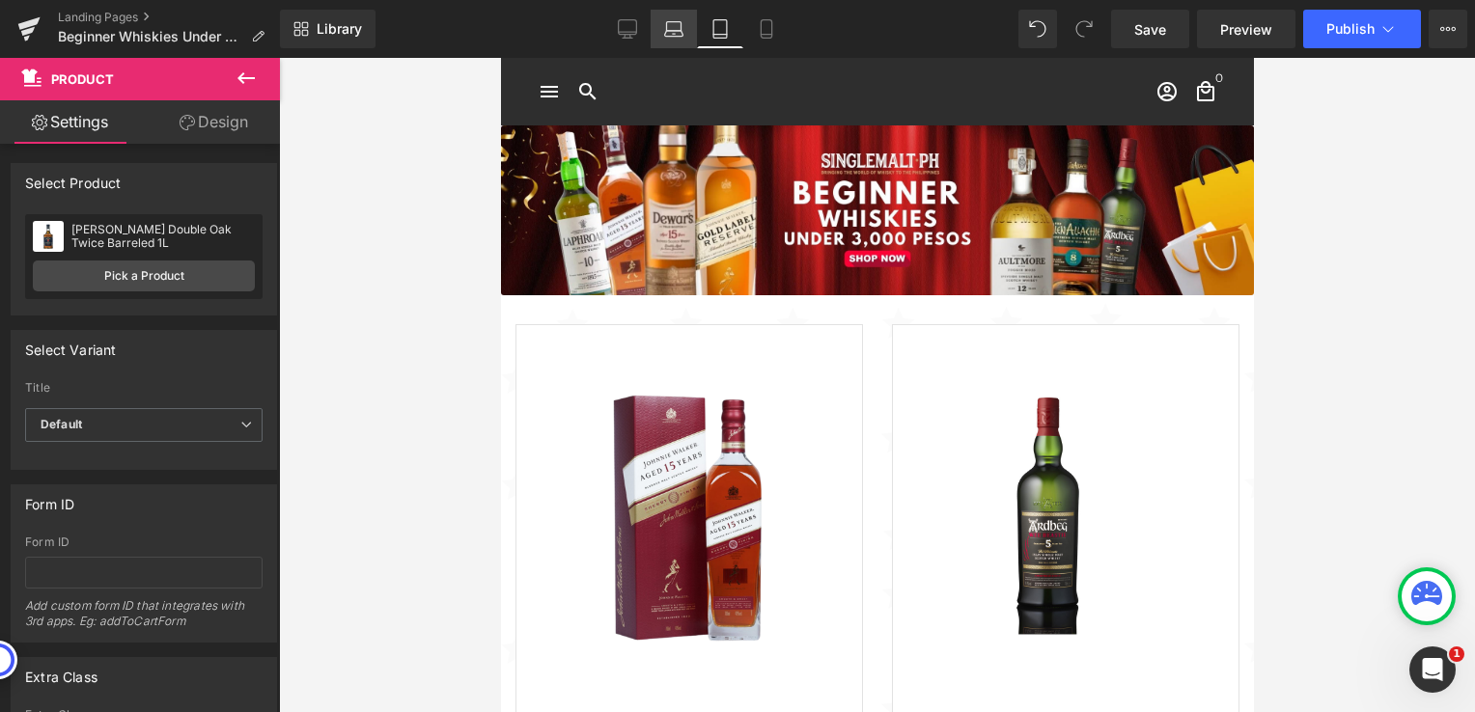
click at [678, 35] on icon at bounding box center [673, 28] width 19 height 19
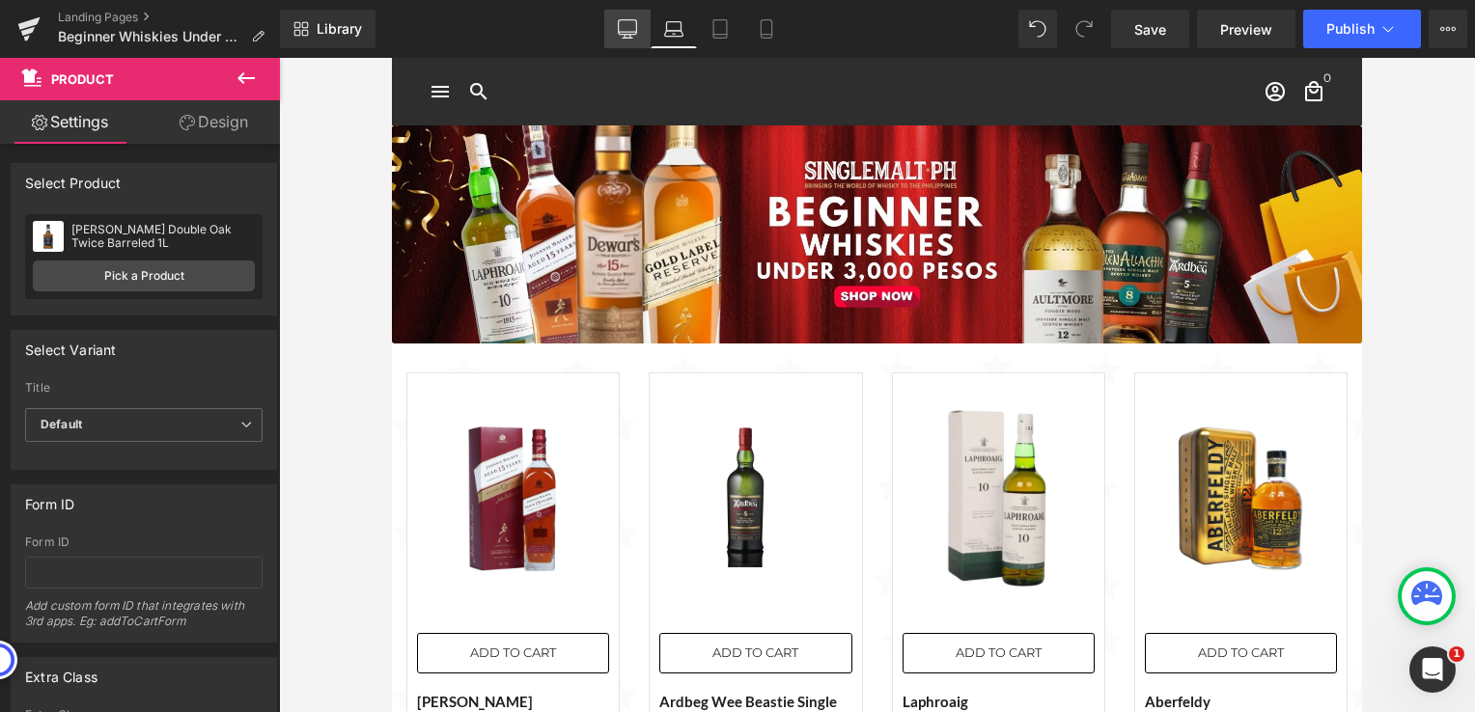
click at [618, 27] on link "Desktop" at bounding box center [627, 29] width 46 height 39
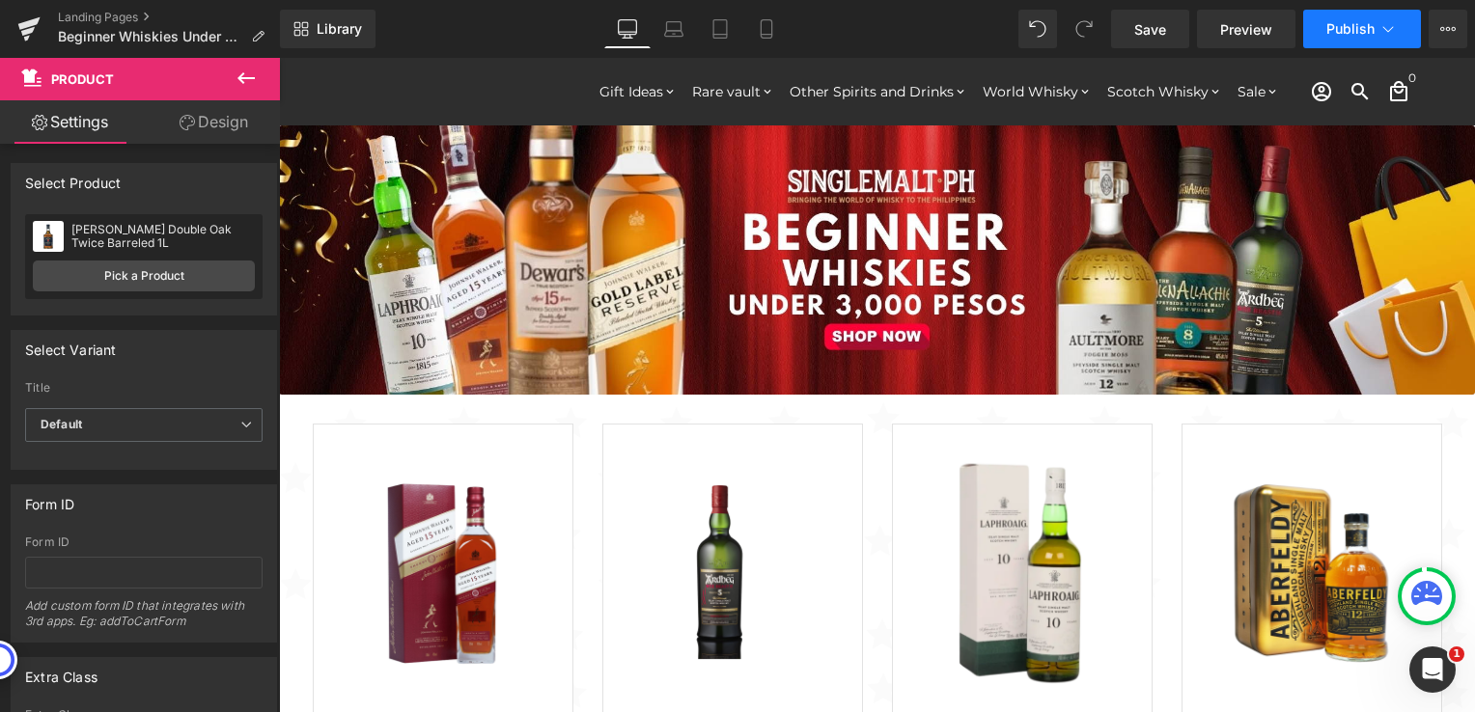
click at [1377, 26] on button "Publish" at bounding box center [1362, 29] width 118 height 39
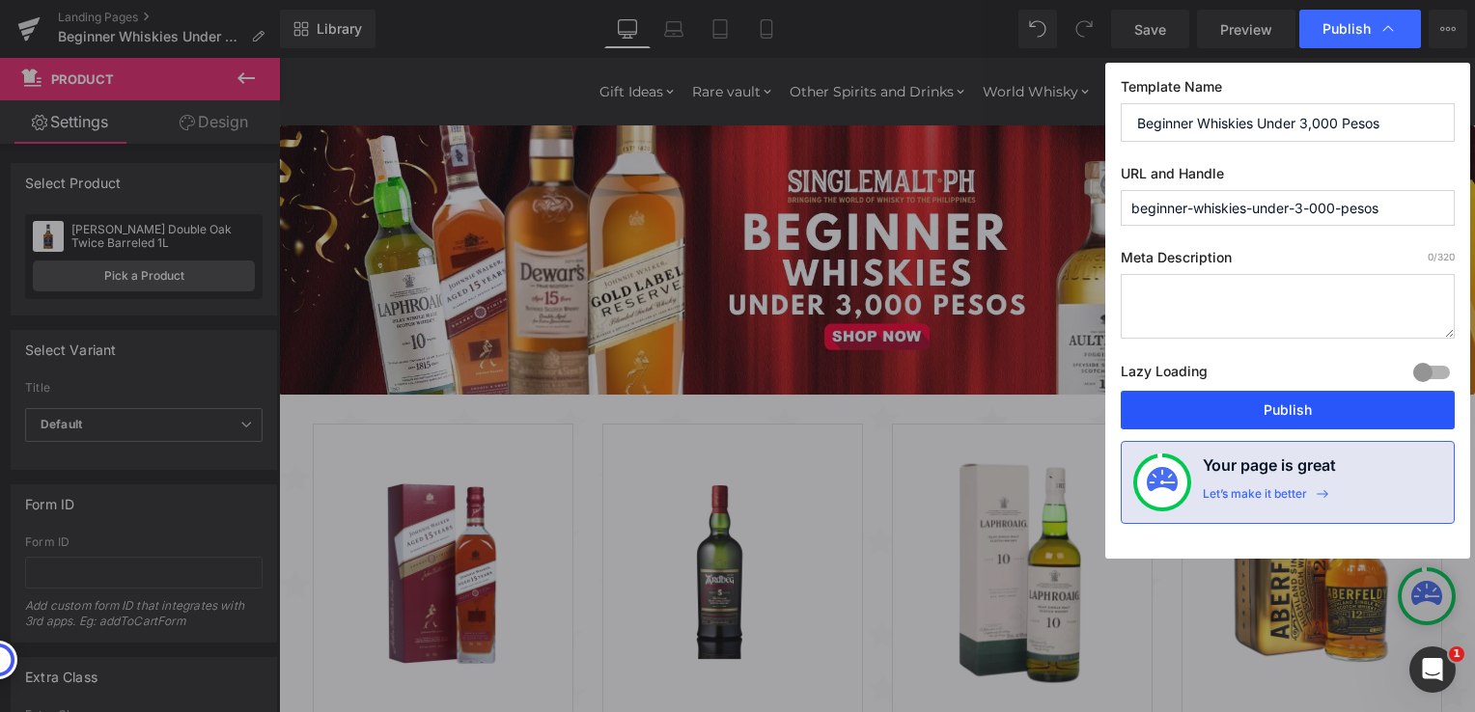
click at [1371, 413] on button "Publish" at bounding box center [1288, 410] width 334 height 39
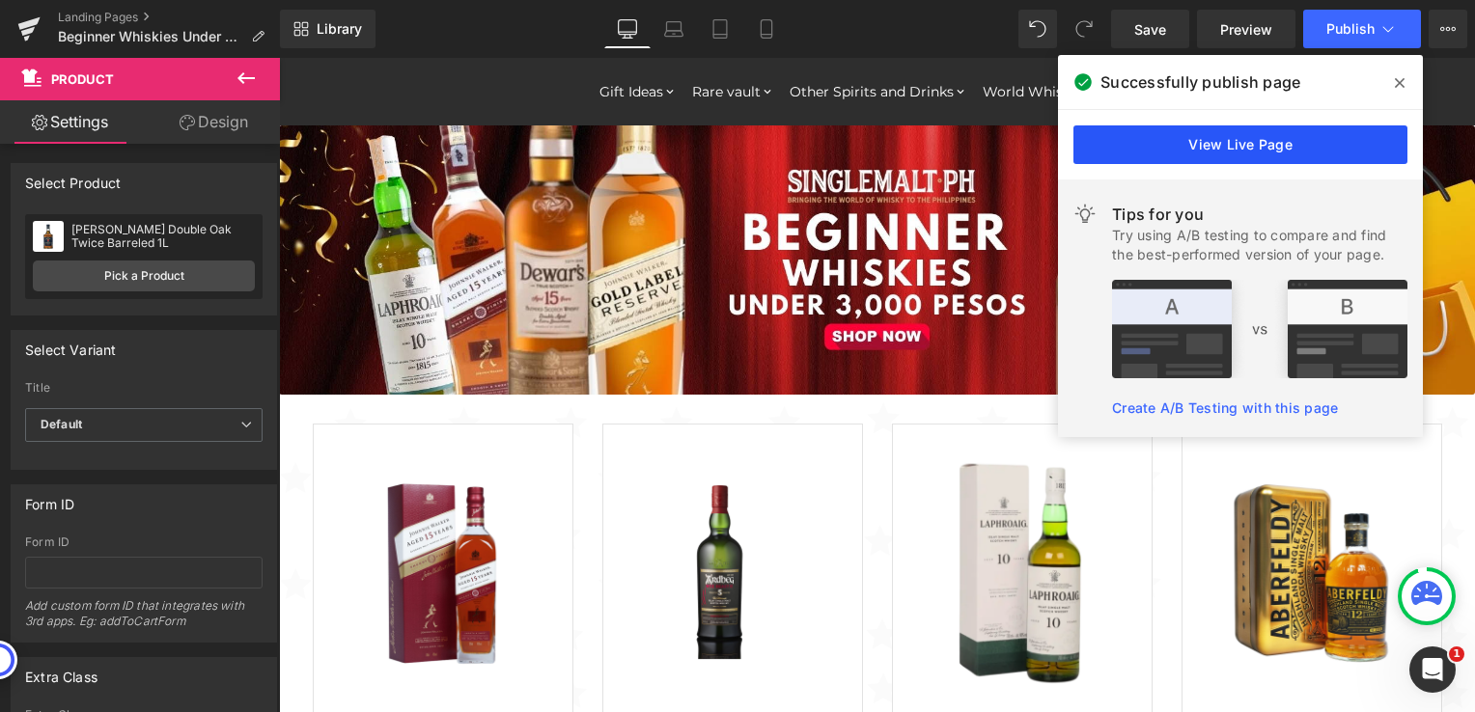
click at [1149, 147] on link "View Live Page" at bounding box center [1240, 144] width 334 height 39
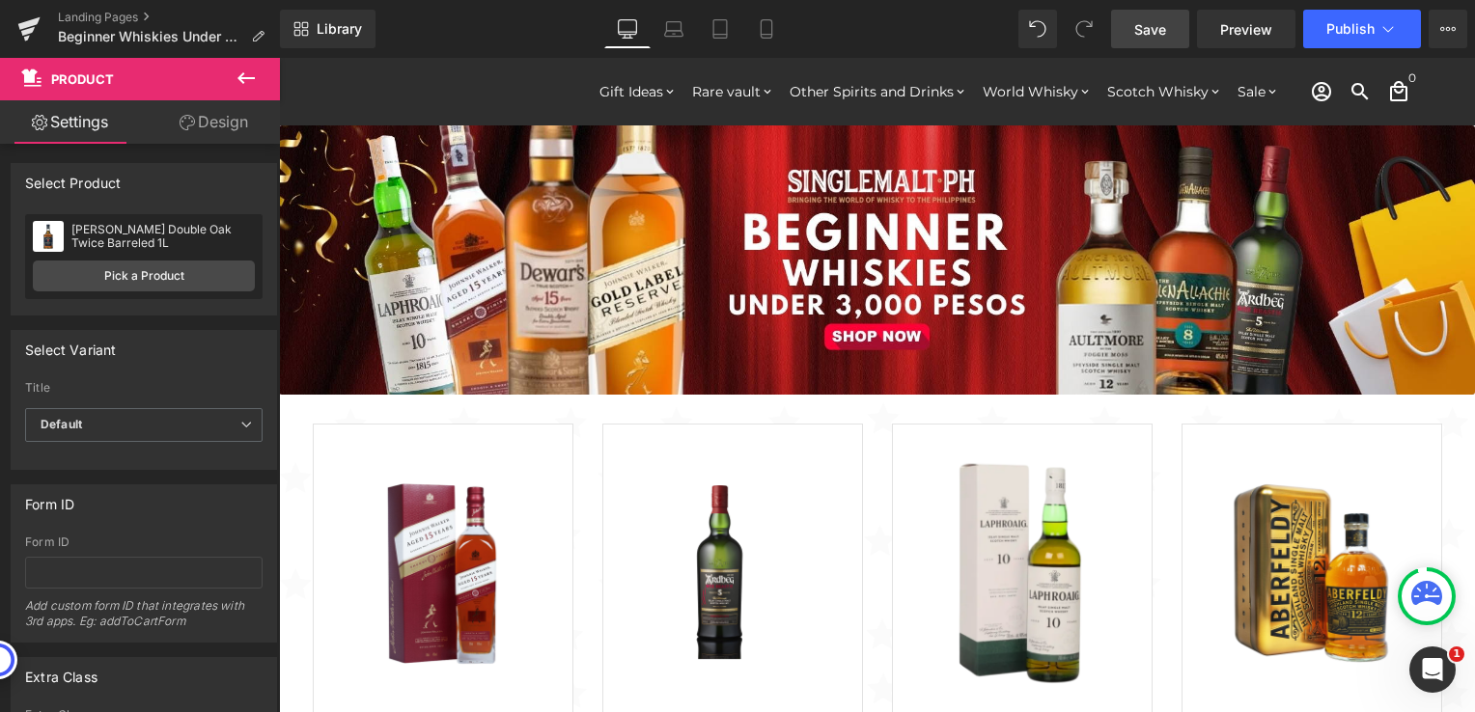
click at [1174, 26] on link "Save" at bounding box center [1150, 29] width 78 height 39
click at [23, 32] on icon at bounding box center [28, 31] width 14 height 9
